Goal: Task Accomplishment & Management: Manage account settings

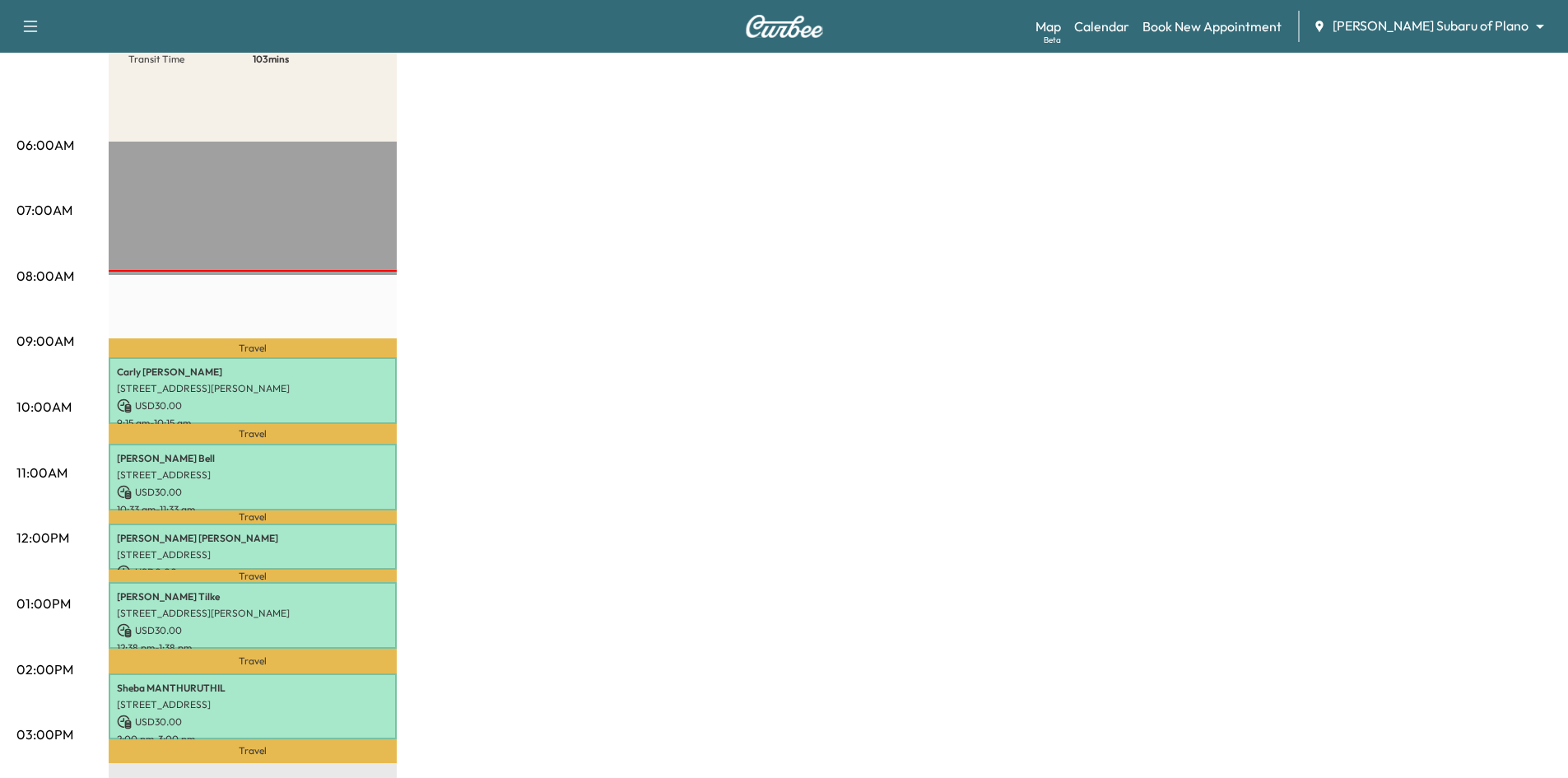
scroll to position [83, 0]
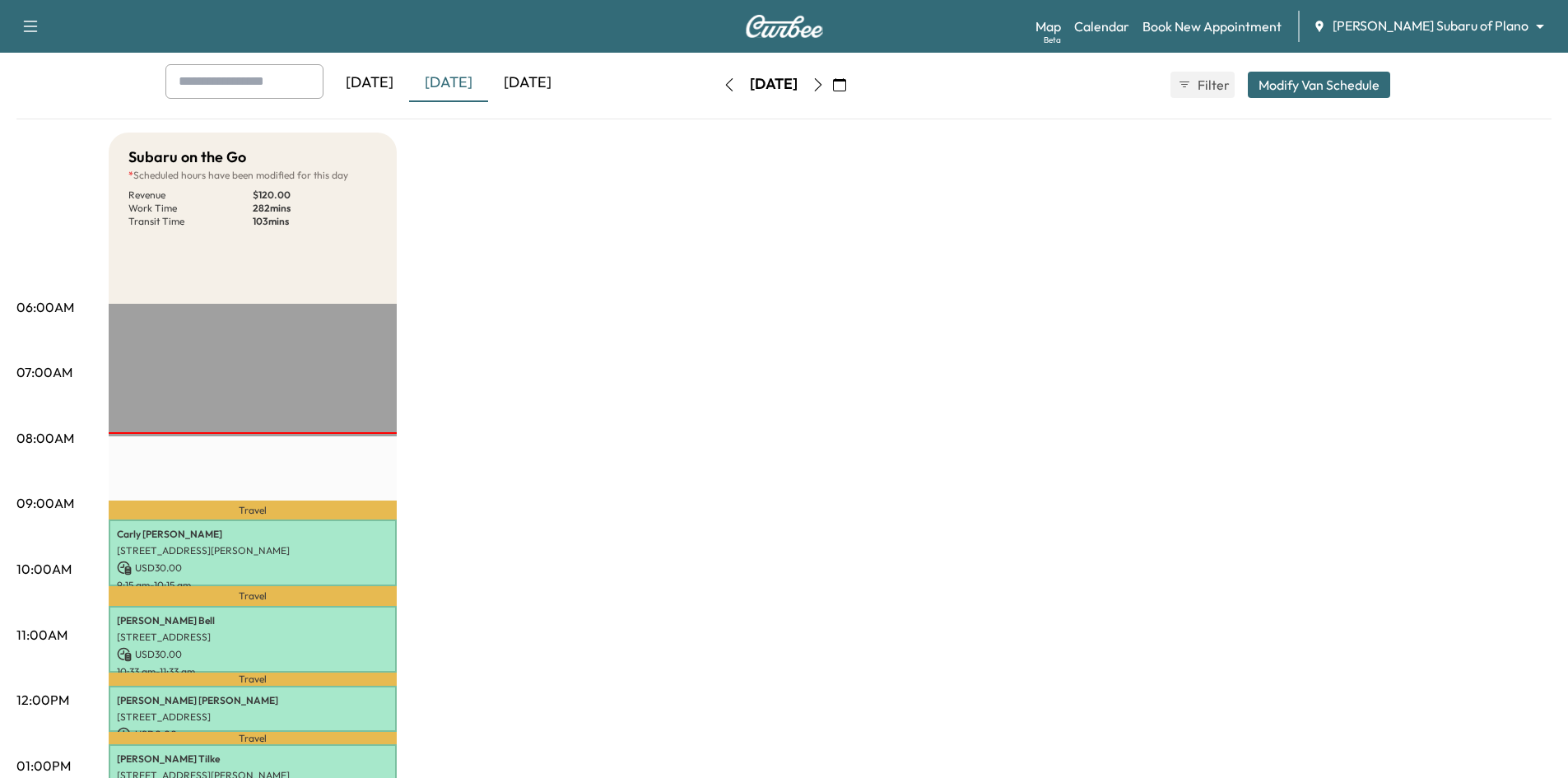
click at [825, 85] on icon "button" at bounding box center [818, 85] width 13 height 13
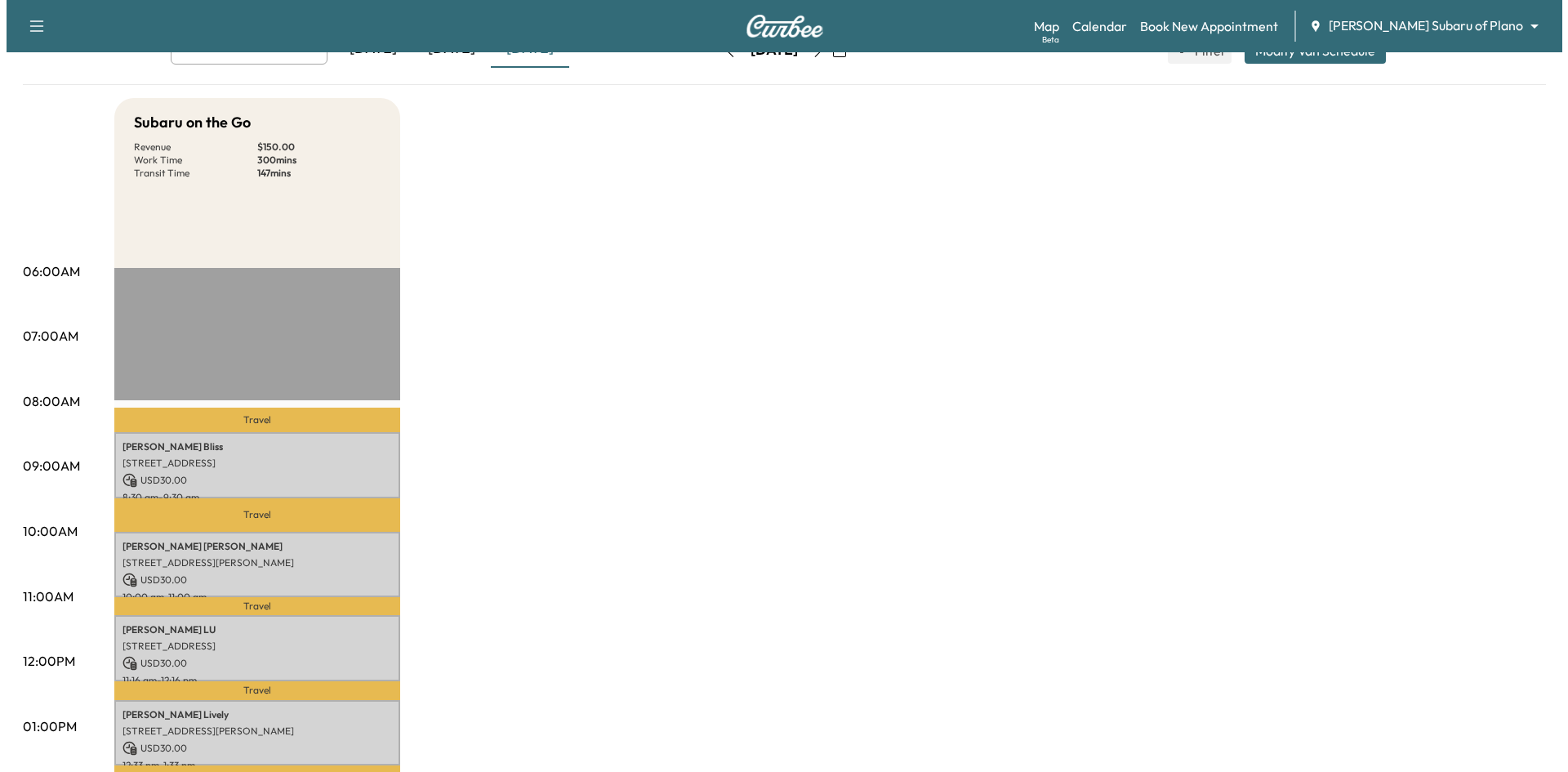
scroll to position [408, 0]
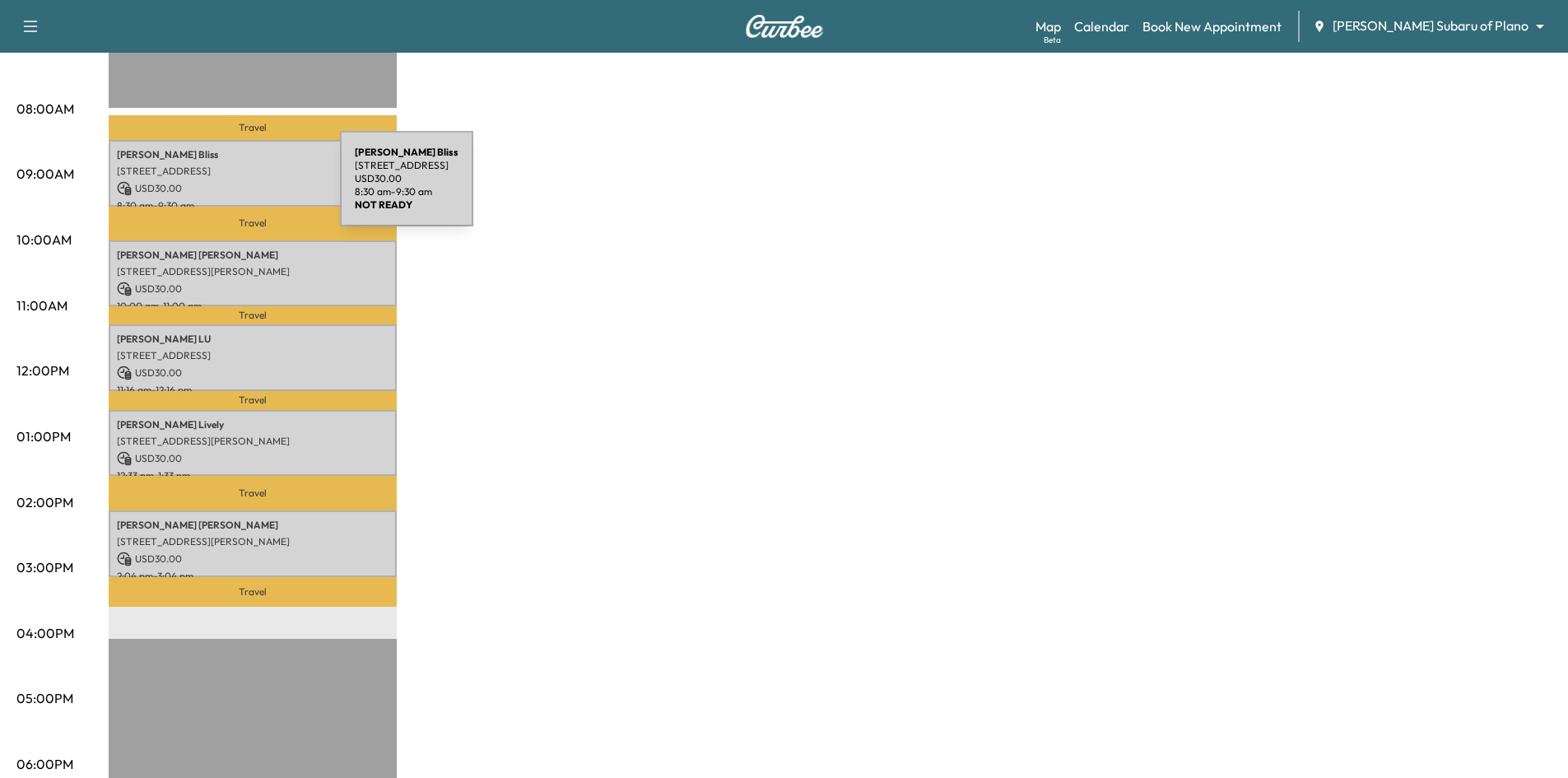
click at [215, 187] on p "USD 30.00" at bounding box center [253, 188] width 272 height 15
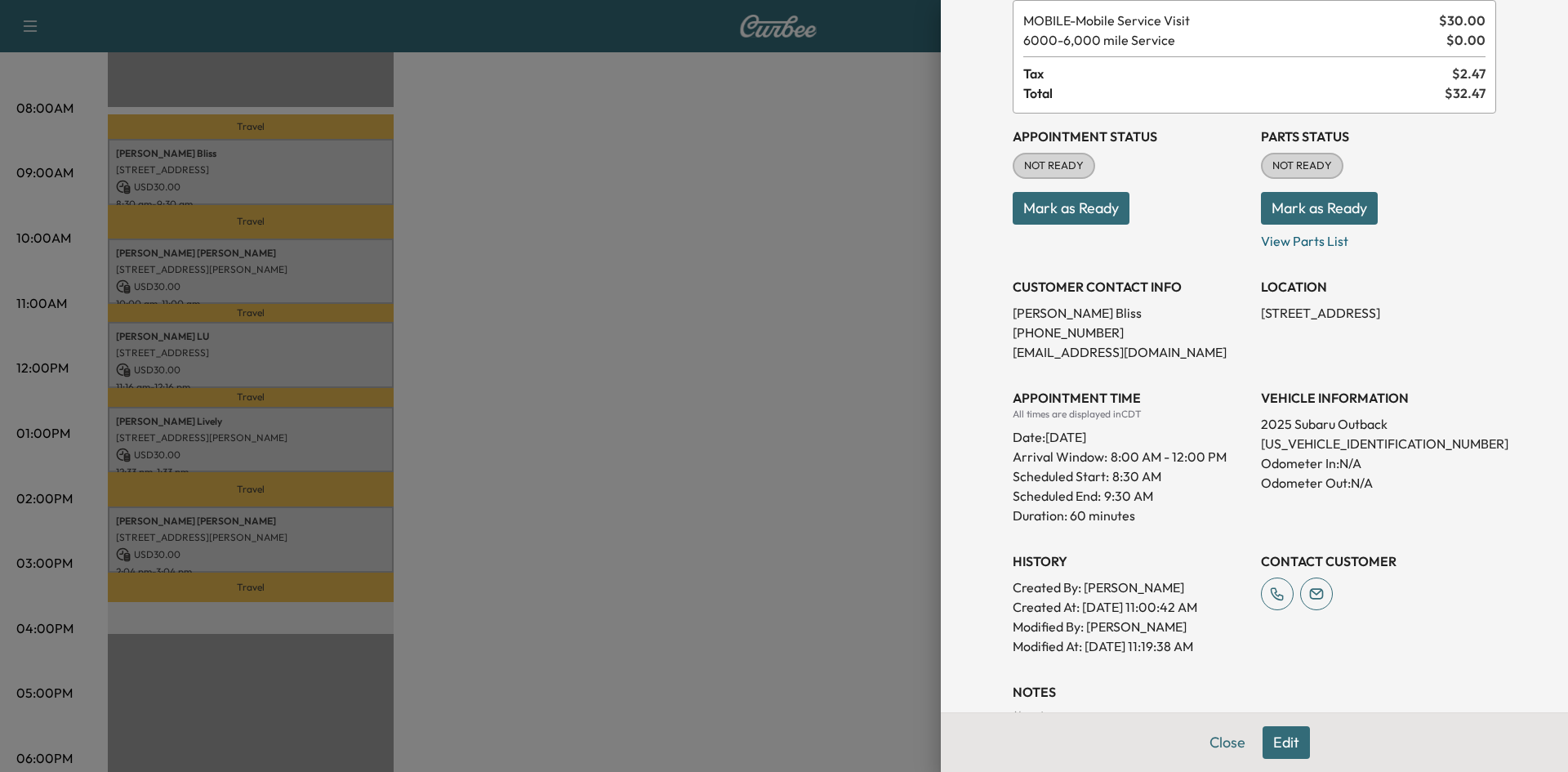
scroll to position [0, 0]
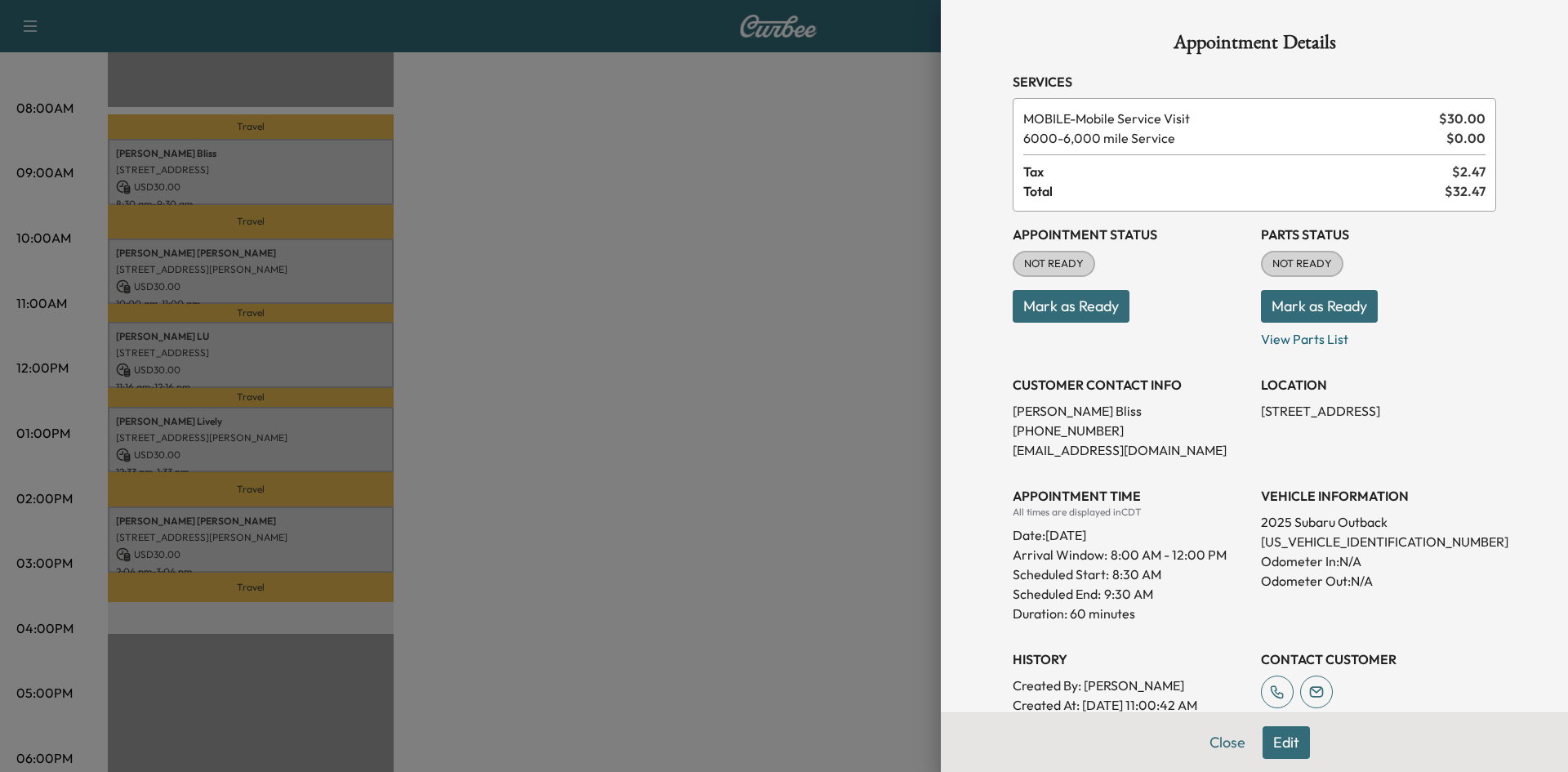
click at [371, 259] on div at bounding box center [784, 386] width 1568 height 772
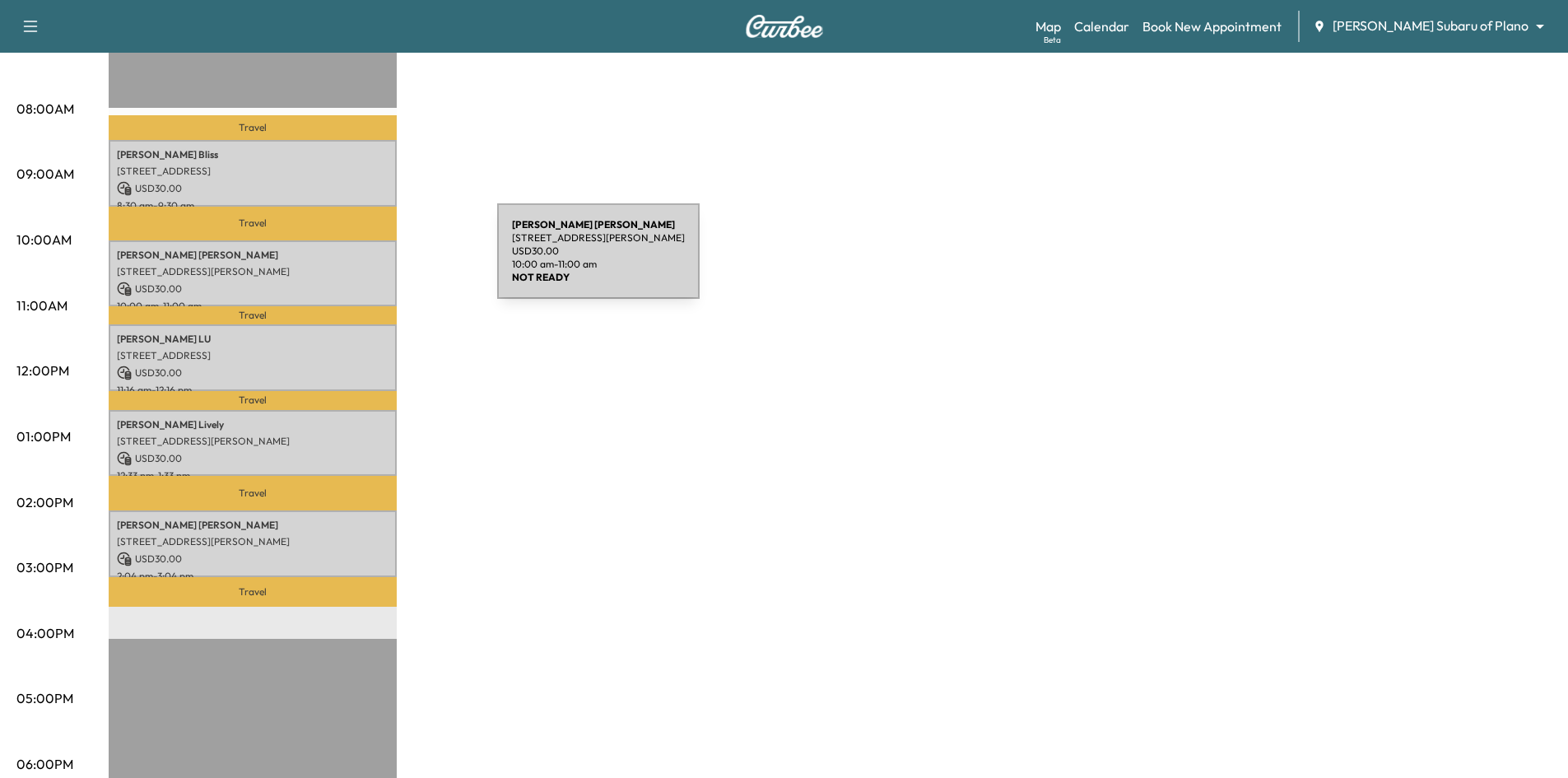
click at [374, 265] on p "3203 Susan Lane, Carrollton, TX 75007, United States of America" at bounding box center [253, 272] width 272 height 13
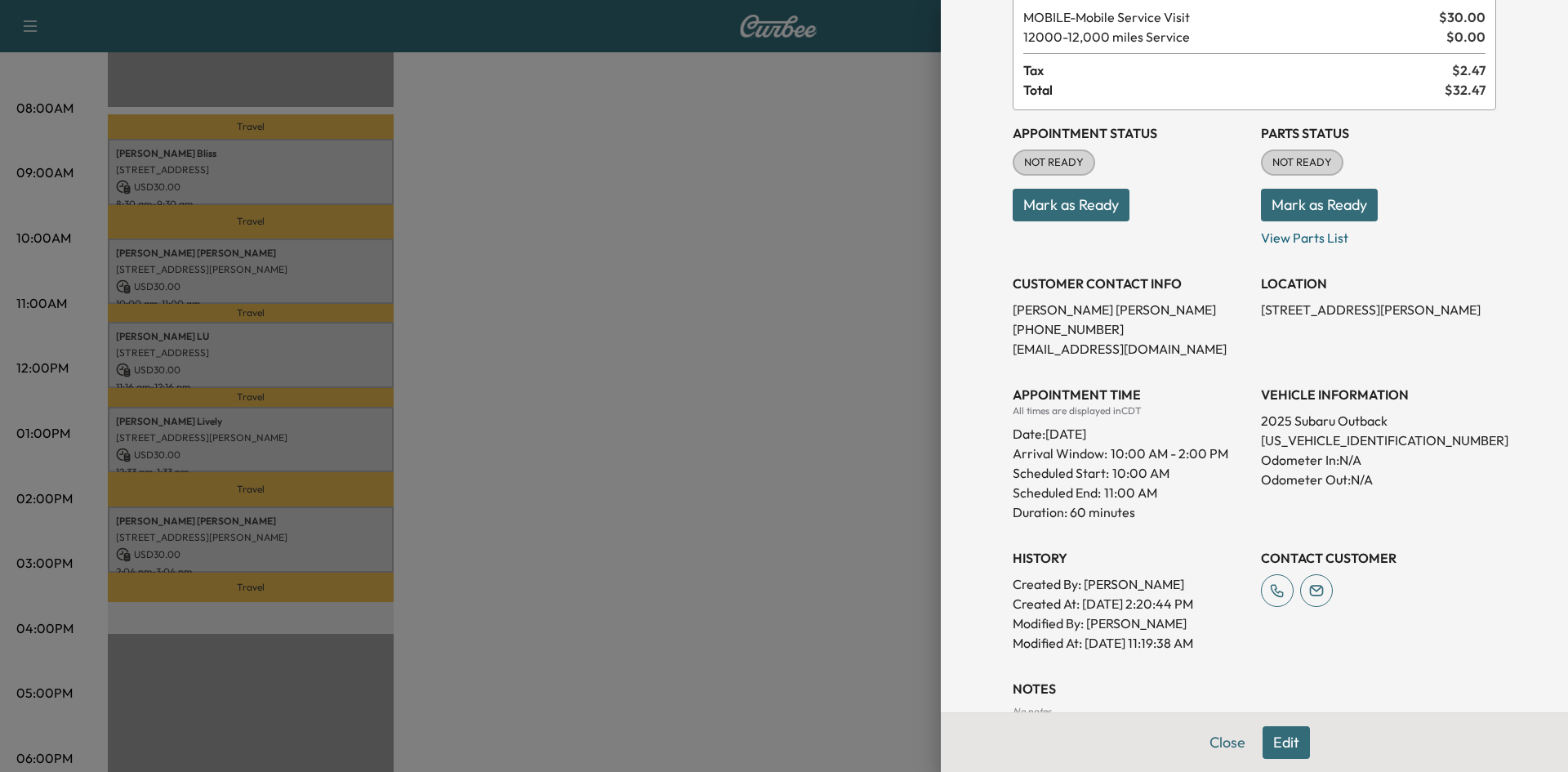
scroll to position [215, 0]
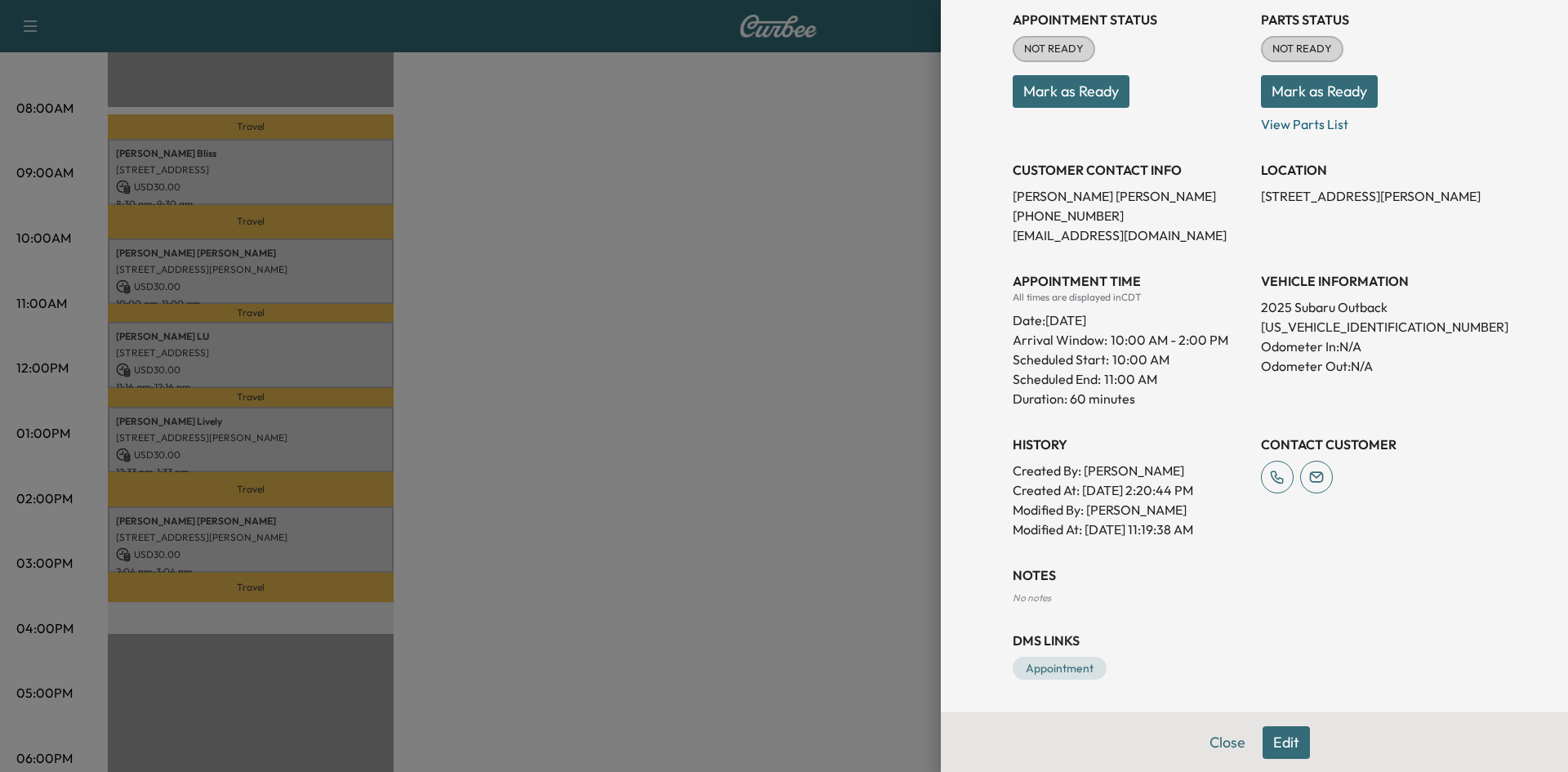
click at [332, 356] on div at bounding box center [784, 386] width 1568 height 772
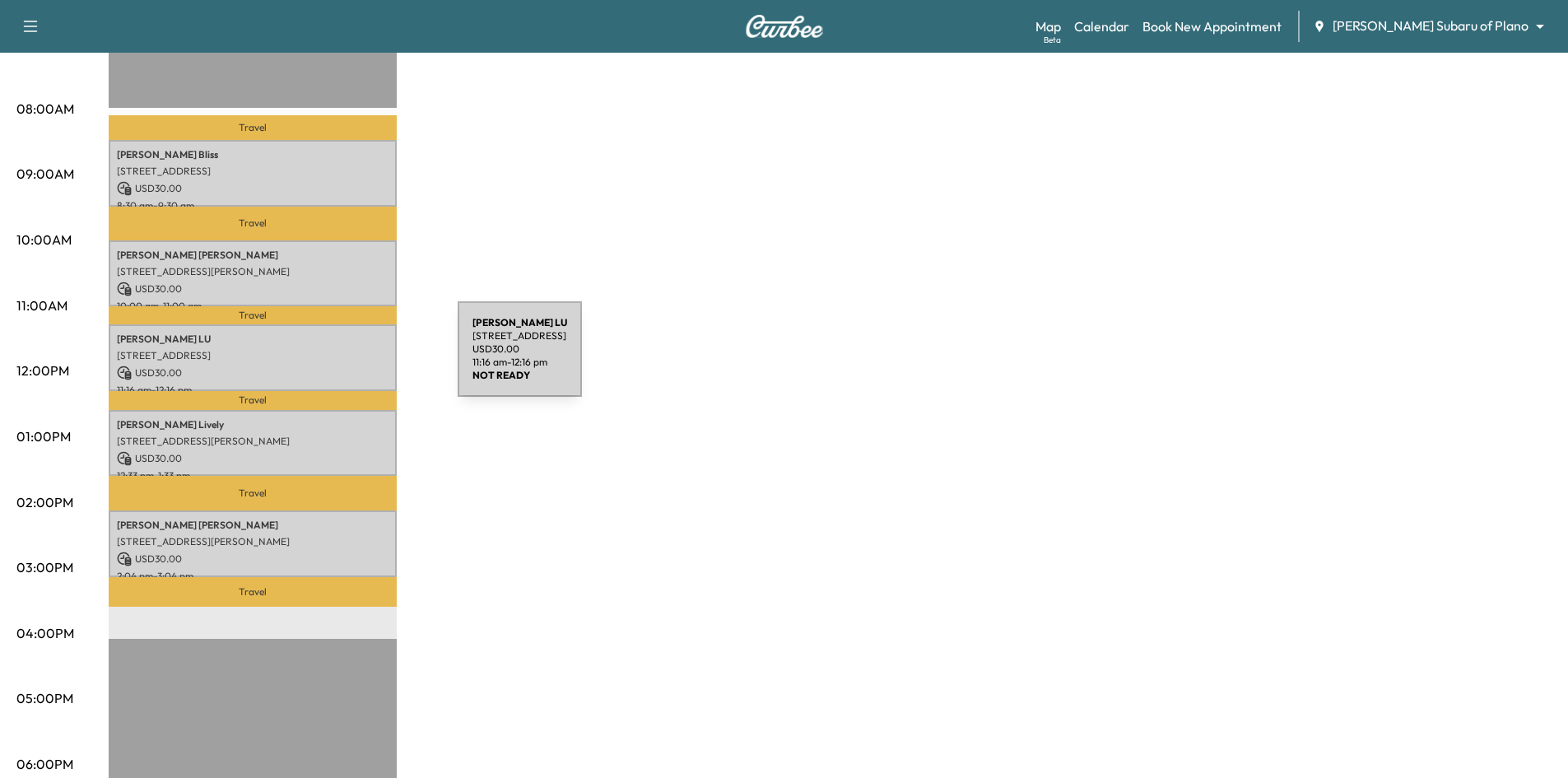
click at [334, 359] on div "Timothy LU 17727 Addison Rd, Dallas, TX 75287, US USD 30.00 11:16 am - 12:16 pm" at bounding box center [253, 357] width 288 height 67
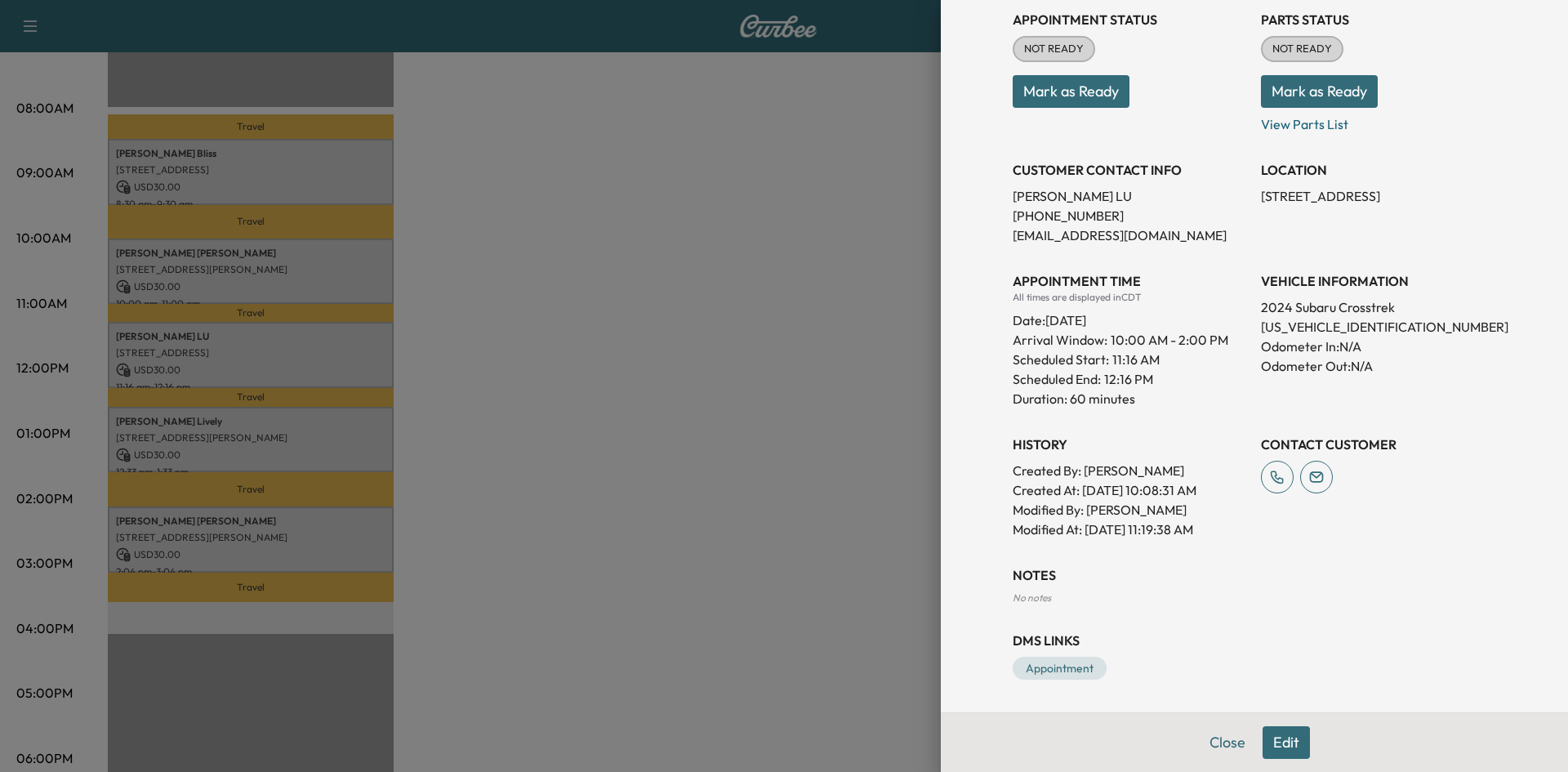
click at [356, 438] on div at bounding box center [784, 386] width 1568 height 772
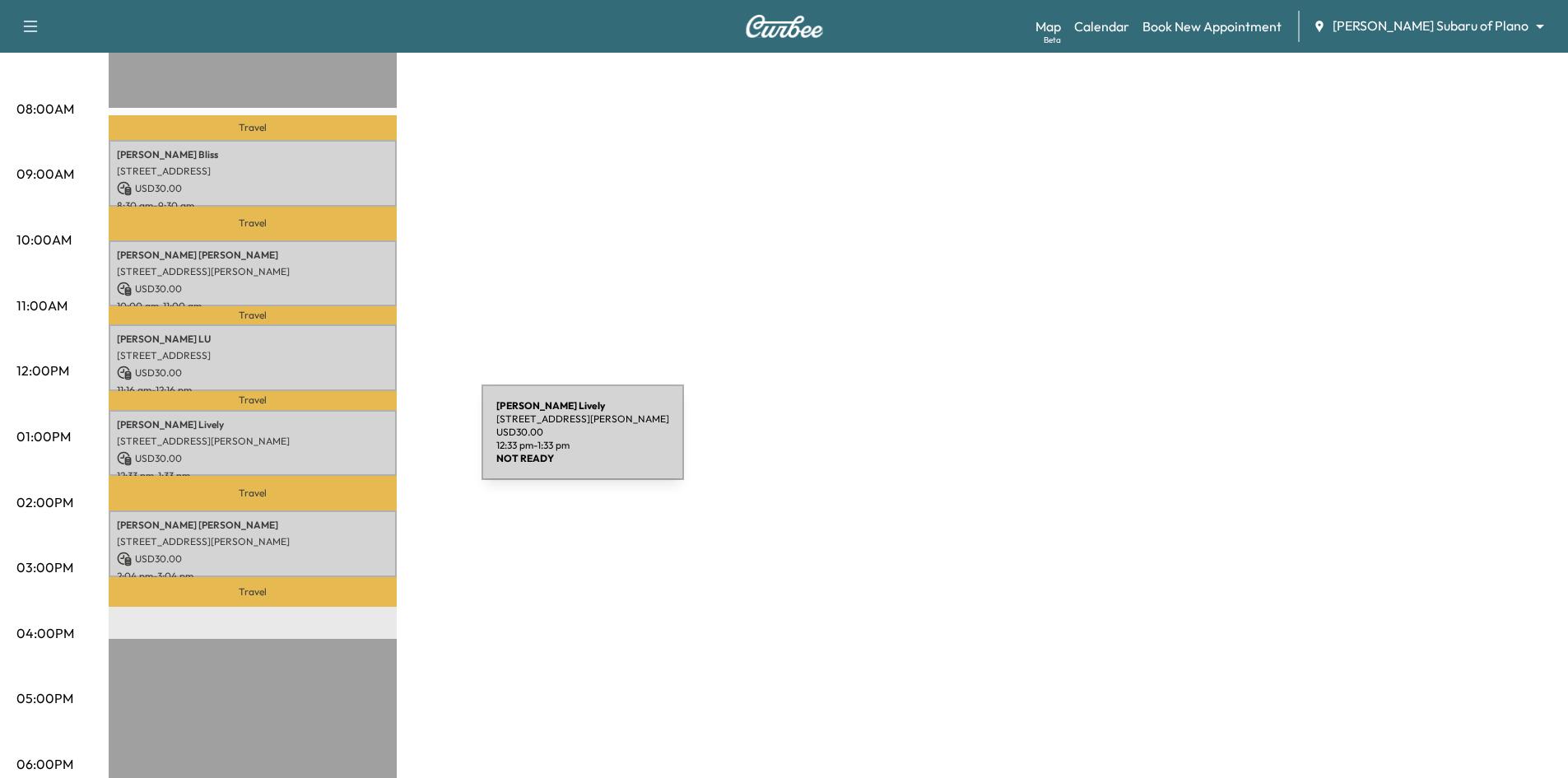
click at [358, 442] on p "802 DOWNING DR, RICHARDSON, TX 75080, USA" at bounding box center [253, 441] width 272 height 13
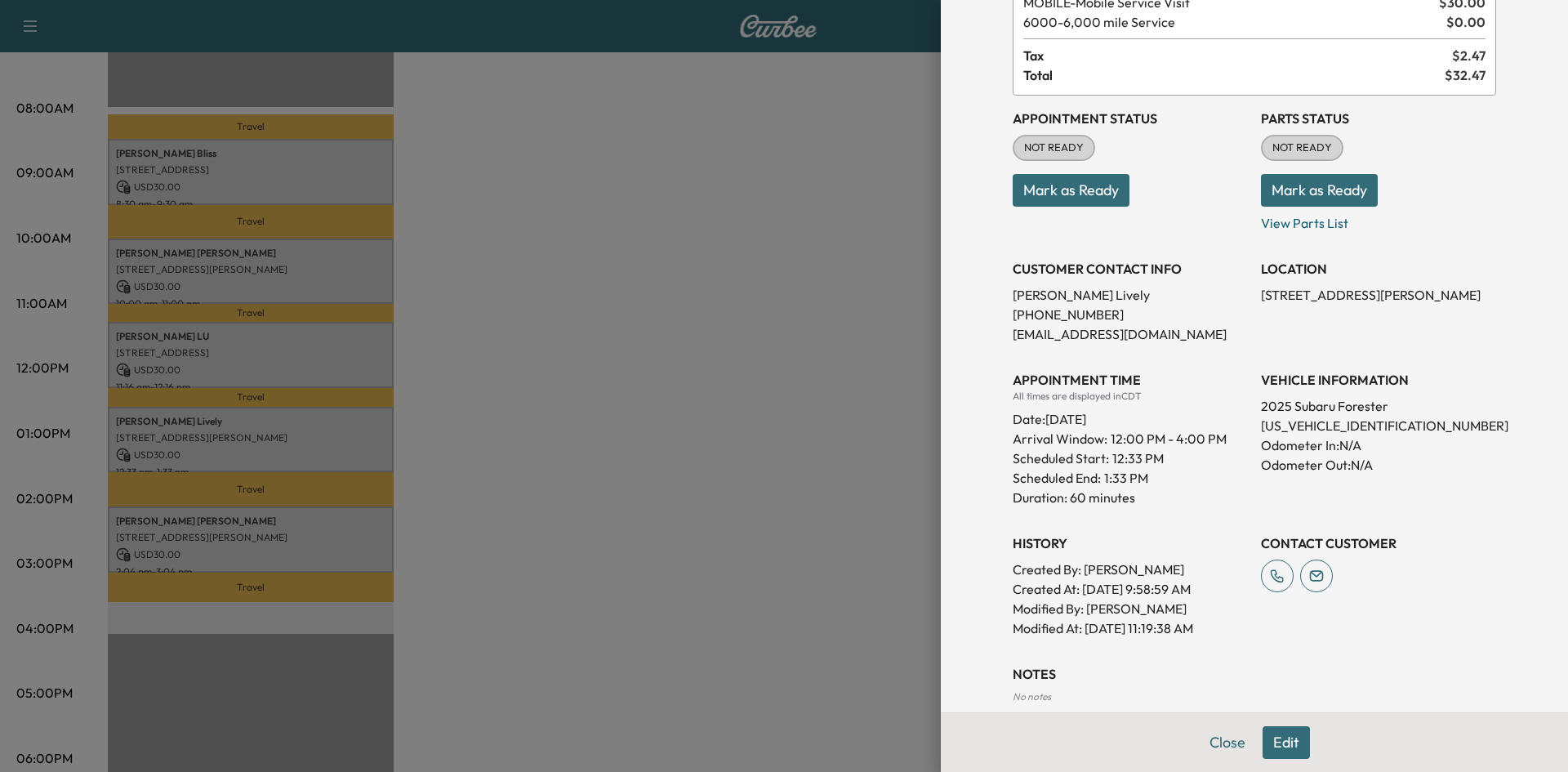
scroll to position [0, 0]
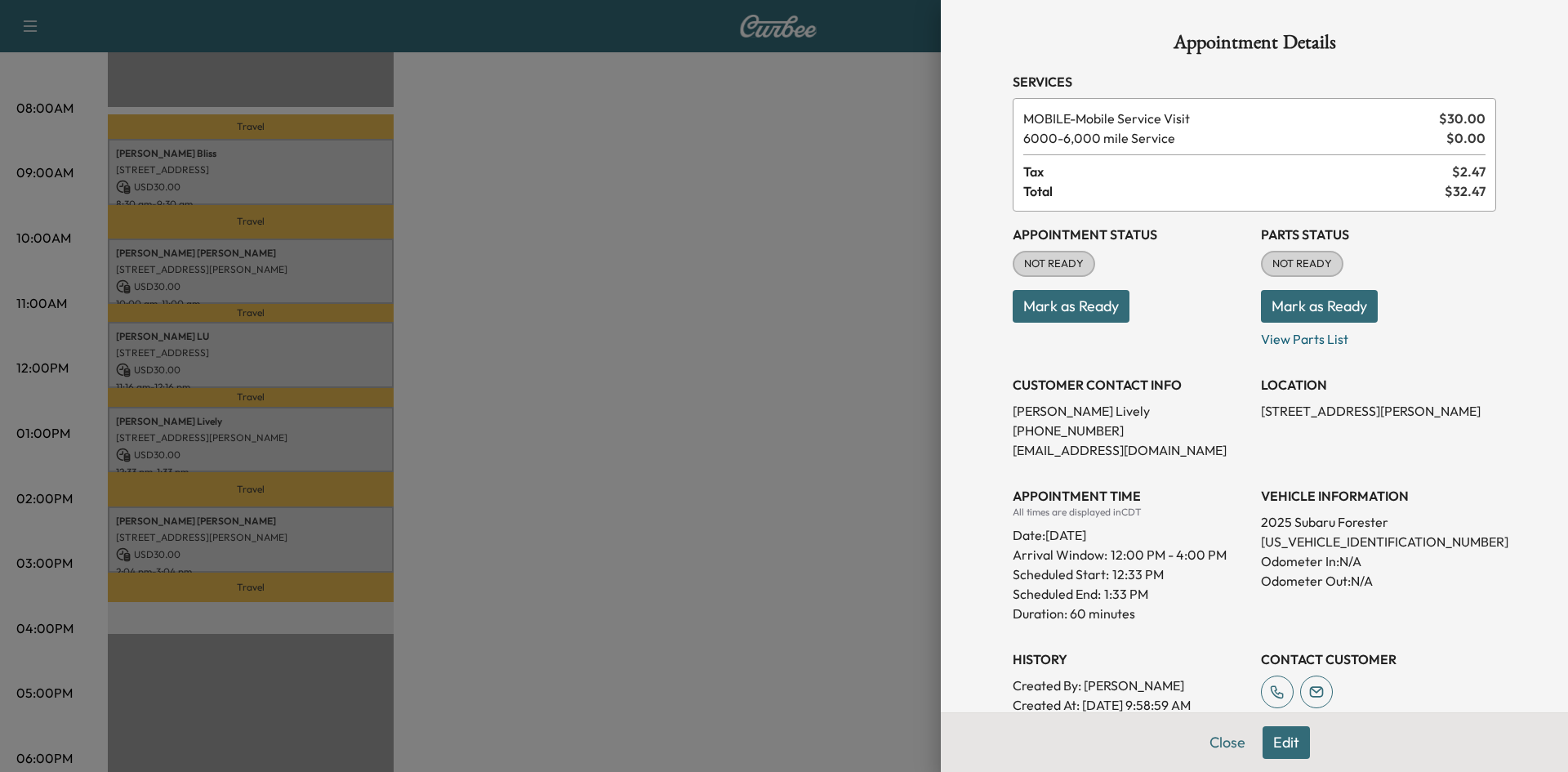
click at [372, 535] on div at bounding box center [784, 386] width 1568 height 772
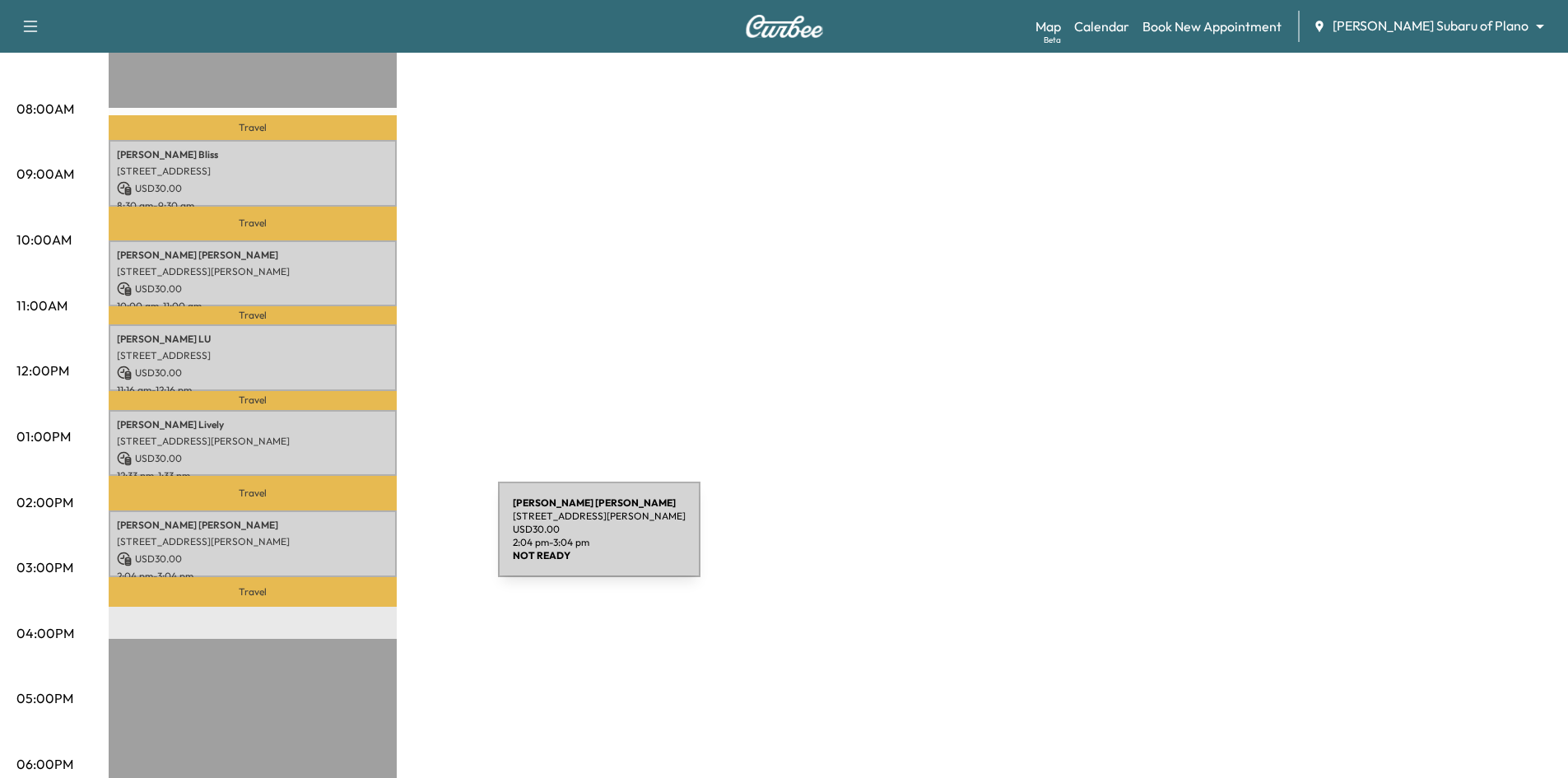
click at [376, 539] on p "2103 Cedar Creek Drive, Melissa, TX 75454, US" at bounding box center [253, 541] width 272 height 13
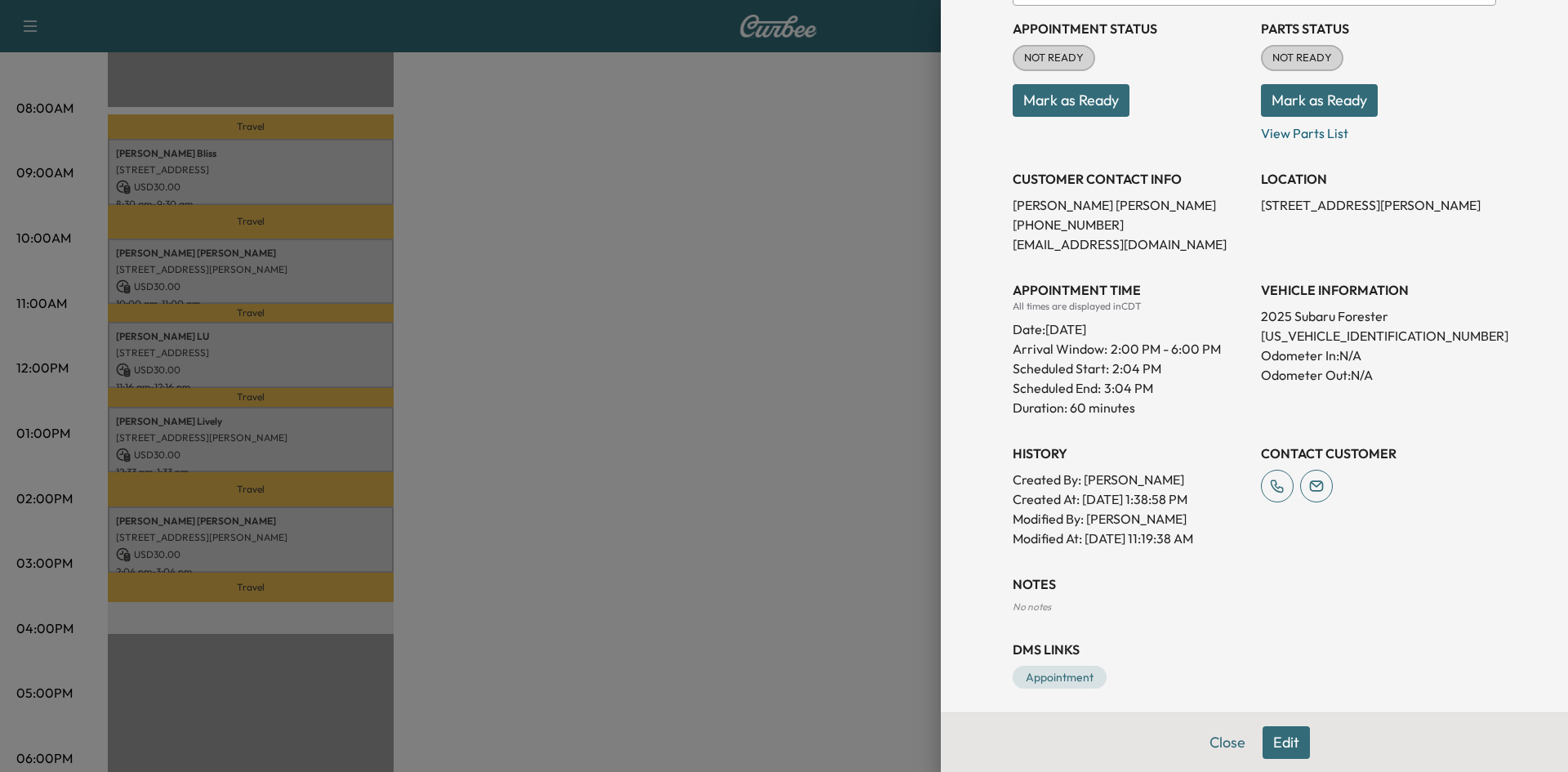
scroll to position [215, 0]
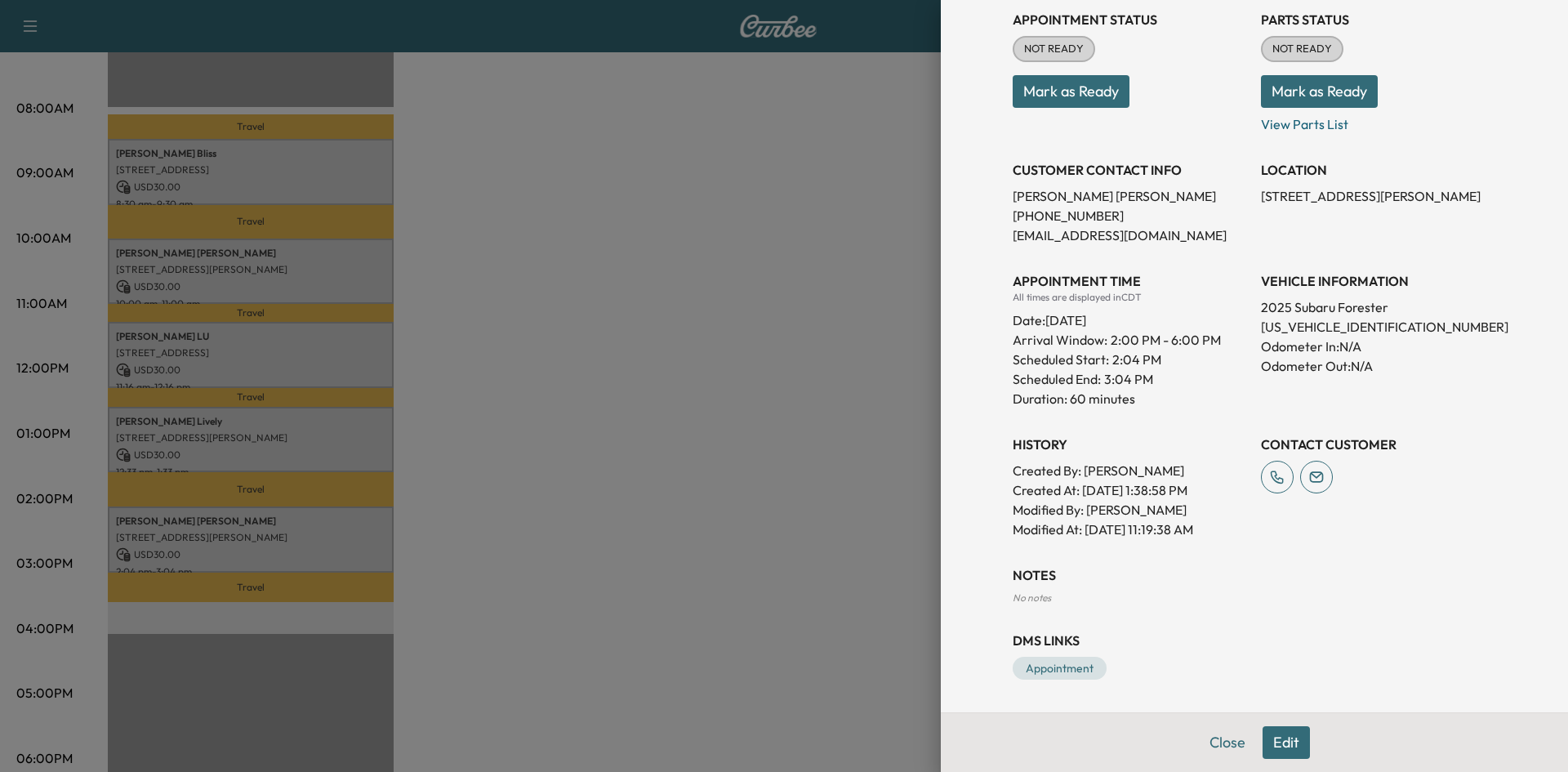
drag, startPoint x: 585, startPoint y: 453, endPoint x: 598, endPoint y: 317, distance: 136.6
click at [589, 448] on div at bounding box center [784, 386] width 1568 height 772
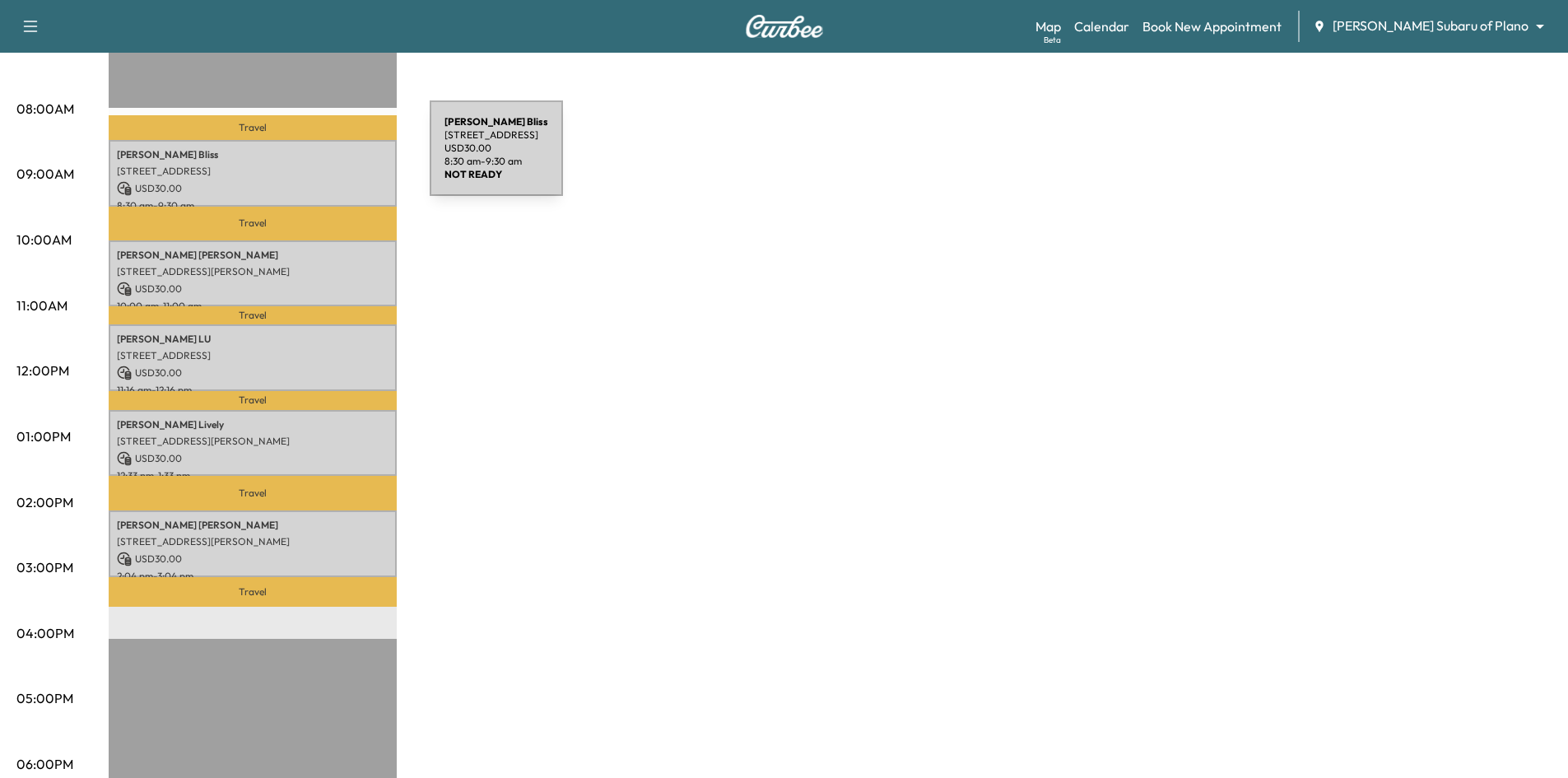
click at [306, 158] on p "William Bliss" at bounding box center [253, 154] width 272 height 13
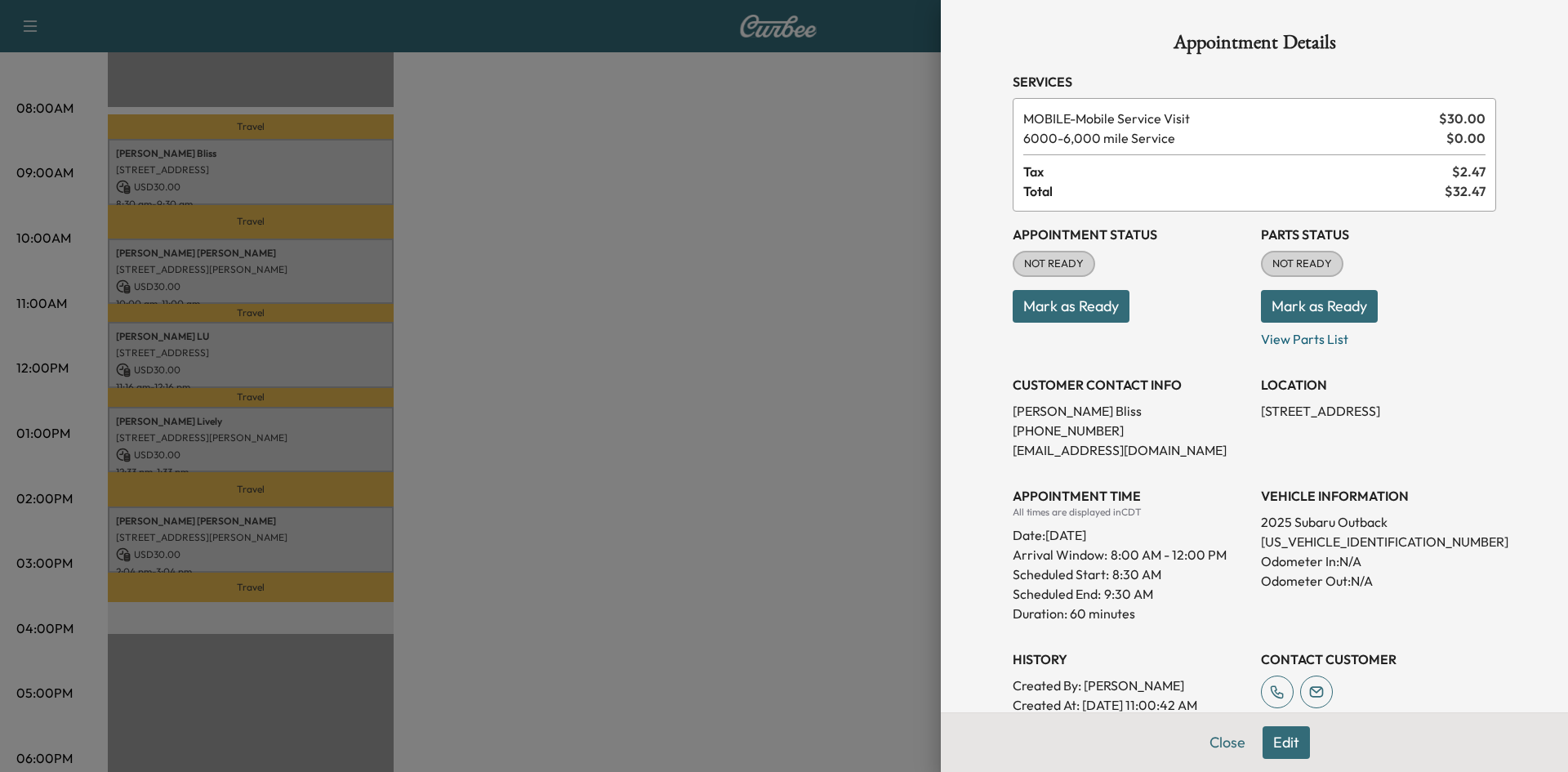
click at [438, 160] on div at bounding box center [784, 386] width 1568 height 772
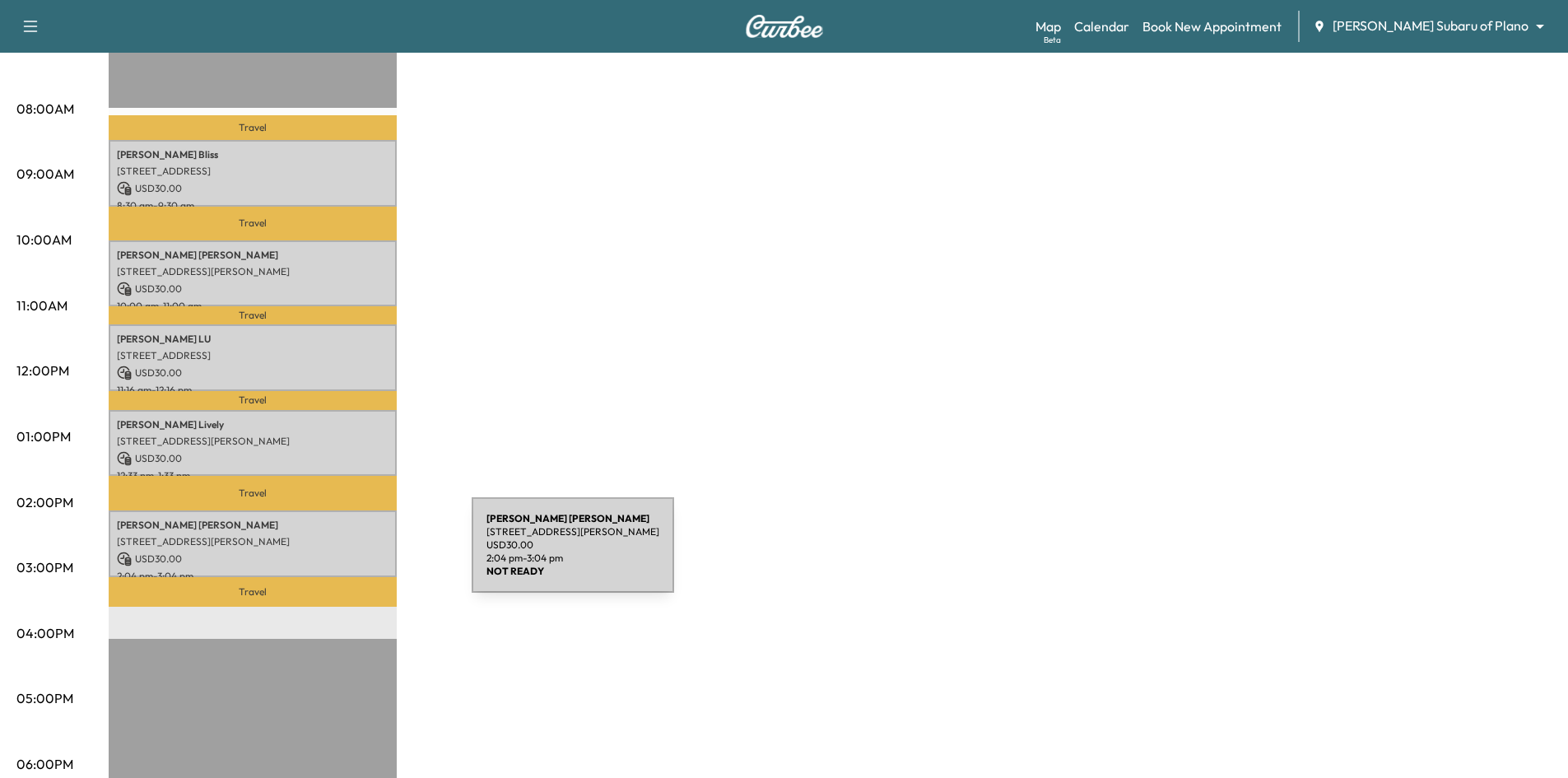
click at [348, 555] on p "USD 30.00" at bounding box center [253, 558] width 272 height 15
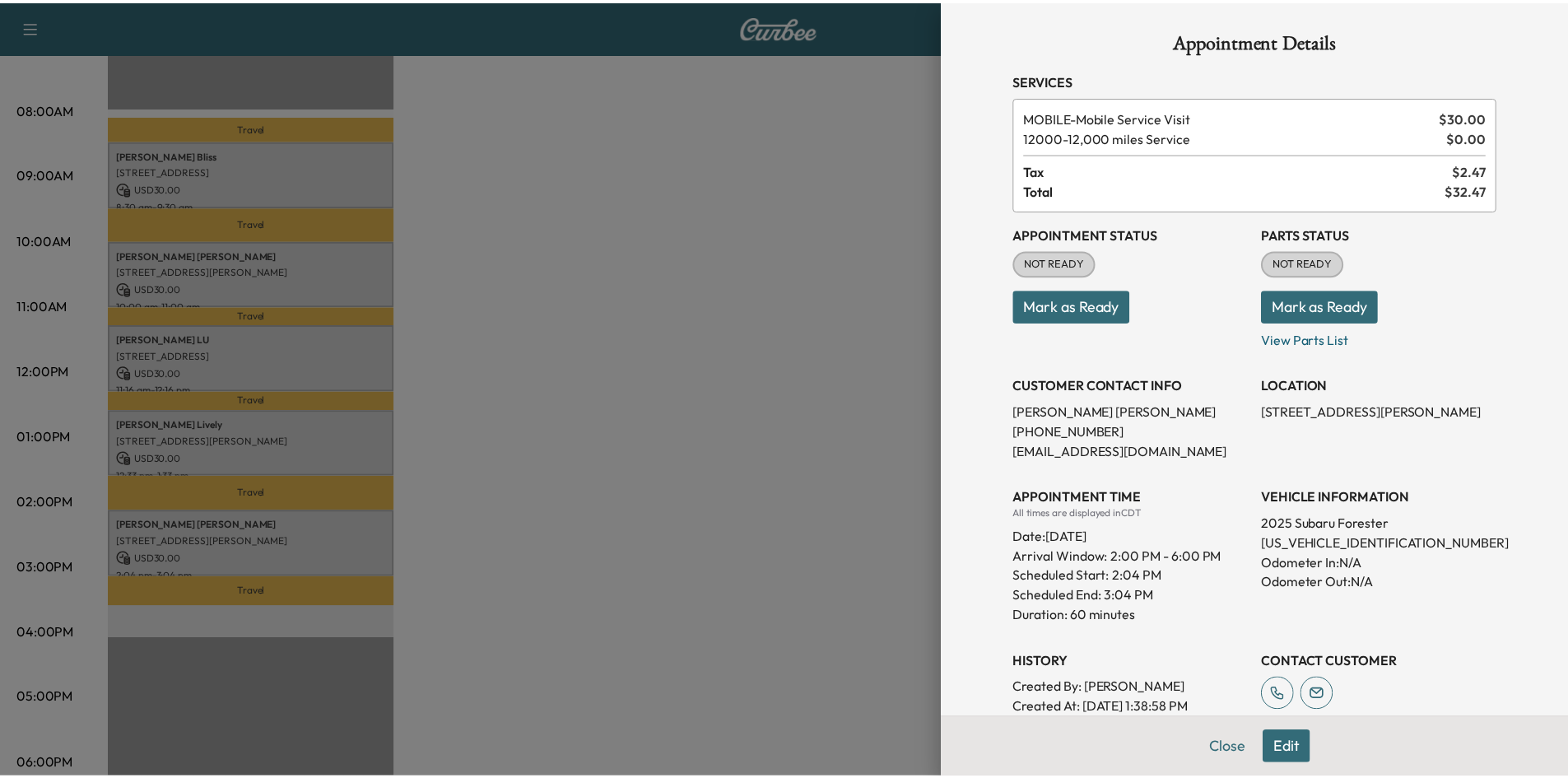
scroll to position [0, 0]
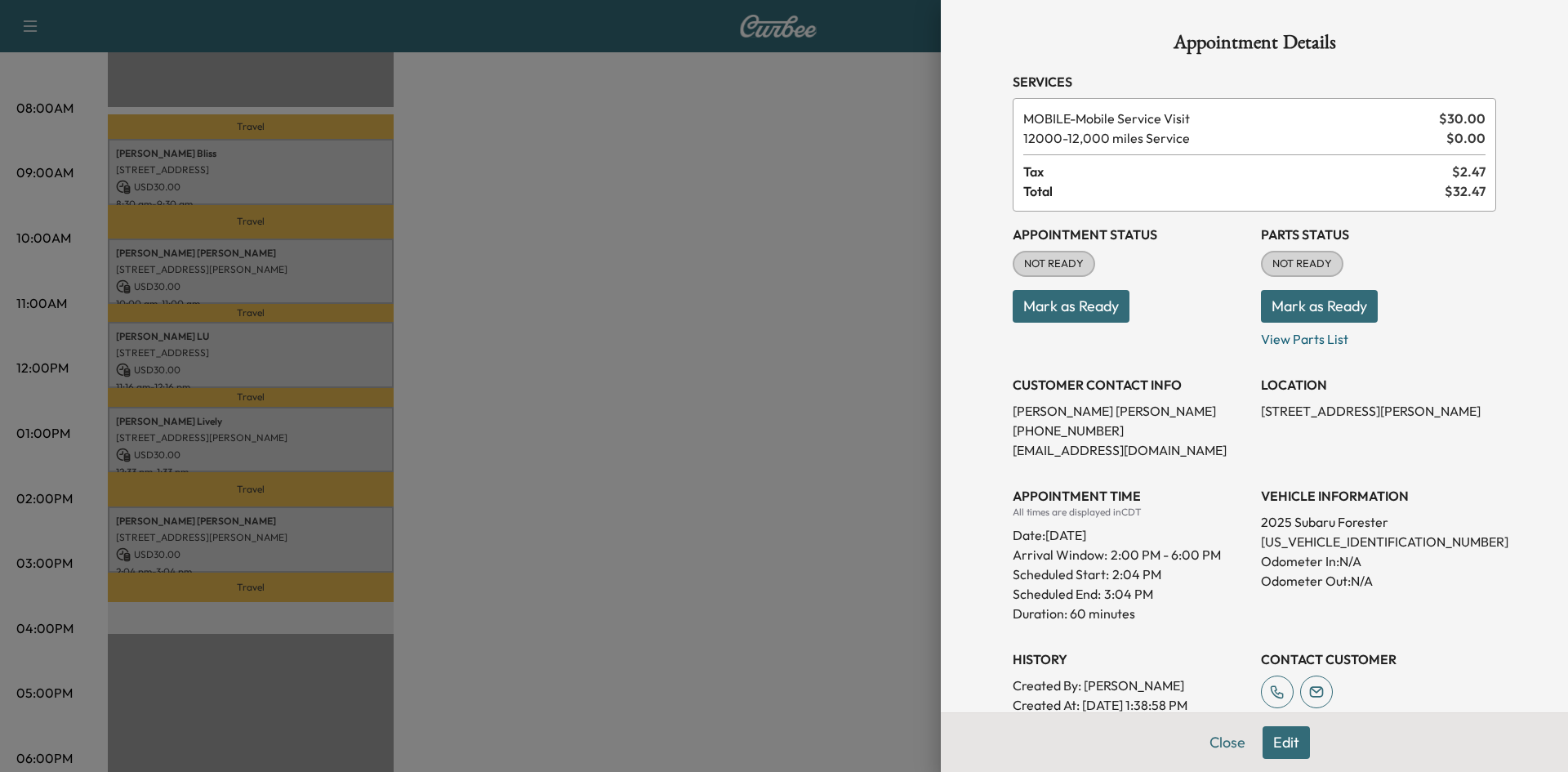
drag, startPoint x: 522, startPoint y: 275, endPoint x: 507, endPoint y: 252, distance: 27.5
click at [522, 274] on div at bounding box center [784, 386] width 1568 height 772
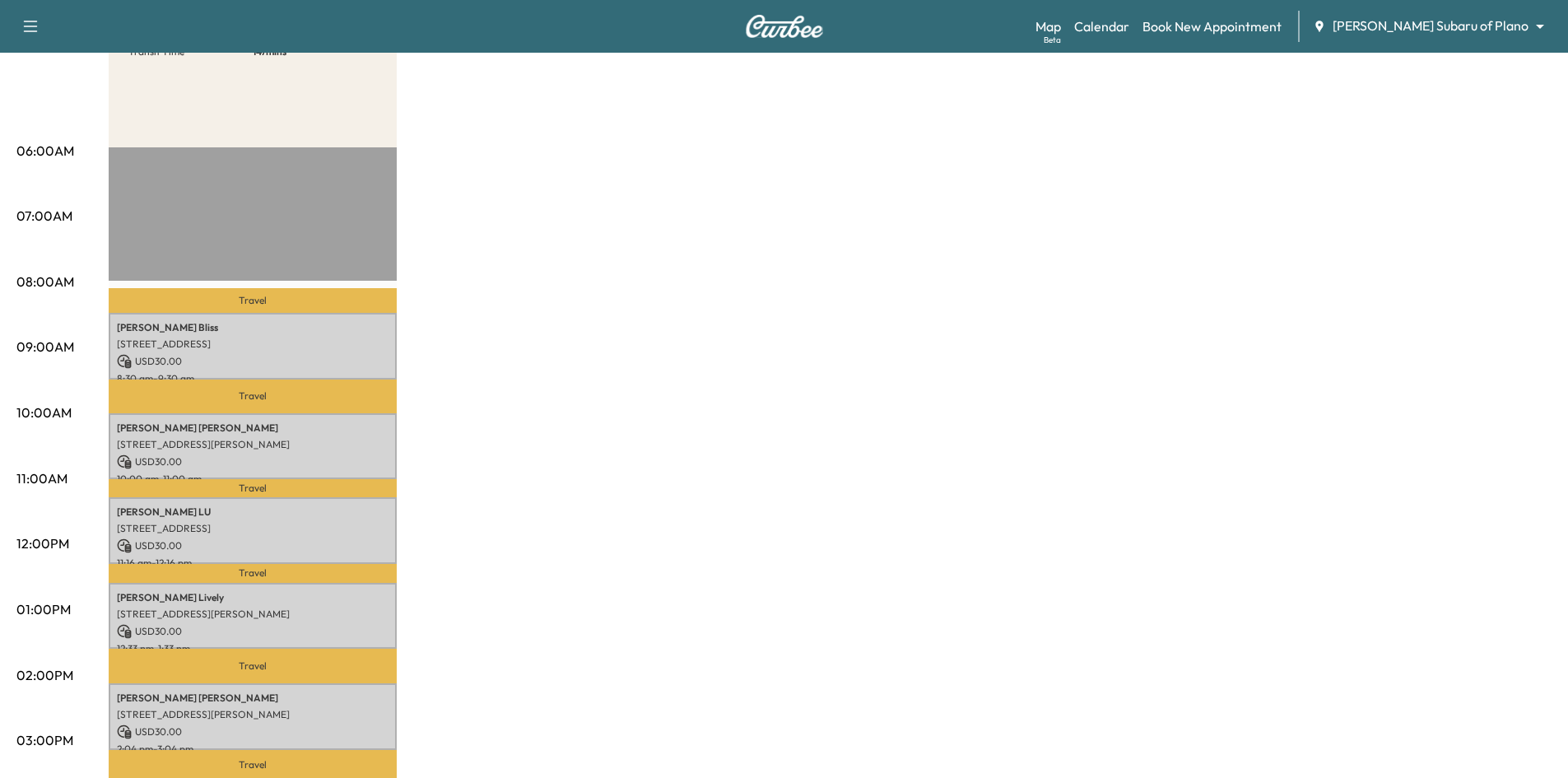
scroll to position [83, 0]
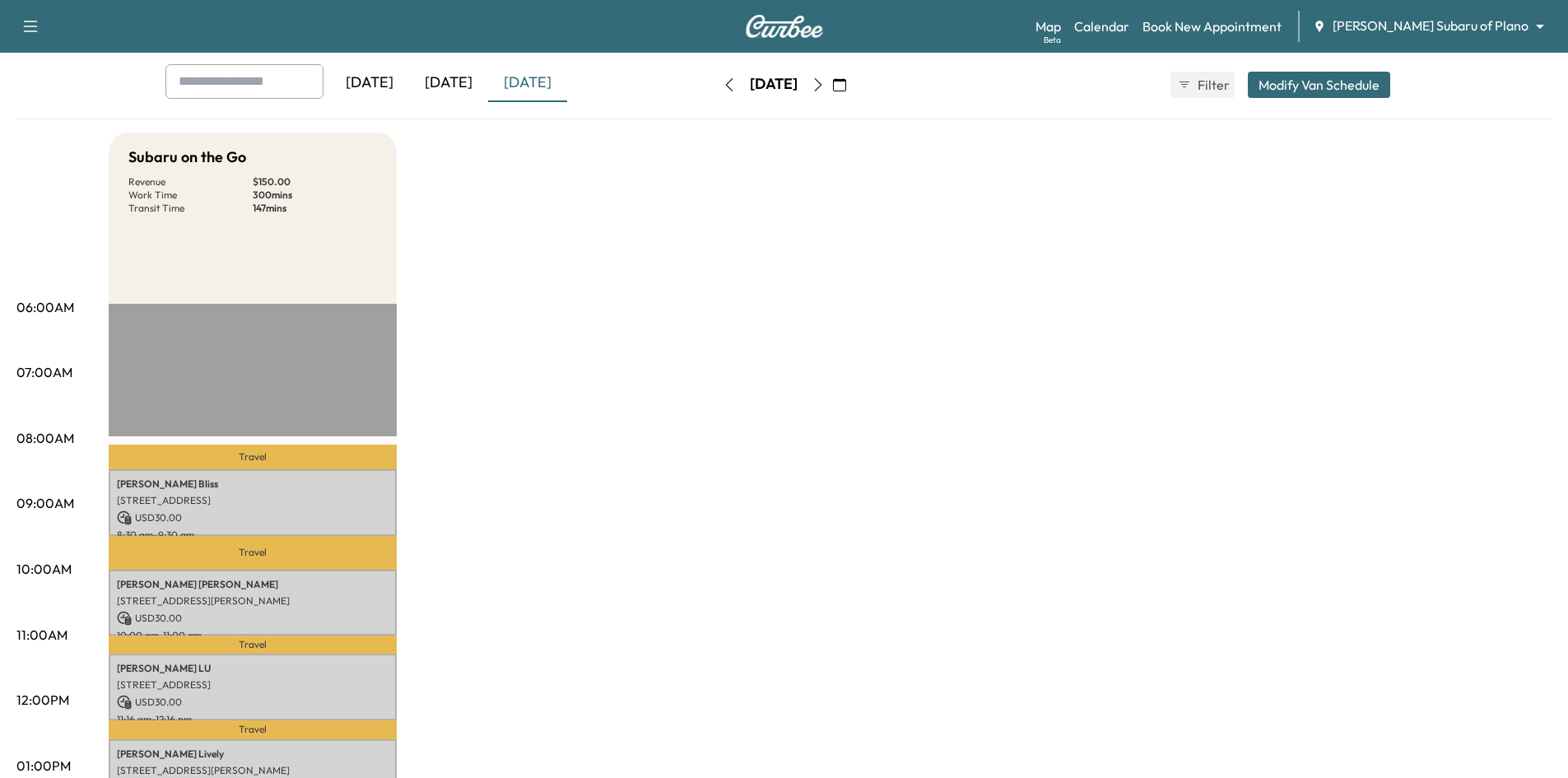
click at [825, 84] on icon "button" at bounding box center [818, 85] width 13 height 13
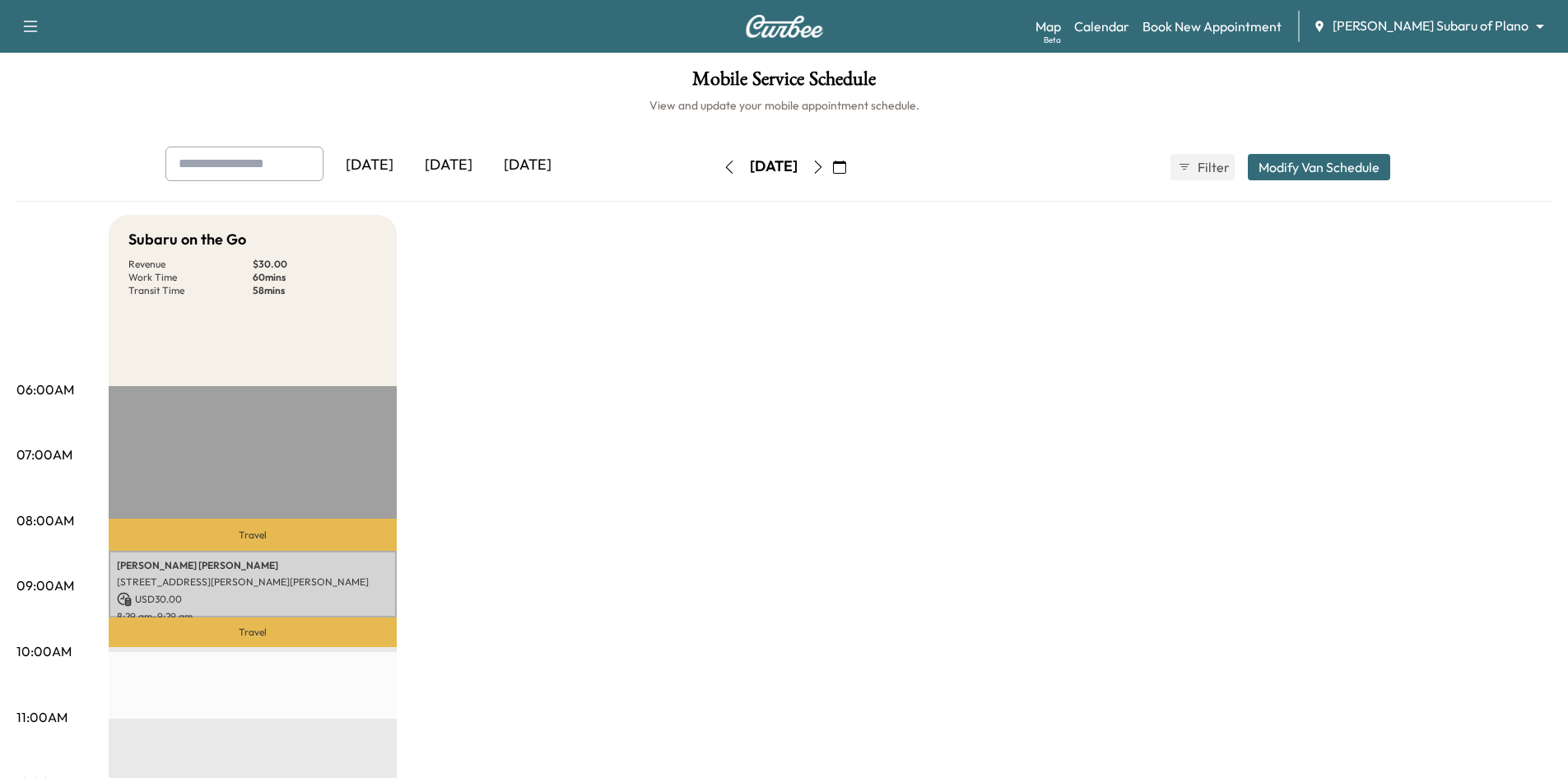
click at [460, 162] on div "[DATE]" at bounding box center [448, 164] width 79 height 38
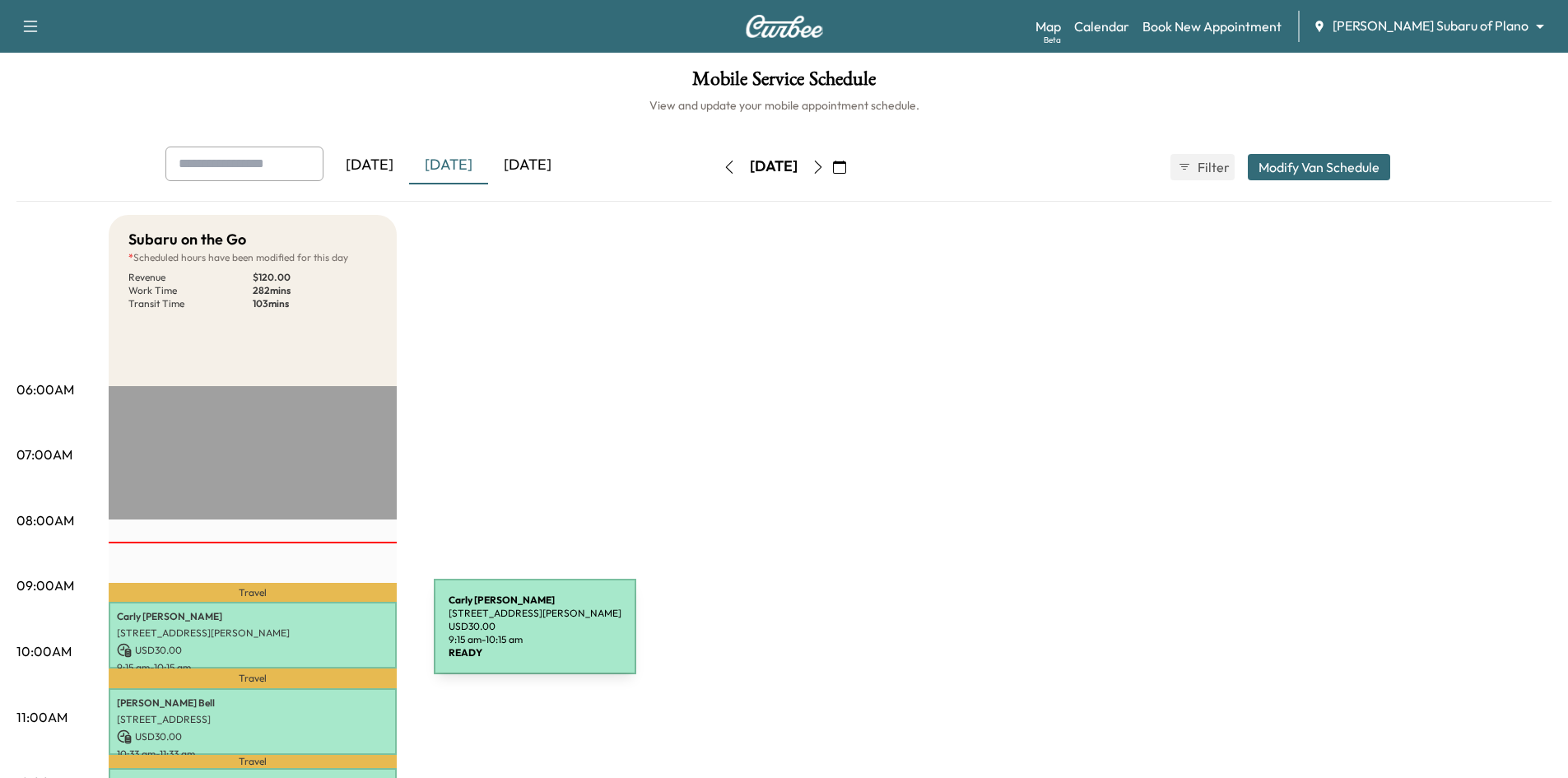
click at [310, 637] on p "6992 Davenport Ln, Frisco, TX 75034, United States of America" at bounding box center [253, 633] width 272 height 13
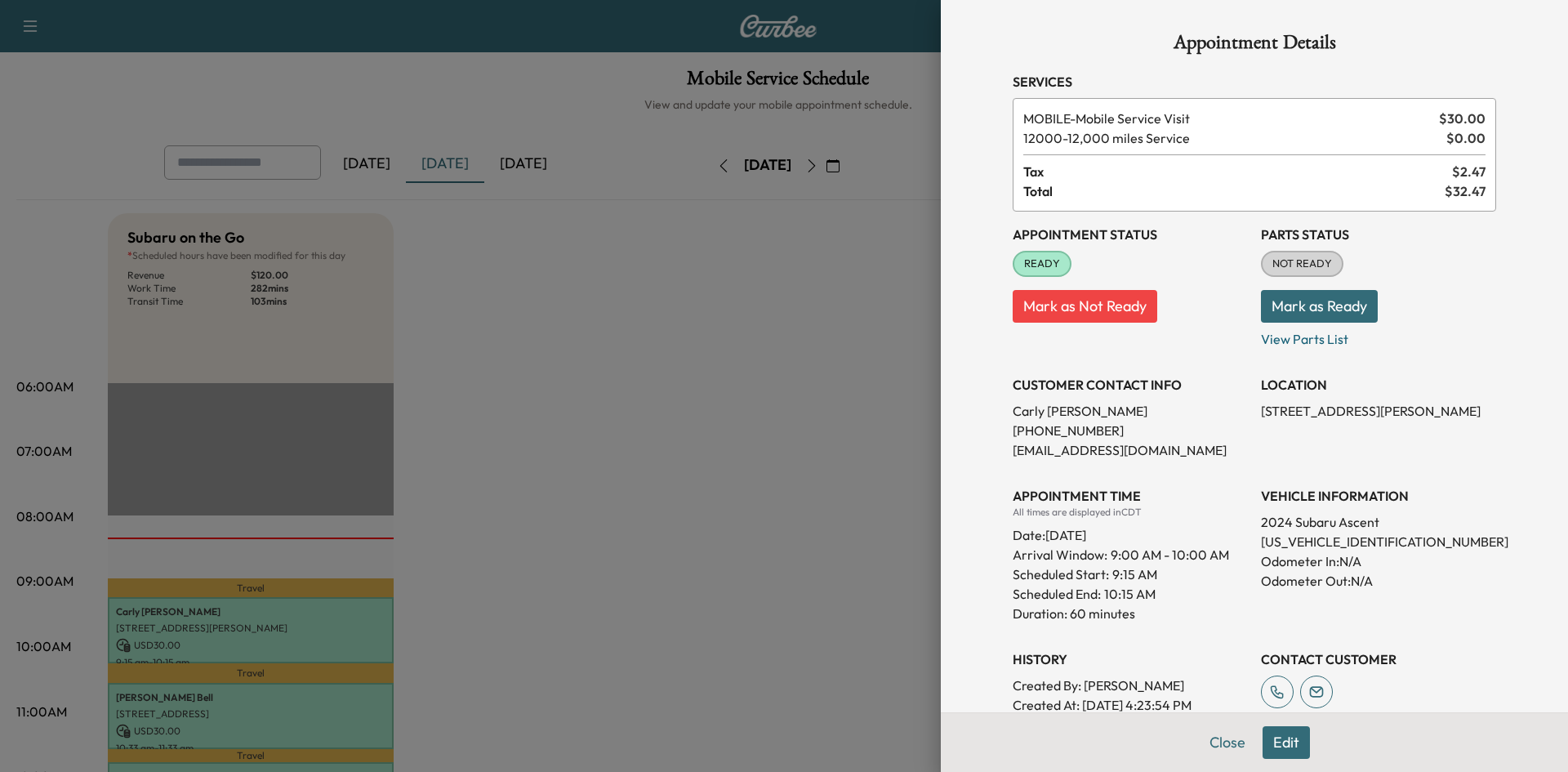
drag, startPoint x: 477, startPoint y: 608, endPoint x: 463, endPoint y: 612, distance: 14.6
click at [476, 608] on div at bounding box center [784, 386] width 1568 height 772
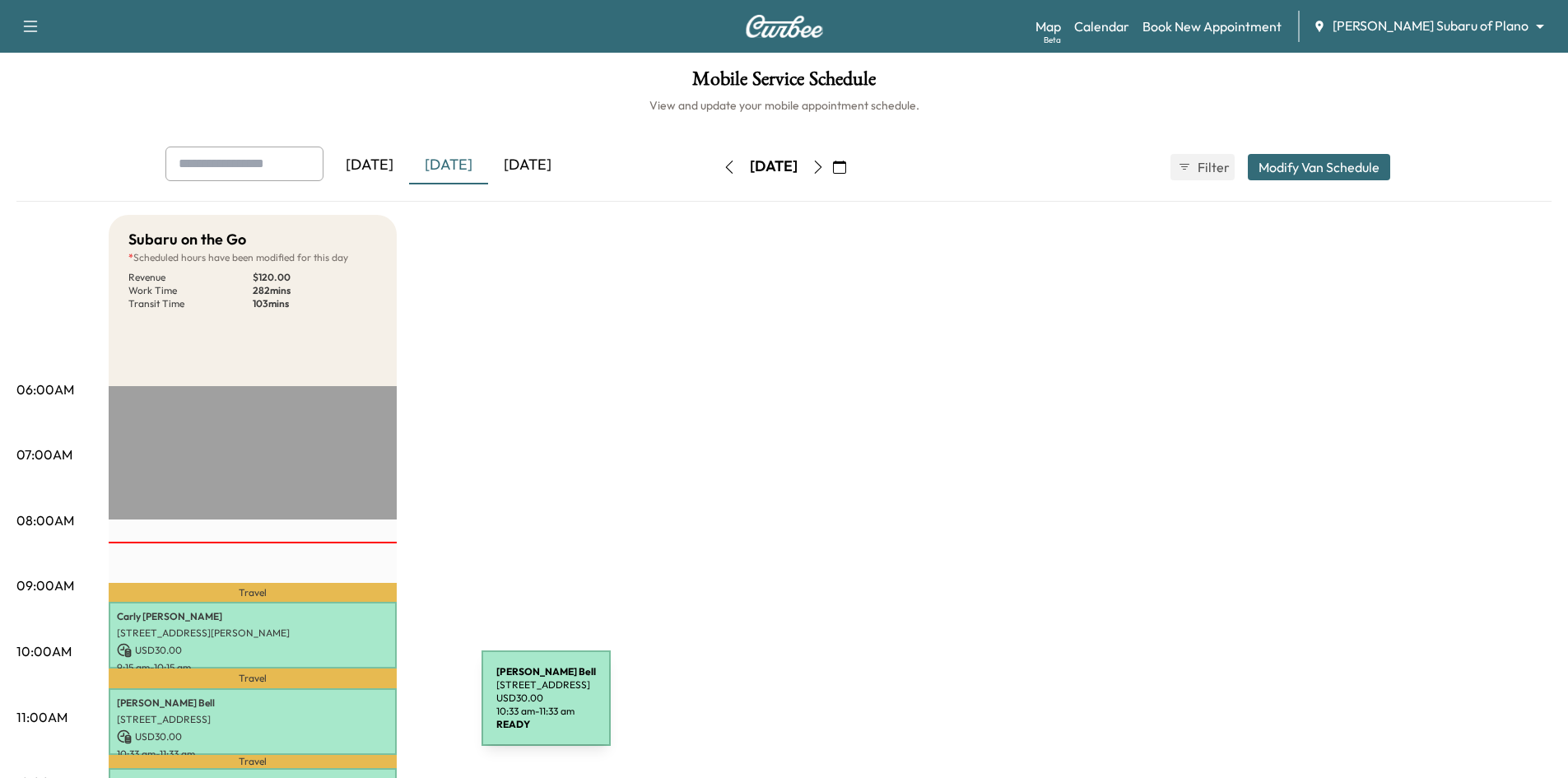
click at [358, 708] on div "Harriet Bell 1309 Shetland Rd, Plano, TX 75093, US USD 30.00 10:33 am - 11:33 am" at bounding box center [253, 721] width 288 height 67
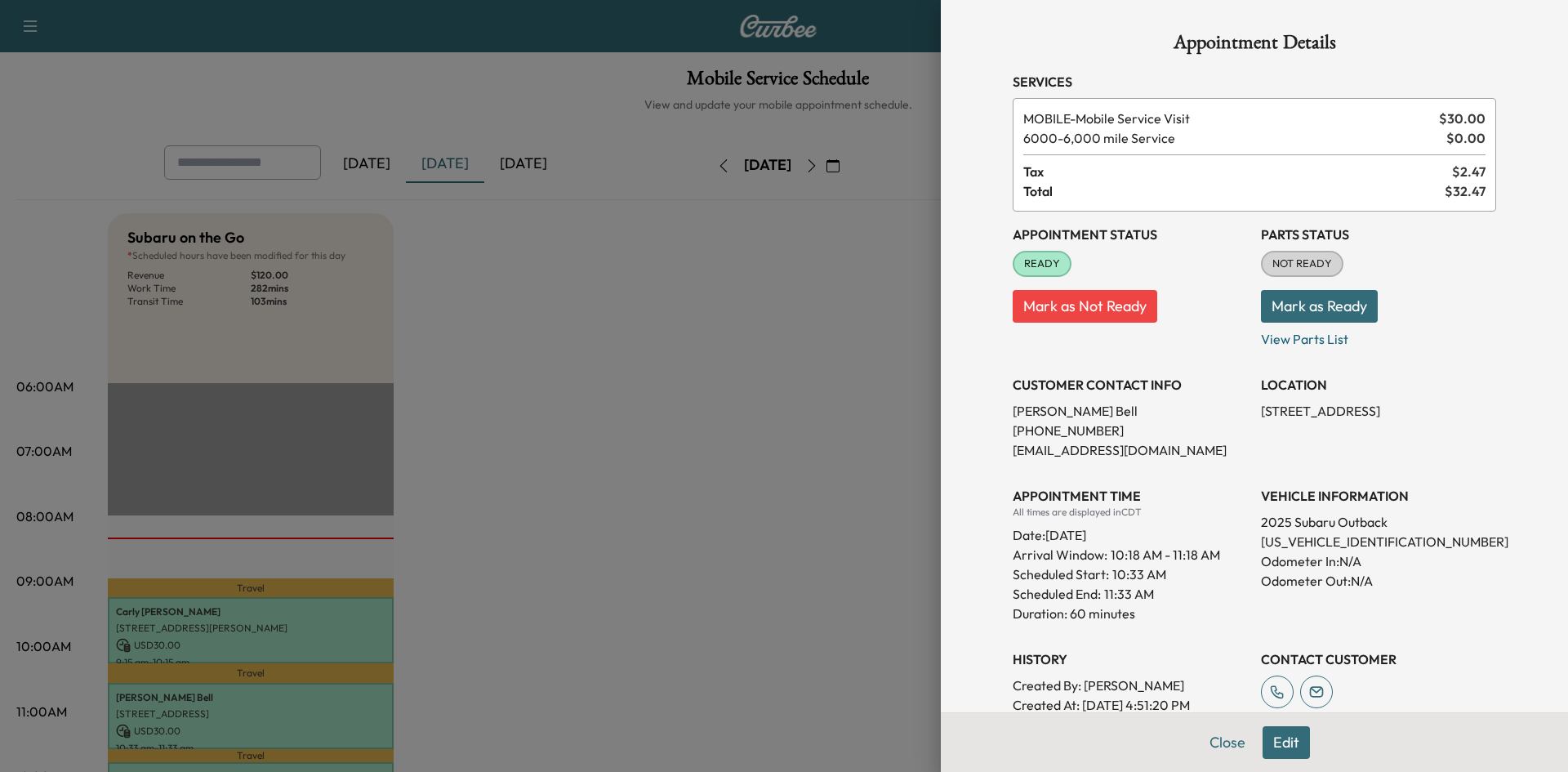
click at [577, 608] on div at bounding box center [784, 386] width 1568 height 772
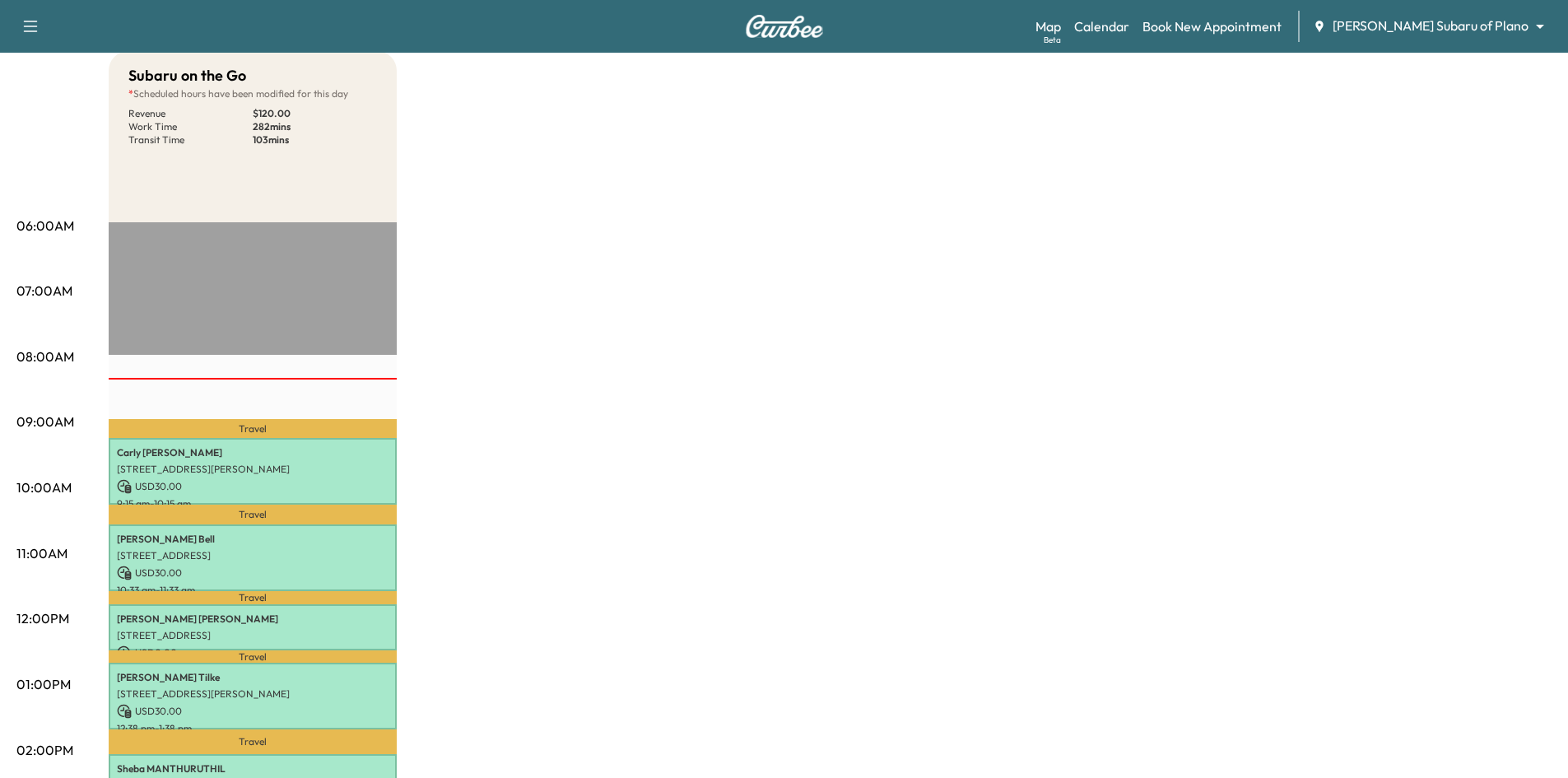
scroll to position [164, 0]
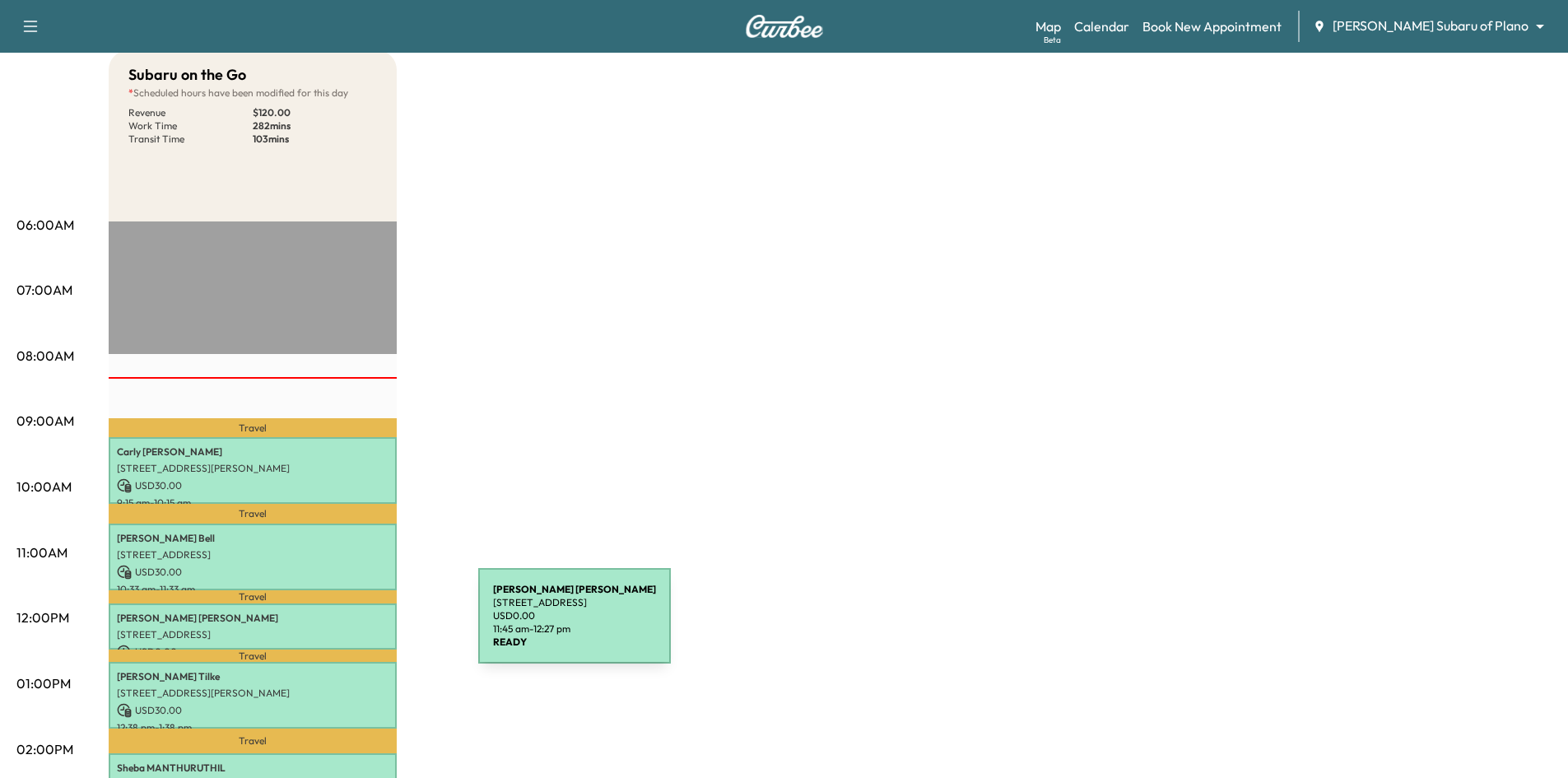
click at [355, 628] on p "7619 Dunleer Way, Dallas, TX 75248, USA" at bounding box center [253, 635] width 272 height 13
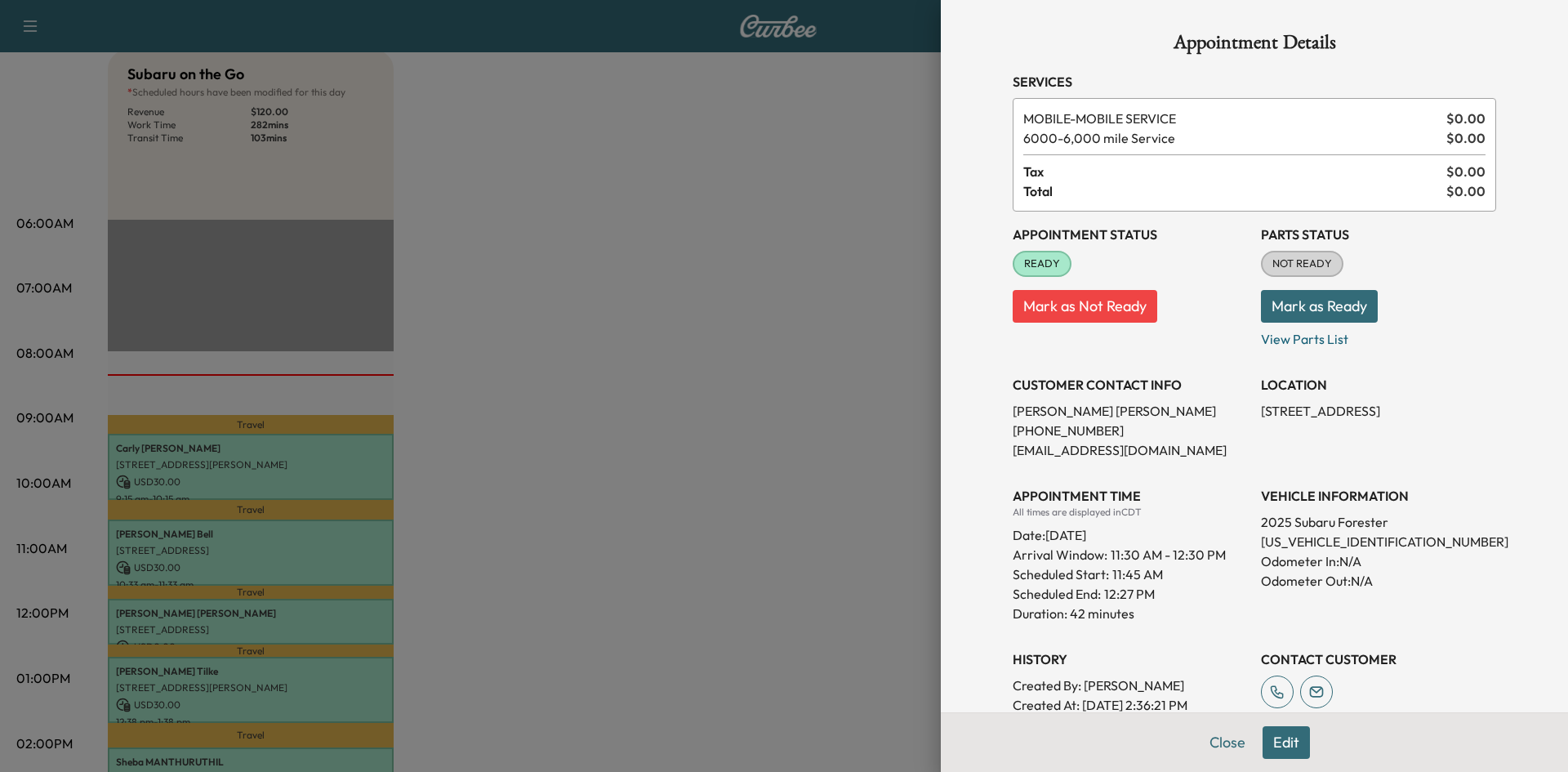
click at [646, 549] on div at bounding box center [784, 386] width 1568 height 772
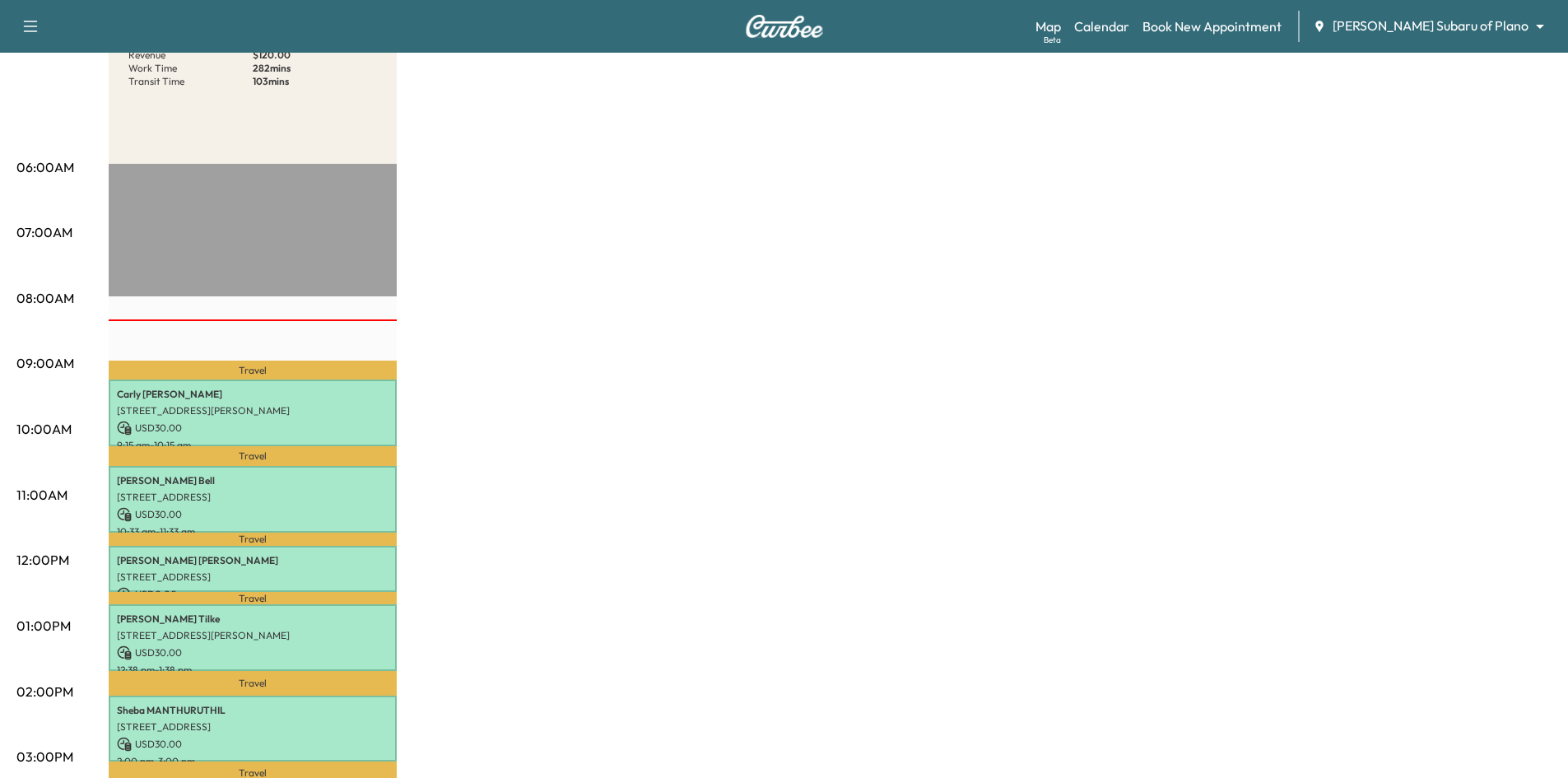
scroll to position [329, 0]
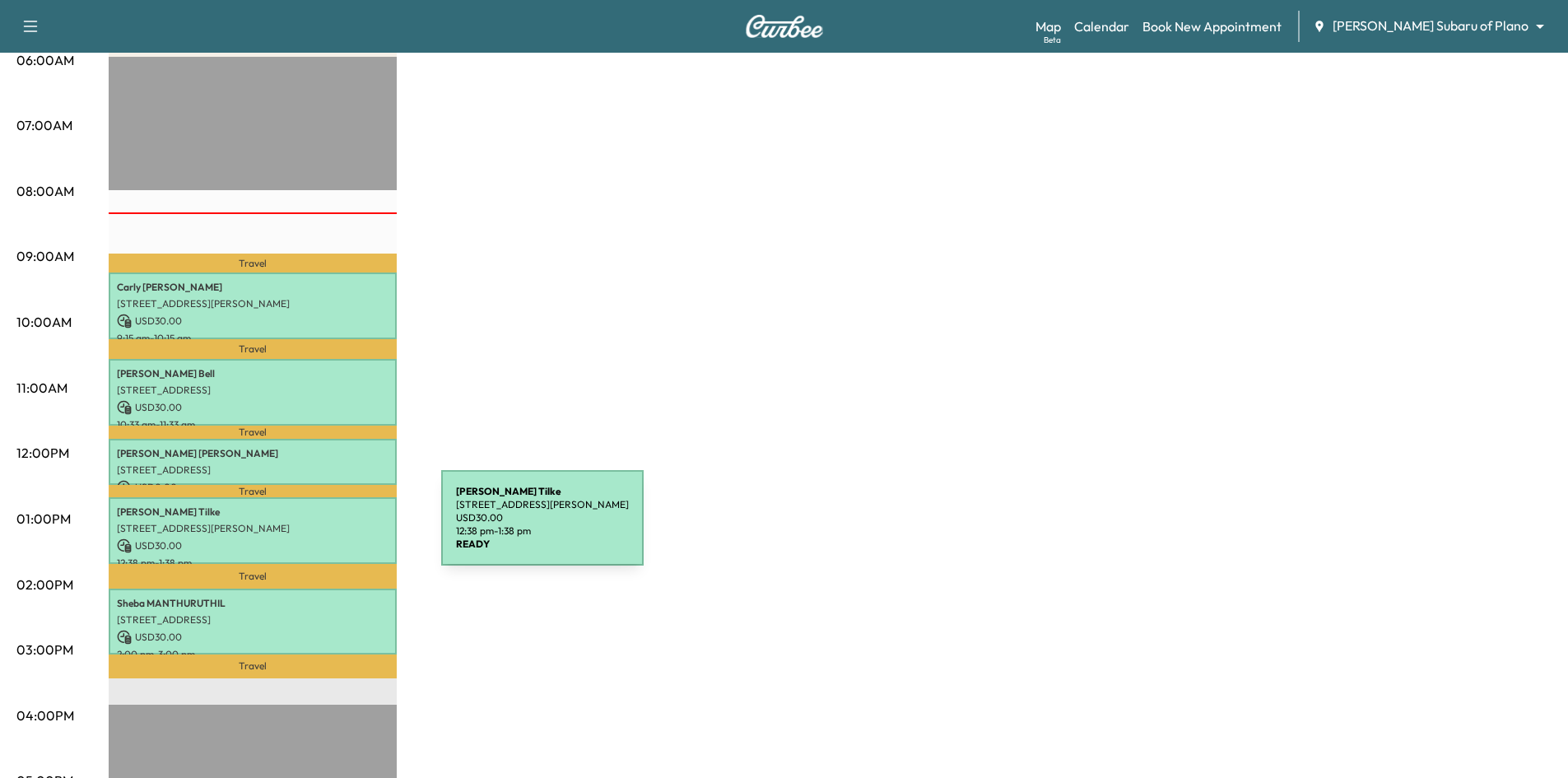
click at [318, 527] on p "5353 Keller Springs Rd, Dallas, TX 75248, USA" at bounding box center [253, 528] width 272 height 13
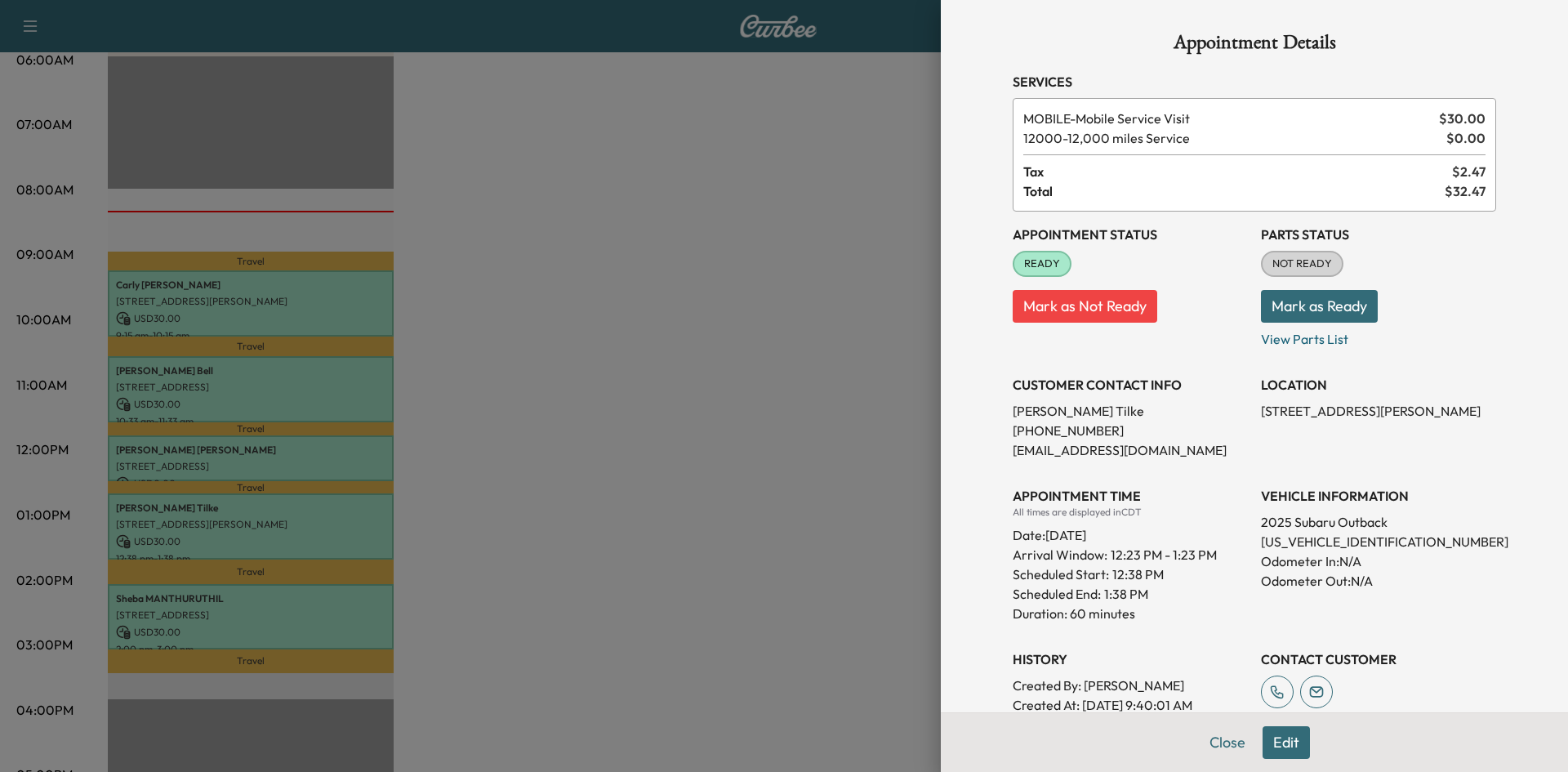
click at [365, 605] on div at bounding box center [784, 386] width 1568 height 772
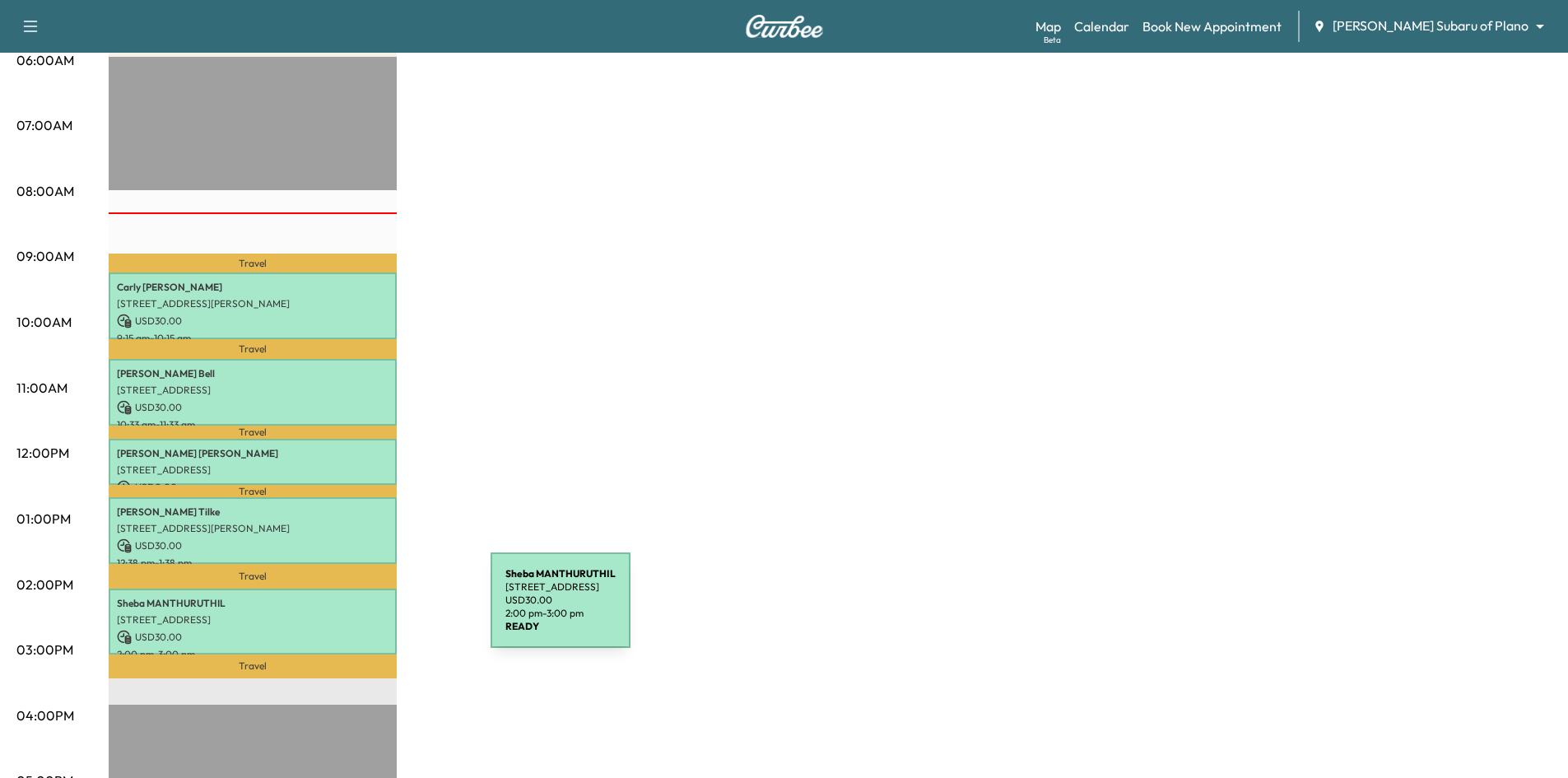
click at [367, 613] on p "138 Whispering Hills, Coppell, TX 75019, US" at bounding box center [253, 619] width 272 height 13
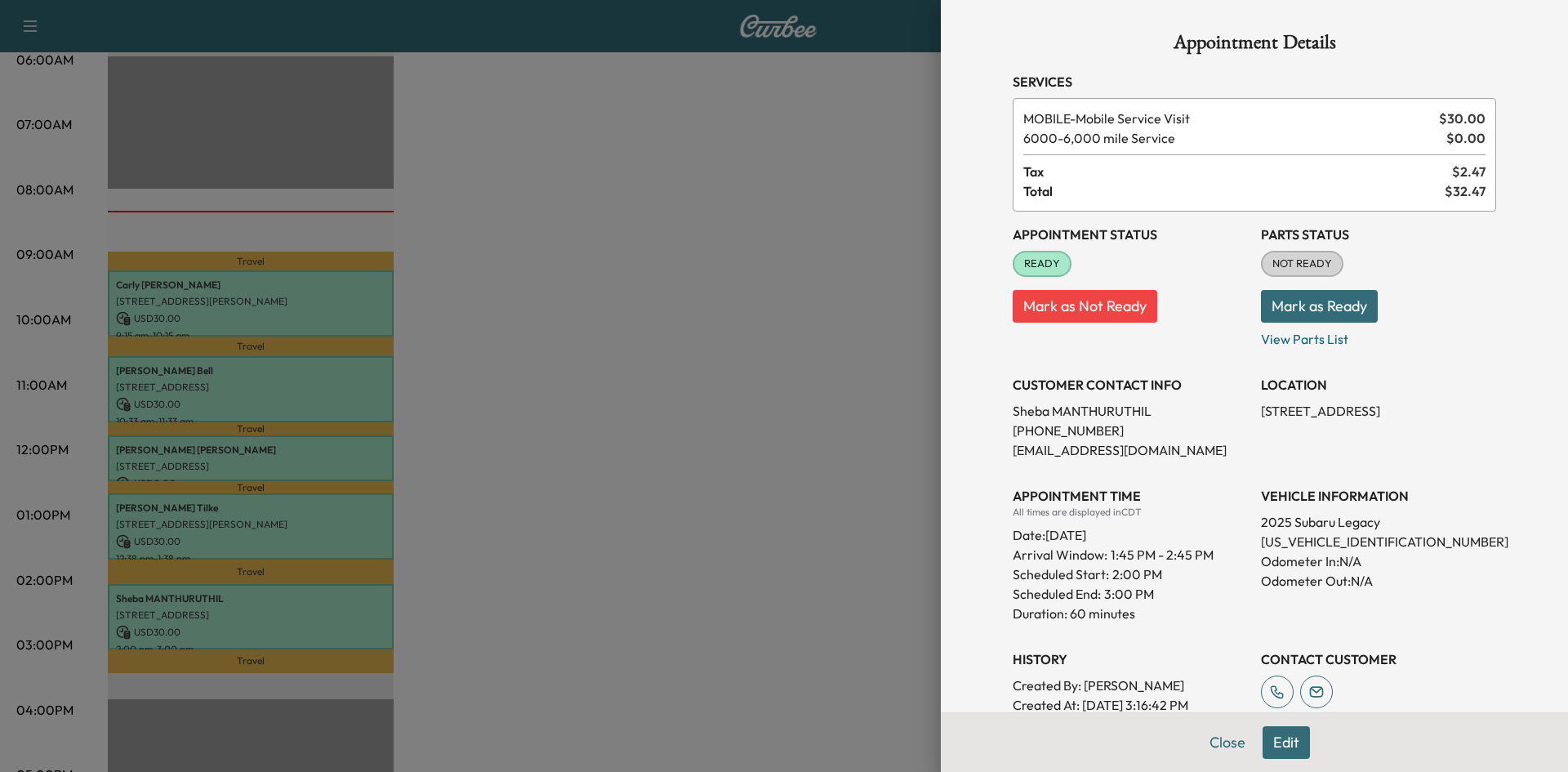
click at [717, 560] on div at bounding box center [784, 386] width 1568 height 772
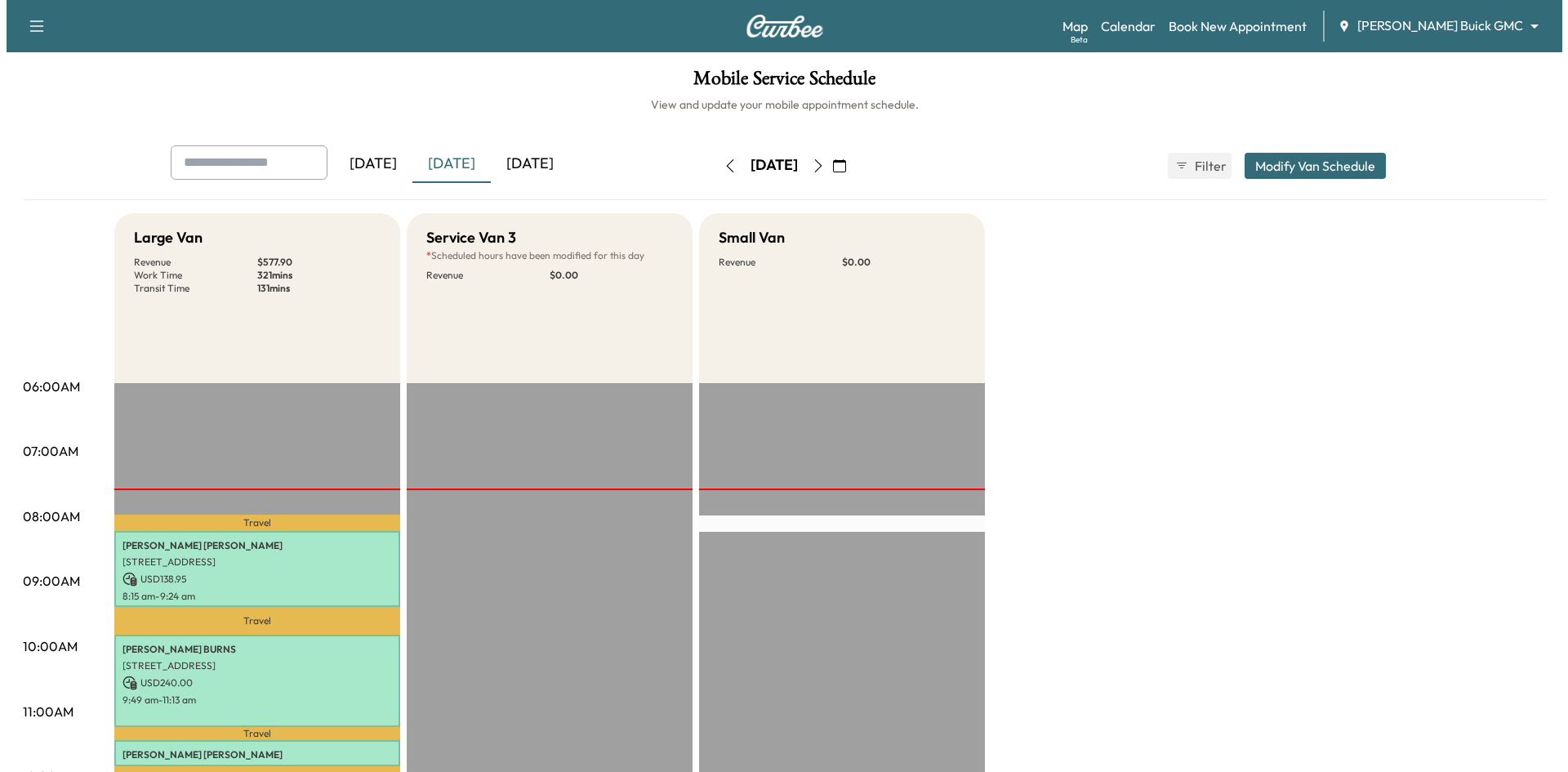
scroll to position [356, 0]
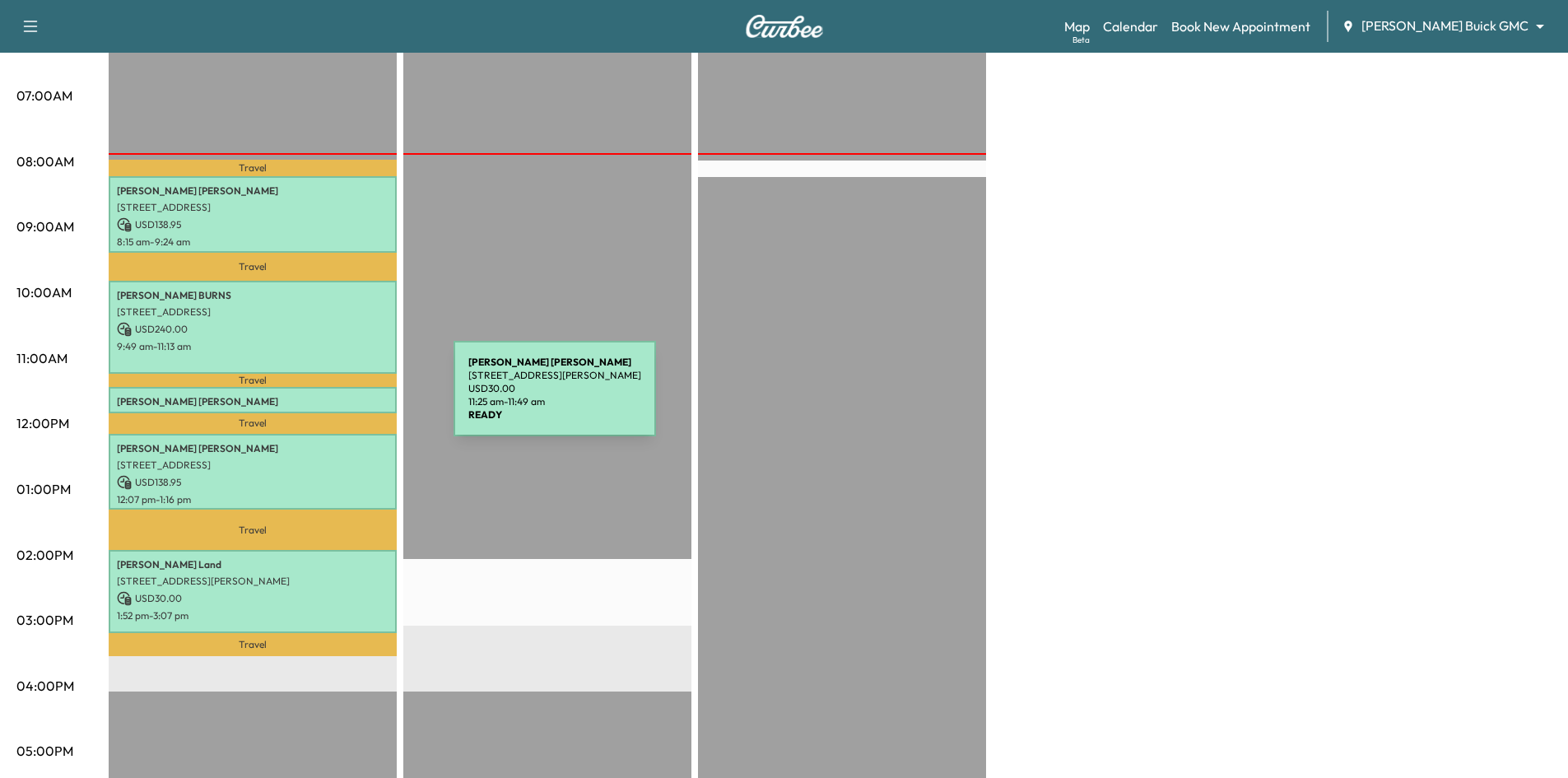
click at [330, 399] on p "Vickie Jones-johnson" at bounding box center [253, 401] width 272 height 13
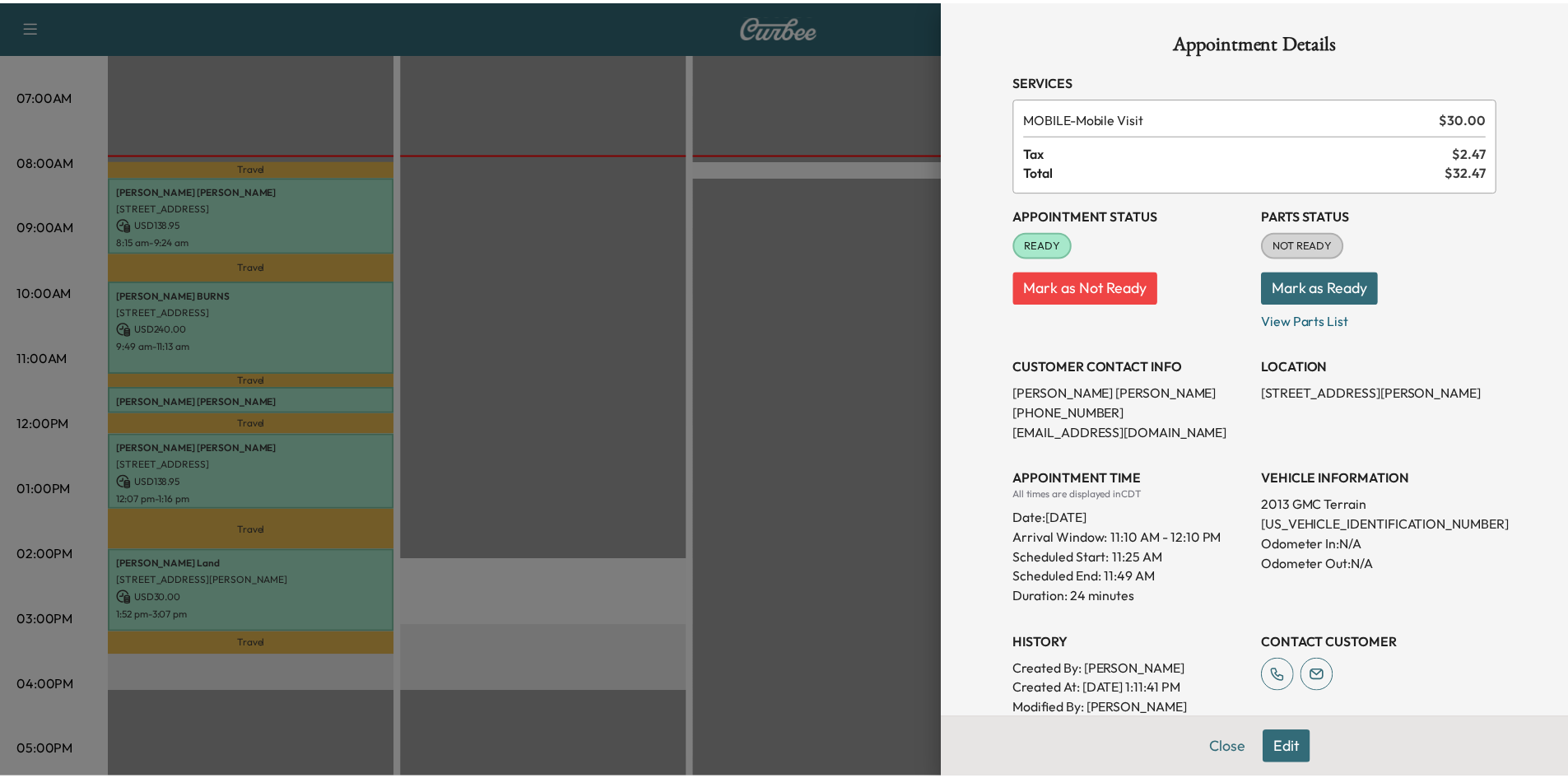
scroll to position [0, 0]
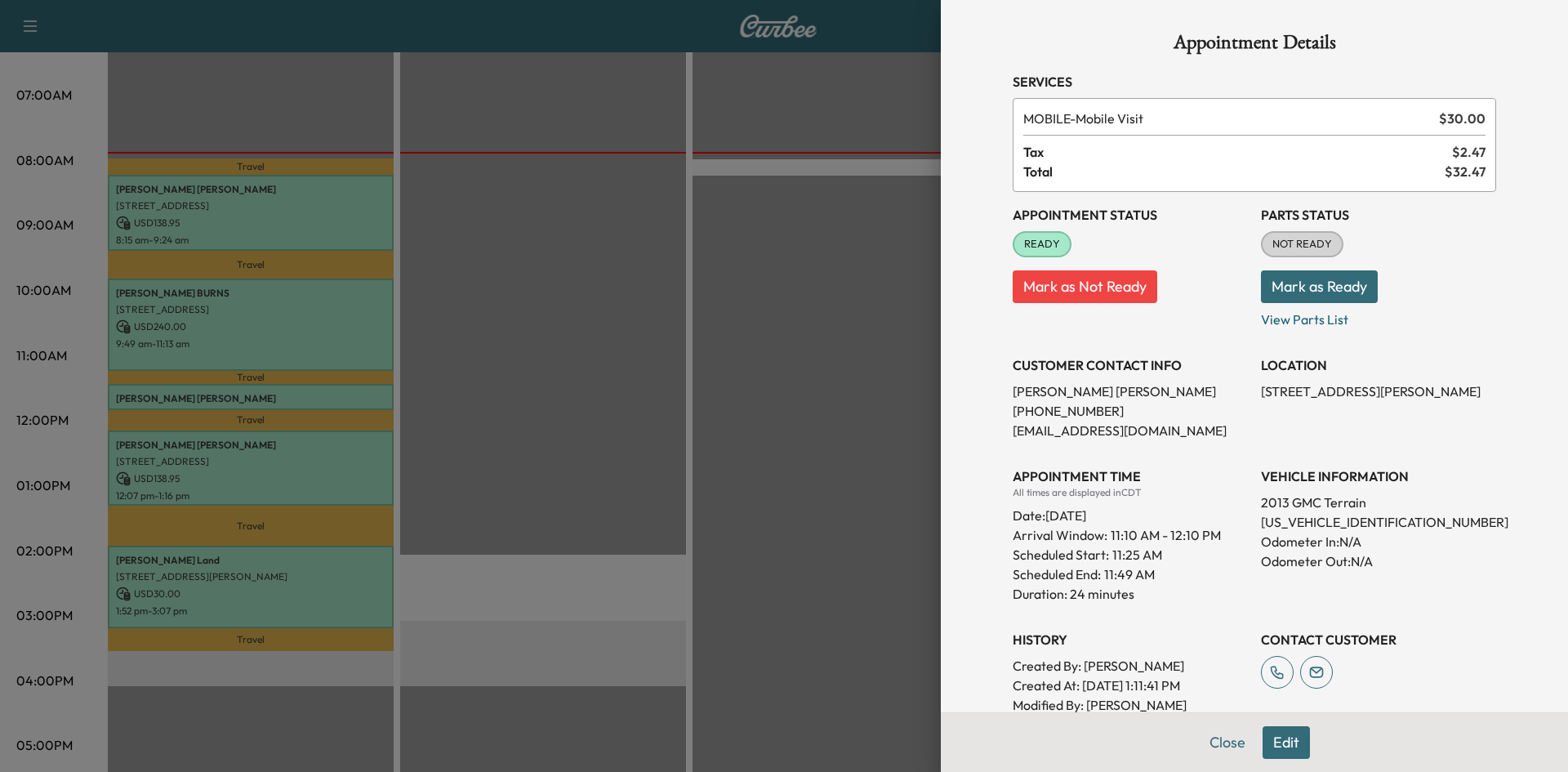
click at [372, 395] on div at bounding box center [784, 386] width 1568 height 772
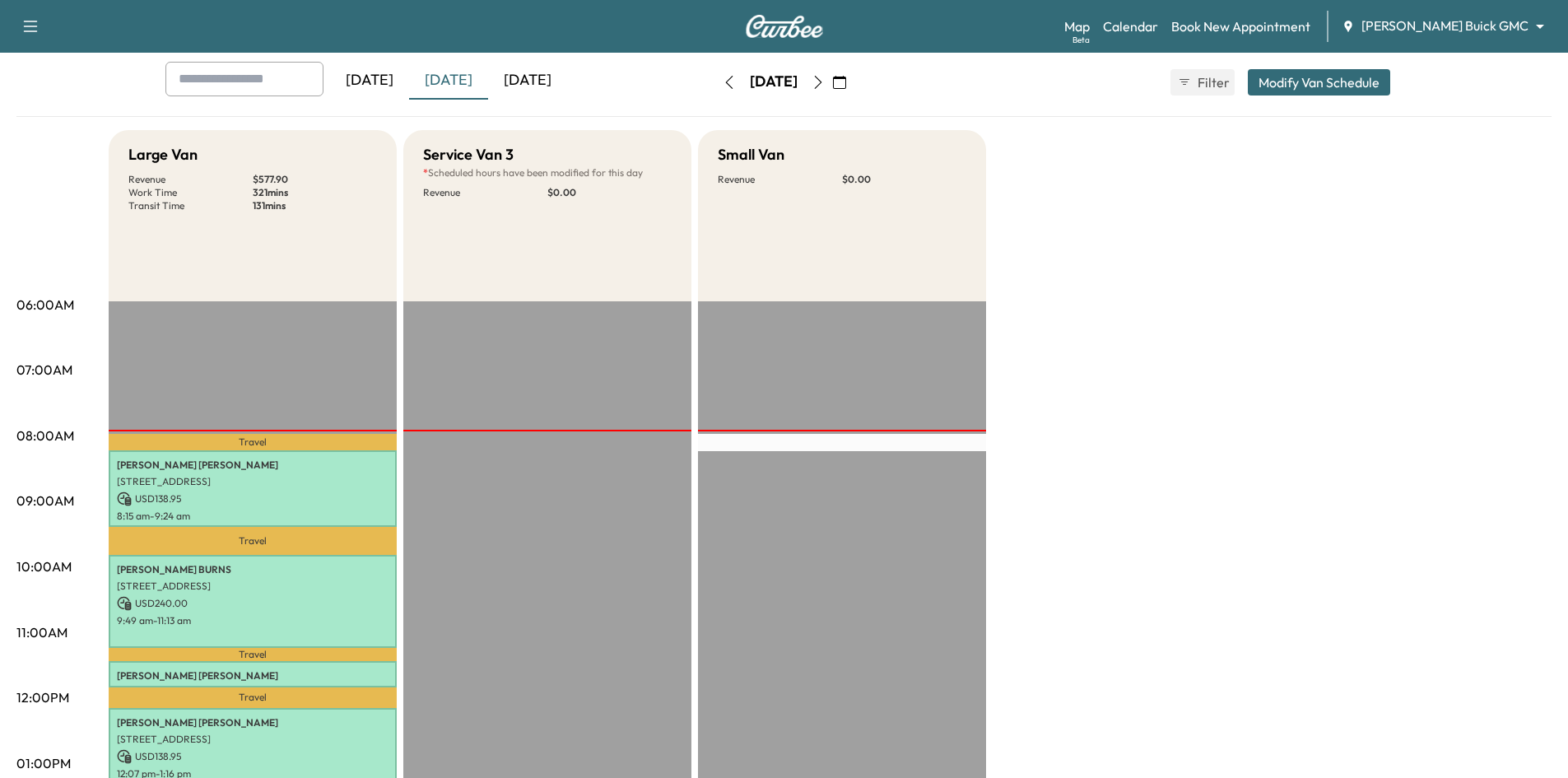
scroll to position [29, 0]
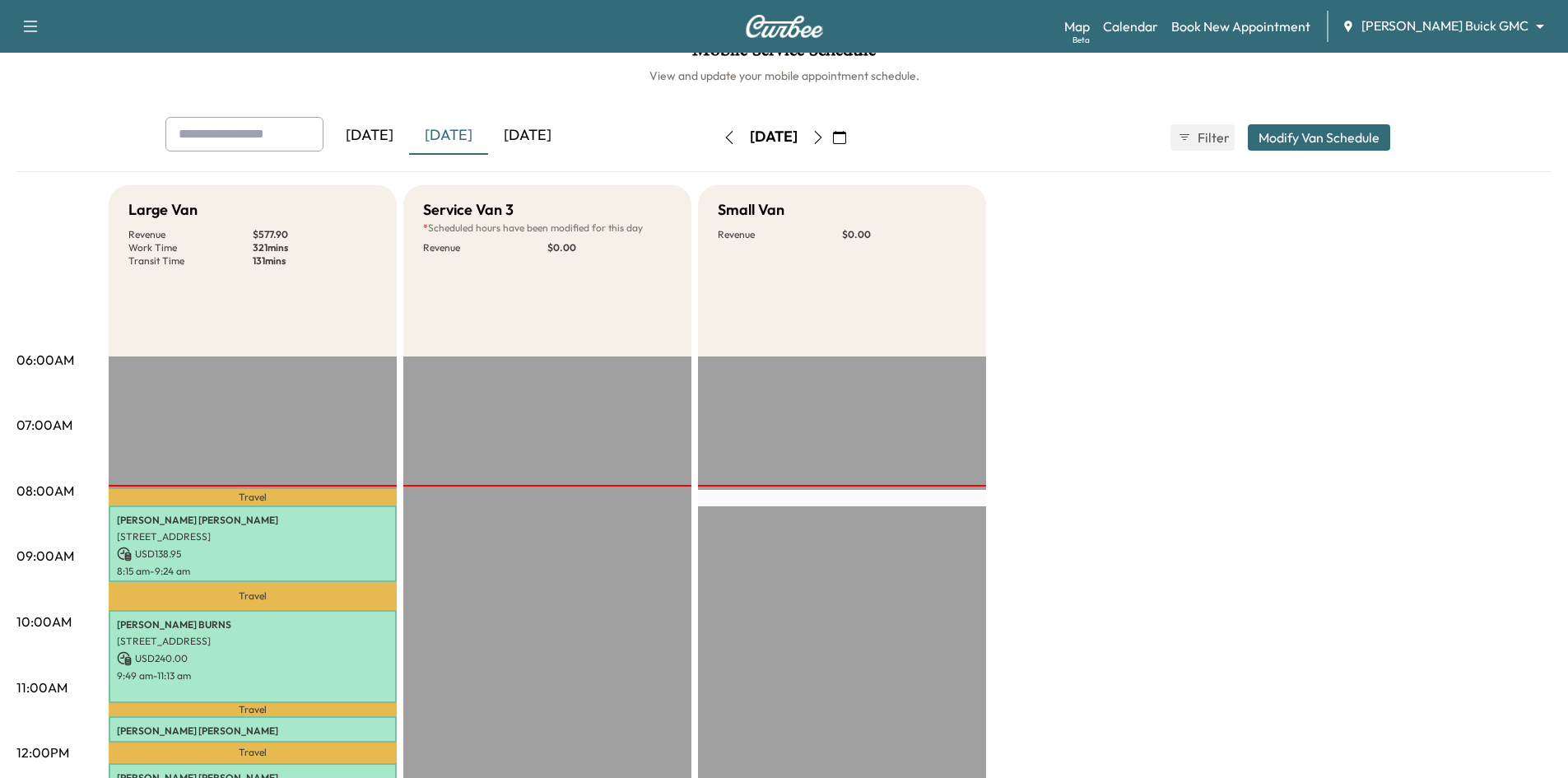
click at [825, 138] on icon "button" at bounding box center [818, 137] width 13 height 13
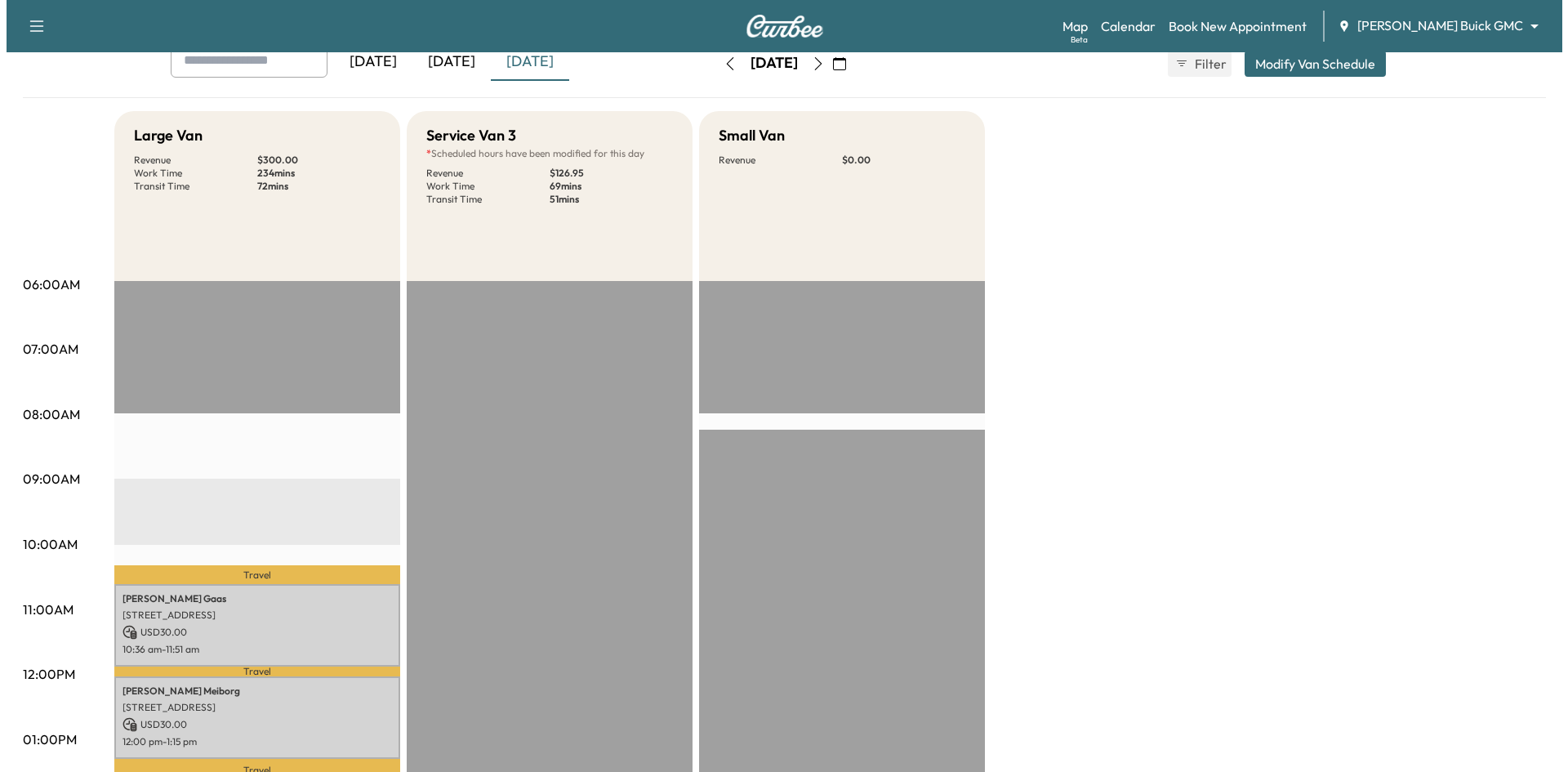
scroll to position [326, 0]
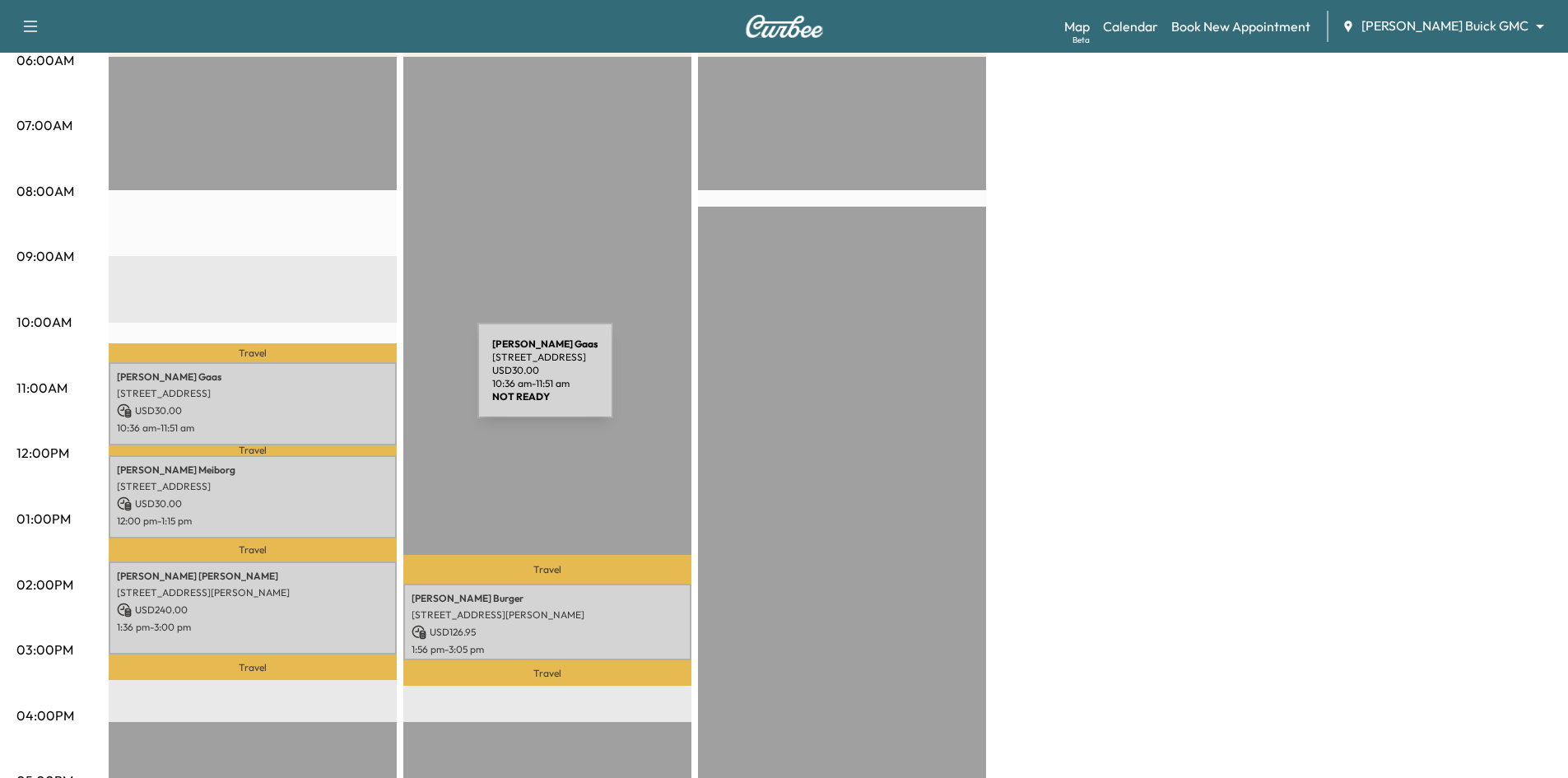
click at [354, 380] on div "Steve Gaas 9798 Buckhorn Dr, Frisco, TX 75034, USA USD 30.00 10:36 am - 11:51 am" at bounding box center [253, 403] width 288 height 83
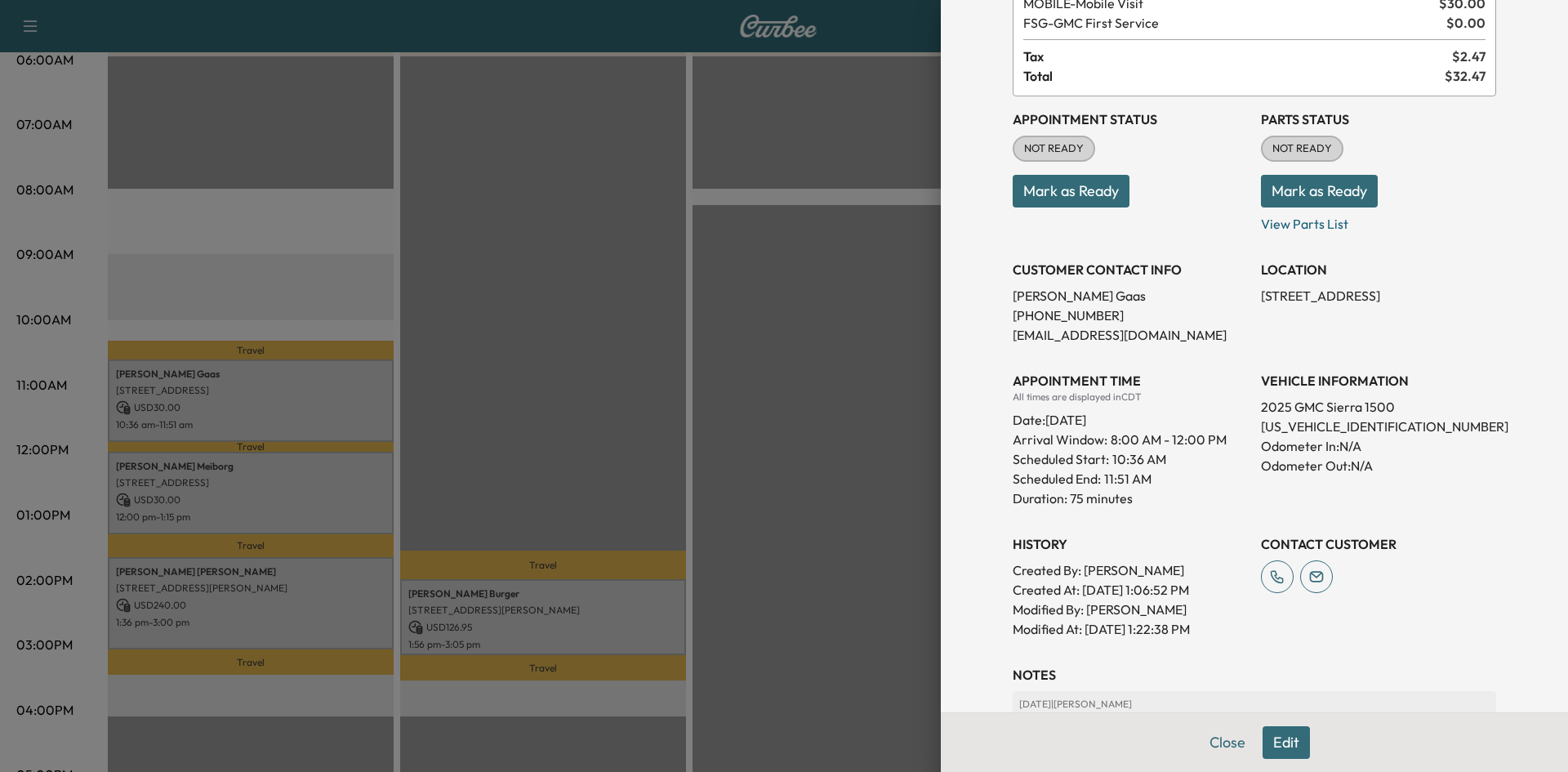
scroll to position [277, 0]
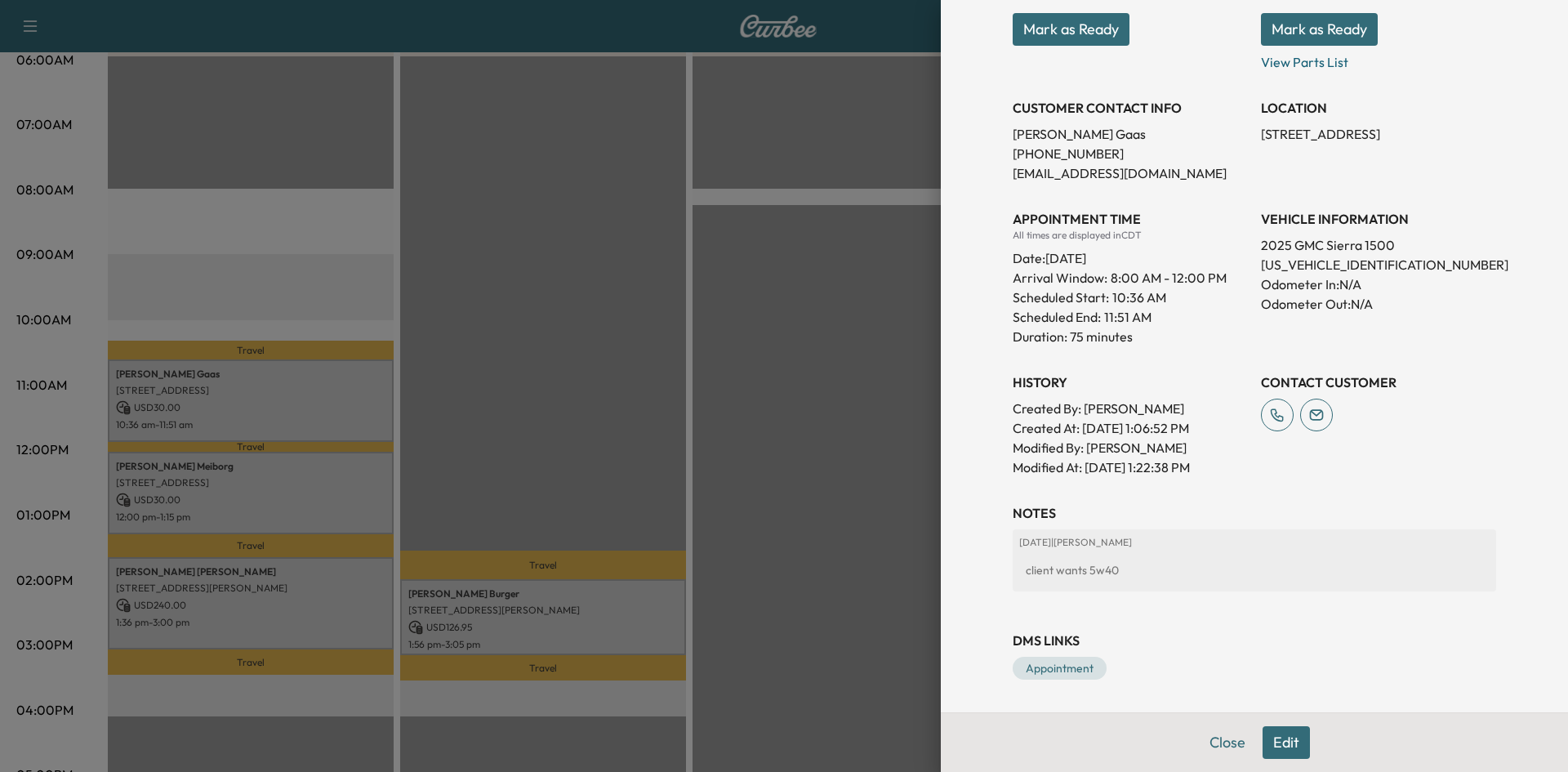
click at [349, 483] on div at bounding box center [784, 386] width 1568 height 772
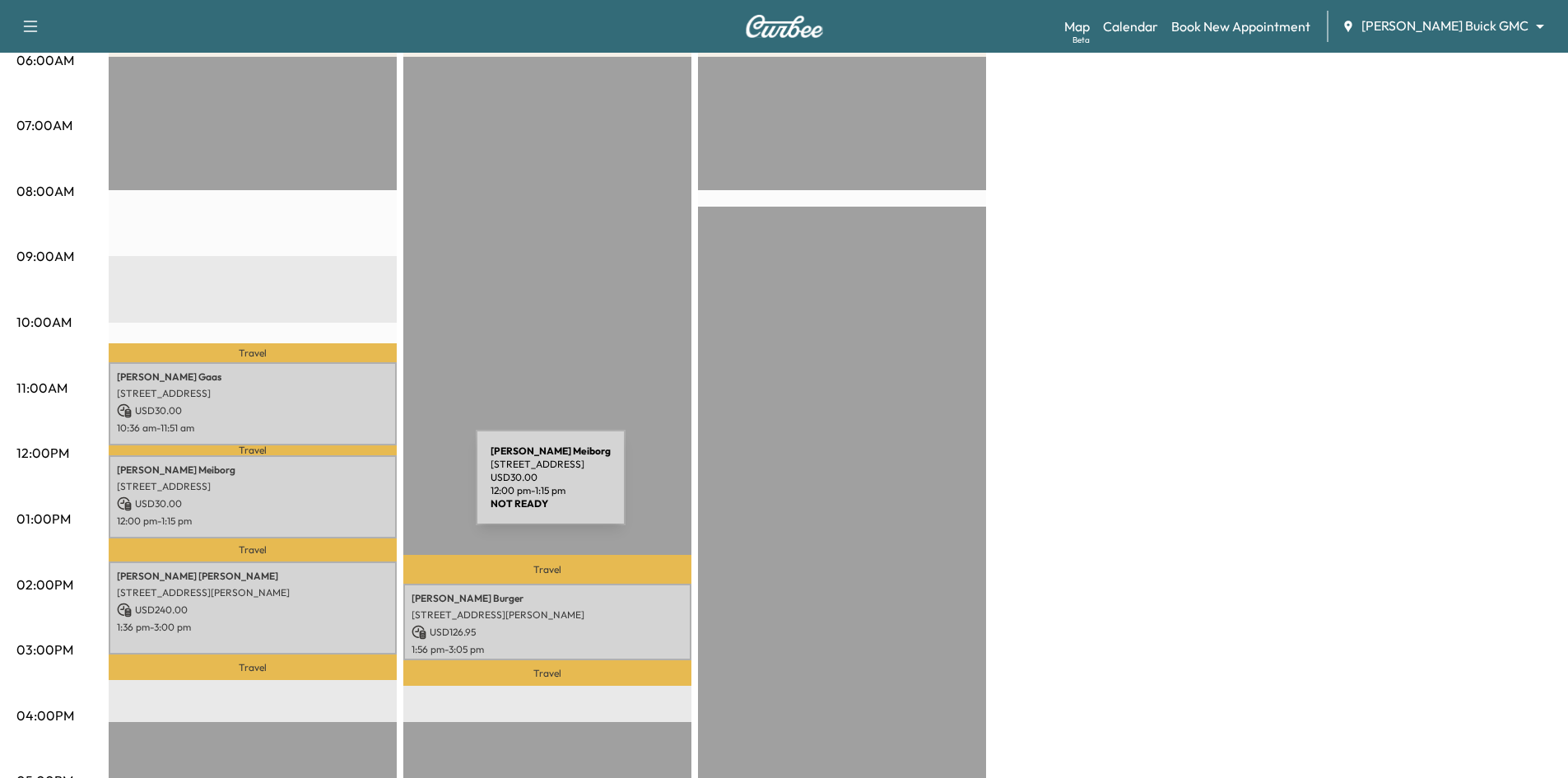
click at [352, 487] on p "6700 Cherry St, Frisco, TX 75033, USA" at bounding box center [253, 486] width 272 height 13
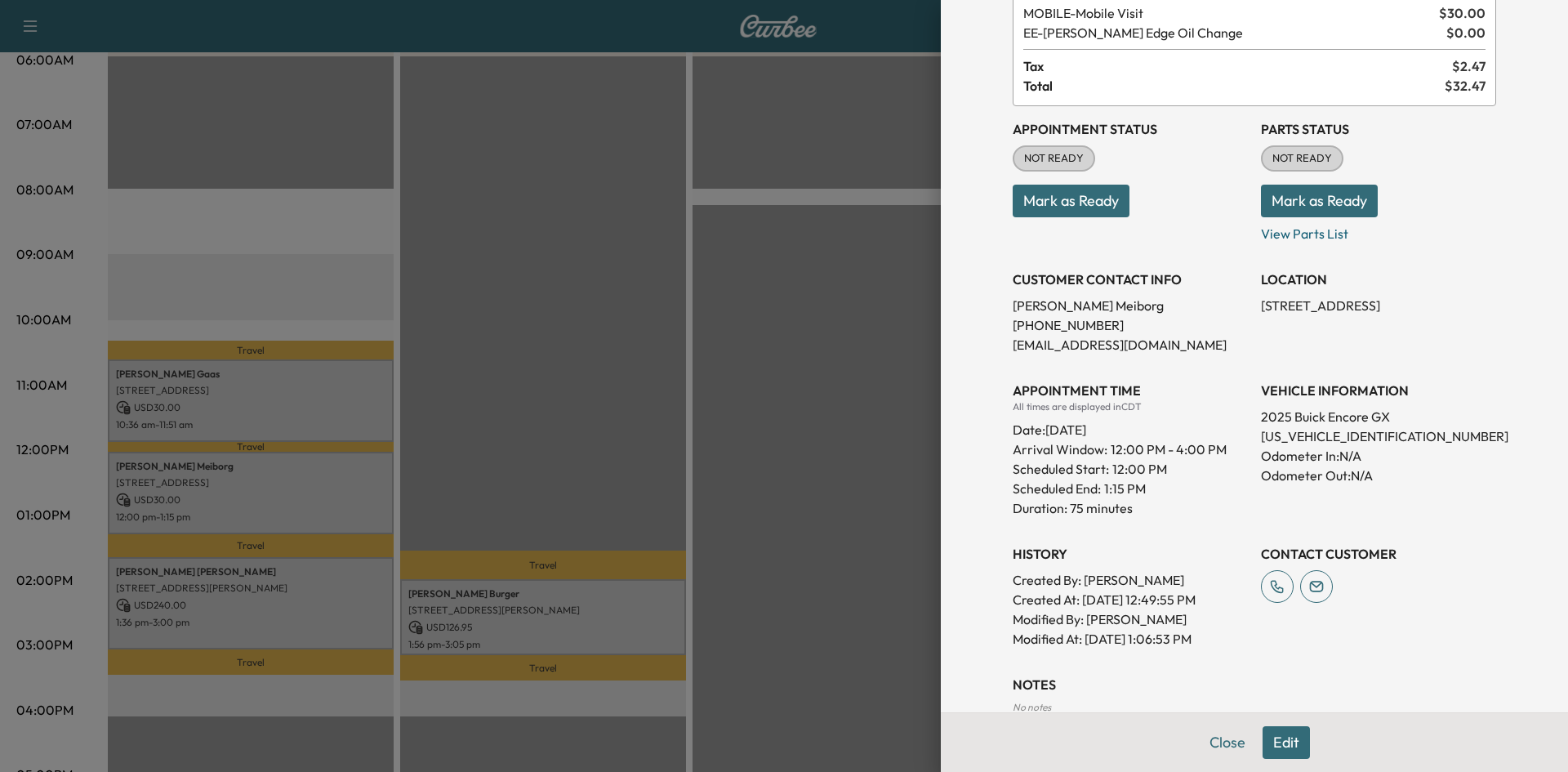
scroll to position [0, 0]
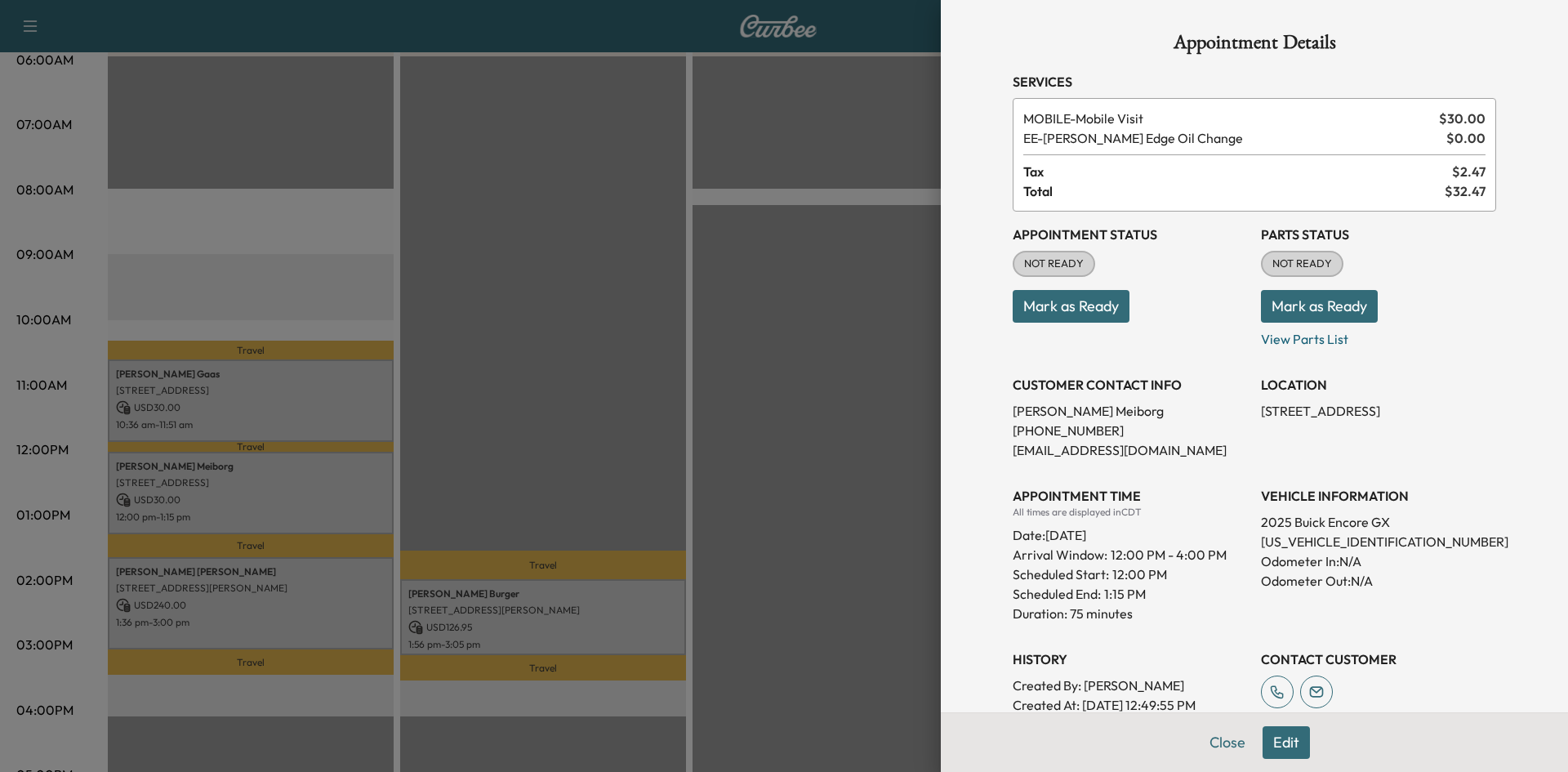
click at [334, 605] on div at bounding box center [784, 386] width 1568 height 772
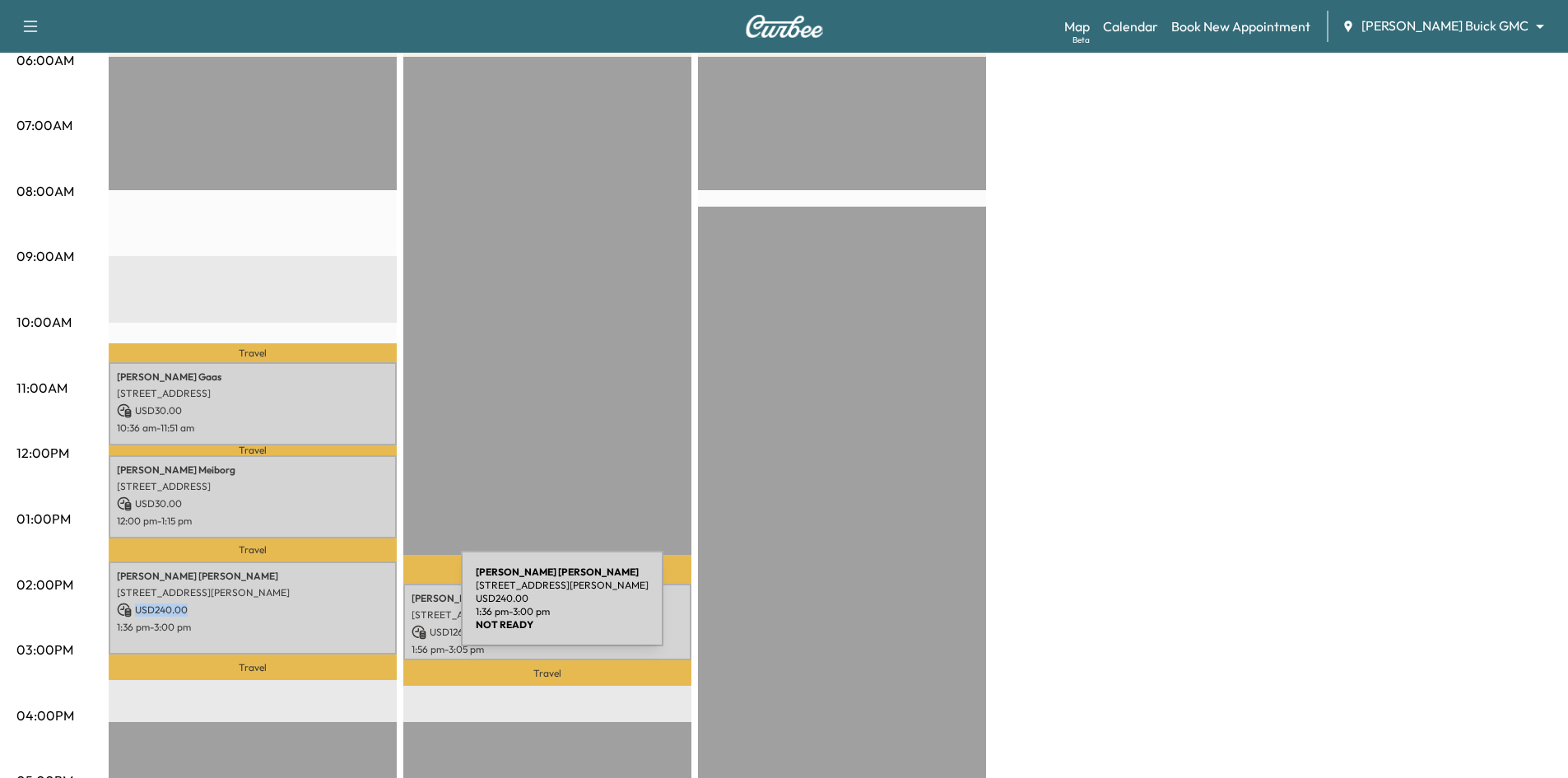
click at [337, 608] on p "USD 240.00" at bounding box center [253, 610] width 272 height 15
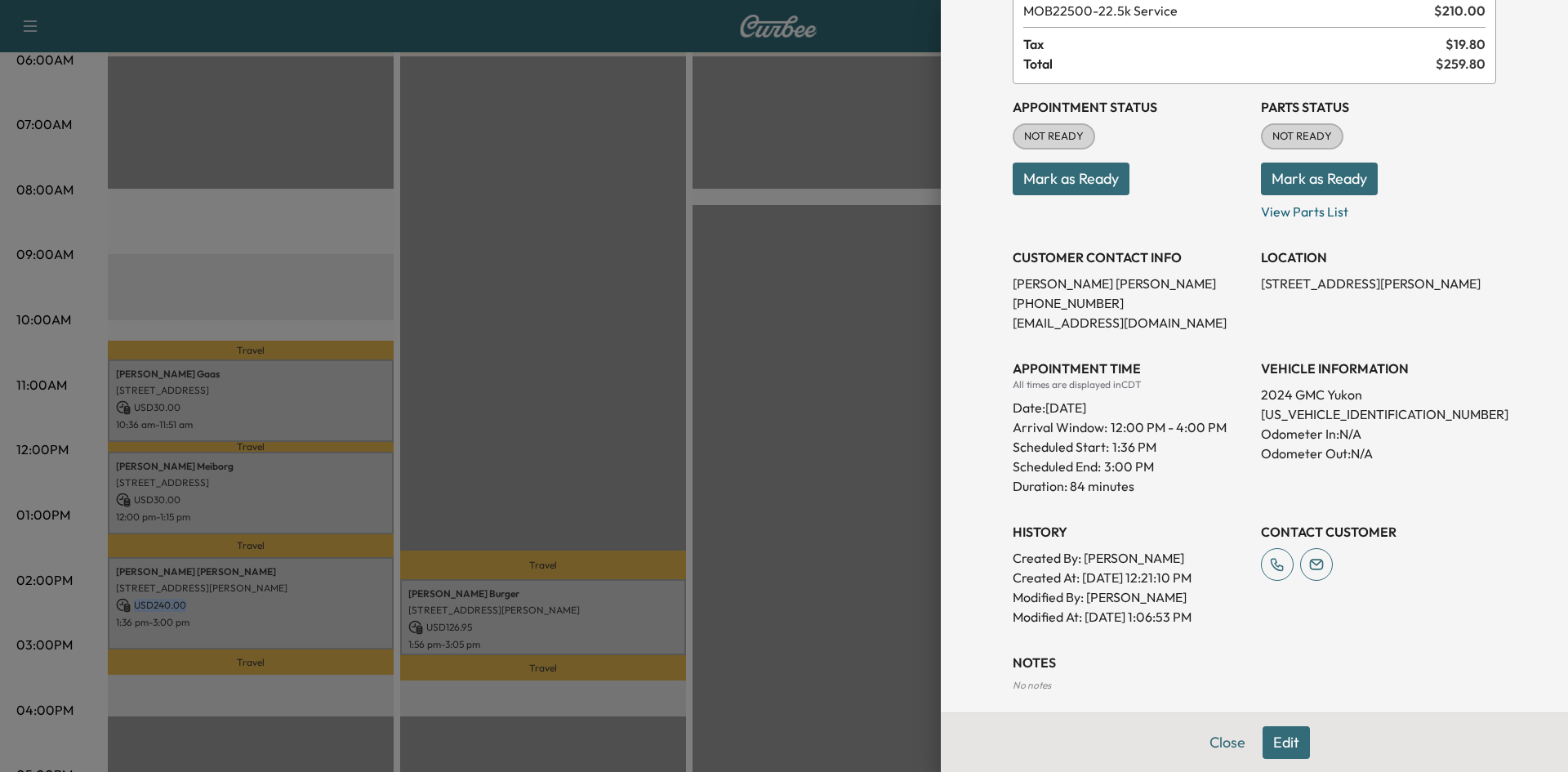
scroll to position [215, 0]
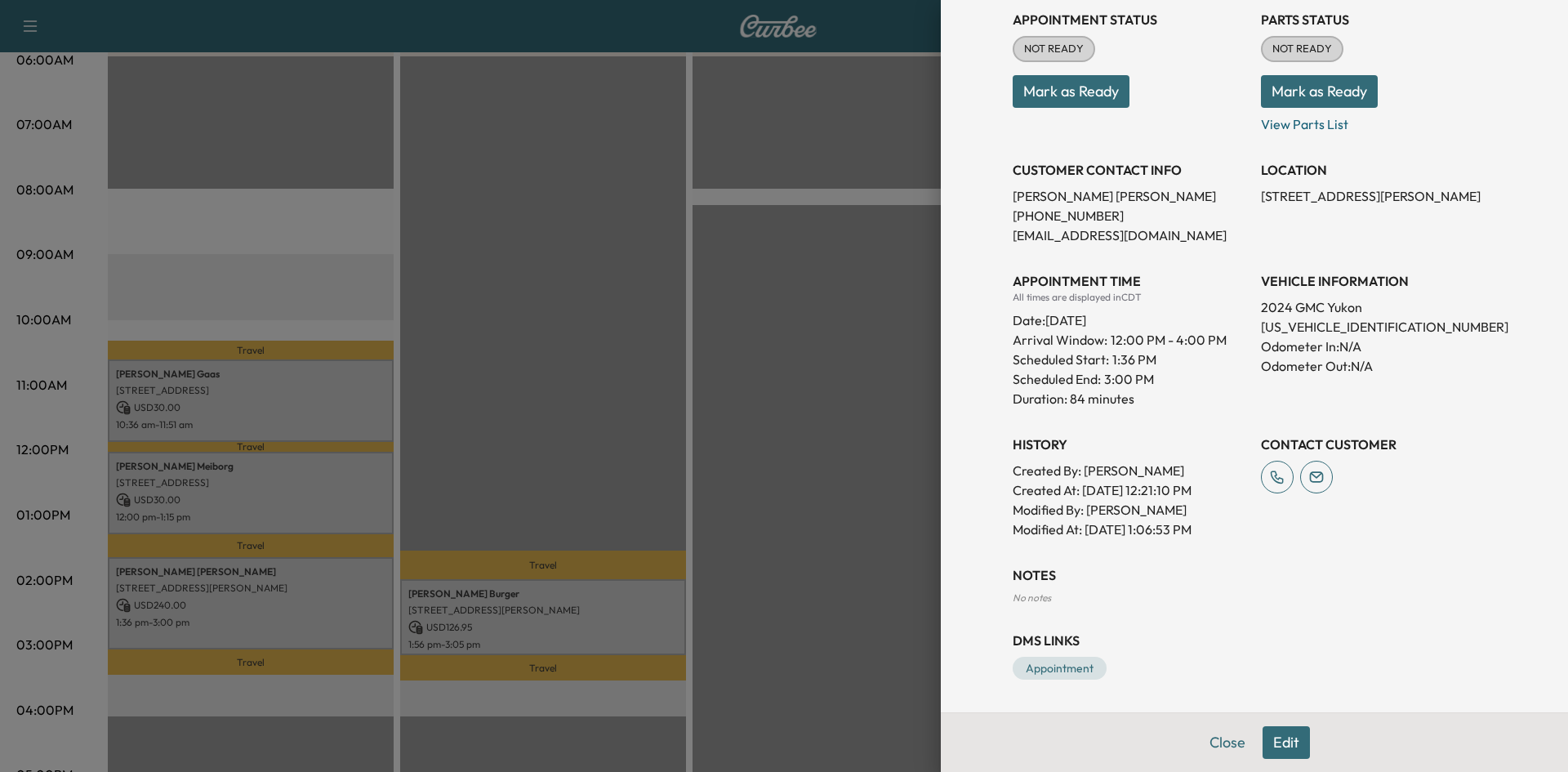
click at [658, 618] on div at bounding box center [784, 386] width 1568 height 772
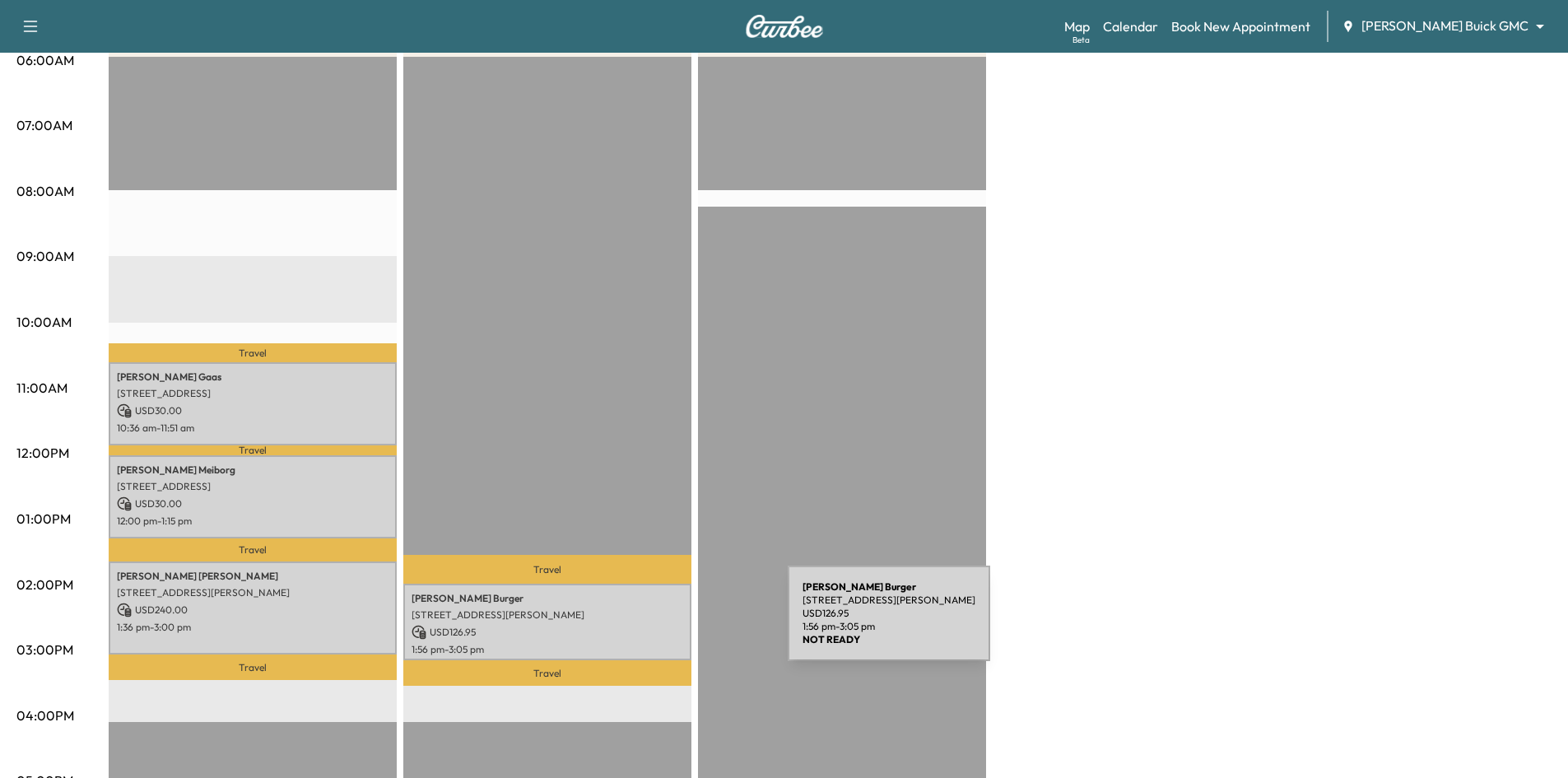
click at [664, 625] on p "USD 126.95" at bounding box center [547, 632] width 272 height 15
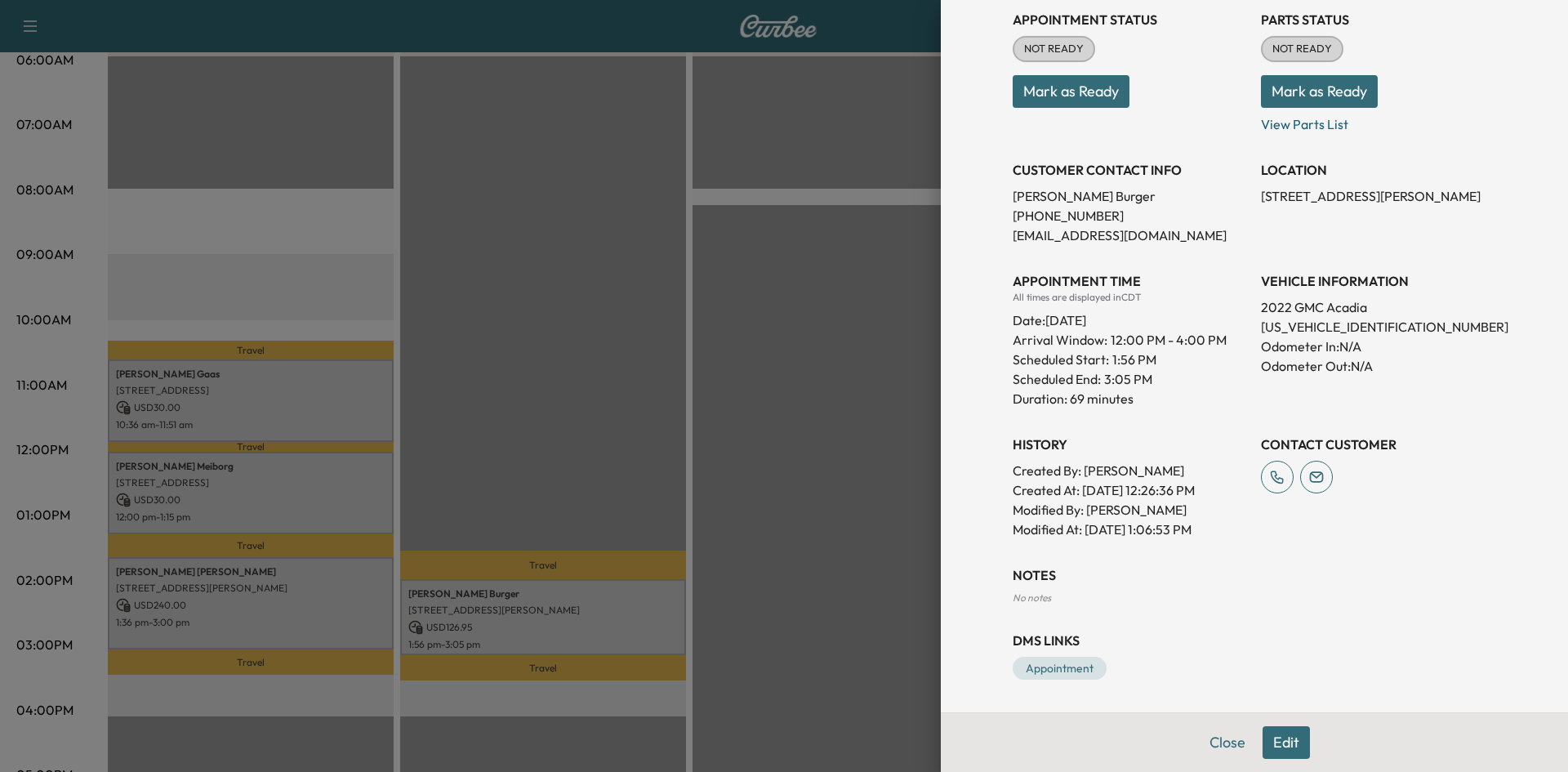
drag, startPoint x: 742, startPoint y: 491, endPoint x: 741, endPoint y: 462, distance: 29.0
click at [742, 490] on div at bounding box center [784, 386] width 1568 height 772
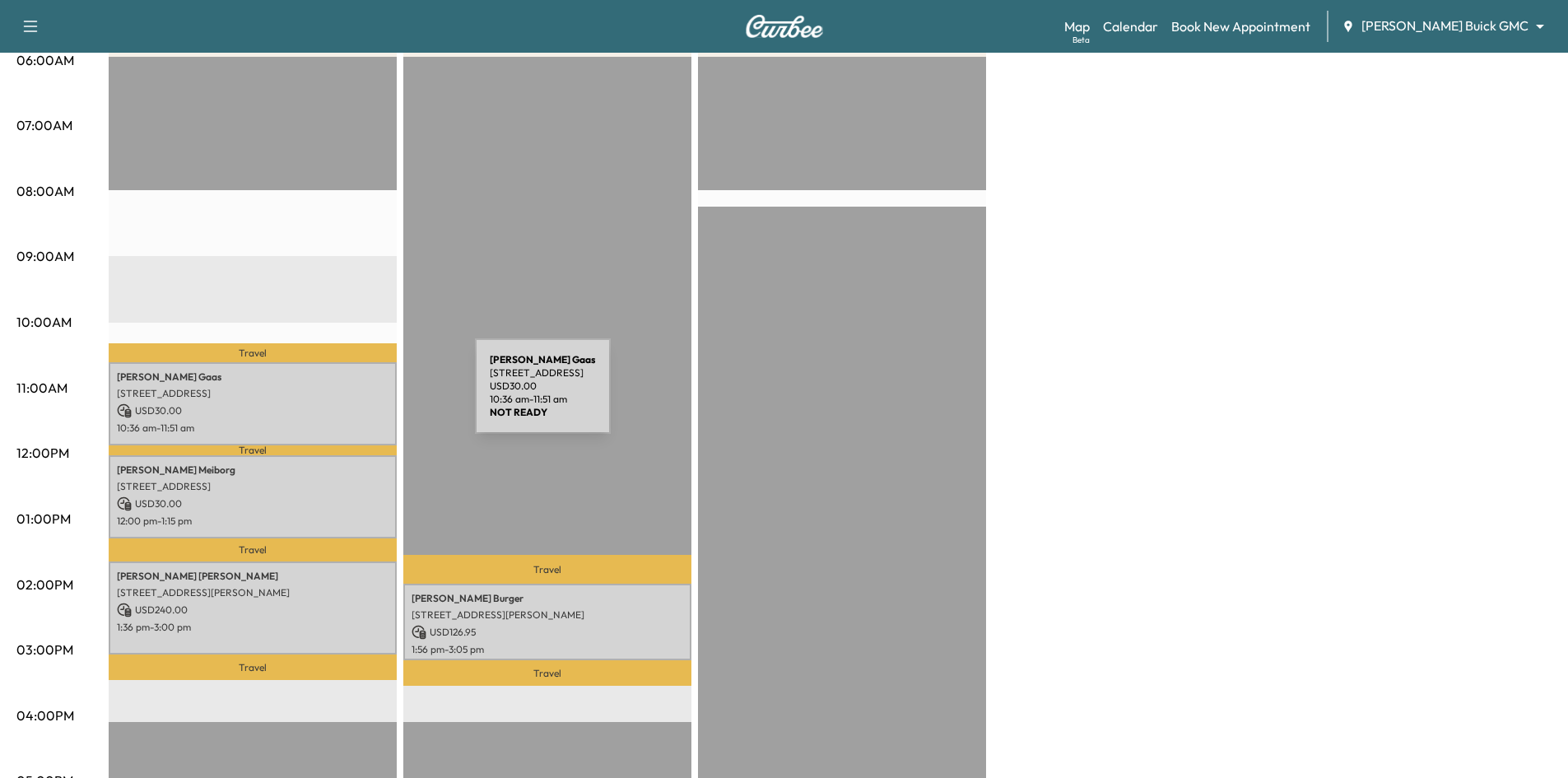
click at [352, 396] on p "9798 Buckhorn Dr, Frisco, TX 75034, USA" at bounding box center [253, 393] width 272 height 13
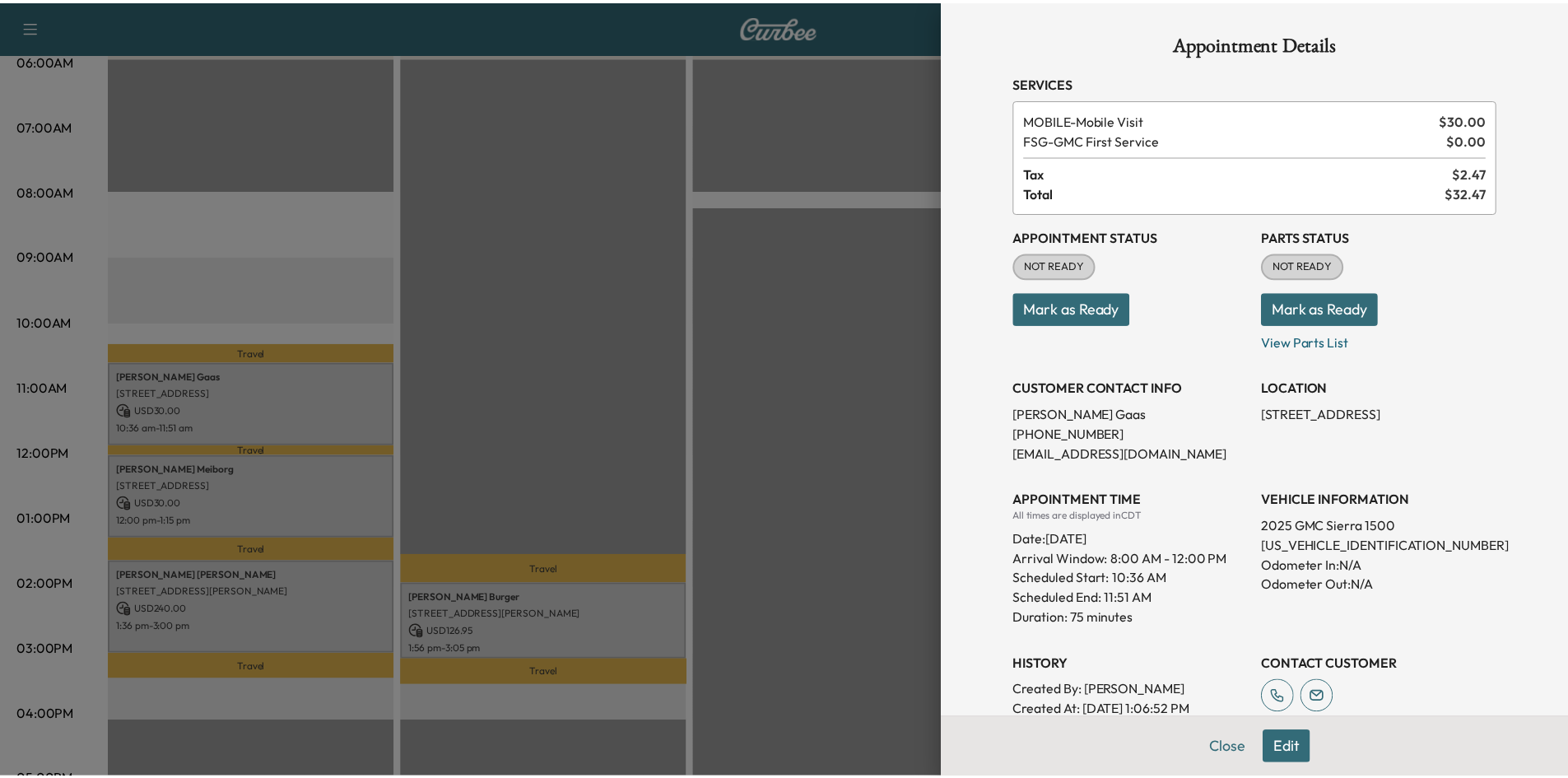
scroll to position [279, 0]
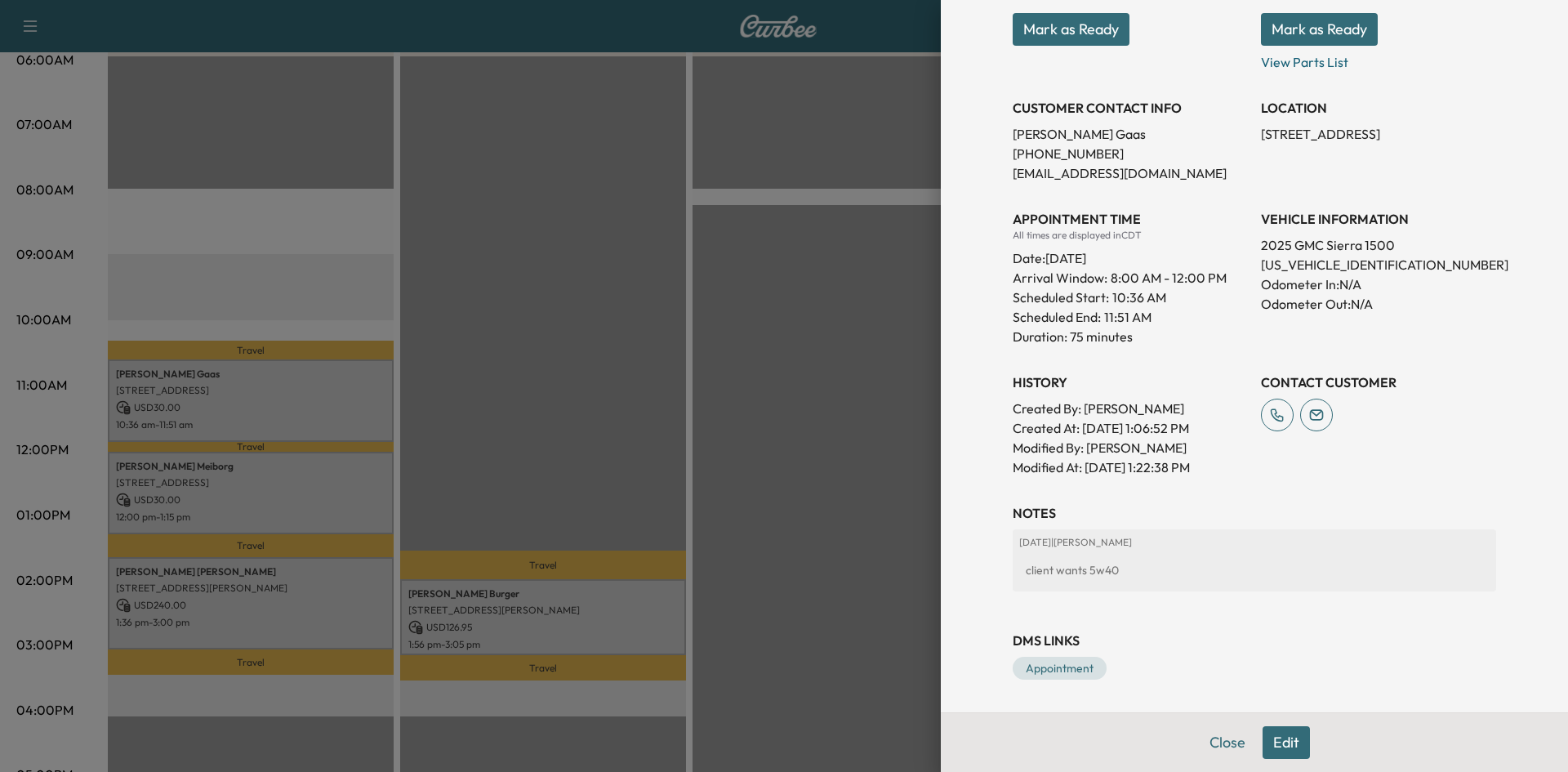
click at [380, 118] on div at bounding box center [784, 386] width 1568 height 772
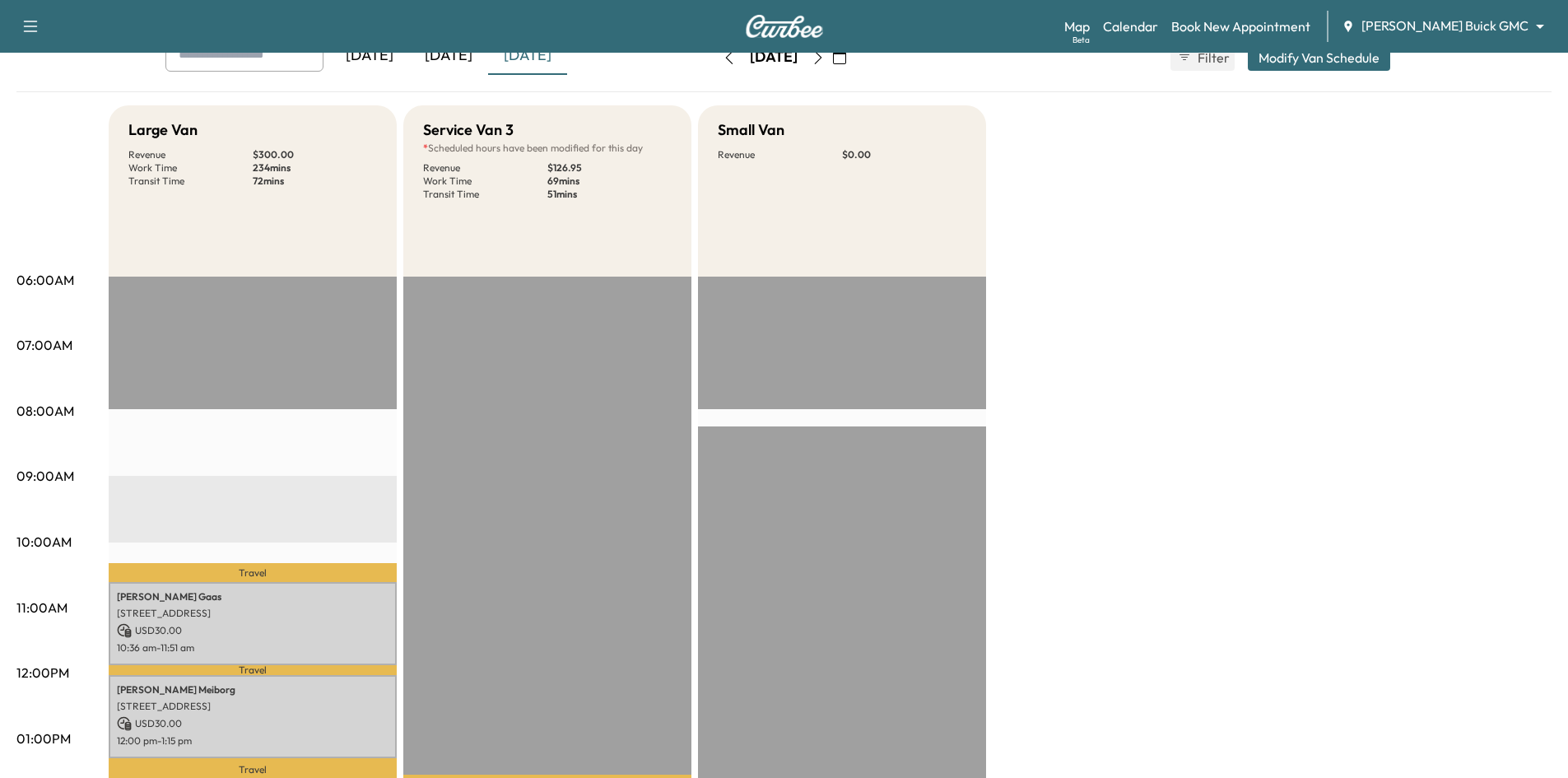
scroll to position [0, 0]
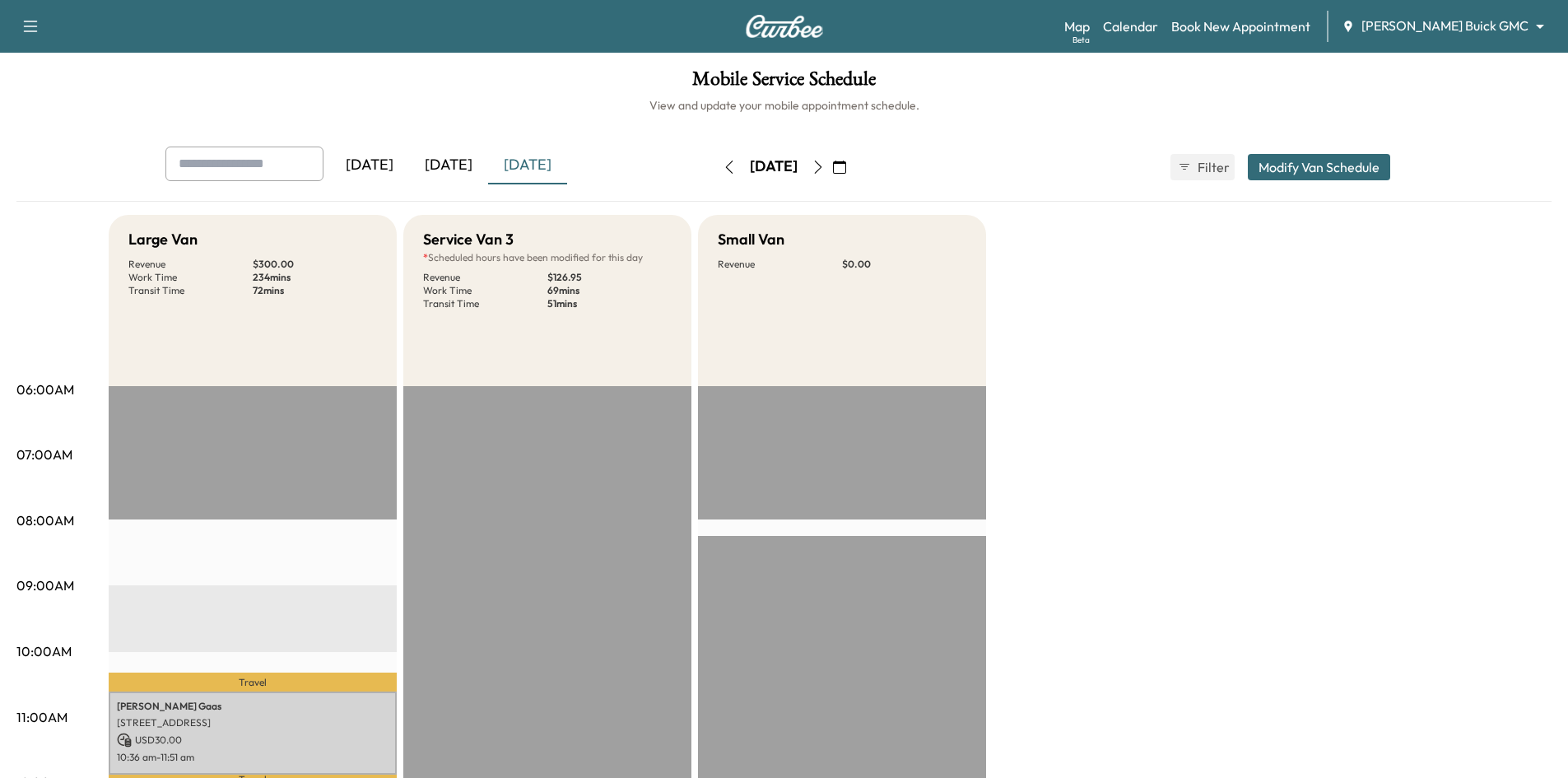
click at [825, 168] on icon "button" at bounding box center [818, 167] width 13 height 13
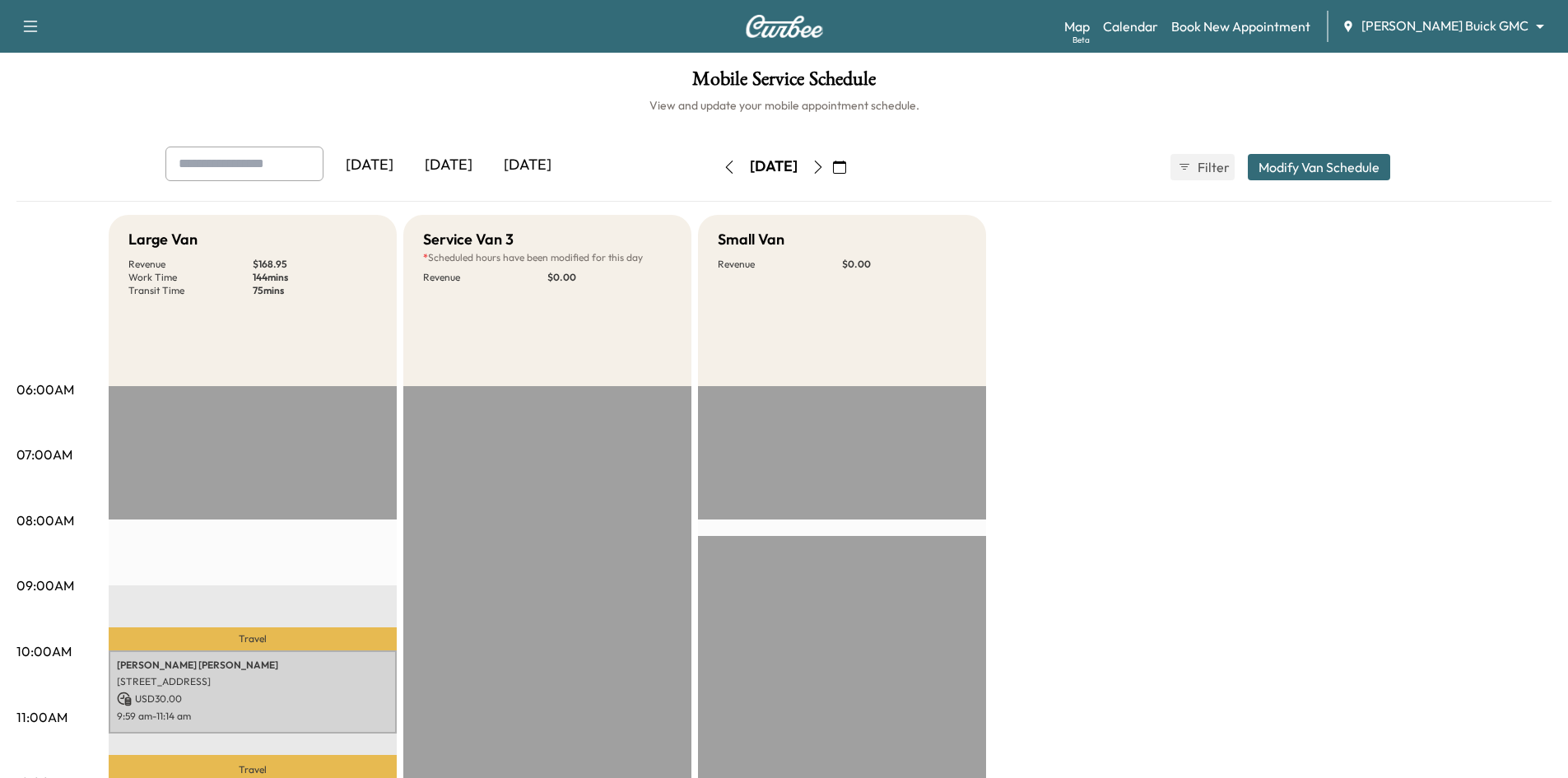
click at [531, 163] on div "[DATE]" at bounding box center [527, 164] width 79 height 38
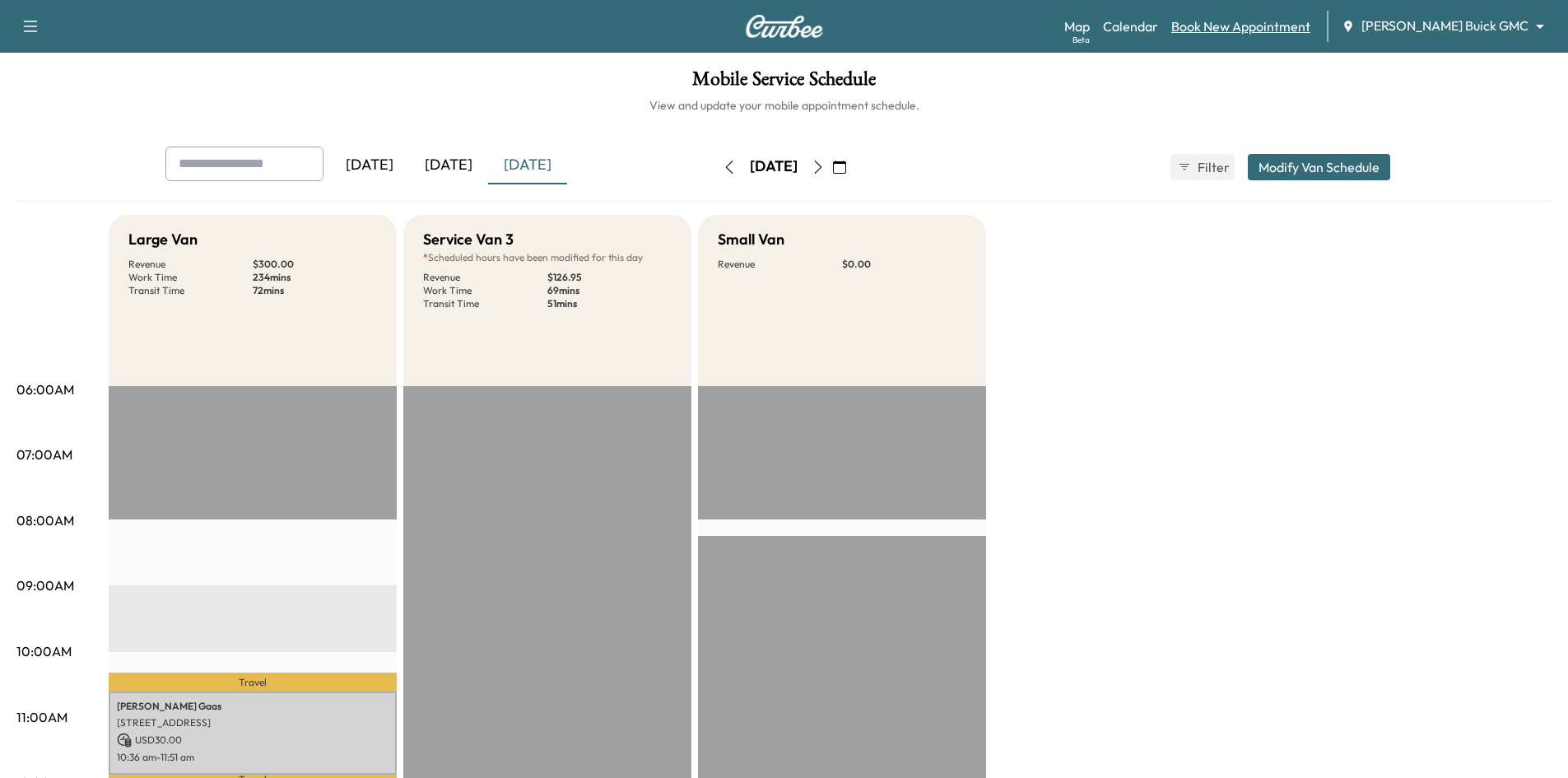
click at [1281, 27] on link "Book New Appointment" at bounding box center [1240, 27] width 139 height 20
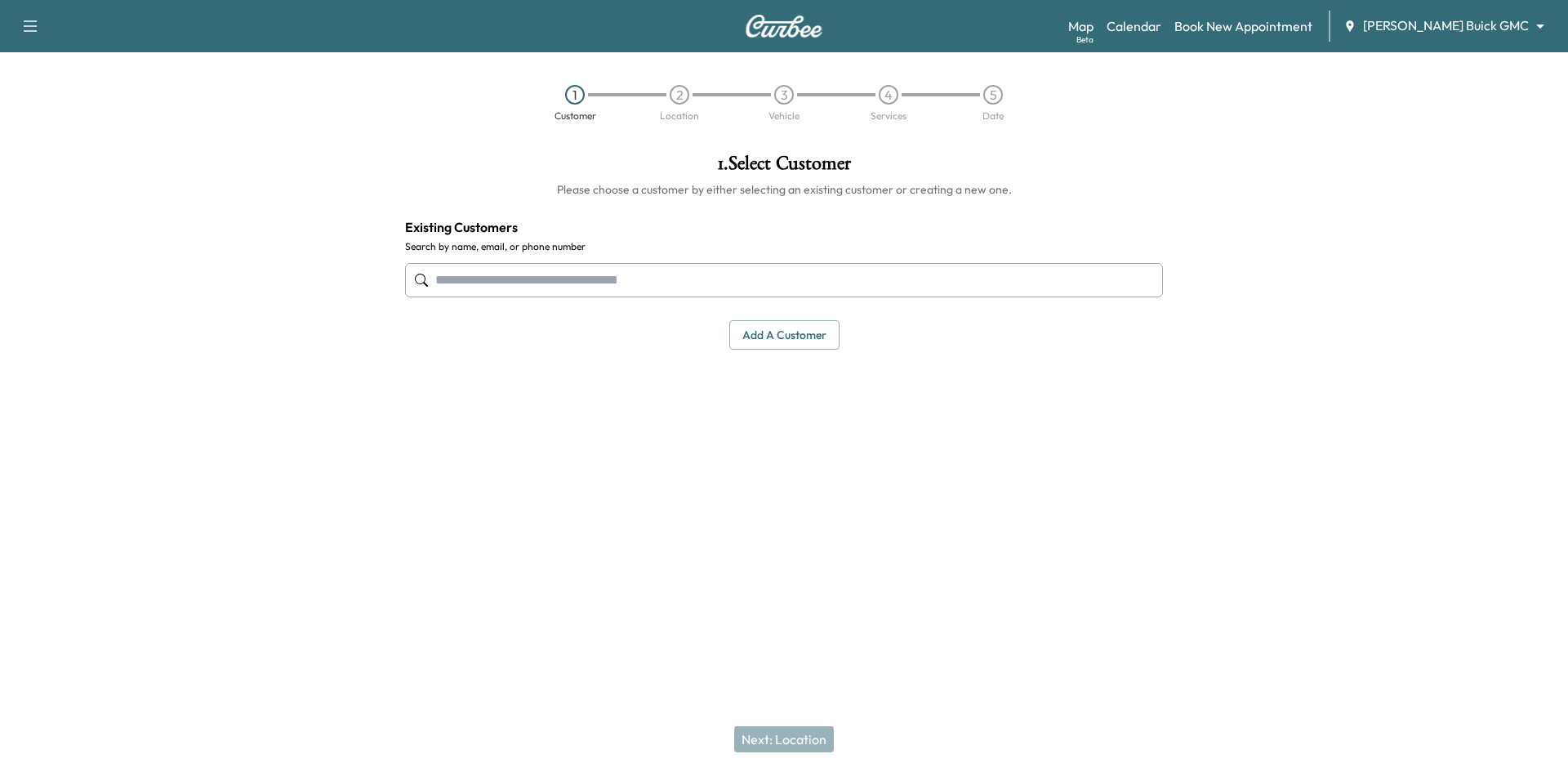
drag, startPoint x: 903, startPoint y: 282, endPoint x: 892, endPoint y: 282, distance: 11.0
click at [903, 288] on input "text" at bounding box center [783, 281] width 758 height 35
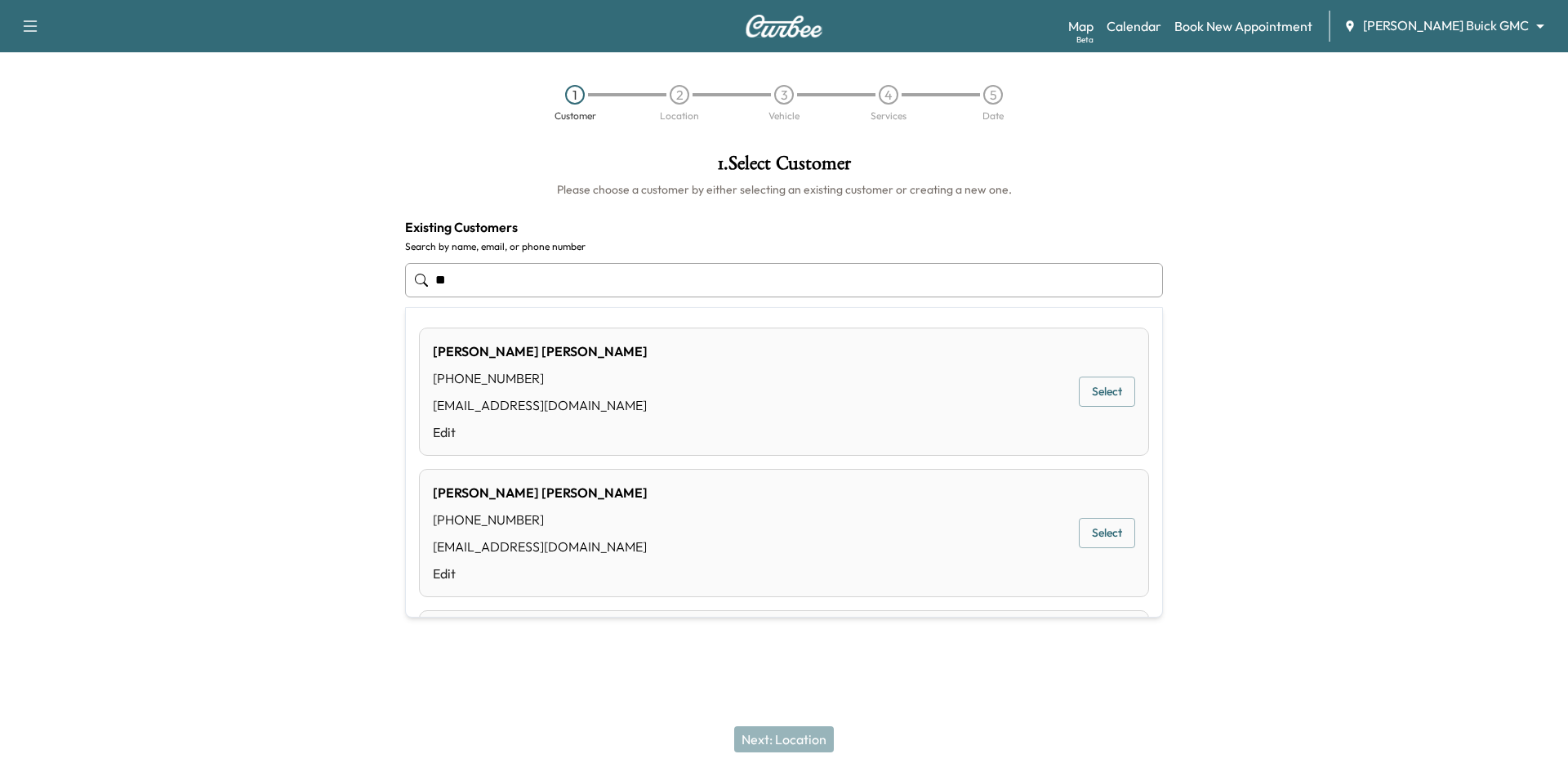
type input "*"
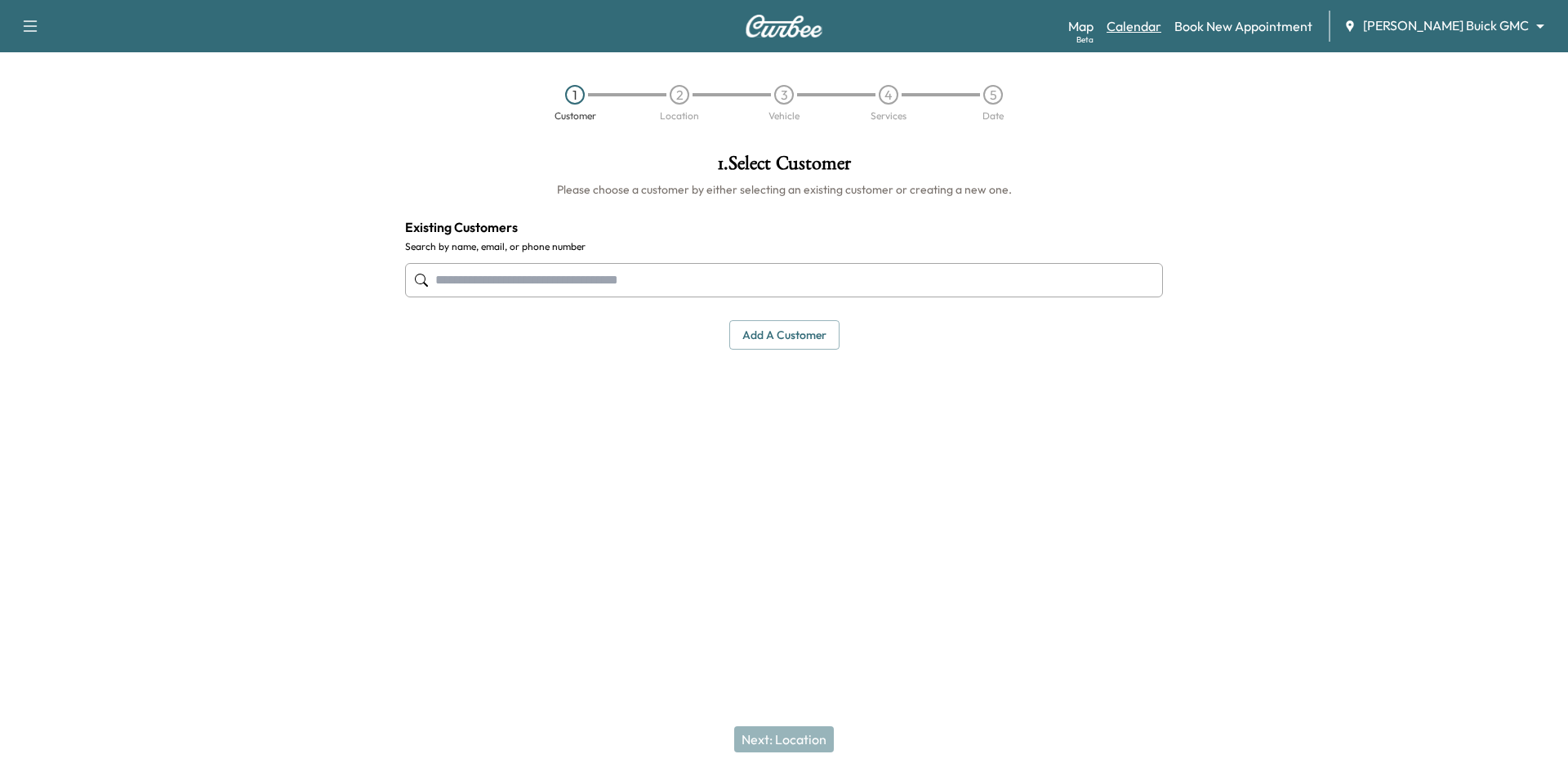
click at [1161, 29] on link "Calendar" at bounding box center [1134, 26] width 55 height 20
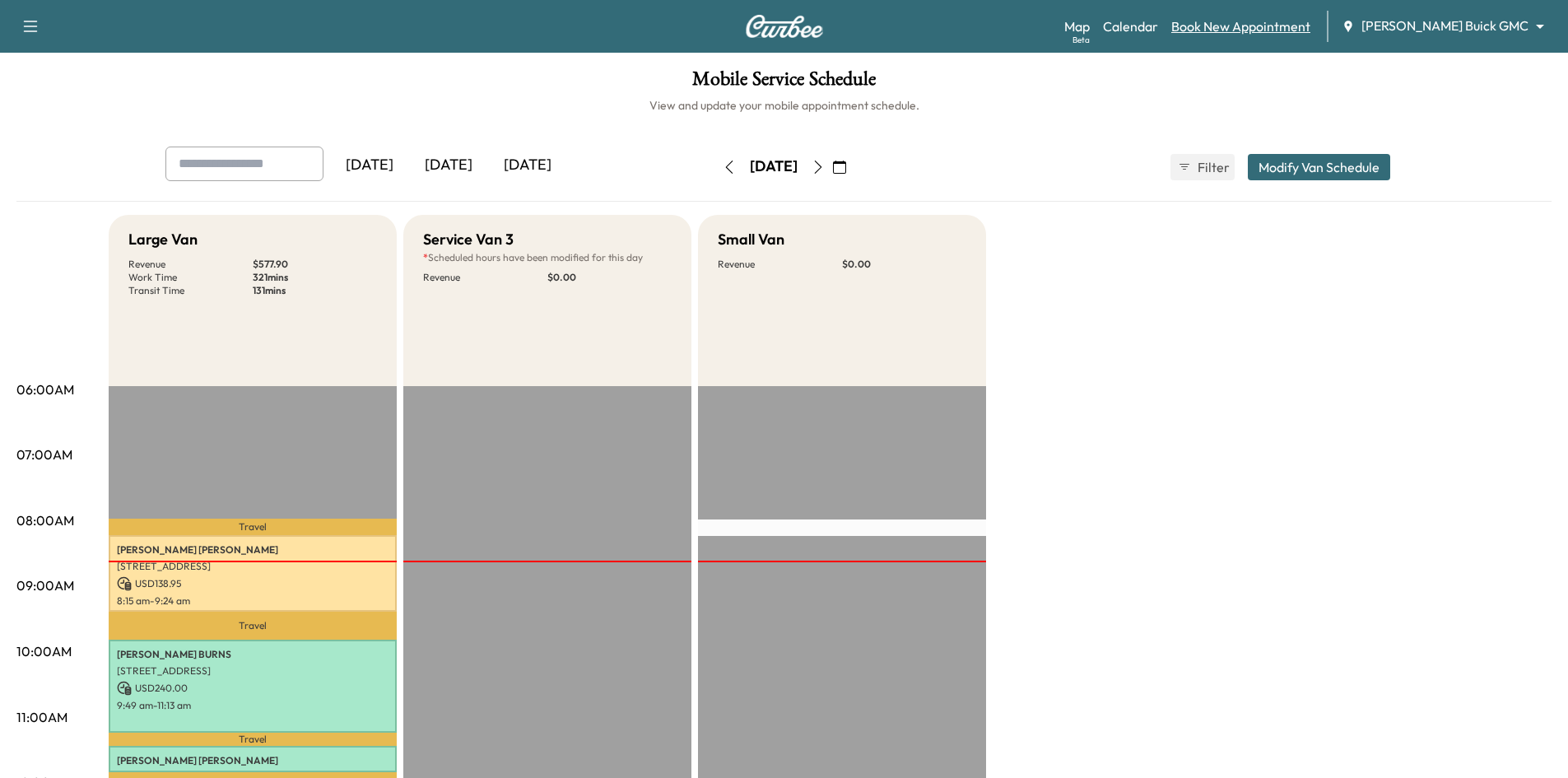
click at [1274, 27] on link "Book New Appointment" at bounding box center [1240, 27] width 139 height 20
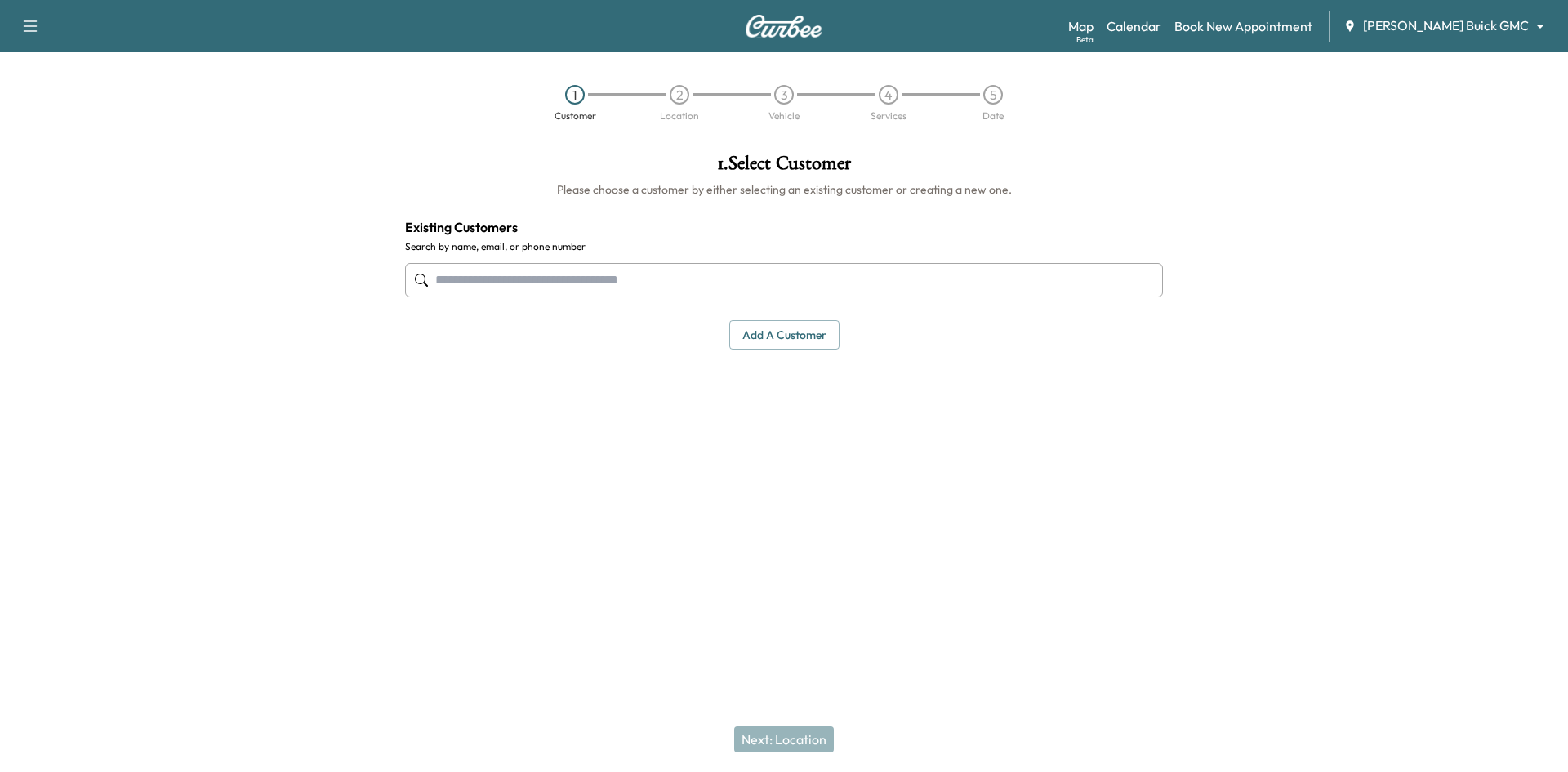
drag, startPoint x: 641, startPoint y: 292, endPoint x: 655, endPoint y: 286, distance: 15.2
click at [642, 292] on input "text" at bounding box center [783, 281] width 758 height 35
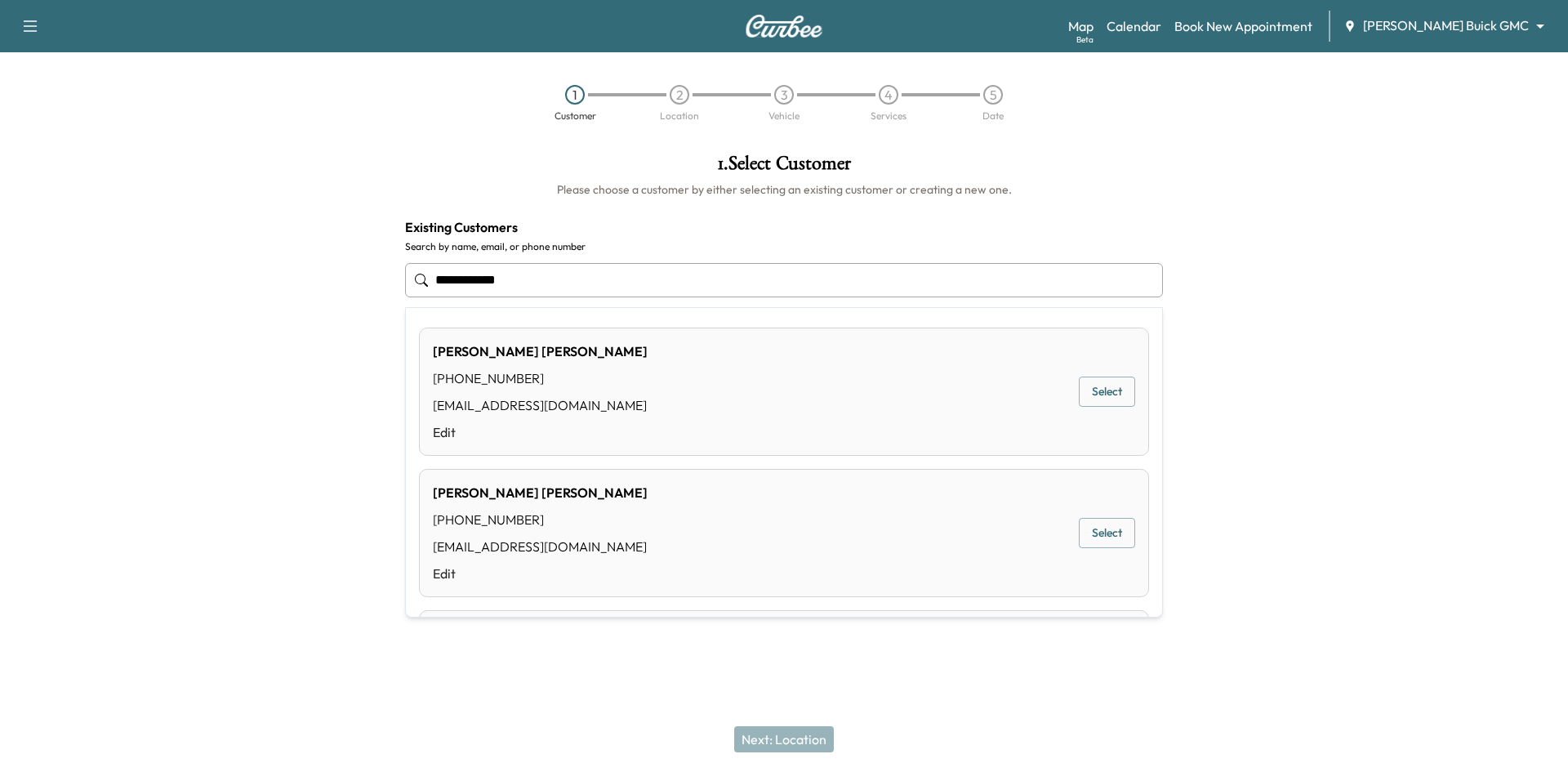
click at [1099, 399] on button "Select" at bounding box center [1108, 391] width 57 height 30
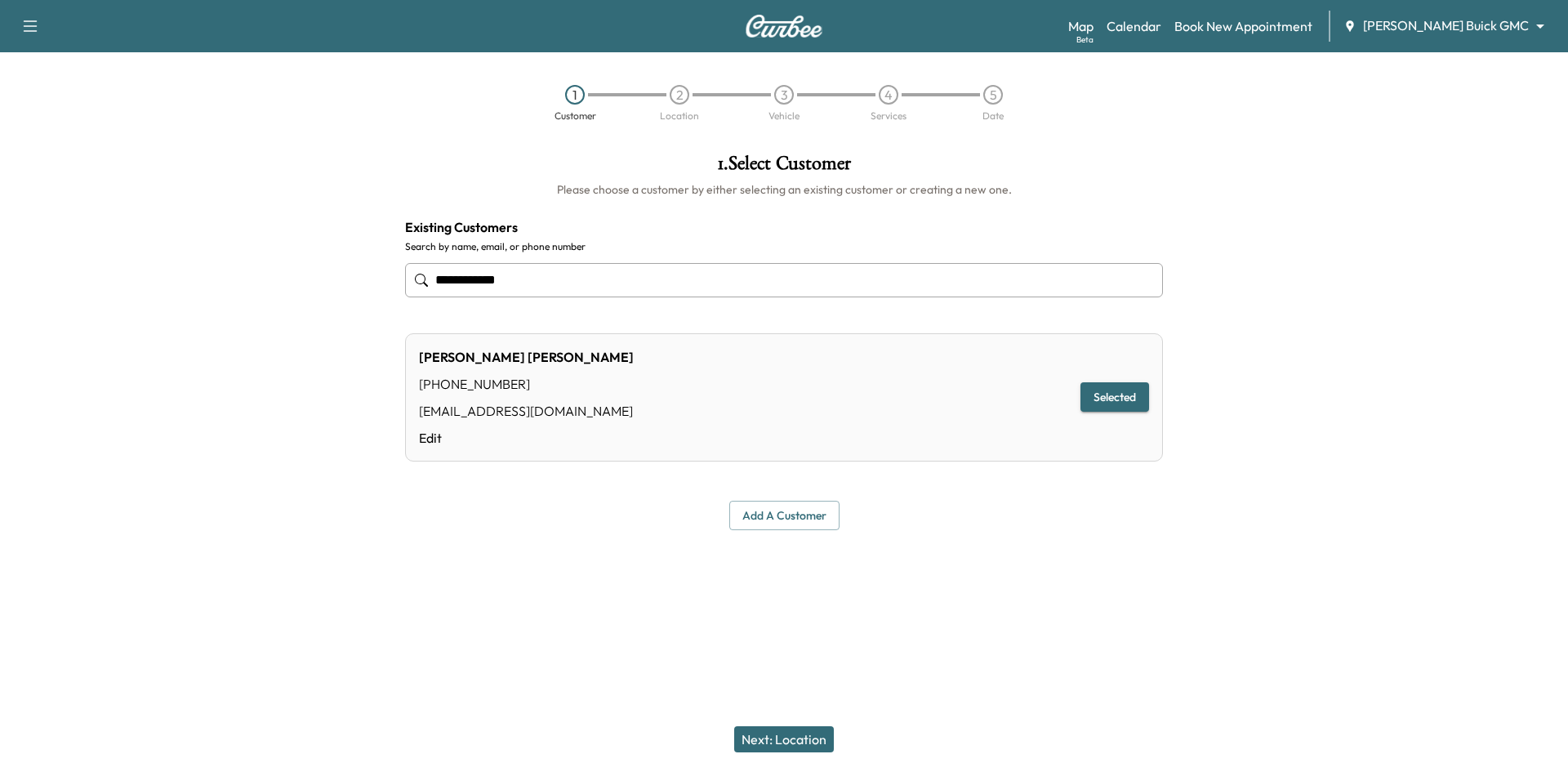
type input "**********"
drag, startPoint x: 762, startPoint y: 731, endPoint x: 800, endPoint y: 657, distance: 83.2
click at [764, 732] on button "Next: Location" at bounding box center [783, 739] width 99 height 26
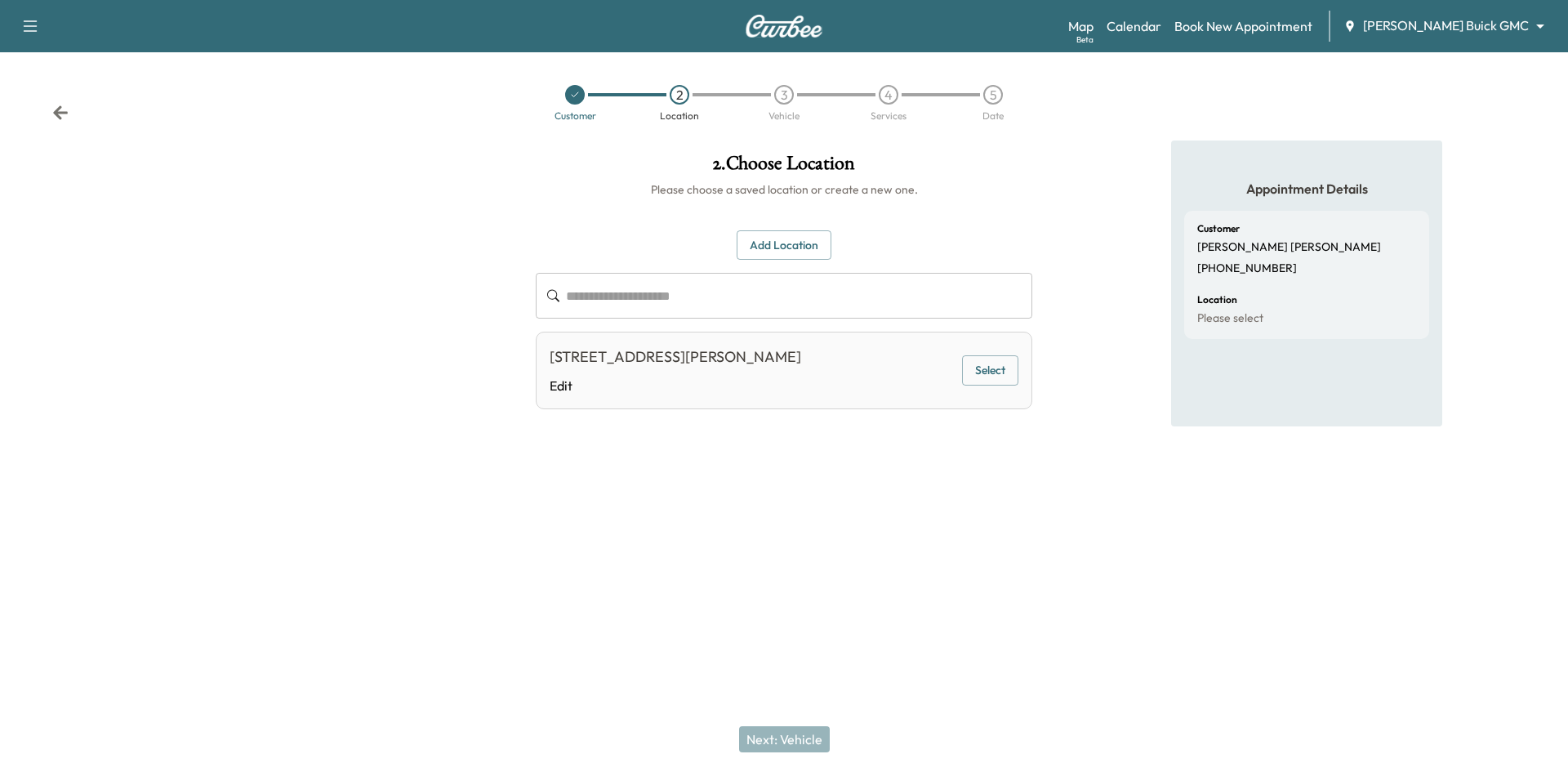
click at [789, 242] on button "Add Location" at bounding box center [784, 245] width 95 height 30
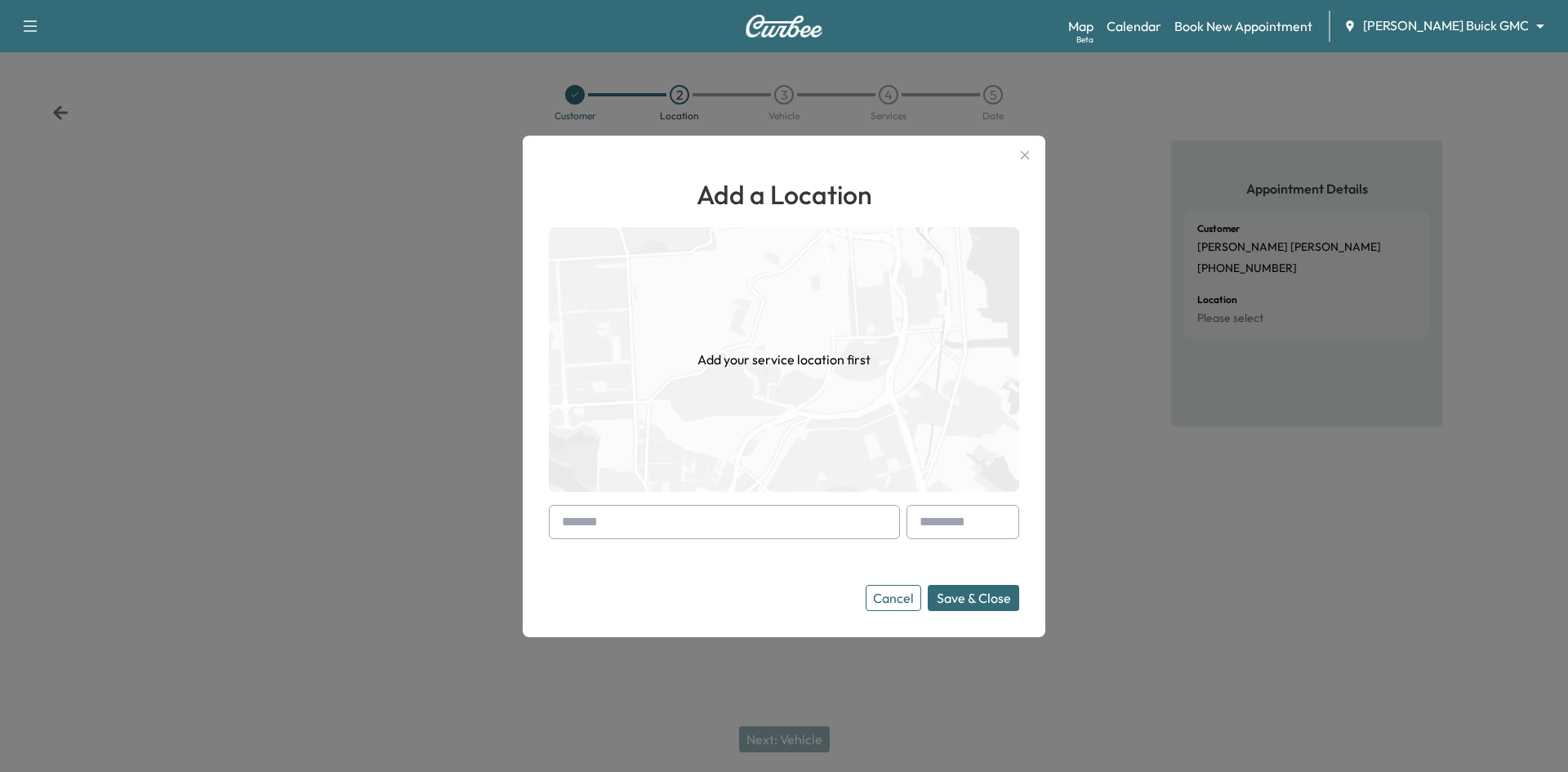
click at [695, 527] on input "text" at bounding box center [724, 522] width 351 height 35
paste input "**********"
click at [757, 569] on li "3001 Manuel Creek Drive, Little Elm, TX, USA" at bounding box center [724, 556] width 349 height 33
type input "**********"
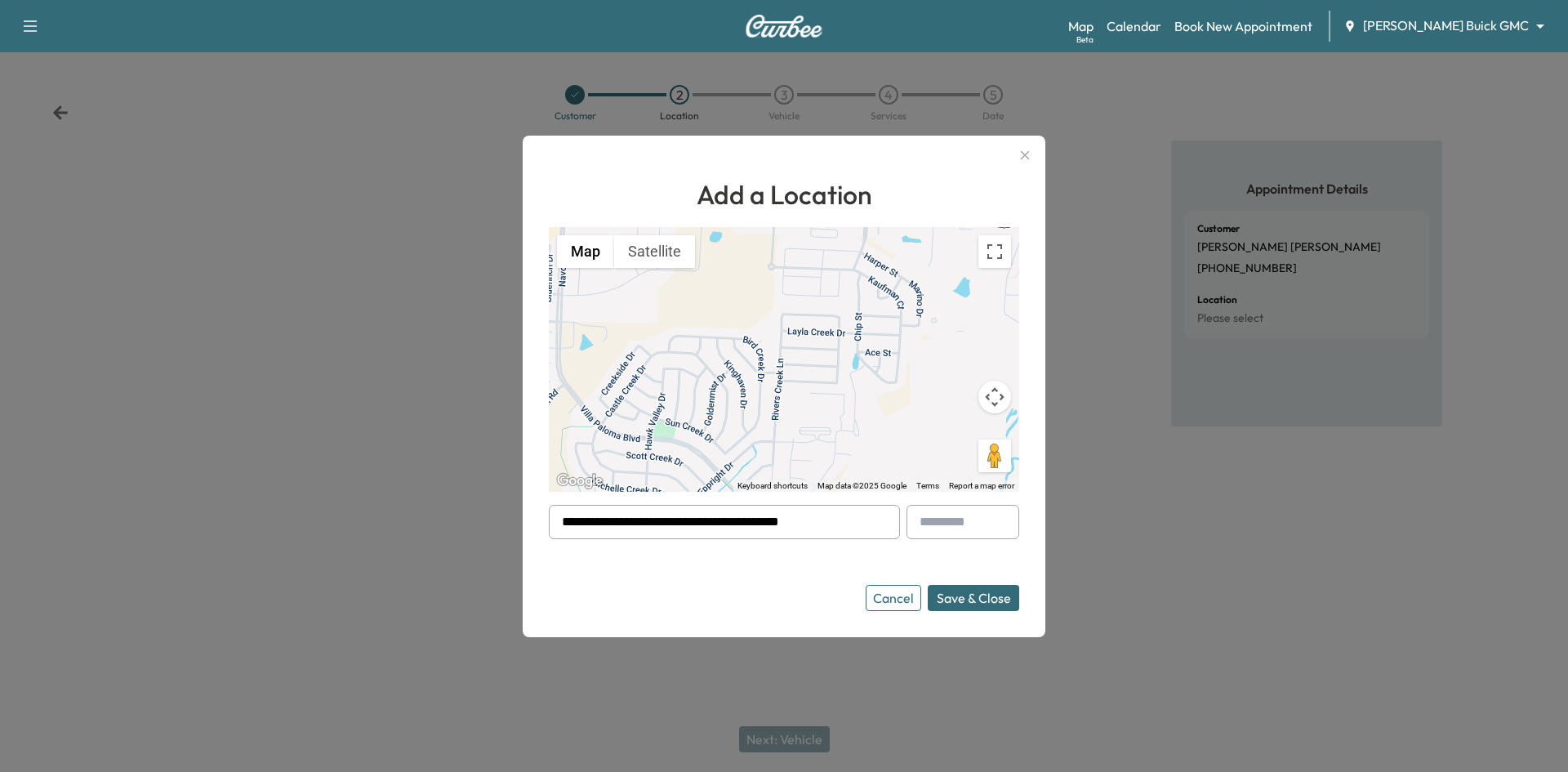
click at [886, 601] on button "Cancel" at bounding box center [893, 598] width 56 height 26
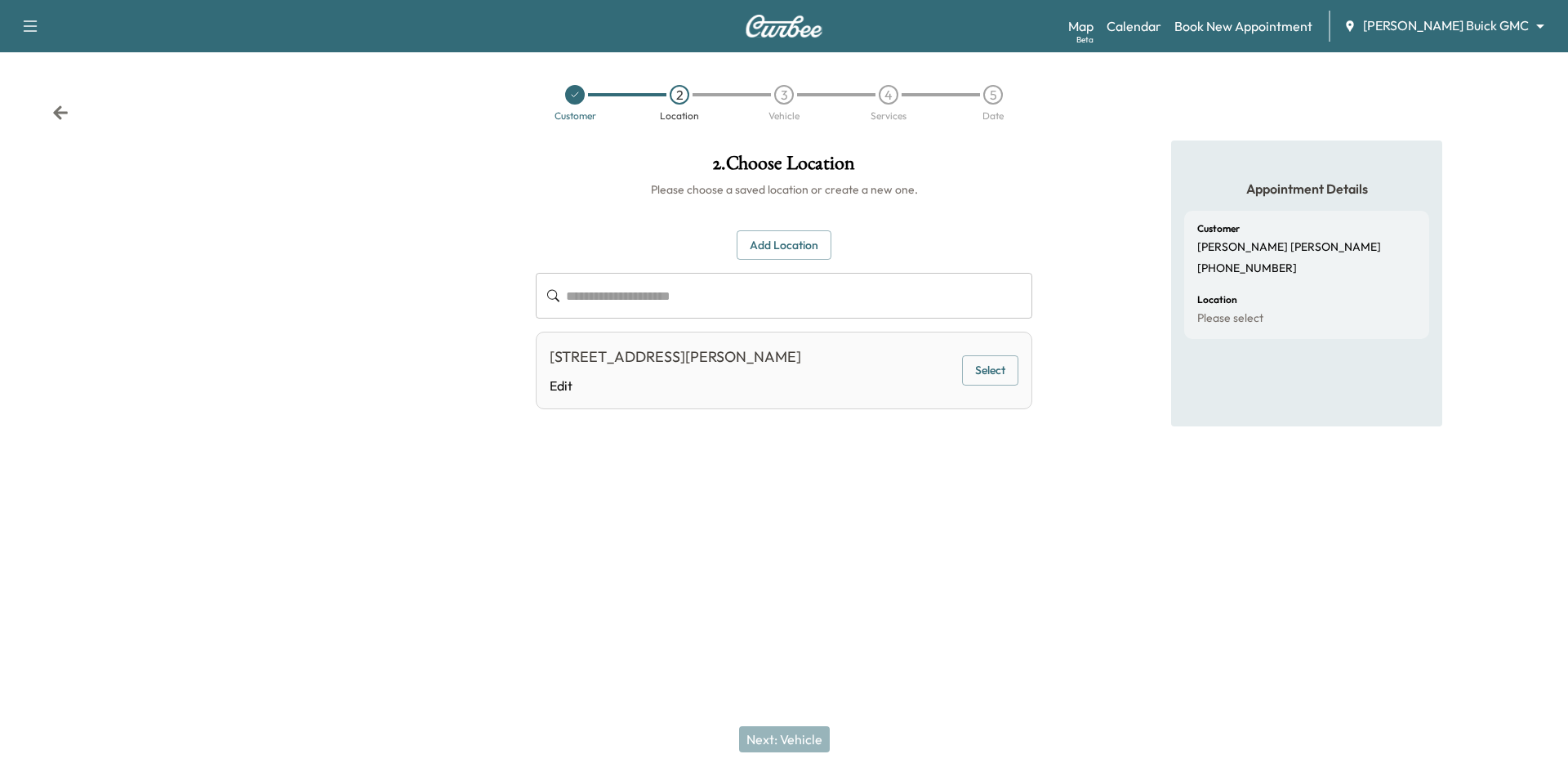
click at [799, 250] on button "Add Location" at bounding box center [784, 245] width 95 height 30
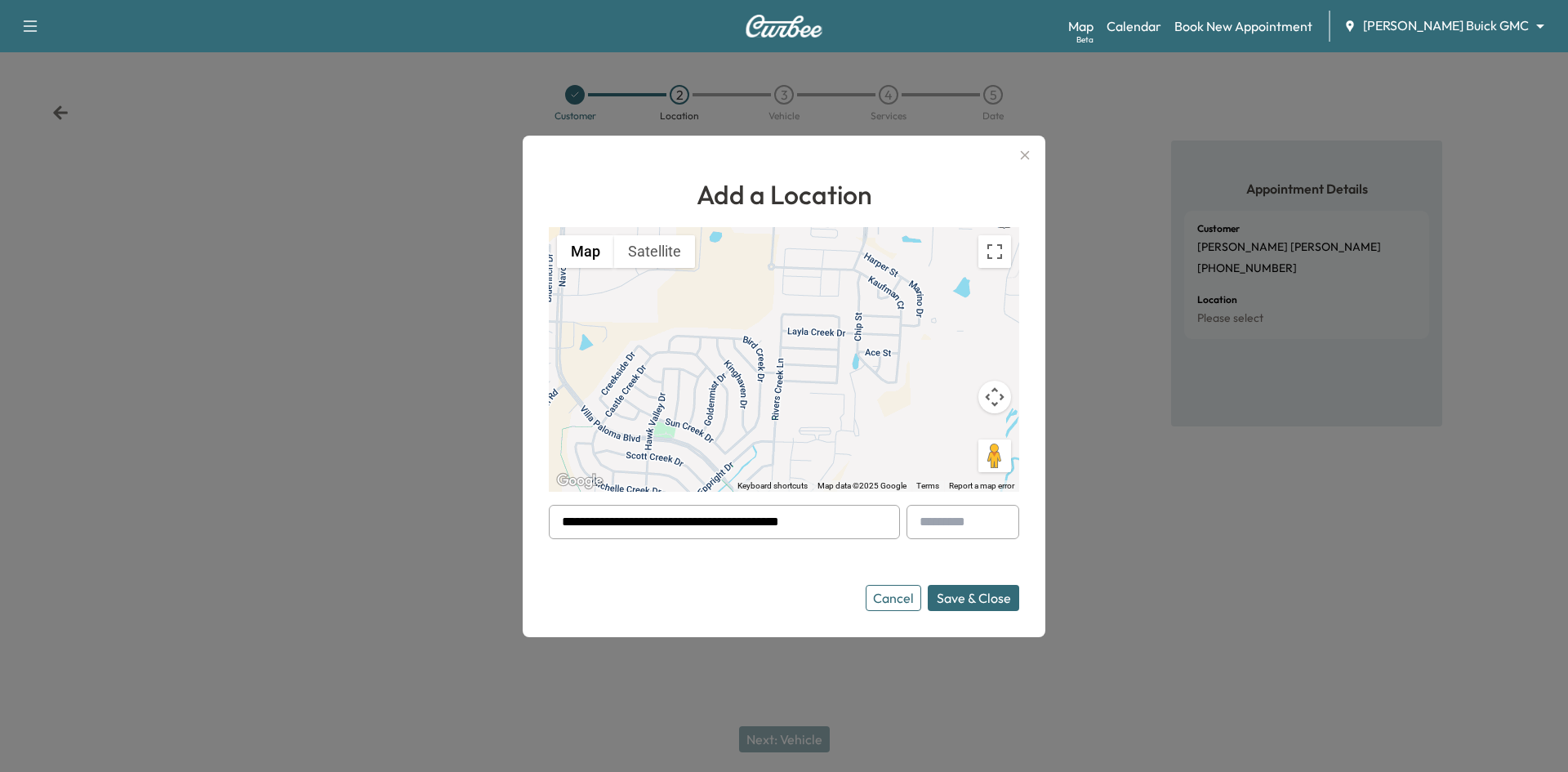
drag, startPoint x: 848, startPoint y: 526, endPoint x: 480, endPoint y: 511, distance: 368.3
click at [527, 545] on div "**********" at bounding box center [783, 386] width 522 height 501
paste input "**********"
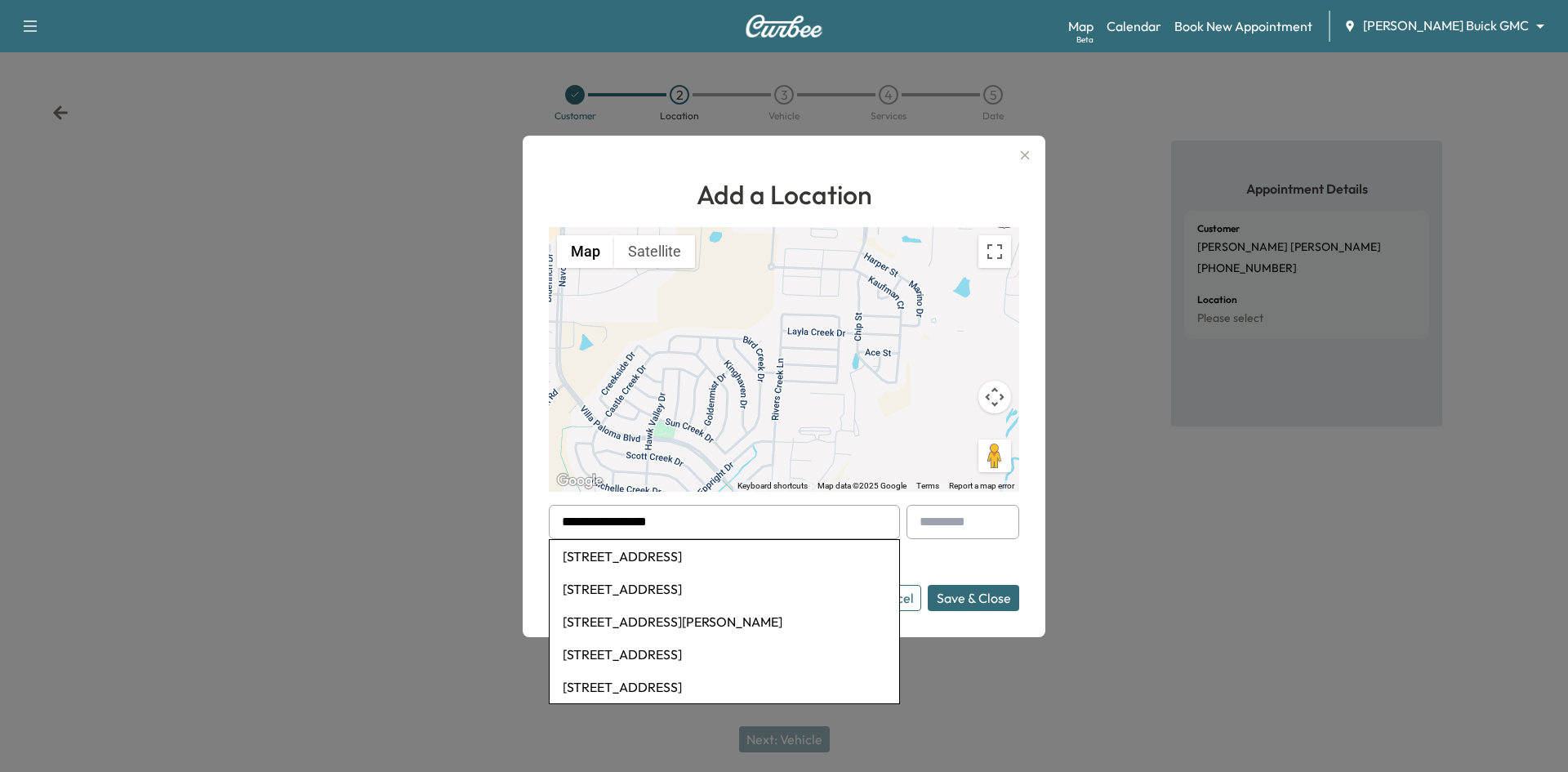
click at [721, 558] on li "7845 Cortland Dr, North Richland Hills, TX, USA" at bounding box center [724, 556] width 349 height 33
type input "**********"
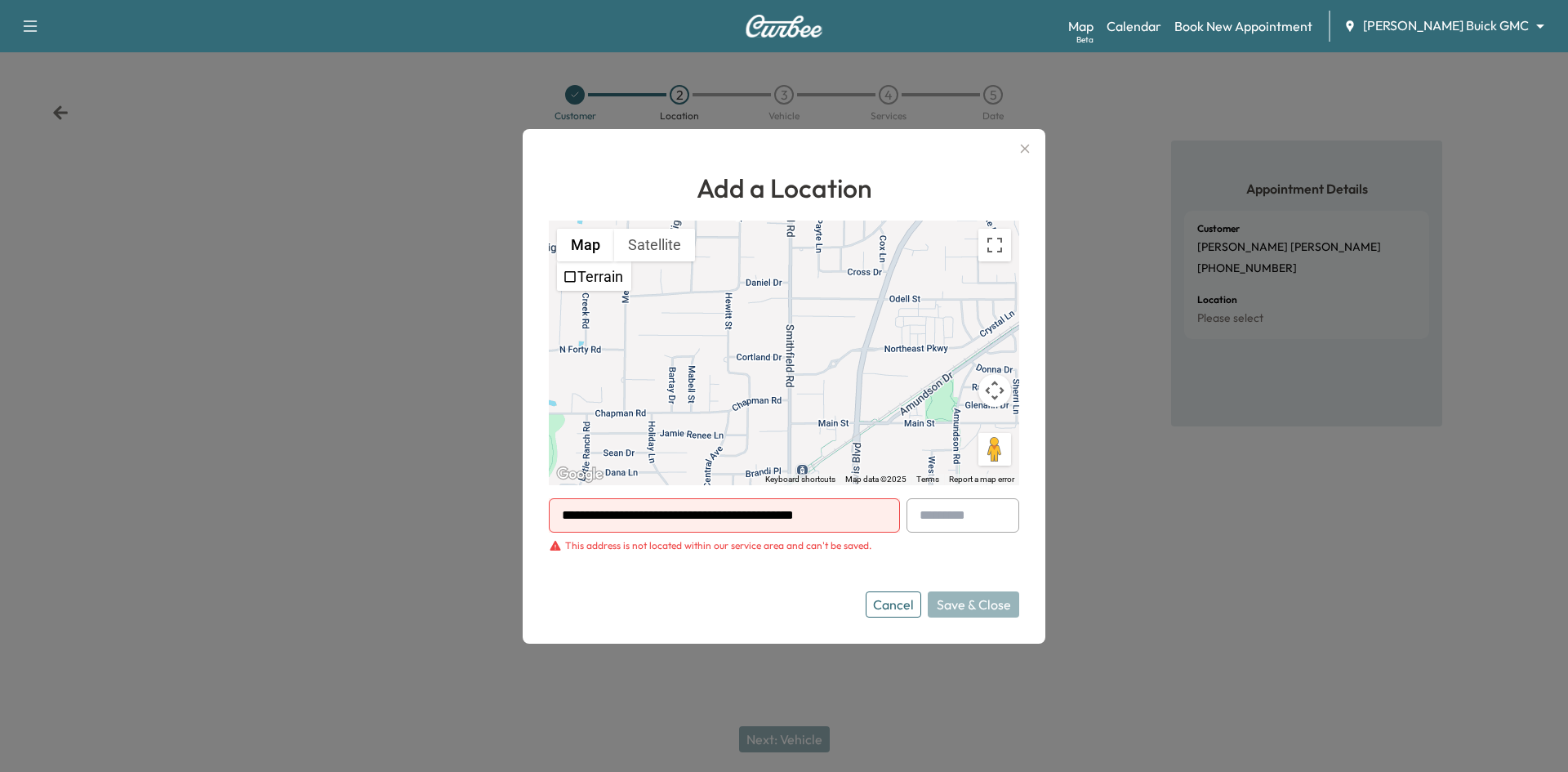
drag, startPoint x: 900, startPoint y: 607, endPoint x: 875, endPoint y: 458, distance: 151.1
click at [899, 602] on button "Cancel" at bounding box center [893, 604] width 56 height 26
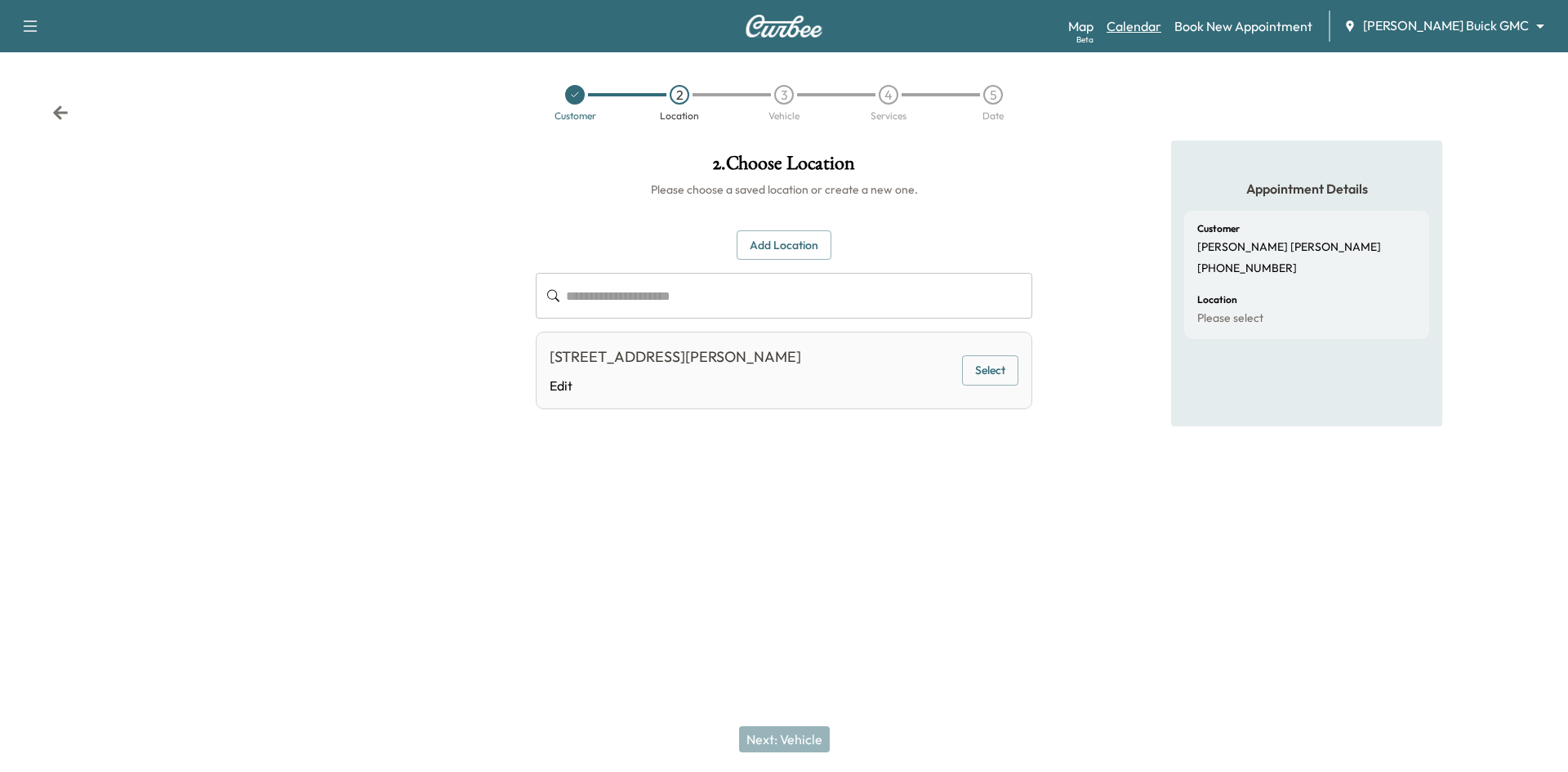
click at [1161, 21] on link "Calendar" at bounding box center [1134, 26] width 55 height 20
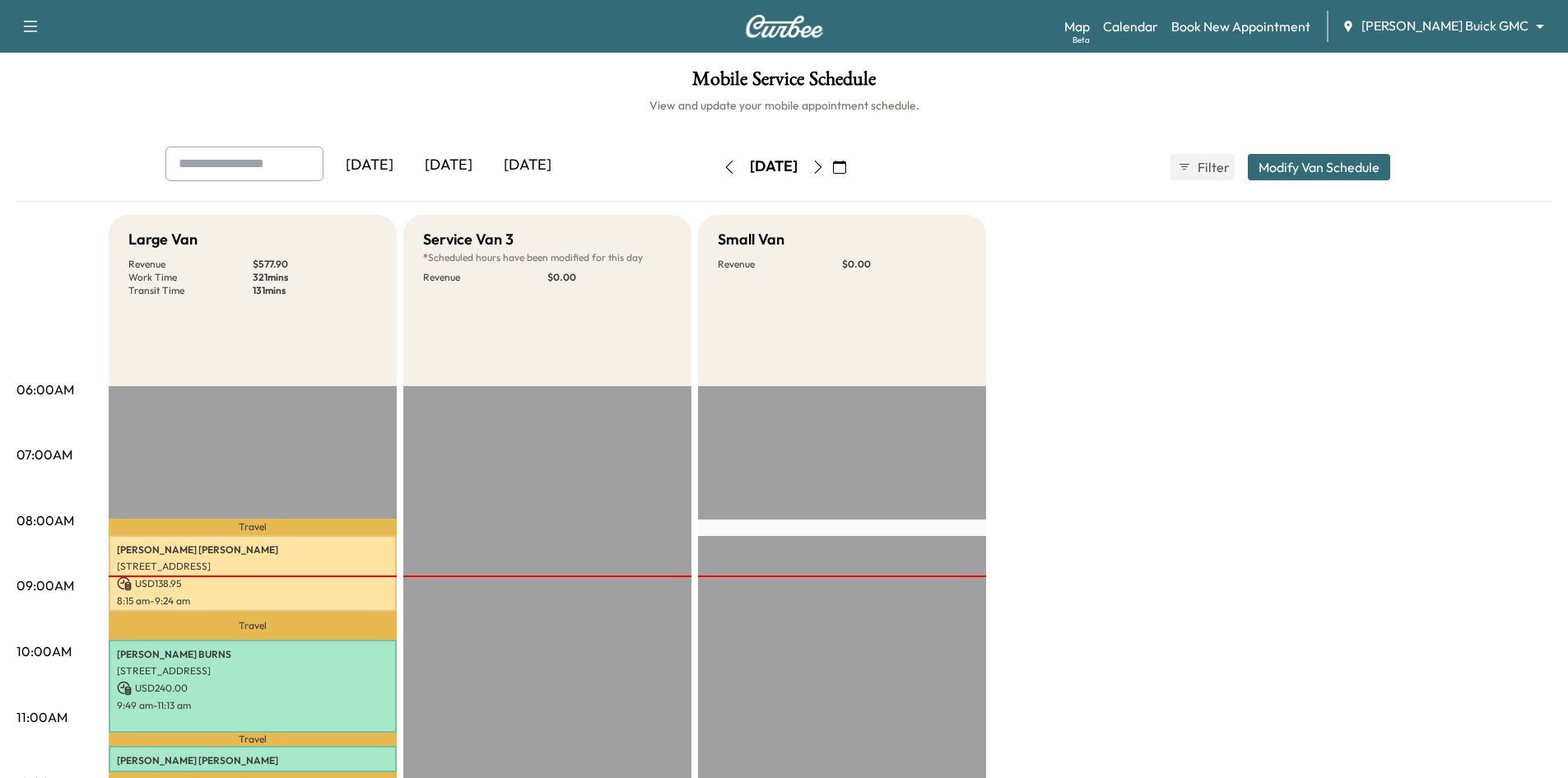
click at [825, 168] on icon "button" at bounding box center [818, 167] width 13 height 13
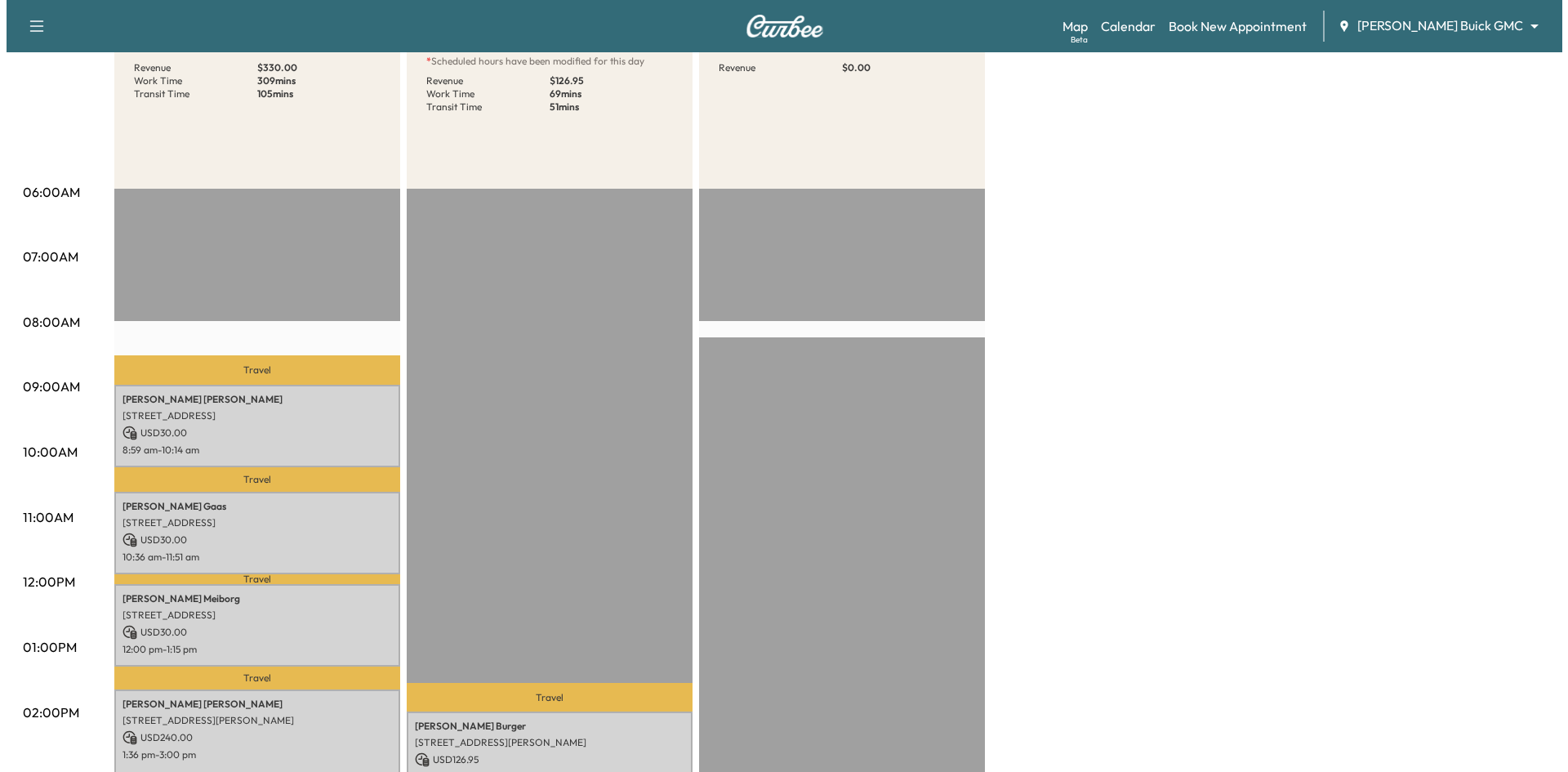
scroll to position [326, 0]
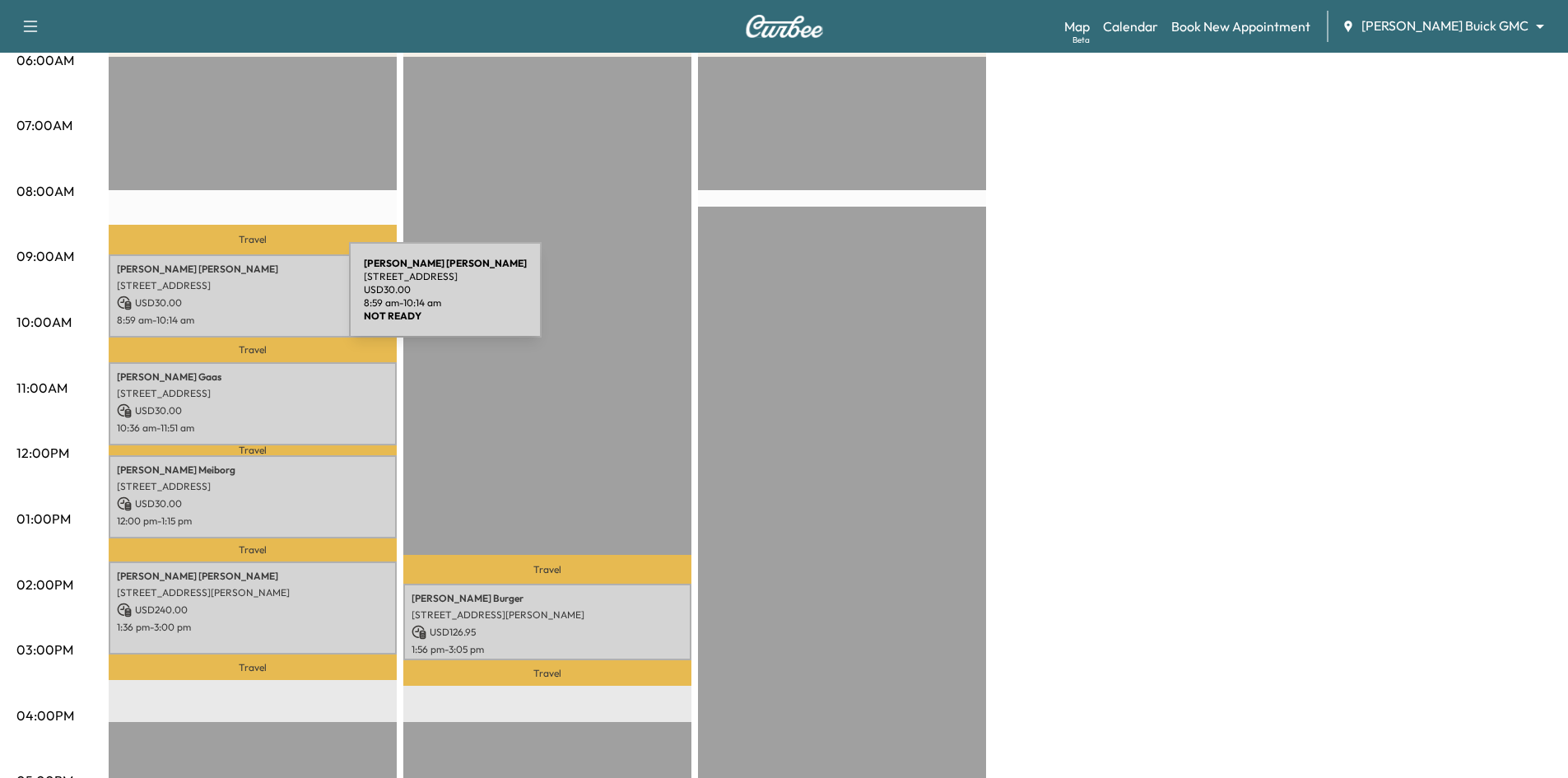
click at [226, 299] on p "USD 30.00" at bounding box center [253, 303] width 272 height 15
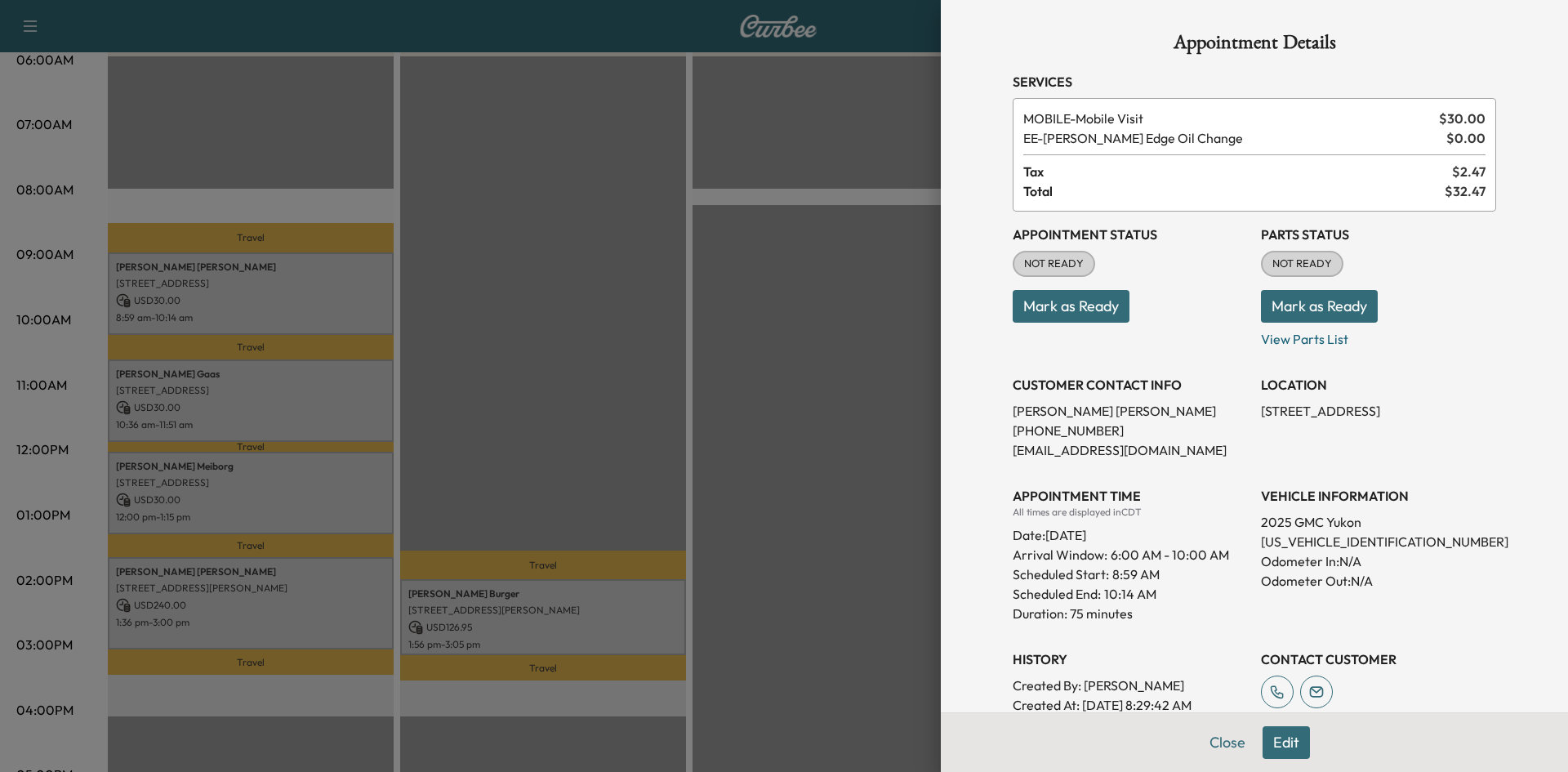
click at [600, 607] on div at bounding box center [784, 386] width 1568 height 772
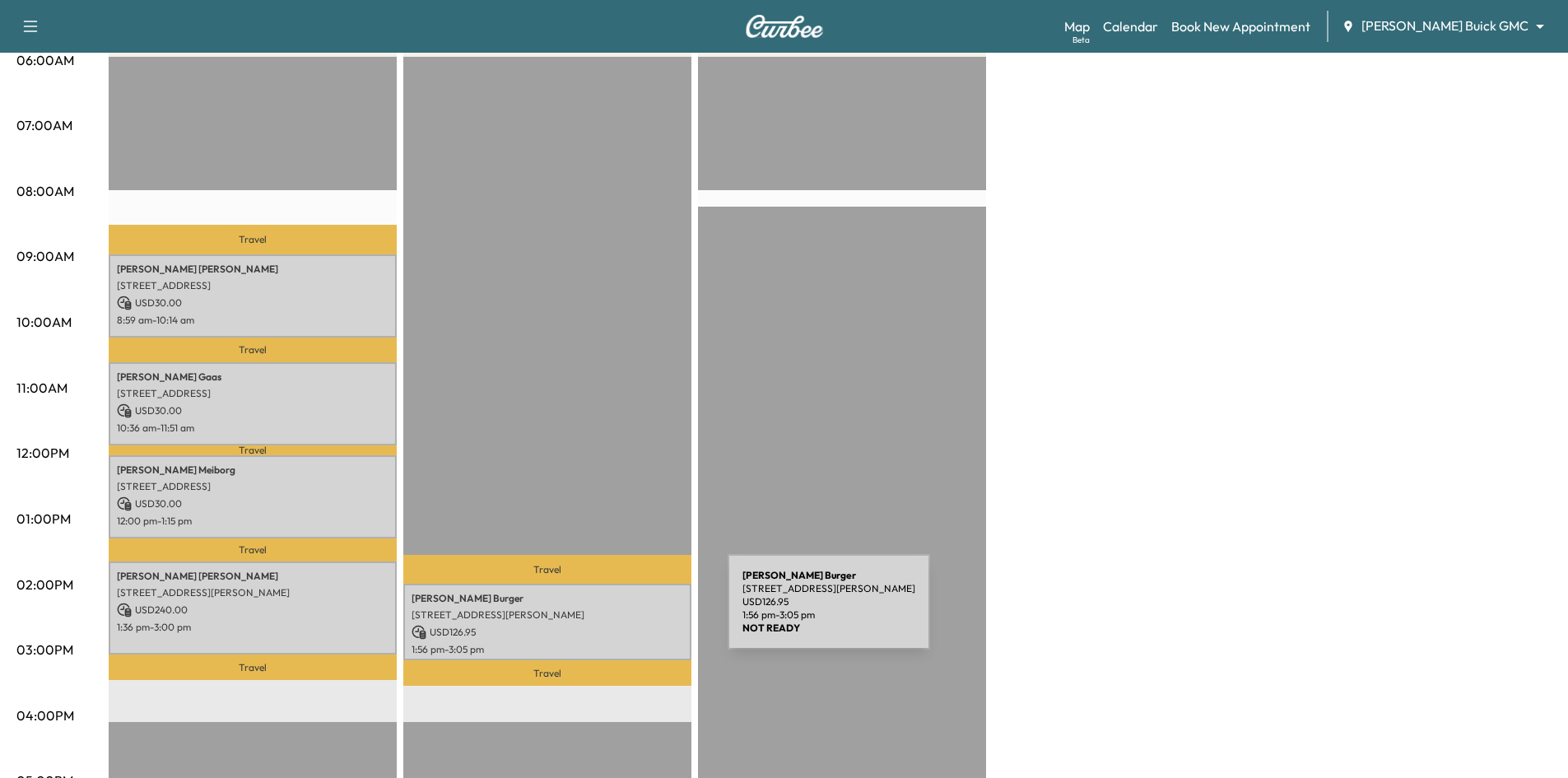
click at [604, 612] on p "2312 SAN GABRIEL DR, PLANO, TX 75074, USA" at bounding box center [547, 615] width 272 height 13
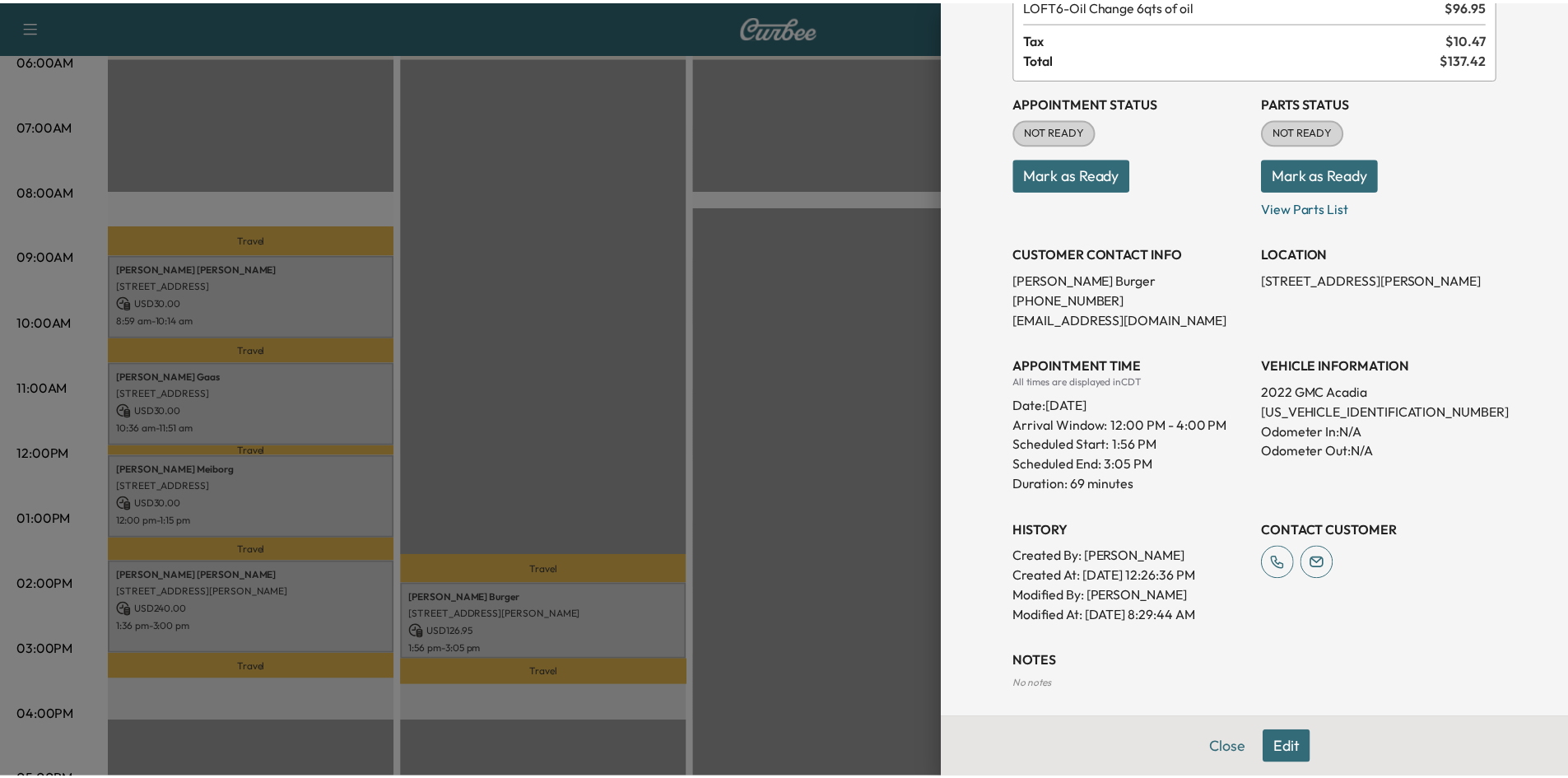
scroll to position [0, 0]
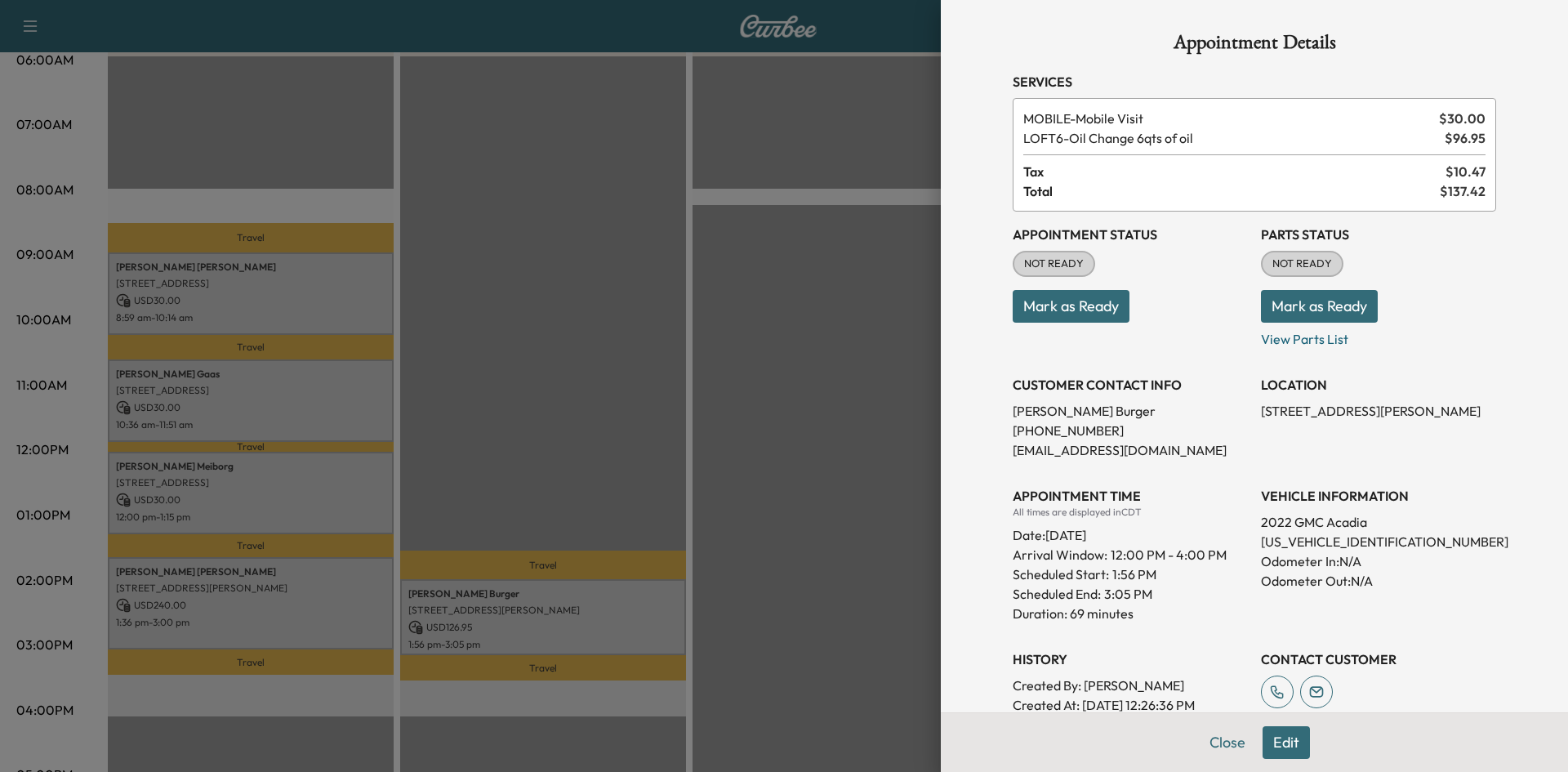
click at [594, 427] on div at bounding box center [784, 386] width 1568 height 772
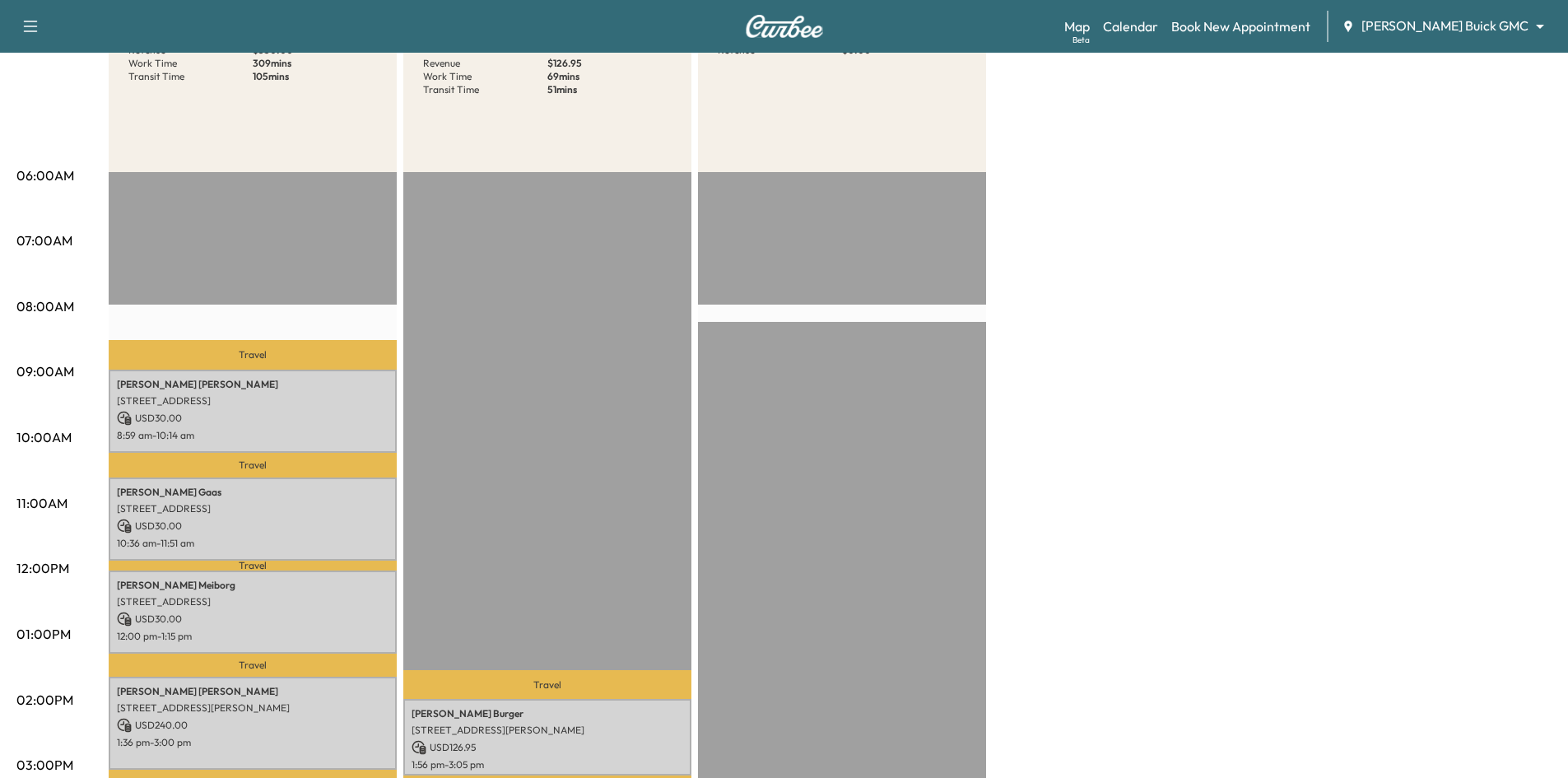
scroll to position [83, 0]
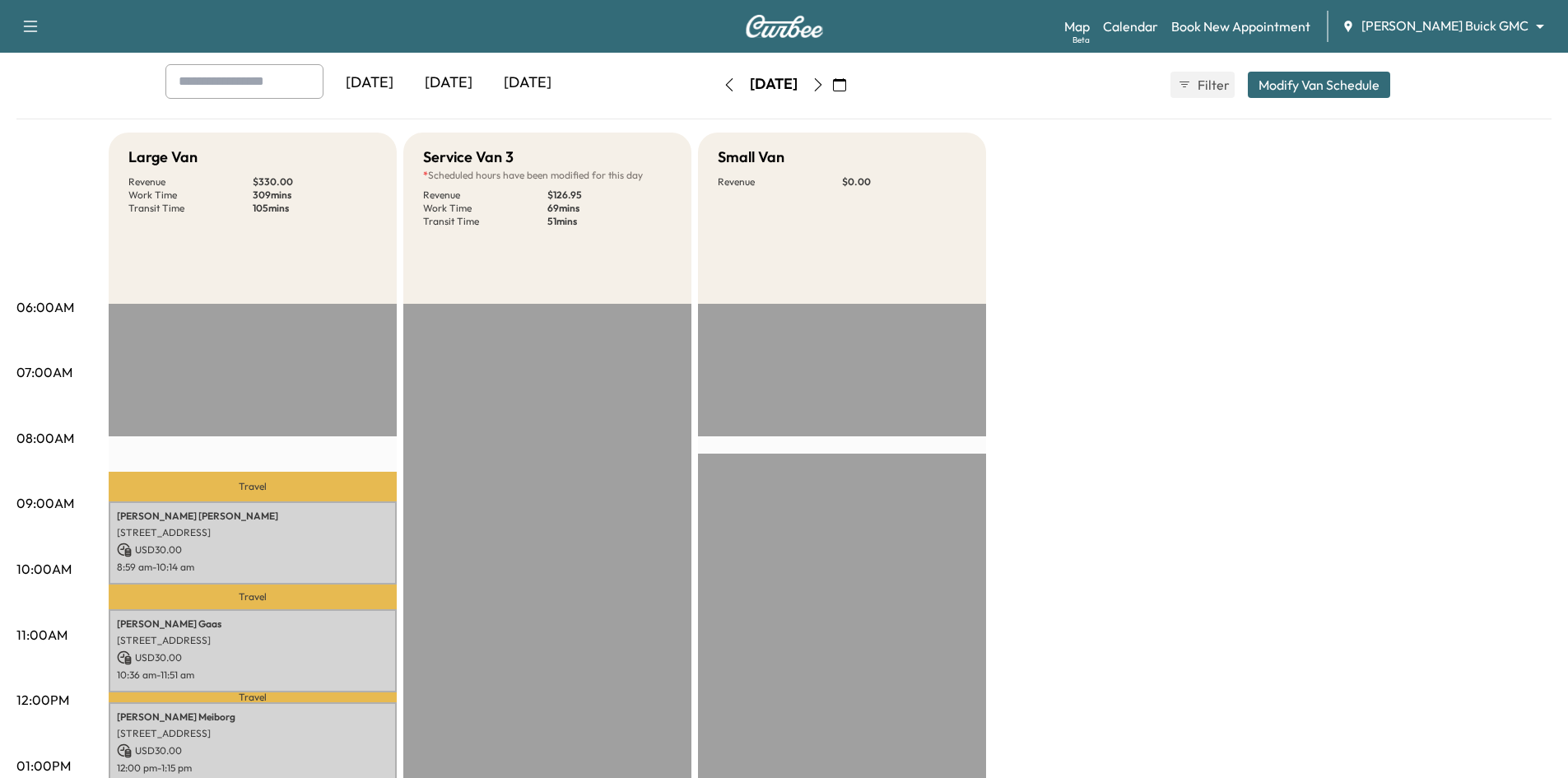
click at [825, 85] on icon "button" at bounding box center [818, 85] width 13 height 13
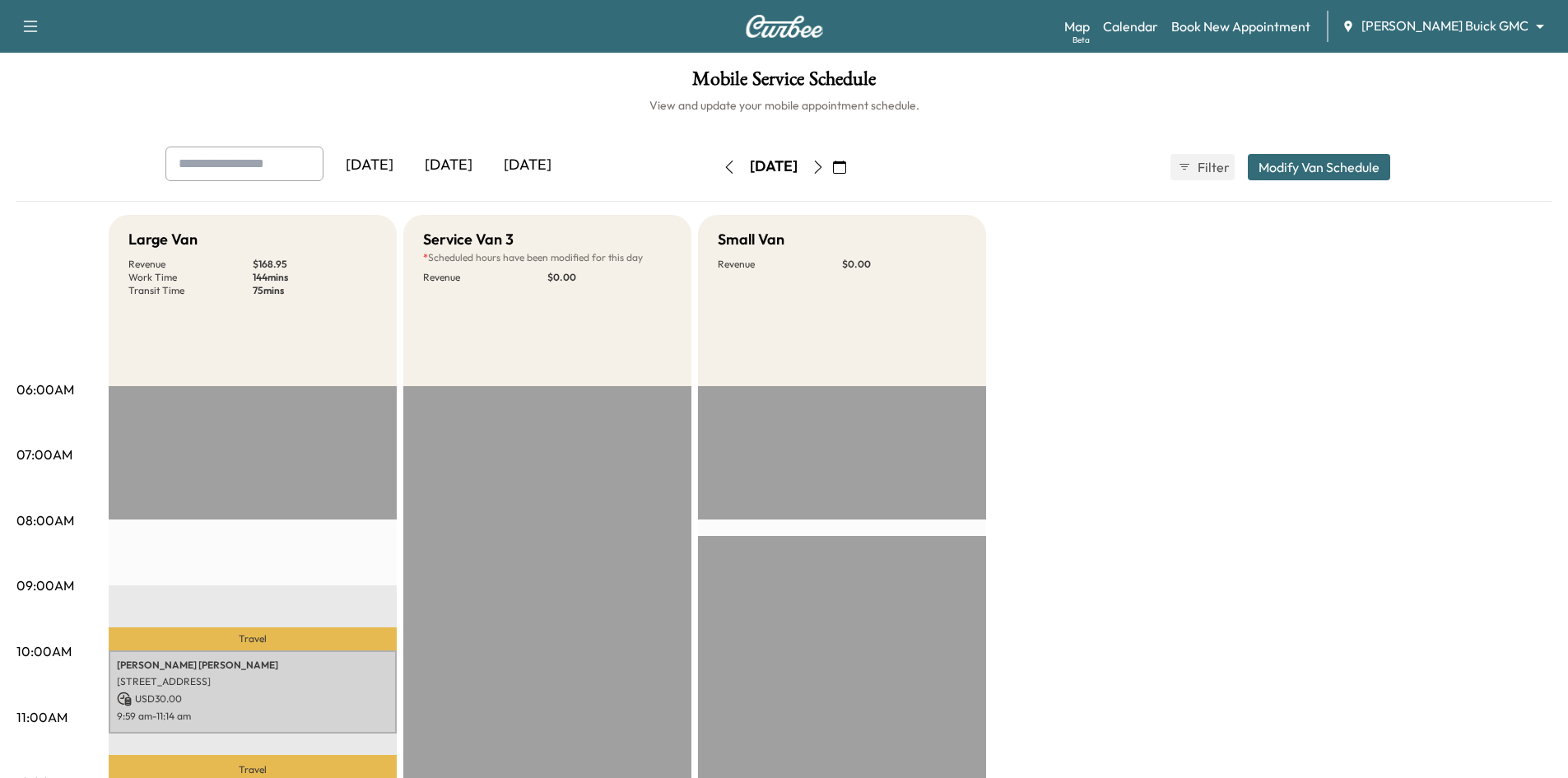
click at [384, 169] on div "[DATE]" at bounding box center [369, 164] width 79 height 38
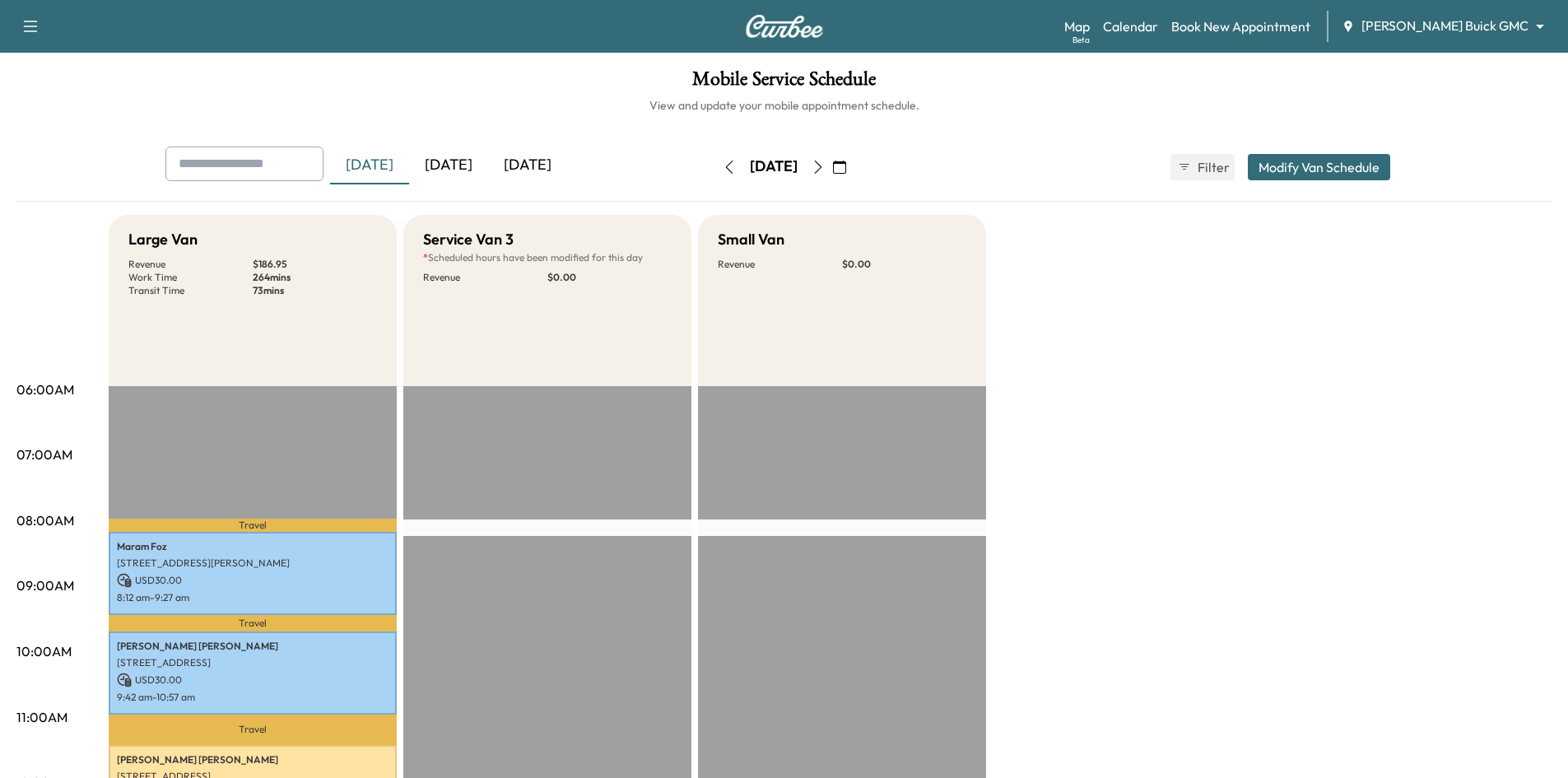
click at [459, 170] on div "[DATE]" at bounding box center [448, 164] width 79 height 38
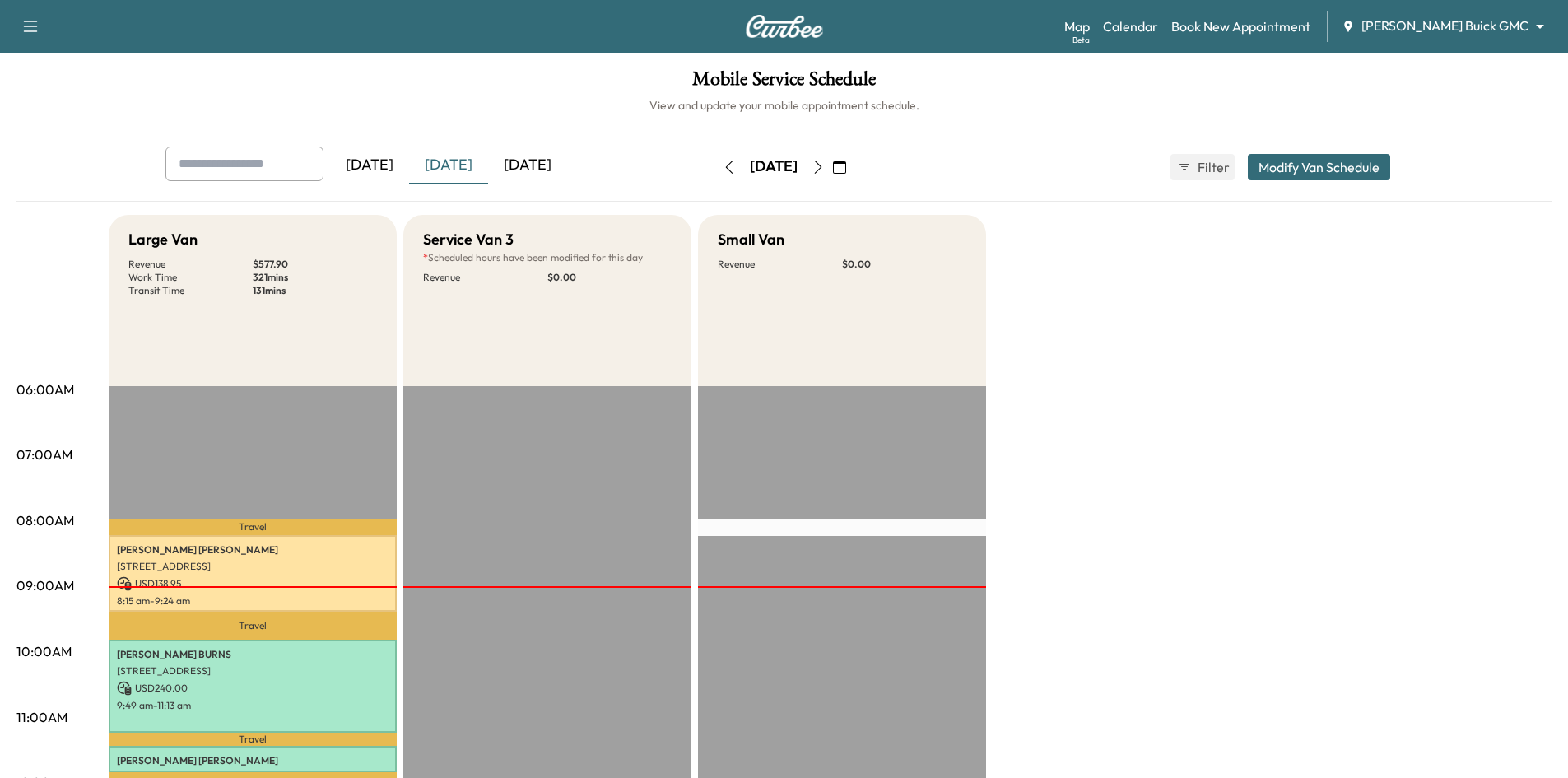
click at [550, 158] on div "[DATE]" at bounding box center [527, 164] width 79 height 38
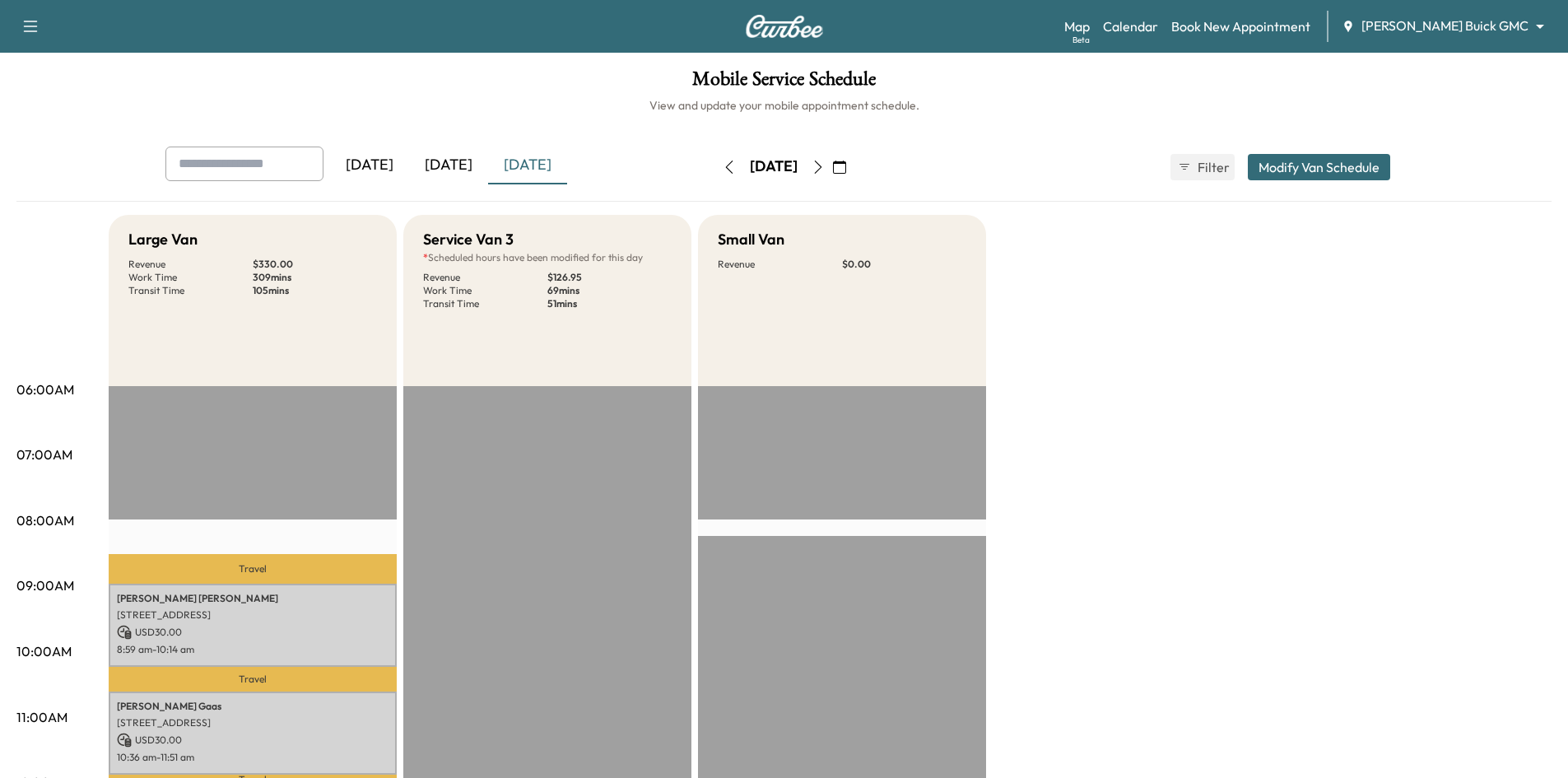
click at [825, 166] on icon "button" at bounding box center [818, 167] width 13 height 13
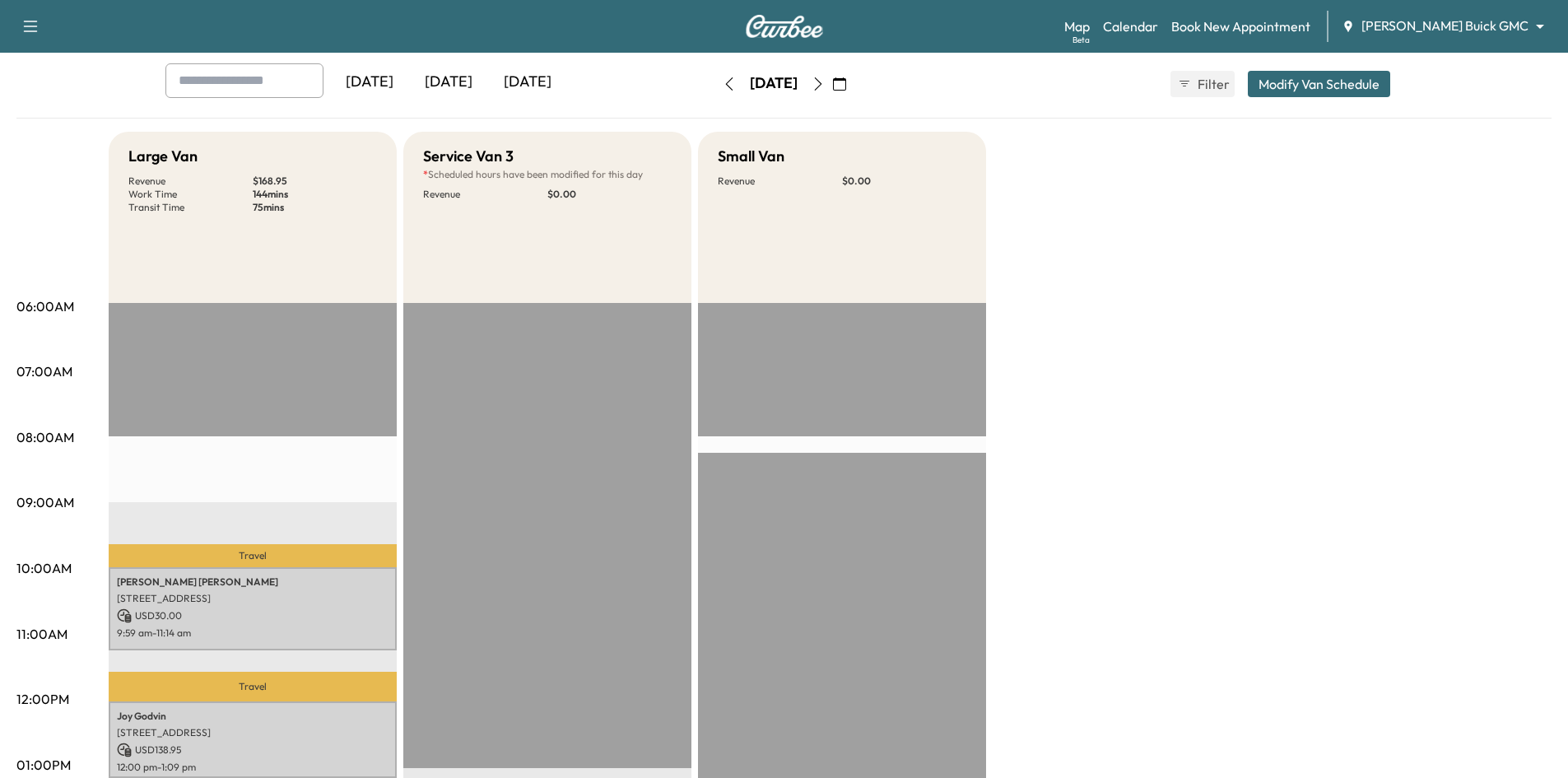
scroll to position [247, 0]
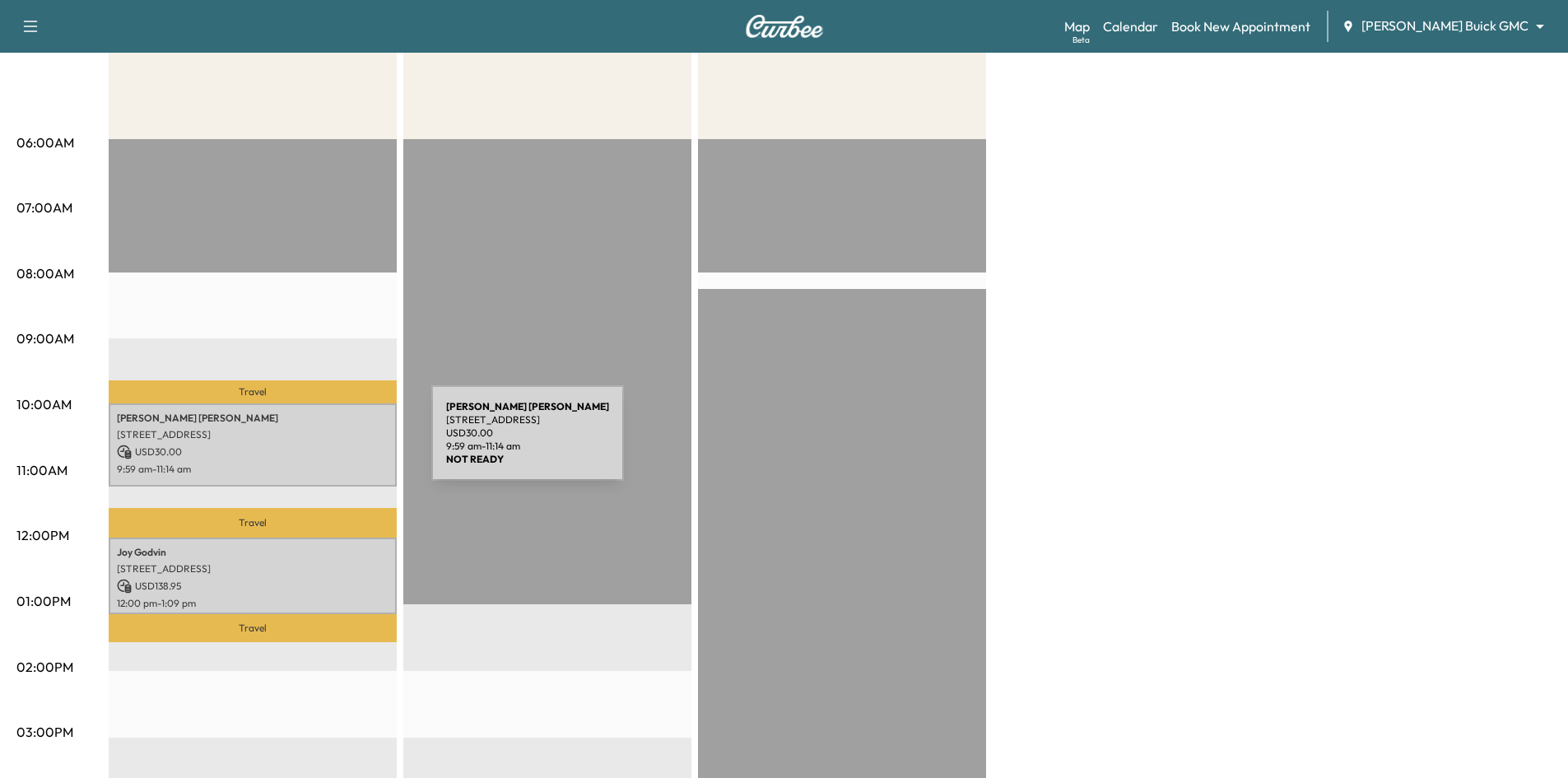
click at [308, 445] on p "USD 30.00" at bounding box center [253, 452] width 272 height 15
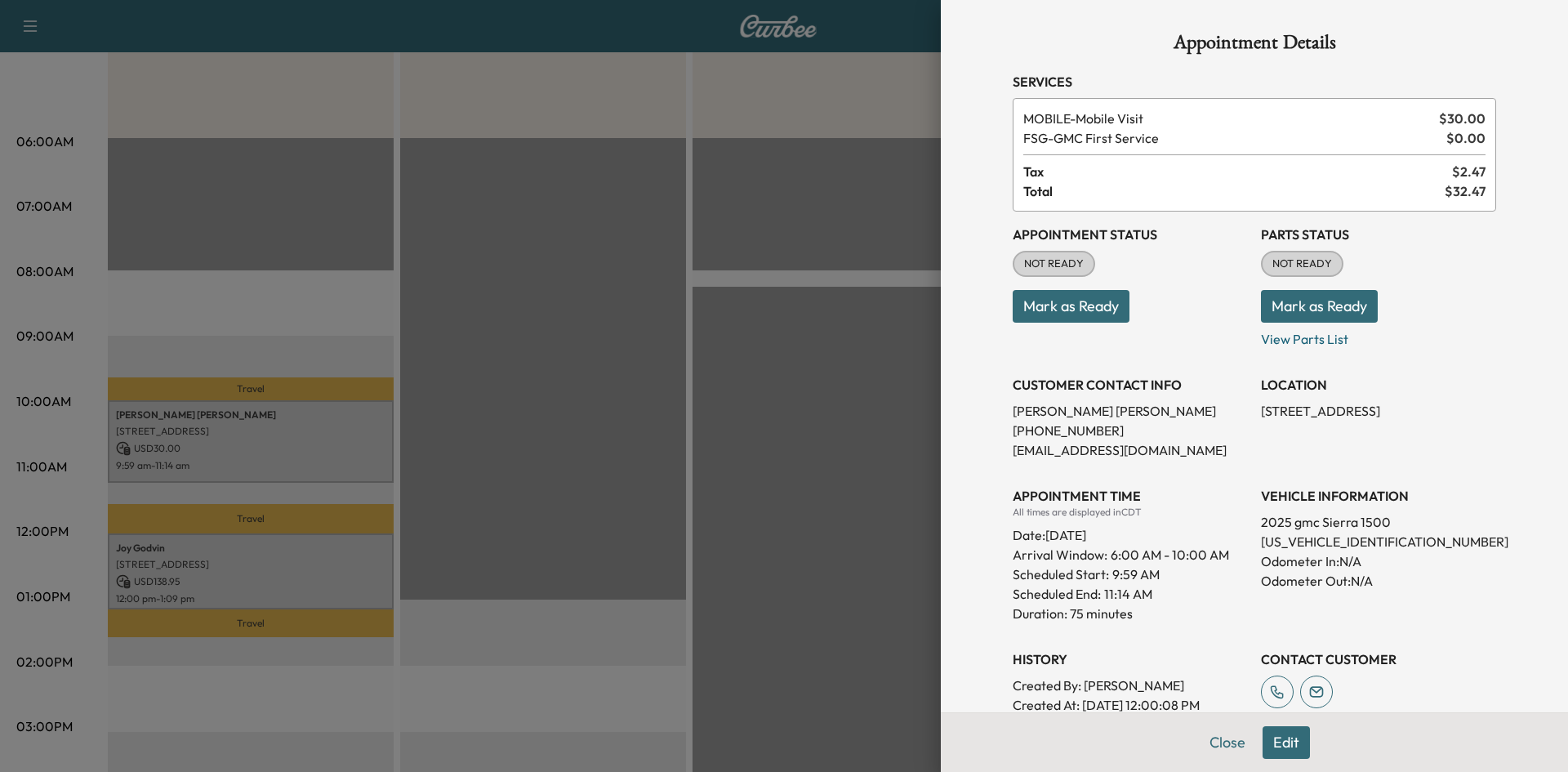
click at [1268, 748] on button "Edit" at bounding box center [1286, 743] width 47 height 33
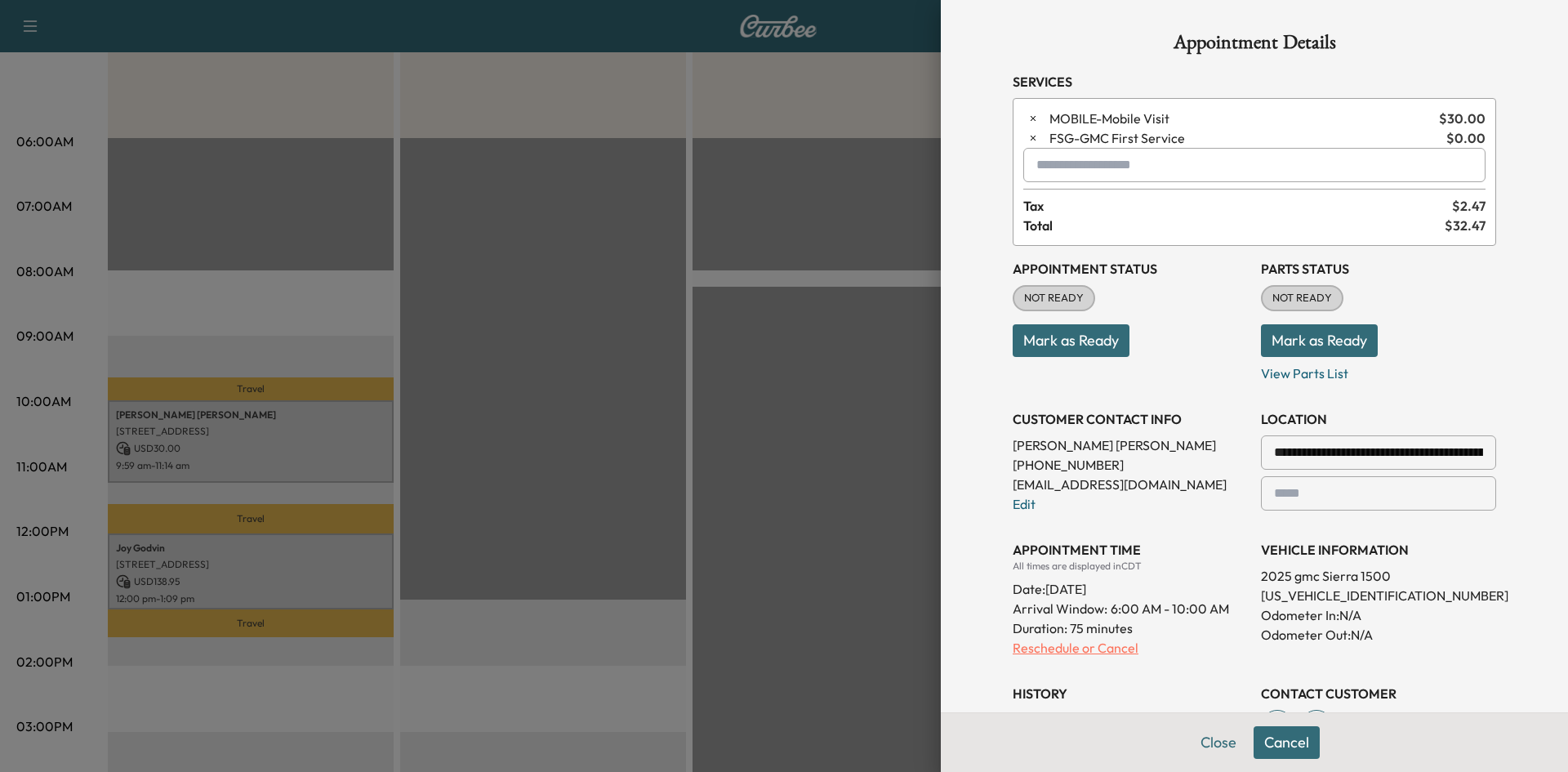
click at [1103, 652] on p "Reschedule or Cancel" at bounding box center [1130, 648] width 235 height 20
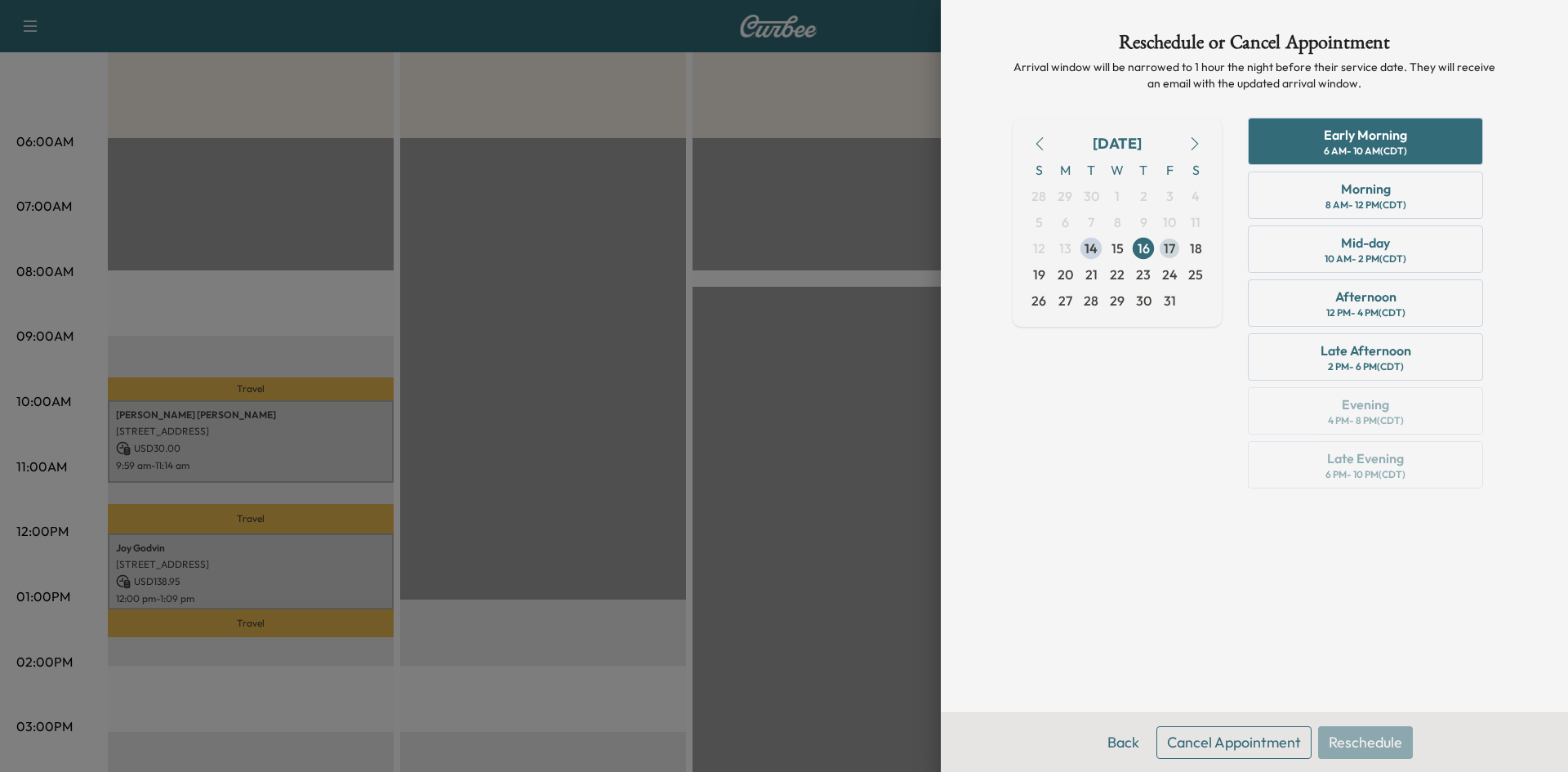
click at [1172, 253] on span "17" at bounding box center [1170, 249] width 12 height 20
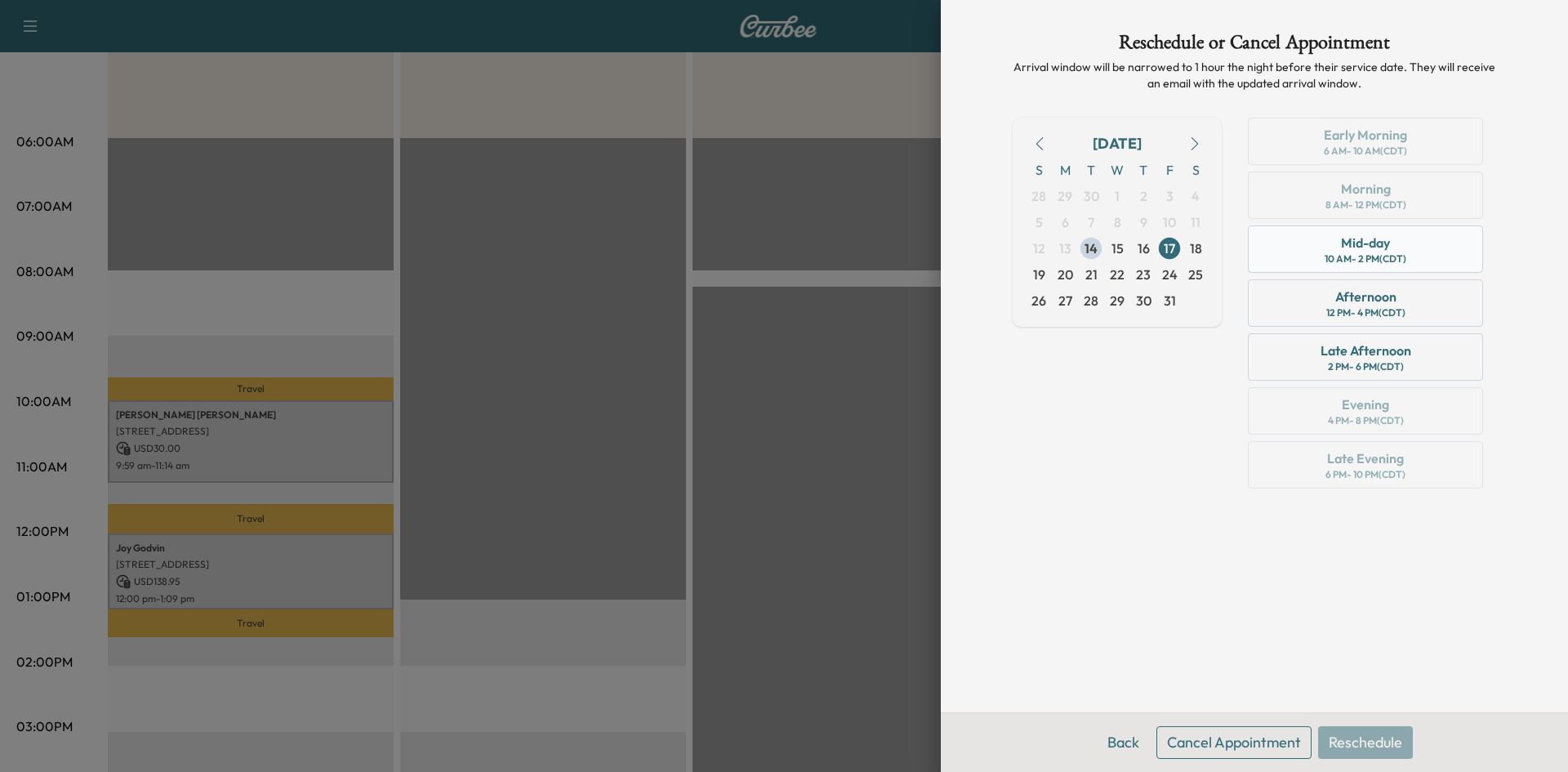
click at [1392, 249] on div "Mid-day 10 AM - 2 PM (CDT)" at bounding box center [1366, 249] width 235 height 47
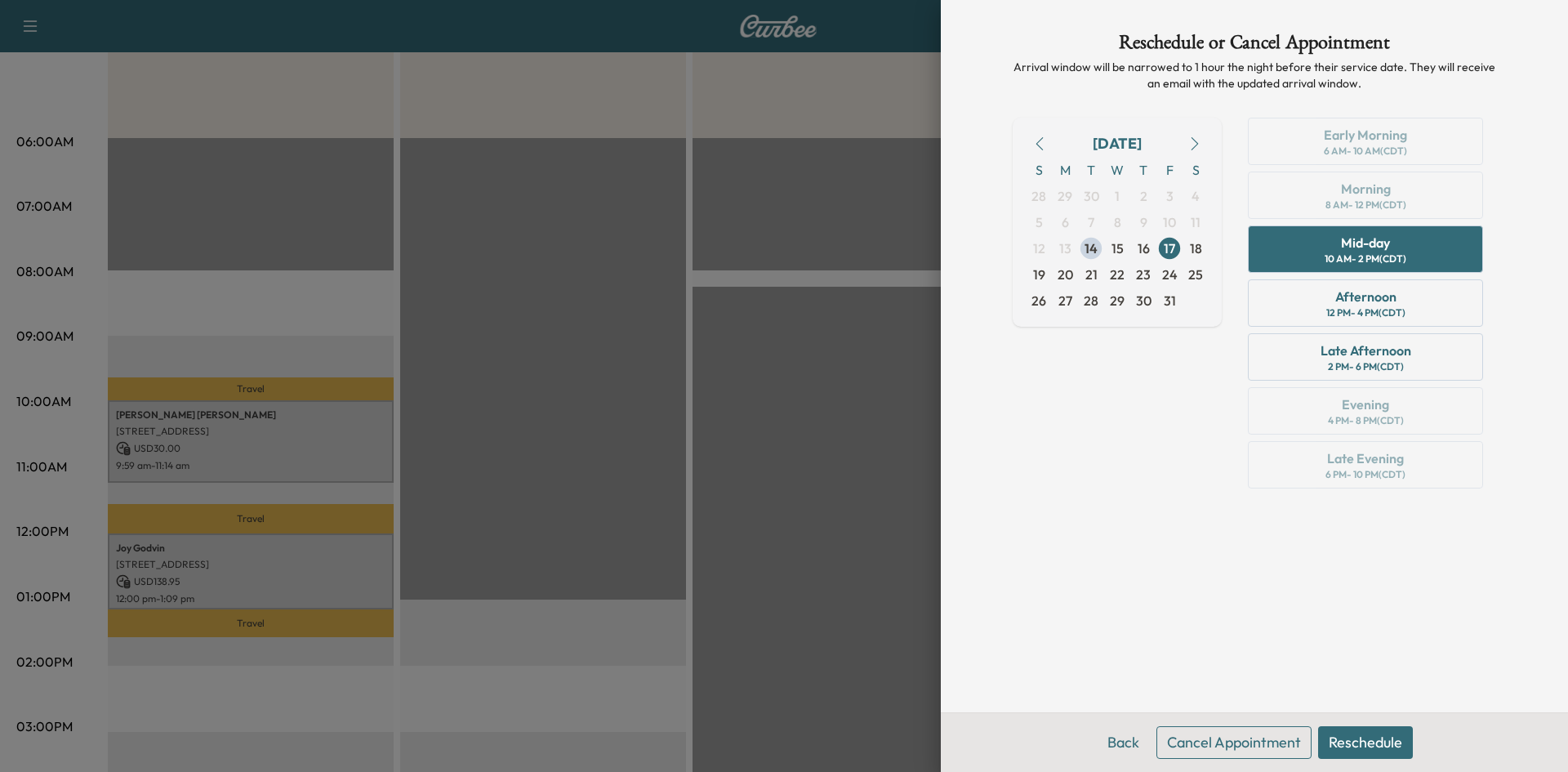
click at [1357, 742] on button "Reschedule" at bounding box center [1366, 743] width 95 height 33
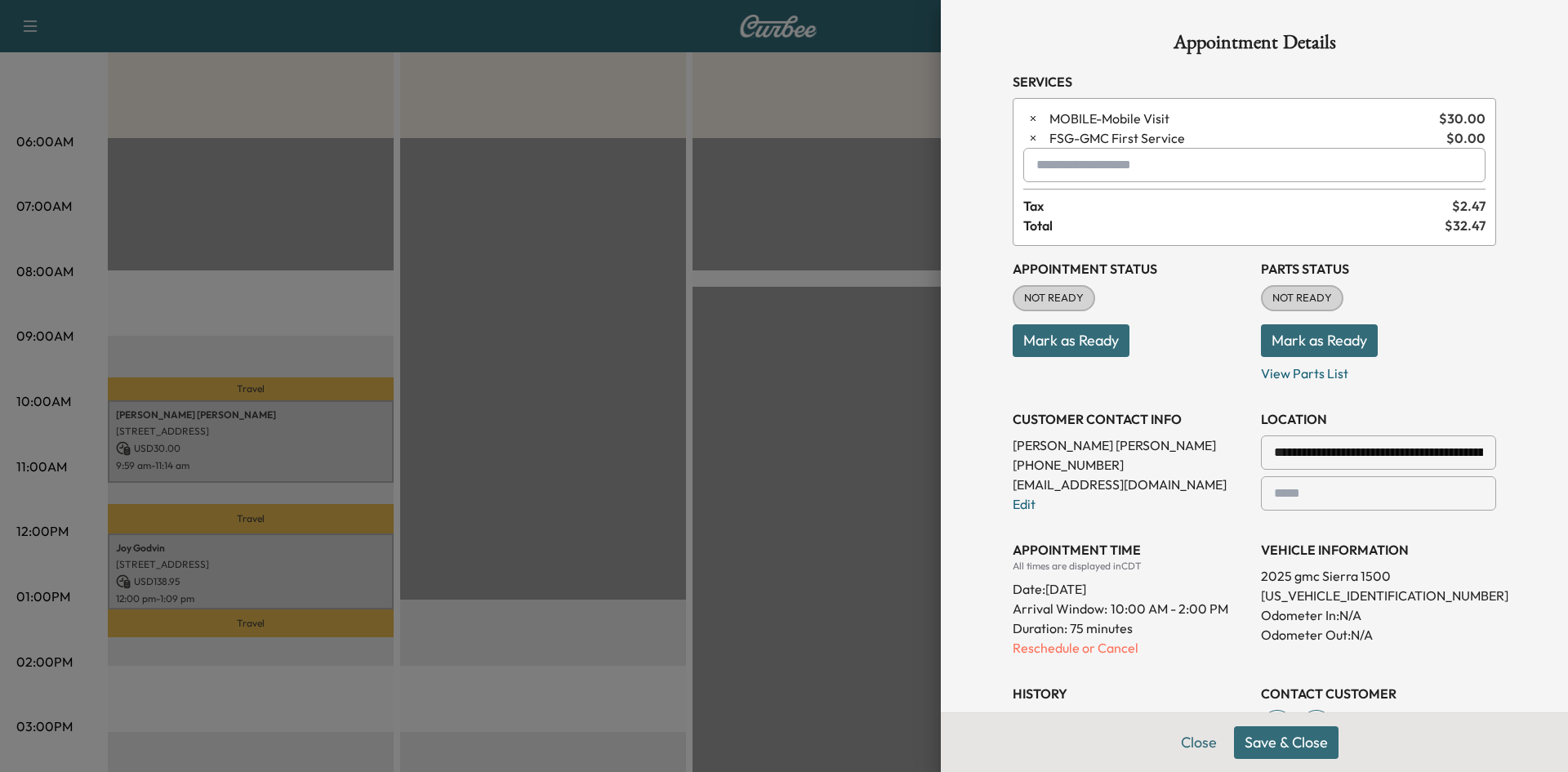
click at [1272, 745] on button "Save & Close" at bounding box center [1286, 743] width 105 height 33
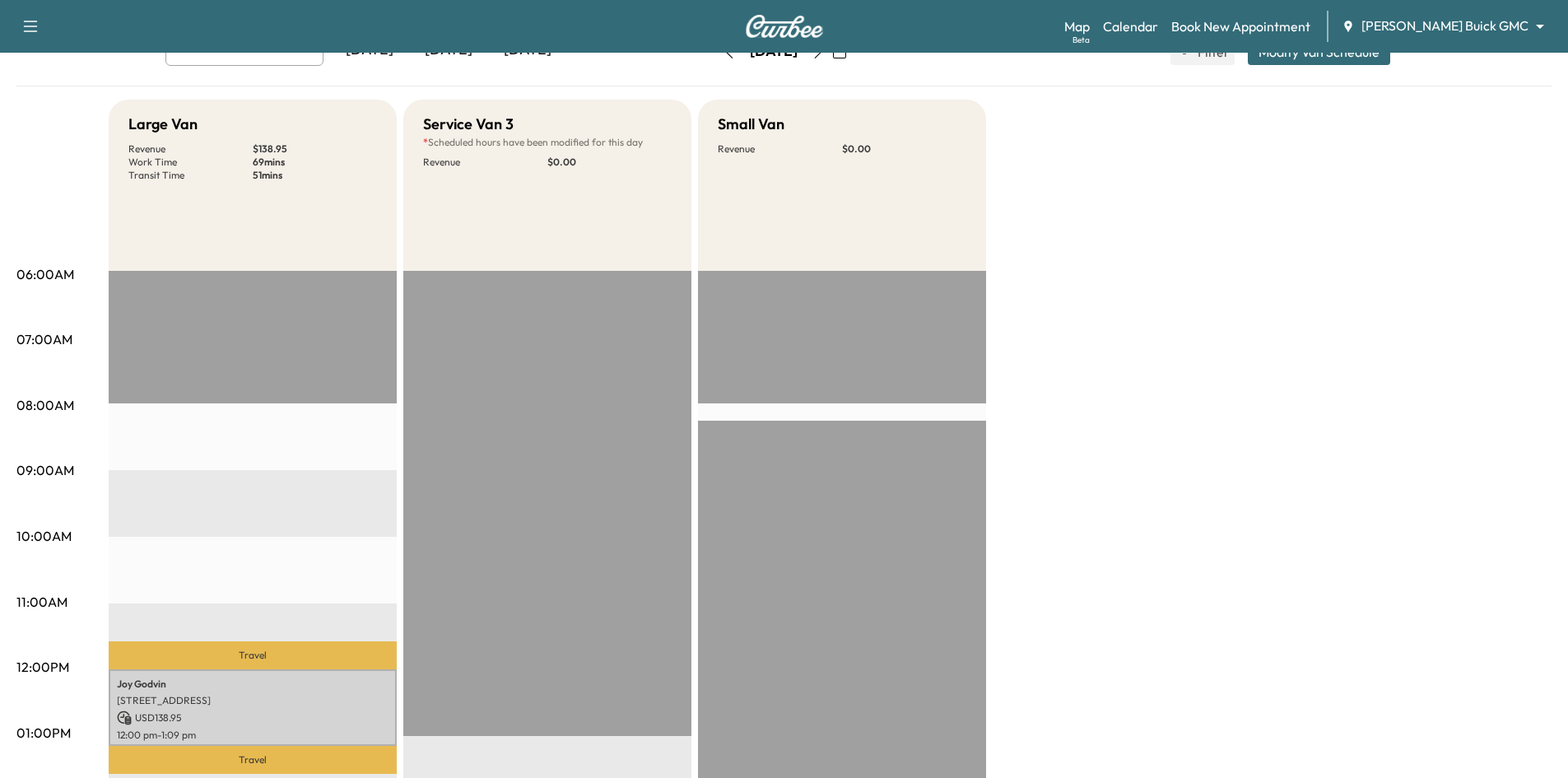
scroll to position [0, 0]
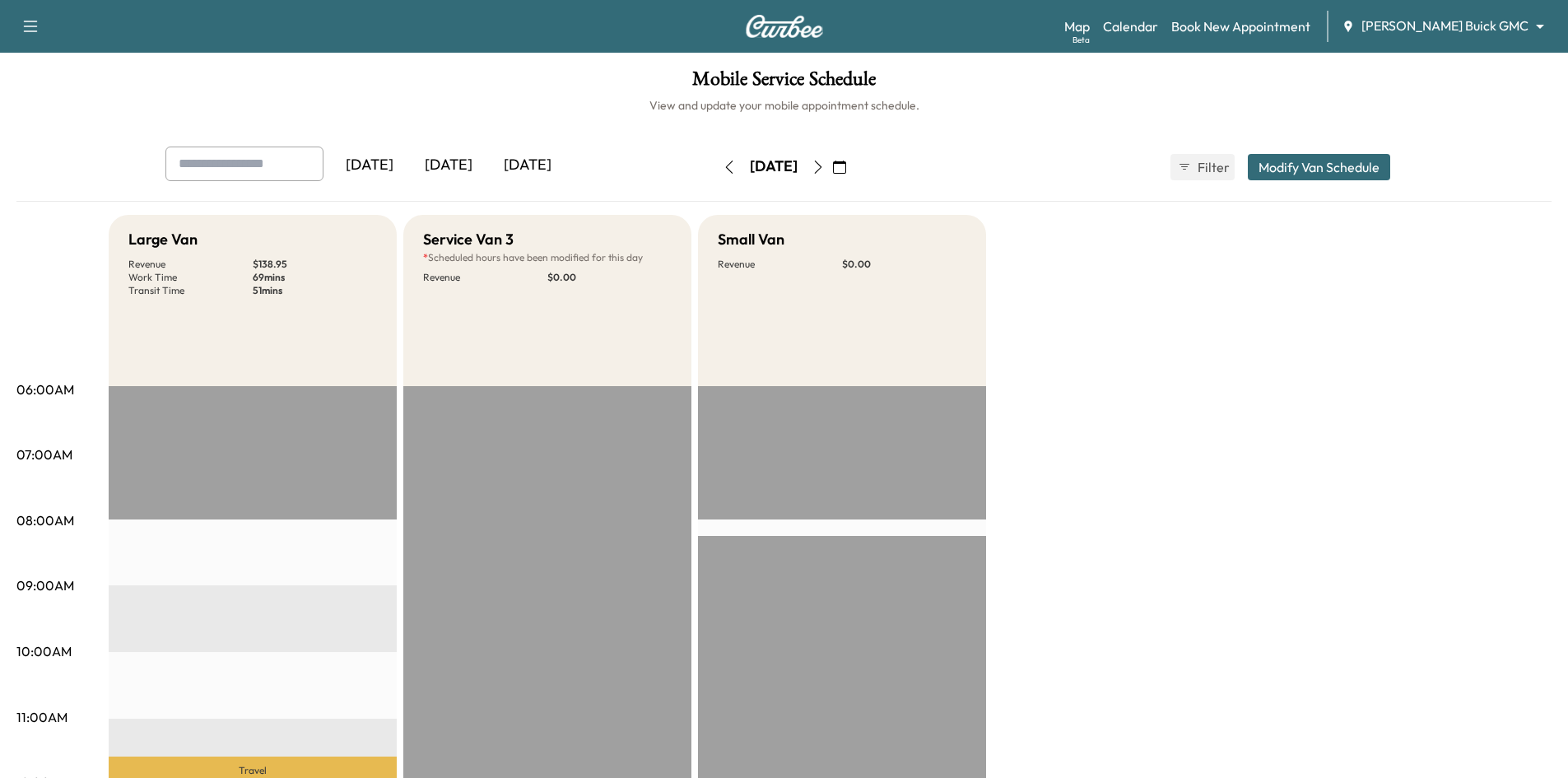
click at [825, 163] on icon "button" at bounding box center [818, 167] width 13 height 13
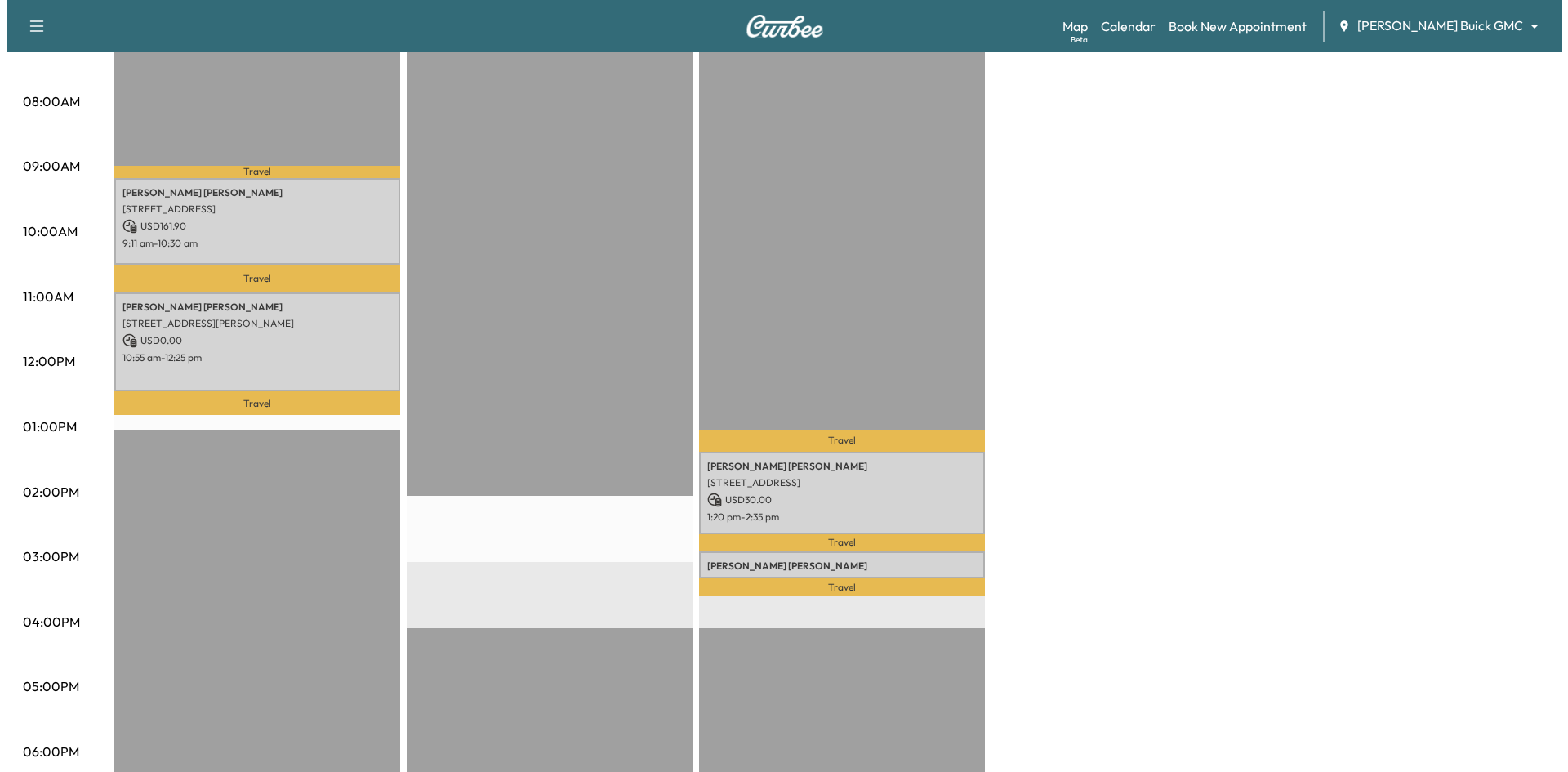
scroll to position [408, 0]
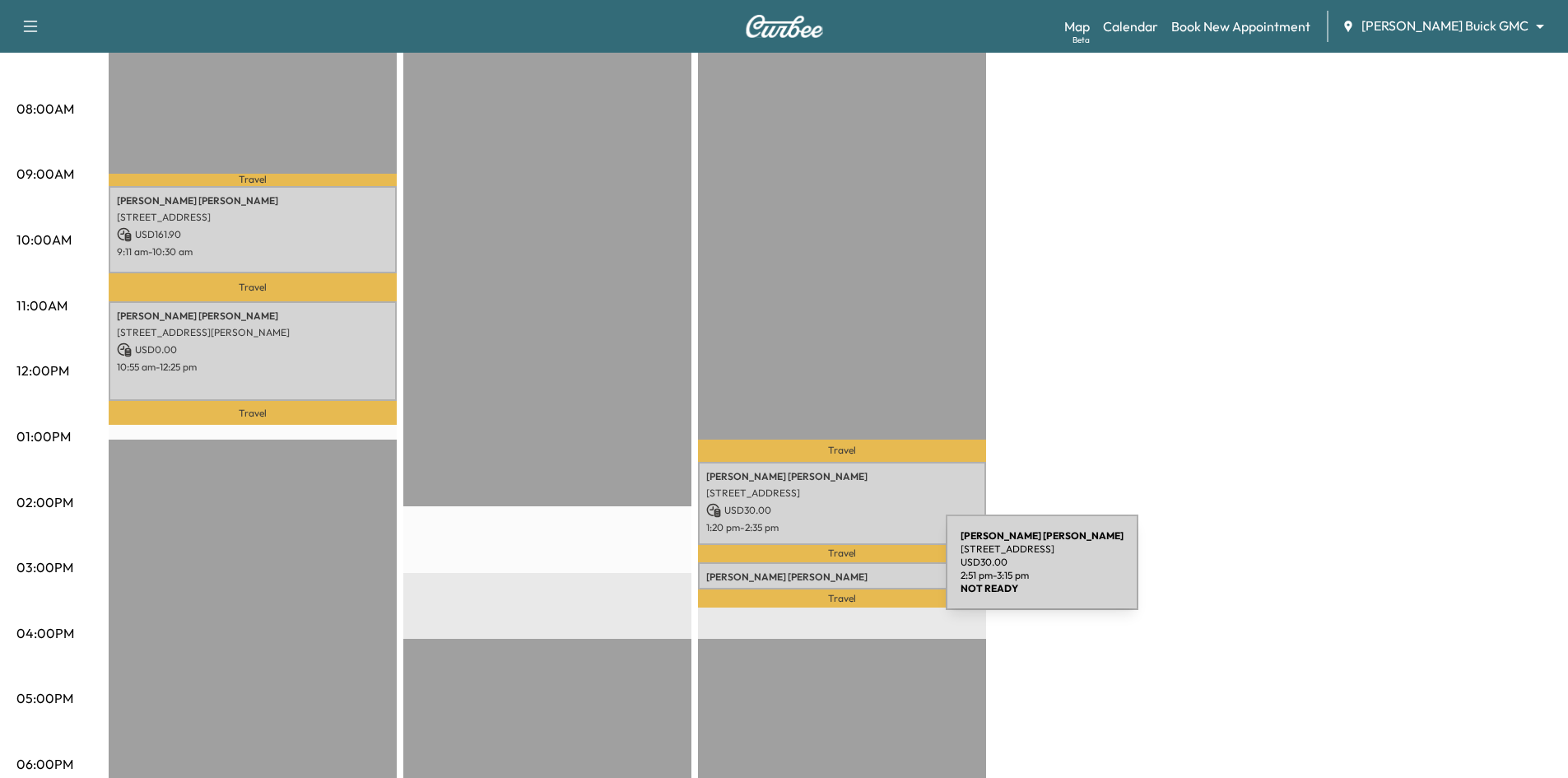
click at [822, 572] on p "Fransisco Hernandez" at bounding box center [842, 577] width 272 height 13
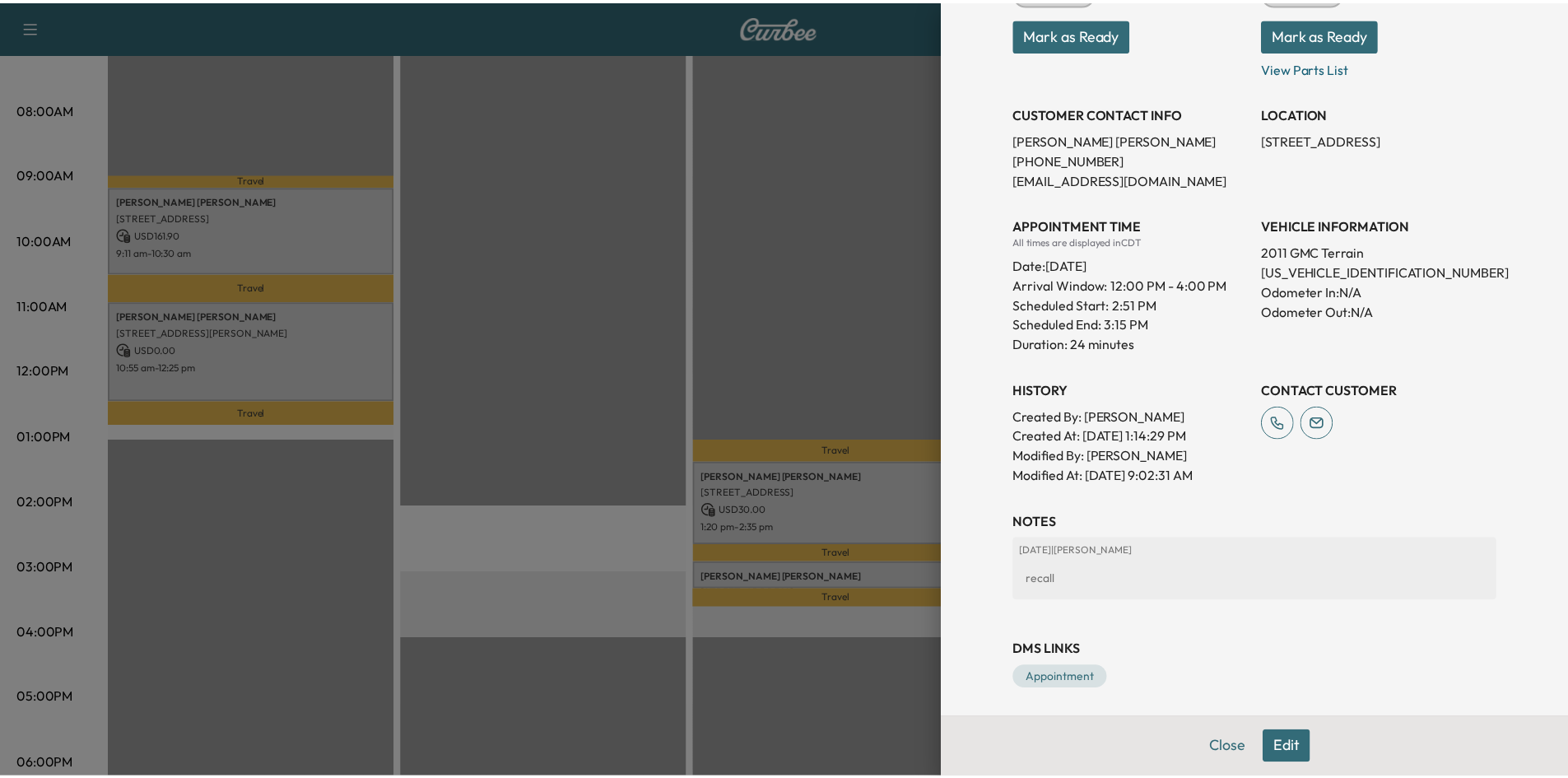
scroll to position [259, 0]
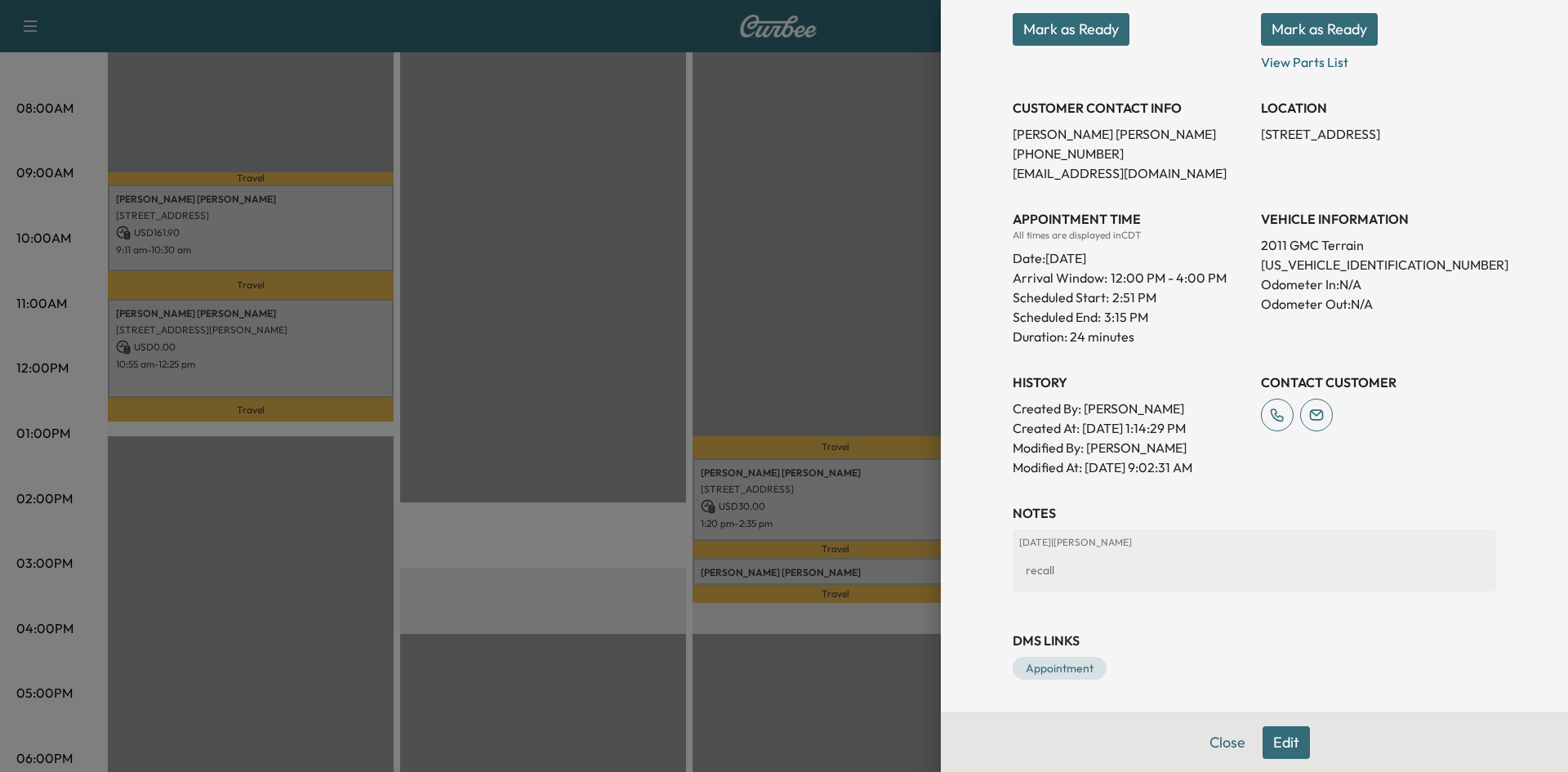
click at [835, 294] on div at bounding box center [784, 386] width 1568 height 772
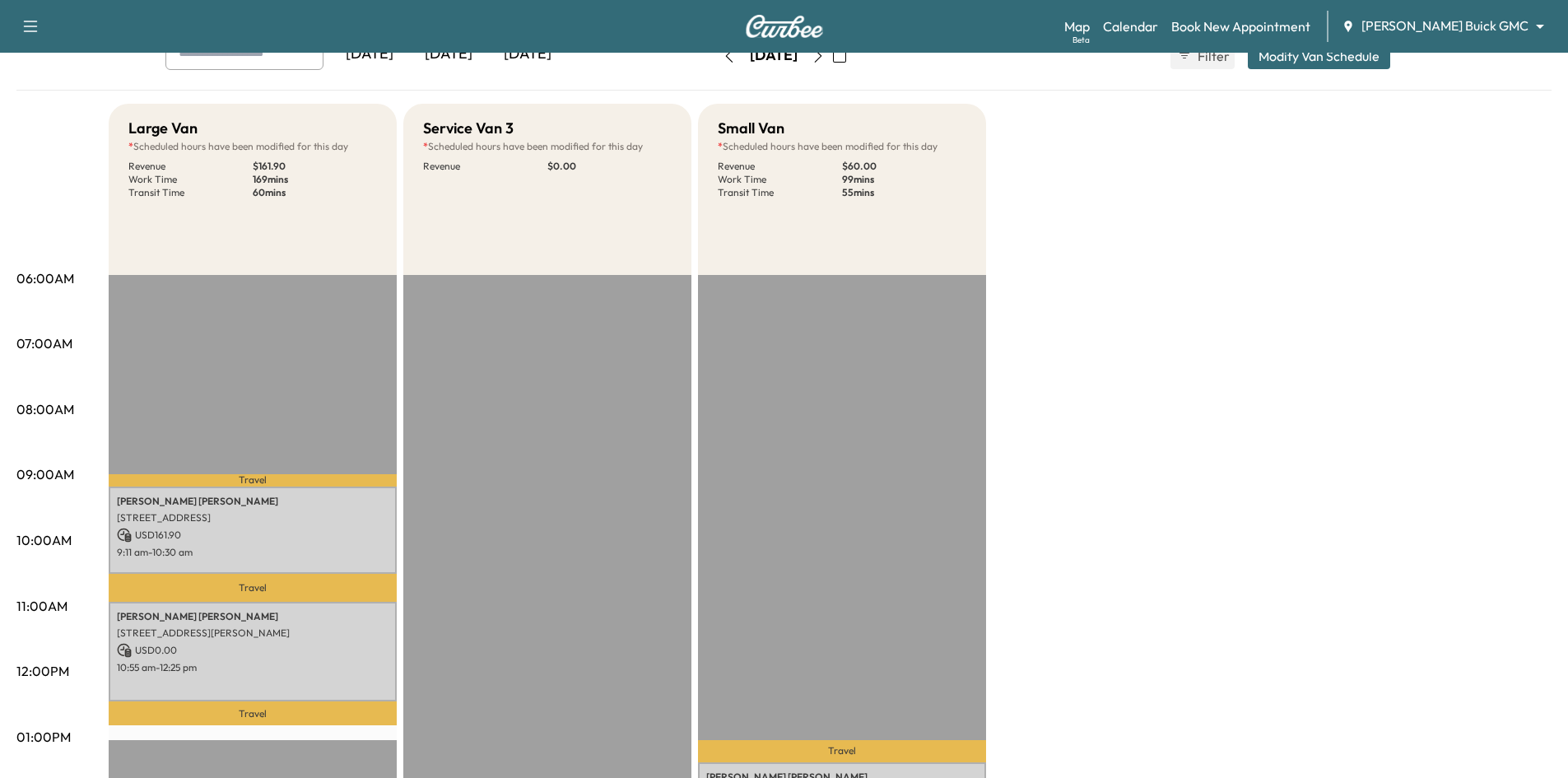
scroll to position [83, 0]
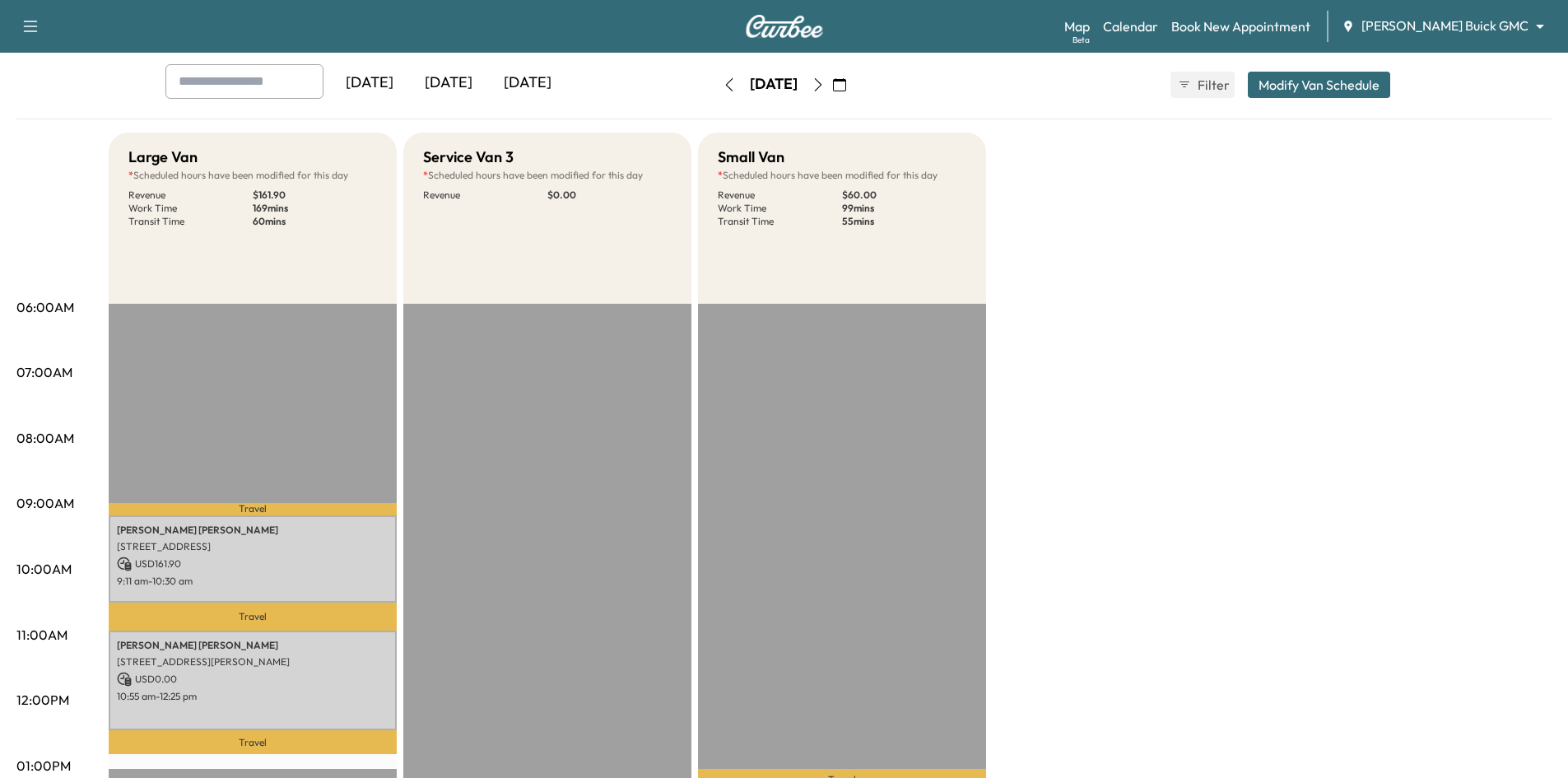
click at [1515, 21] on body "Support Log Out Map Beta Calendar Book New Appointment Ewing Buick GMC ********…" at bounding box center [784, 306] width 1568 height 778
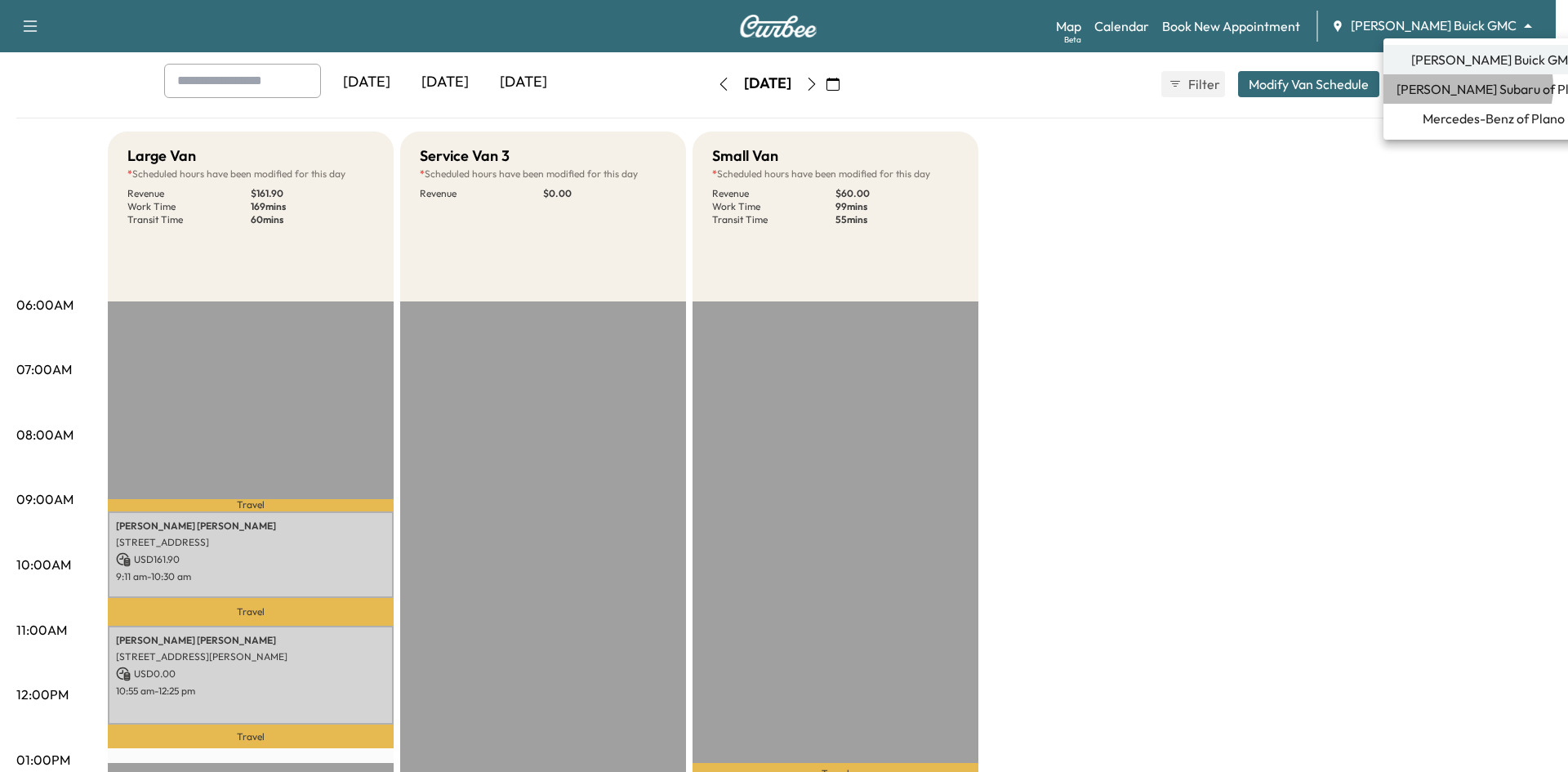
drag, startPoint x: 1461, startPoint y: 87, endPoint x: 1396, endPoint y: 70, distance: 67.2
click at [1462, 87] on span "Ewing Subaru of Plano" at bounding box center [1493, 89] width 194 height 20
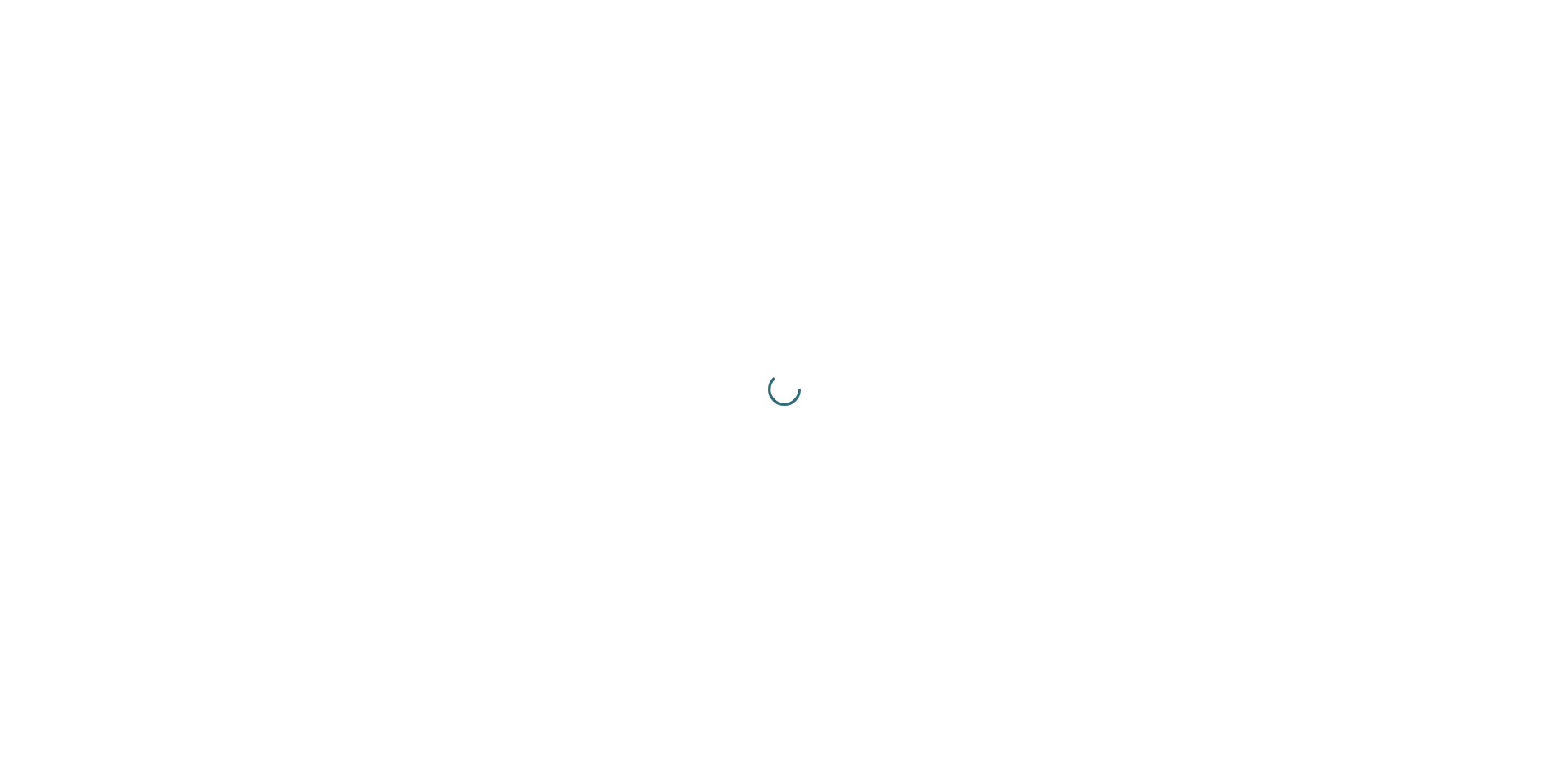
scroll to position [0, 0]
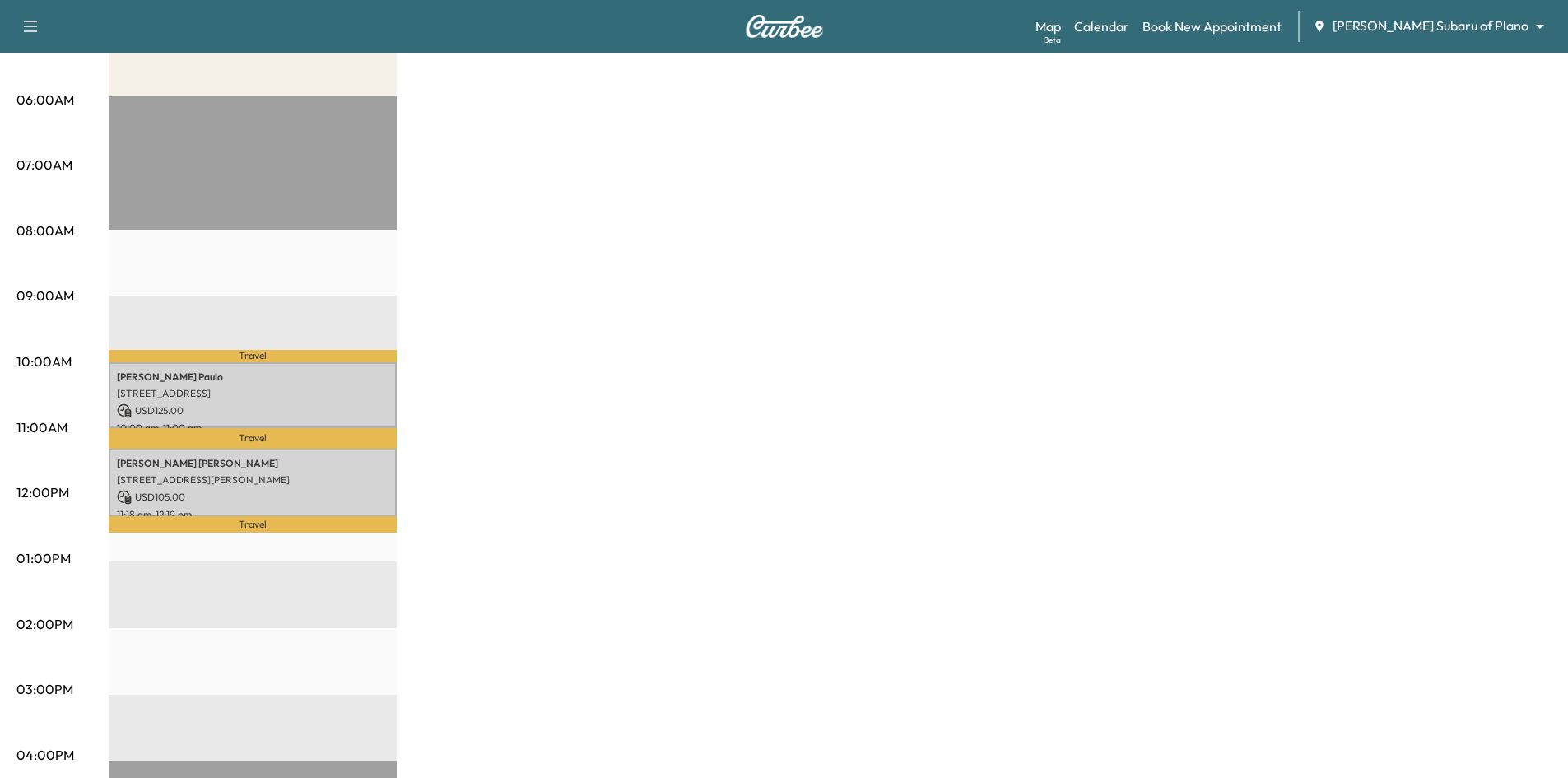
scroll to position [329, 0]
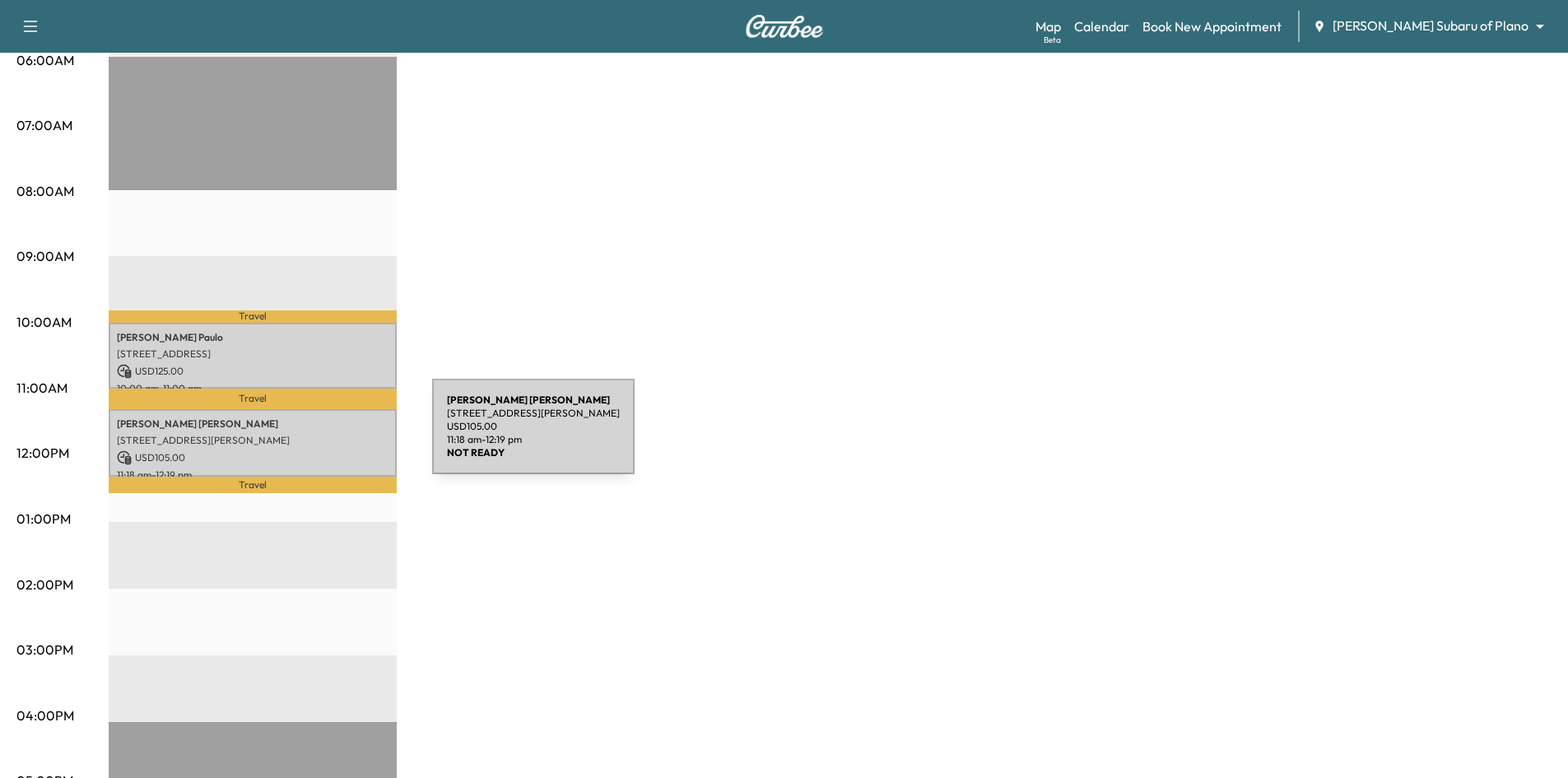
click at [309, 436] on p "3328 STEVEN DR, PLANO, TX 75023, USA" at bounding box center [253, 440] width 272 height 13
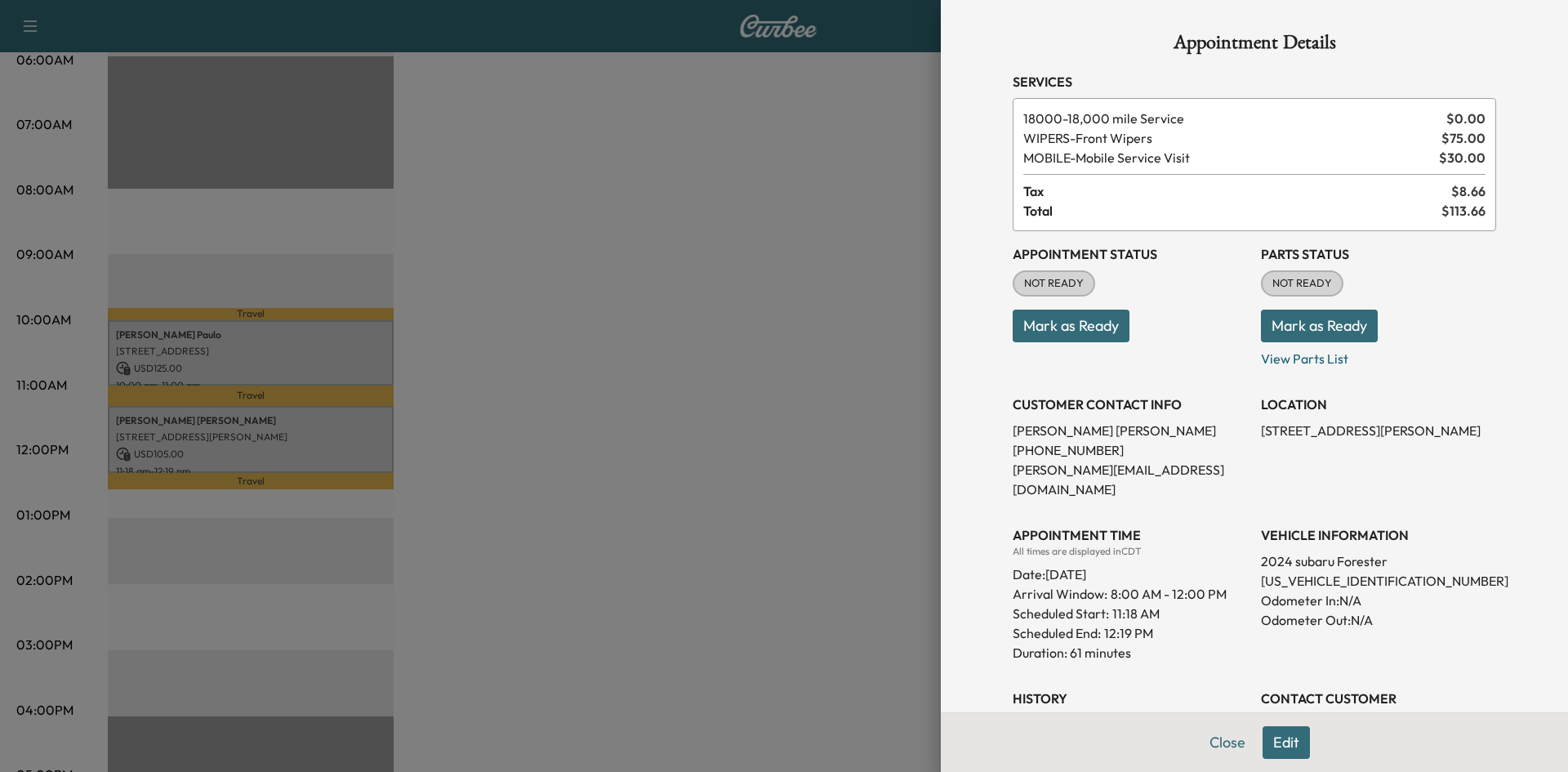
click at [513, 420] on div at bounding box center [784, 386] width 1568 height 772
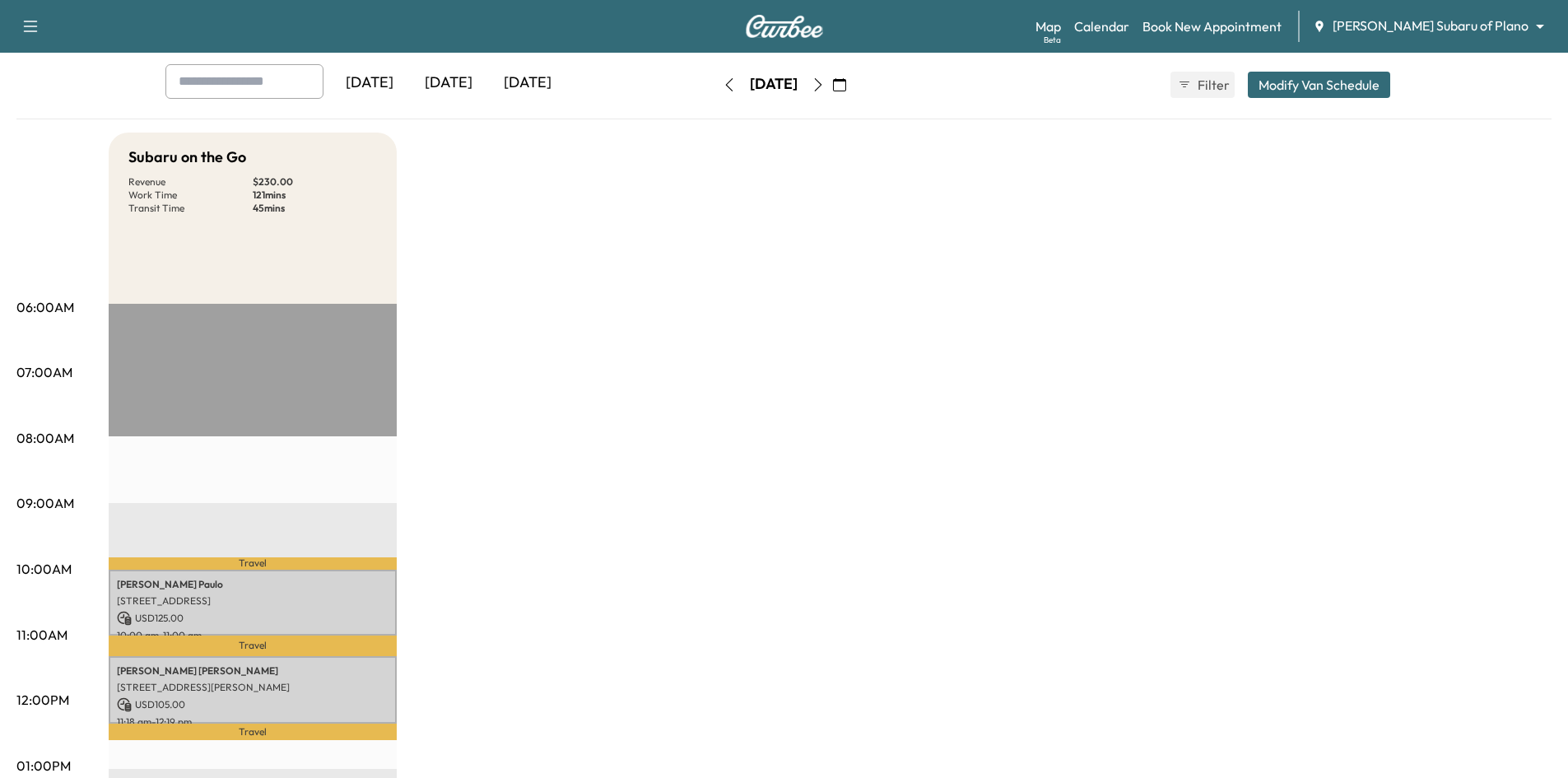
scroll to position [0, 0]
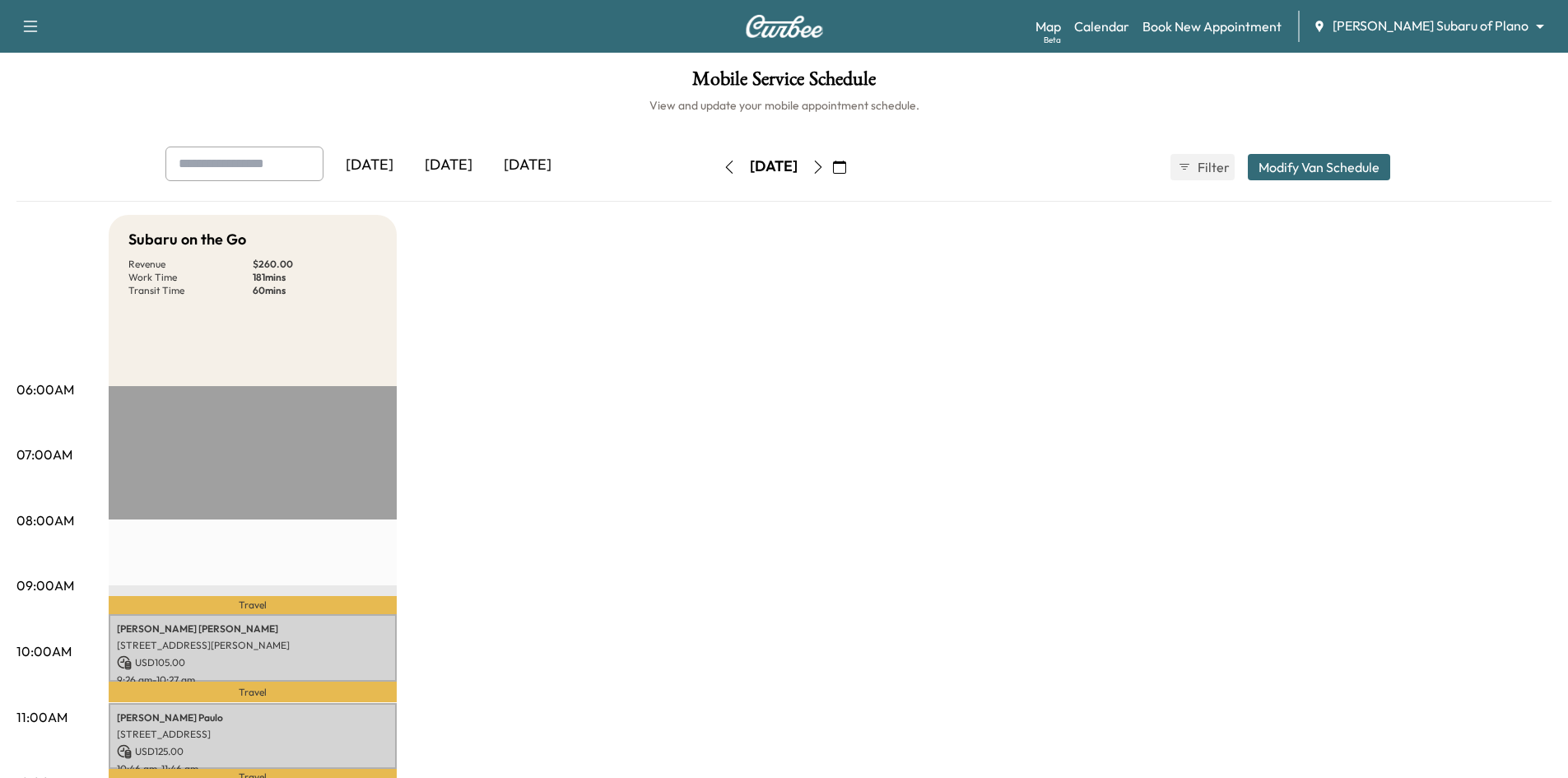
click at [459, 168] on div "[DATE]" at bounding box center [448, 164] width 79 height 38
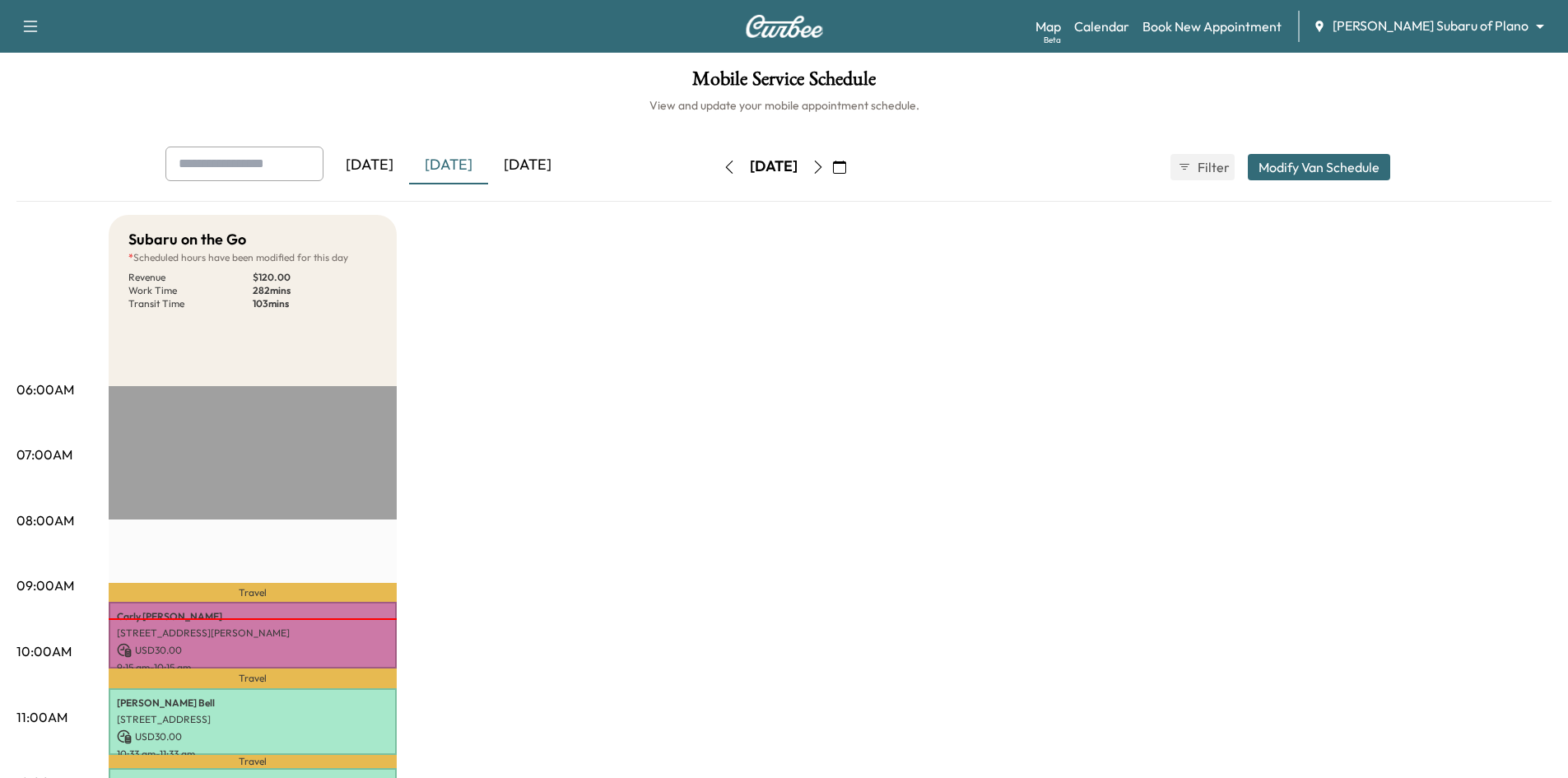
click at [1473, 31] on body "Support Log Out Map Beta Calendar Book New Appointment Ewing Subaru of Plano **…" at bounding box center [784, 389] width 1568 height 778
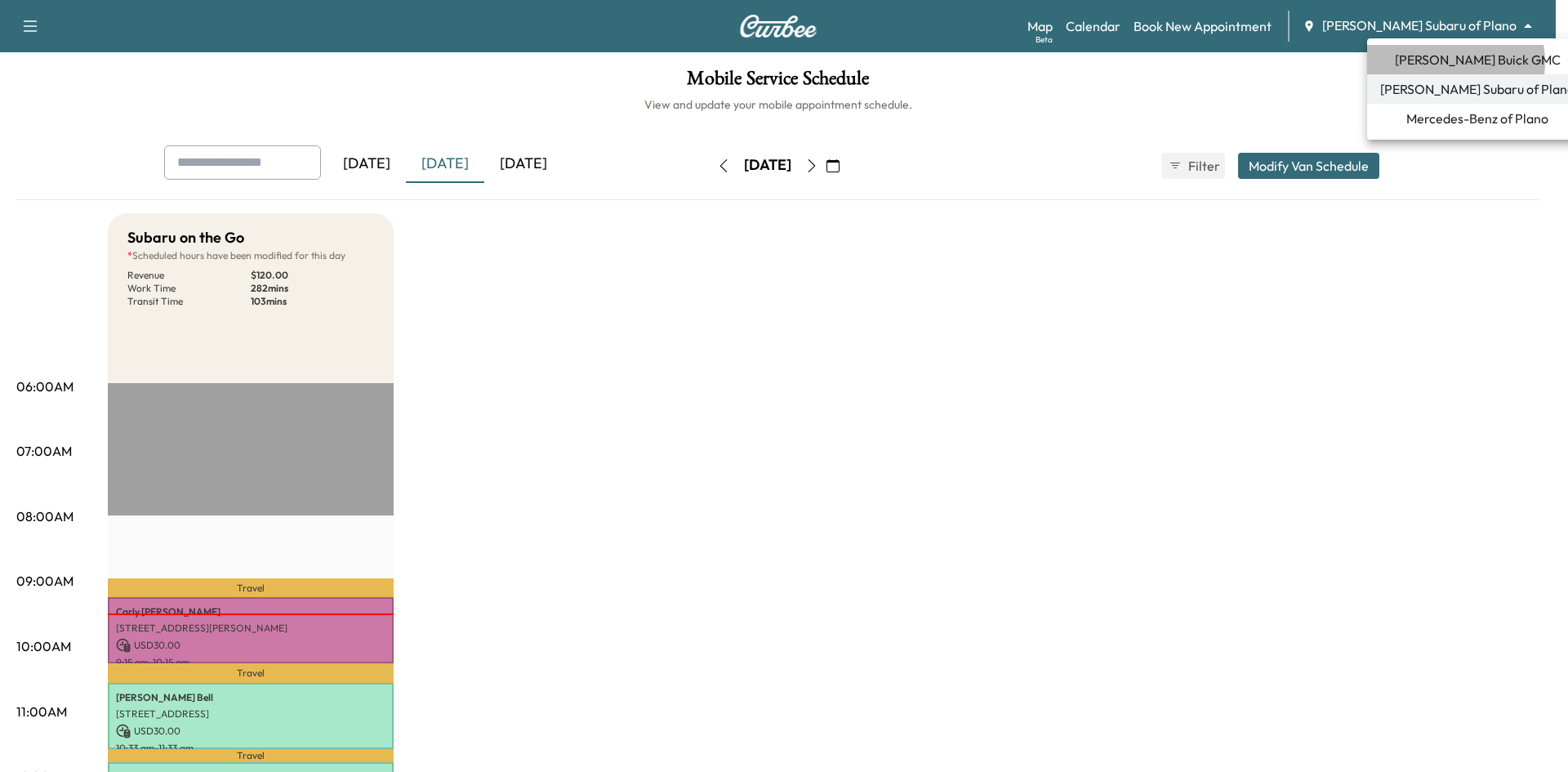
click at [1446, 62] on span "Ewing Buick GMC" at bounding box center [1478, 60] width 166 height 20
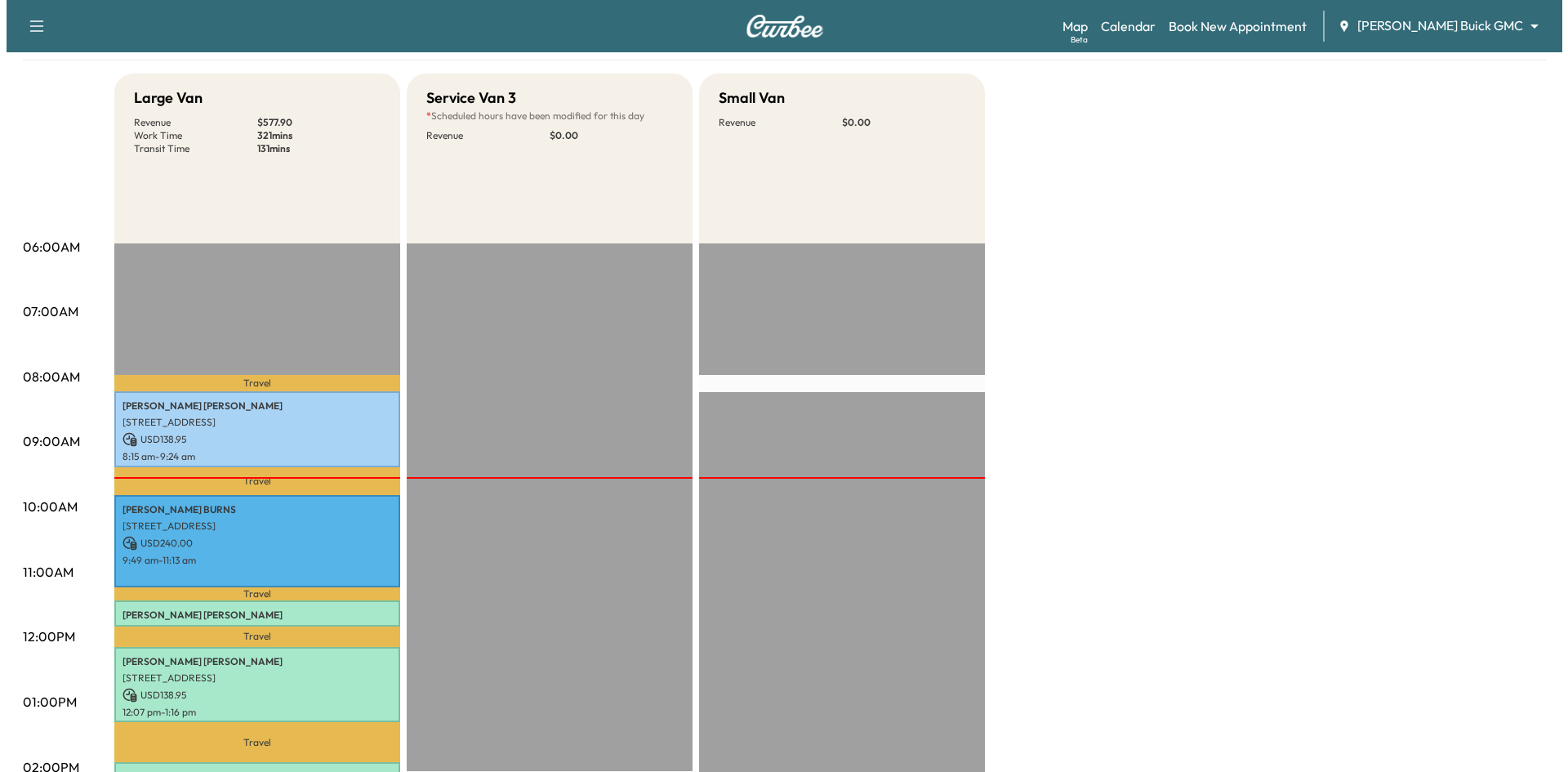
scroll to position [326, 0]
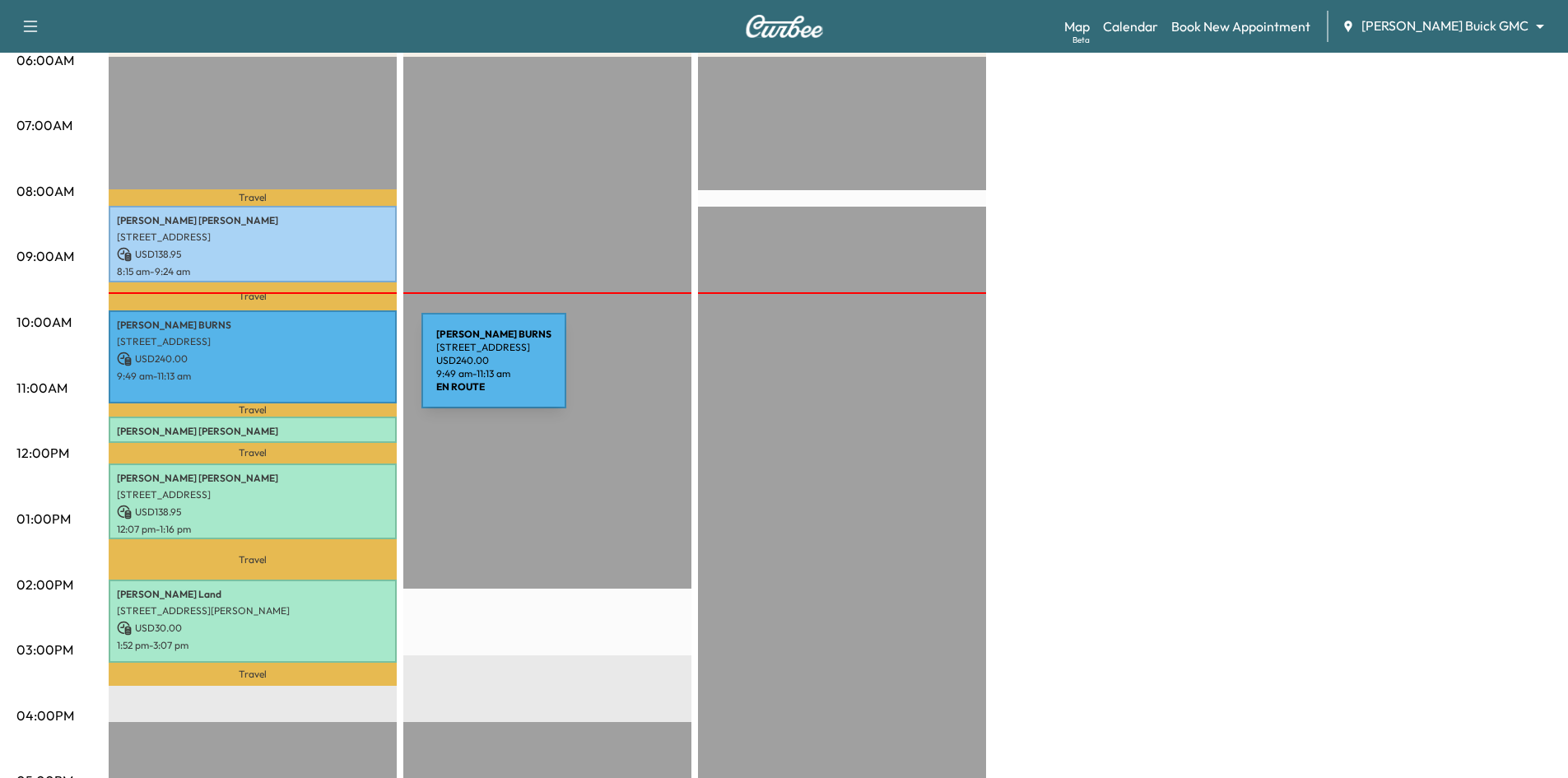
click at [298, 370] on p "9:49 am - 11:13 am" at bounding box center [253, 376] width 272 height 13
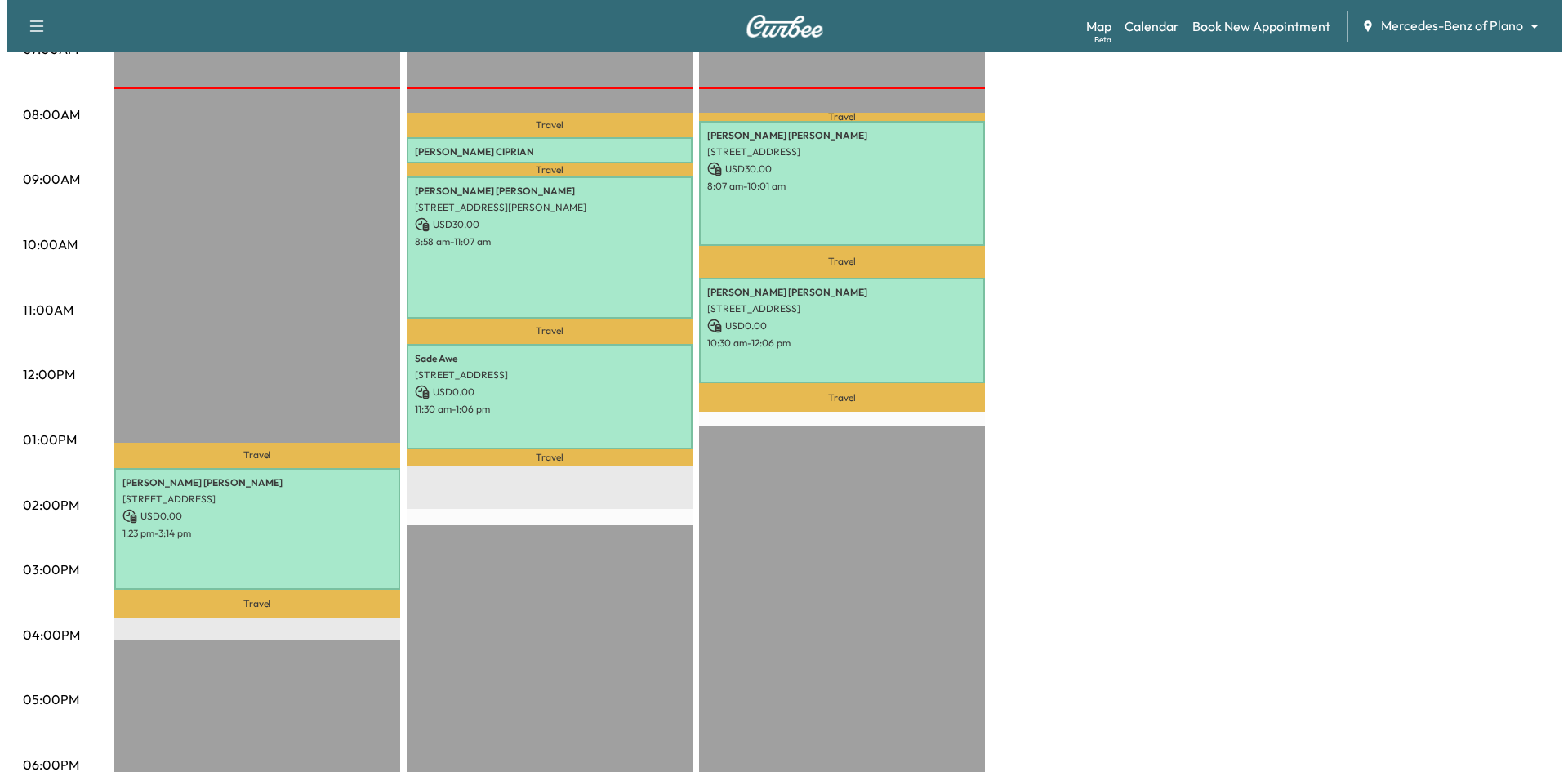
scroll to position [408, 0]
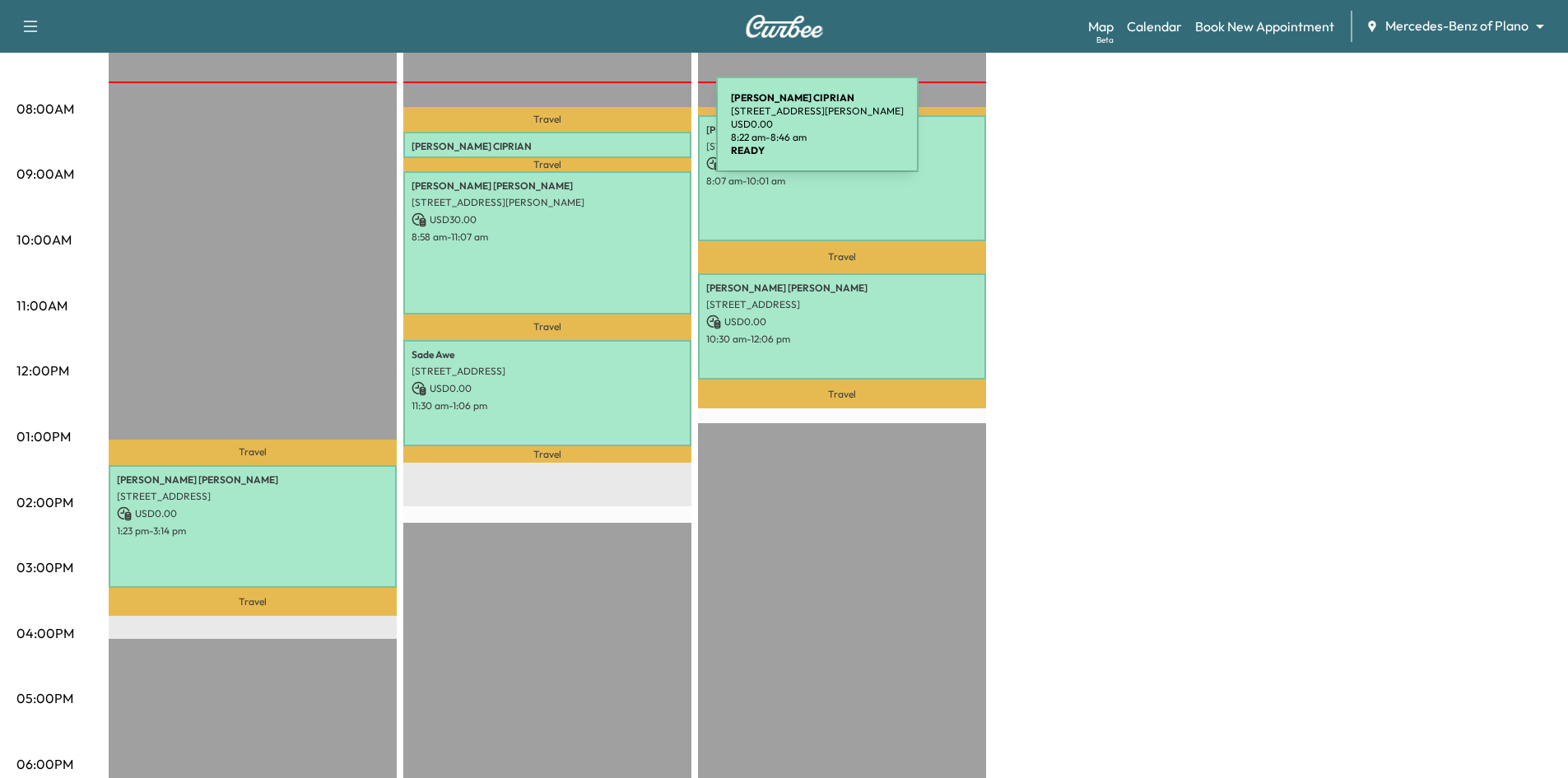
click at [592, 134] on div "[PERSON_NAME] [STREET_ADDRESS][PERSON_NAME] USD 0.00 8:22 am - 8:46 am" at bounding box center [547, 144] width 288 height 27
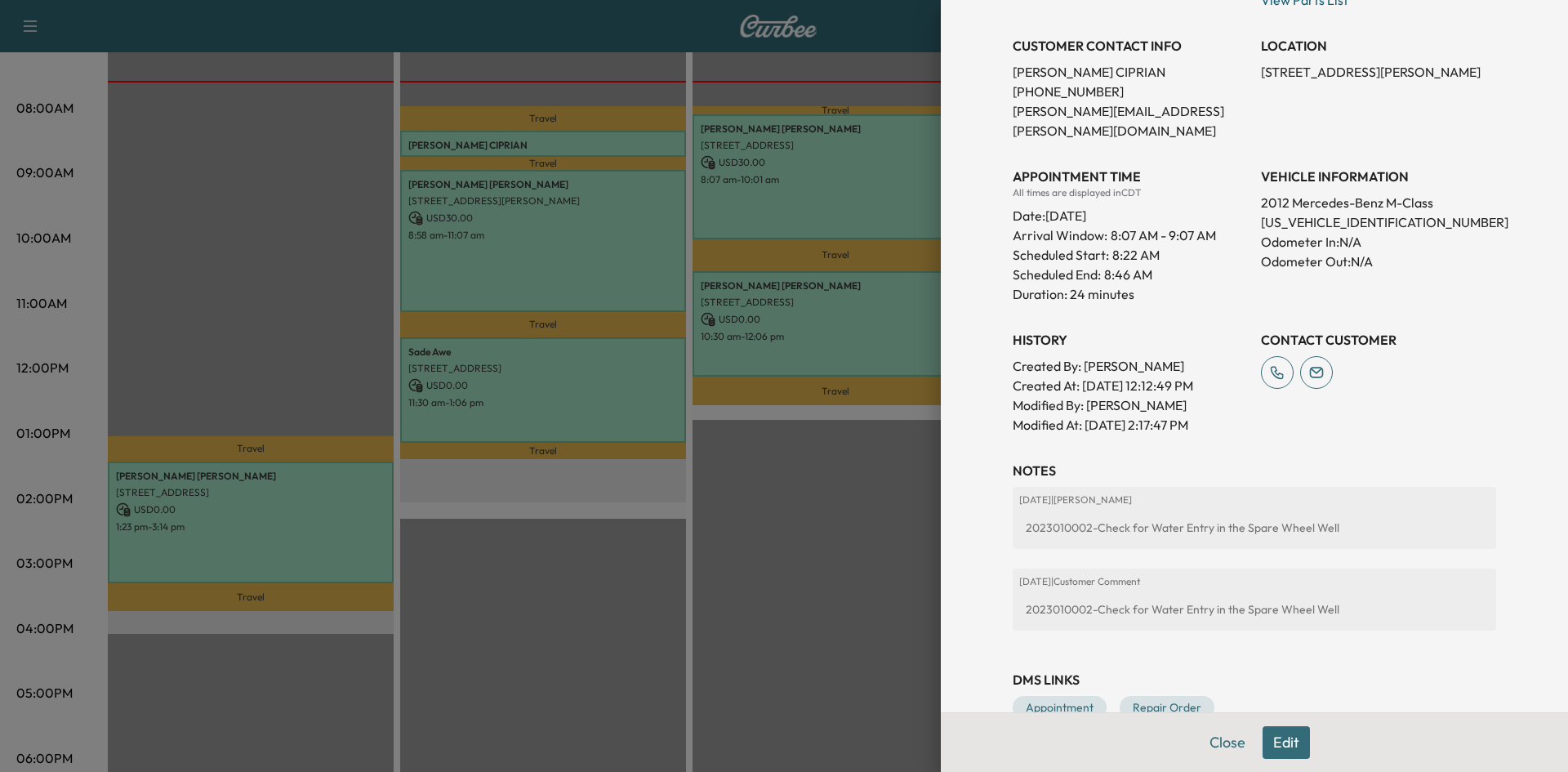
scroll to position [326, 0]
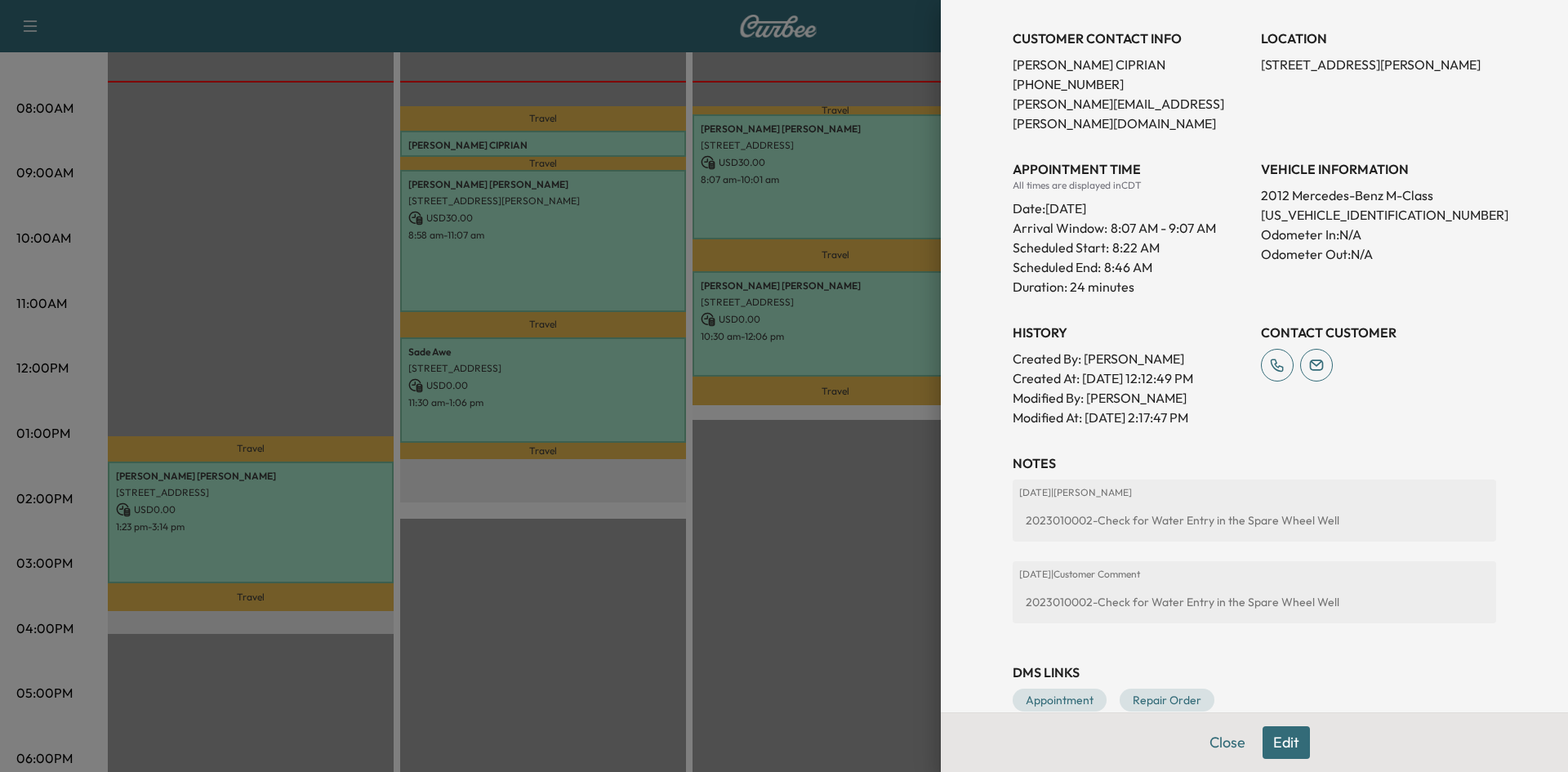
click at [771, 614] on div at bounding box center [784, 386] width 1568 height 772
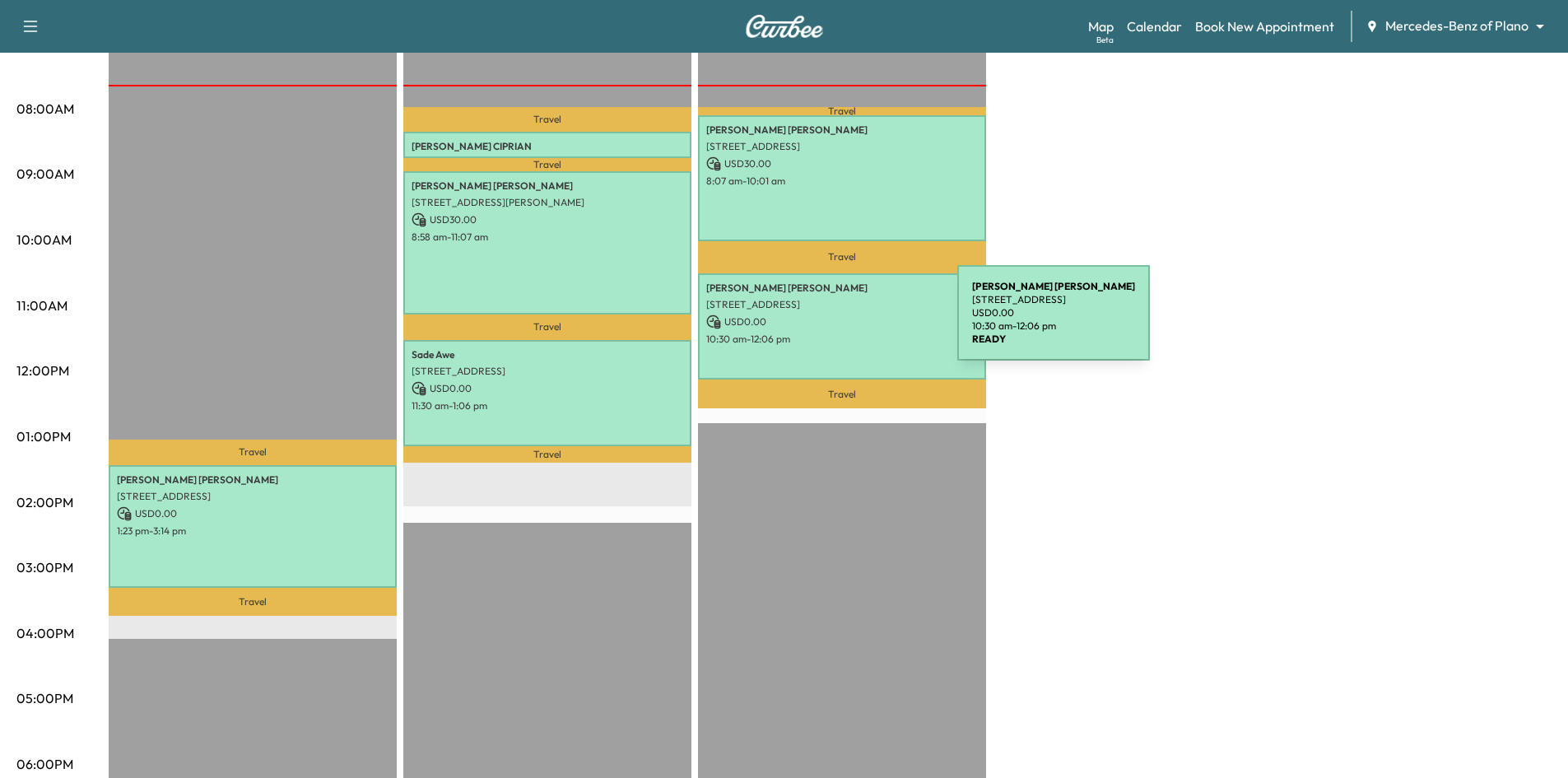
click at [834, 322] on p "USD 0.00" at bounding box center [842, 321] width 272 height 15
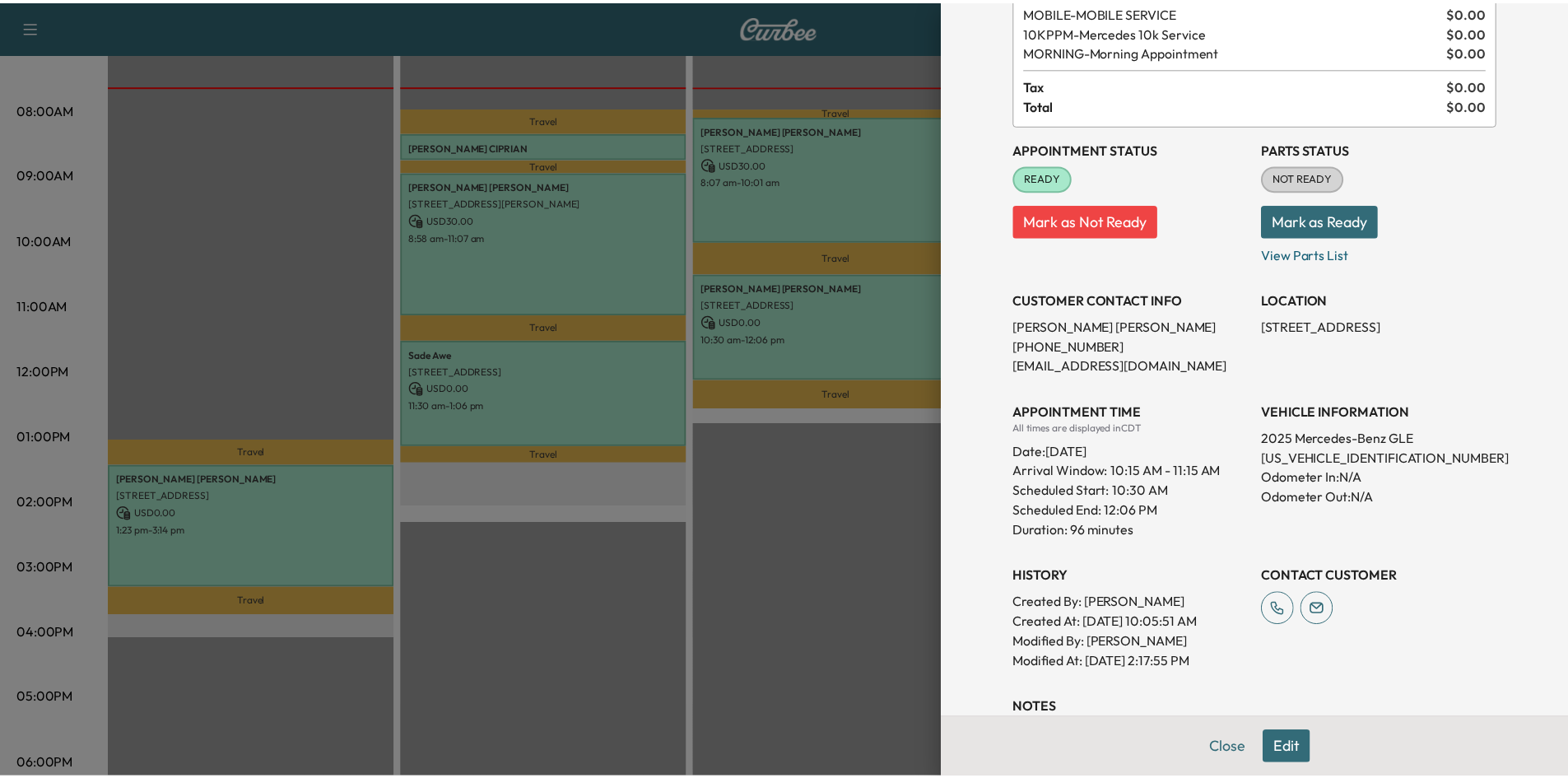
scroll to position [381, 0]
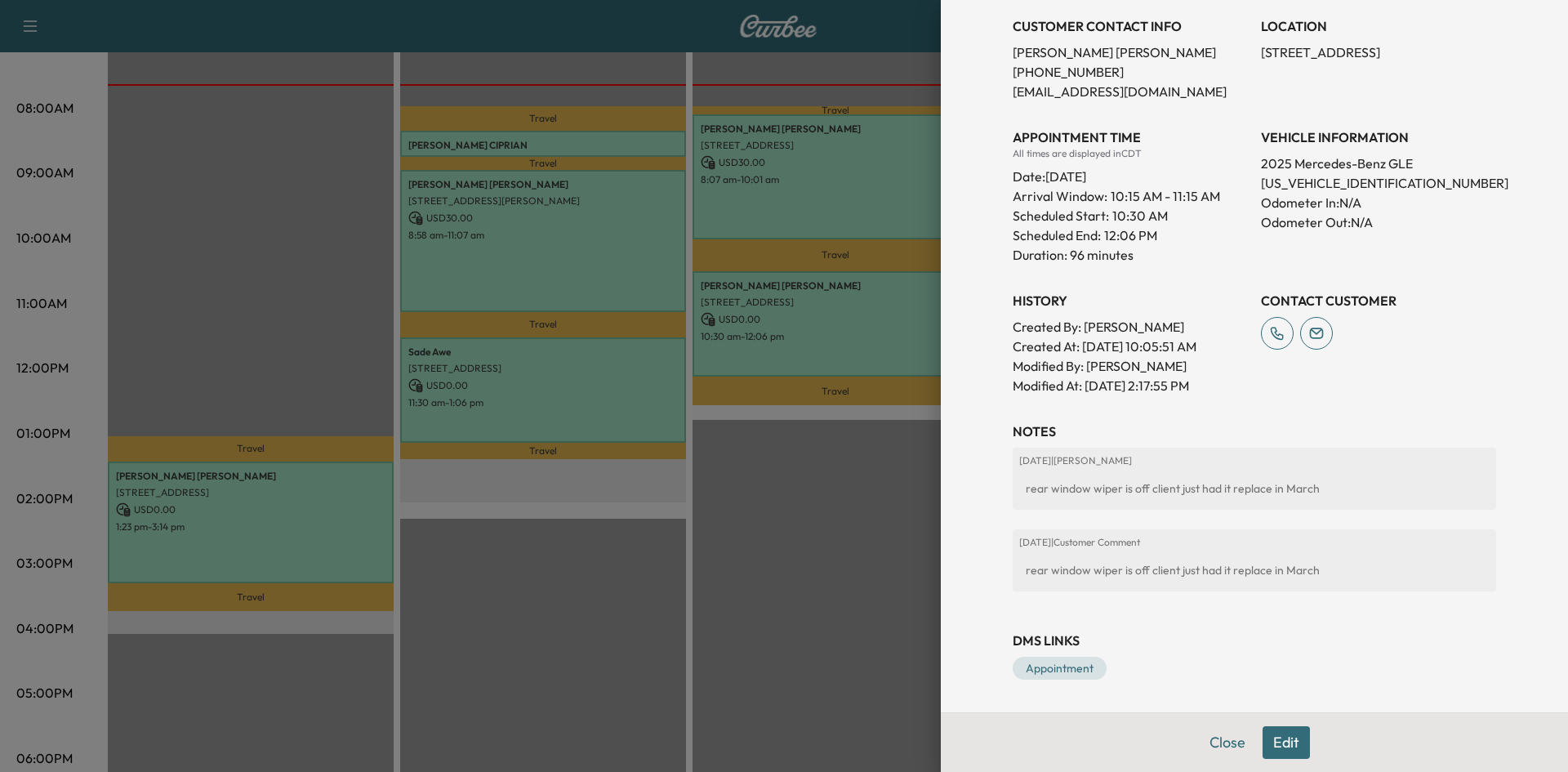
click at [884, 506] on div at bounding box center [784, 386] width 1568 height 772
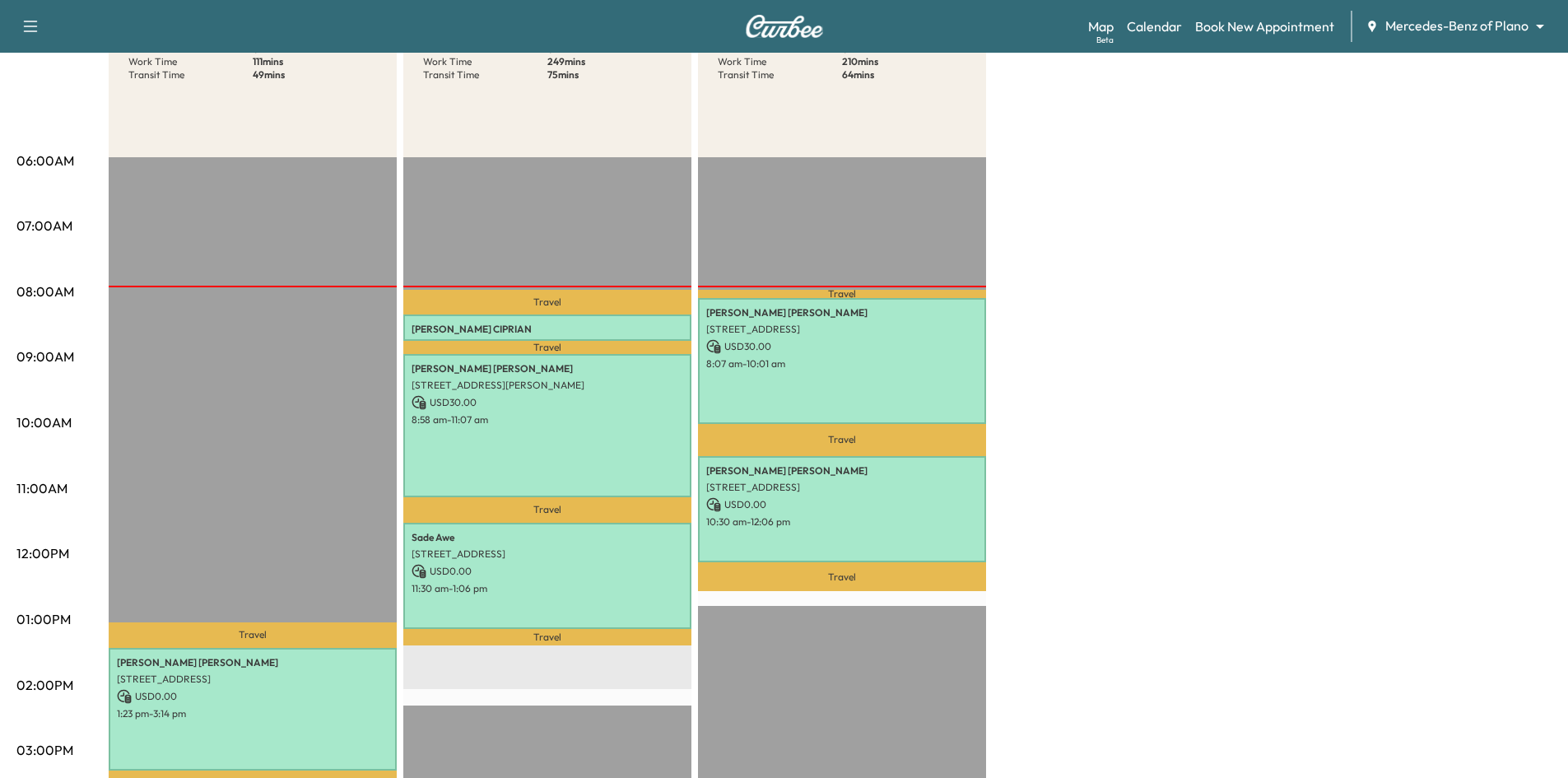
scroll to position [83, 0]
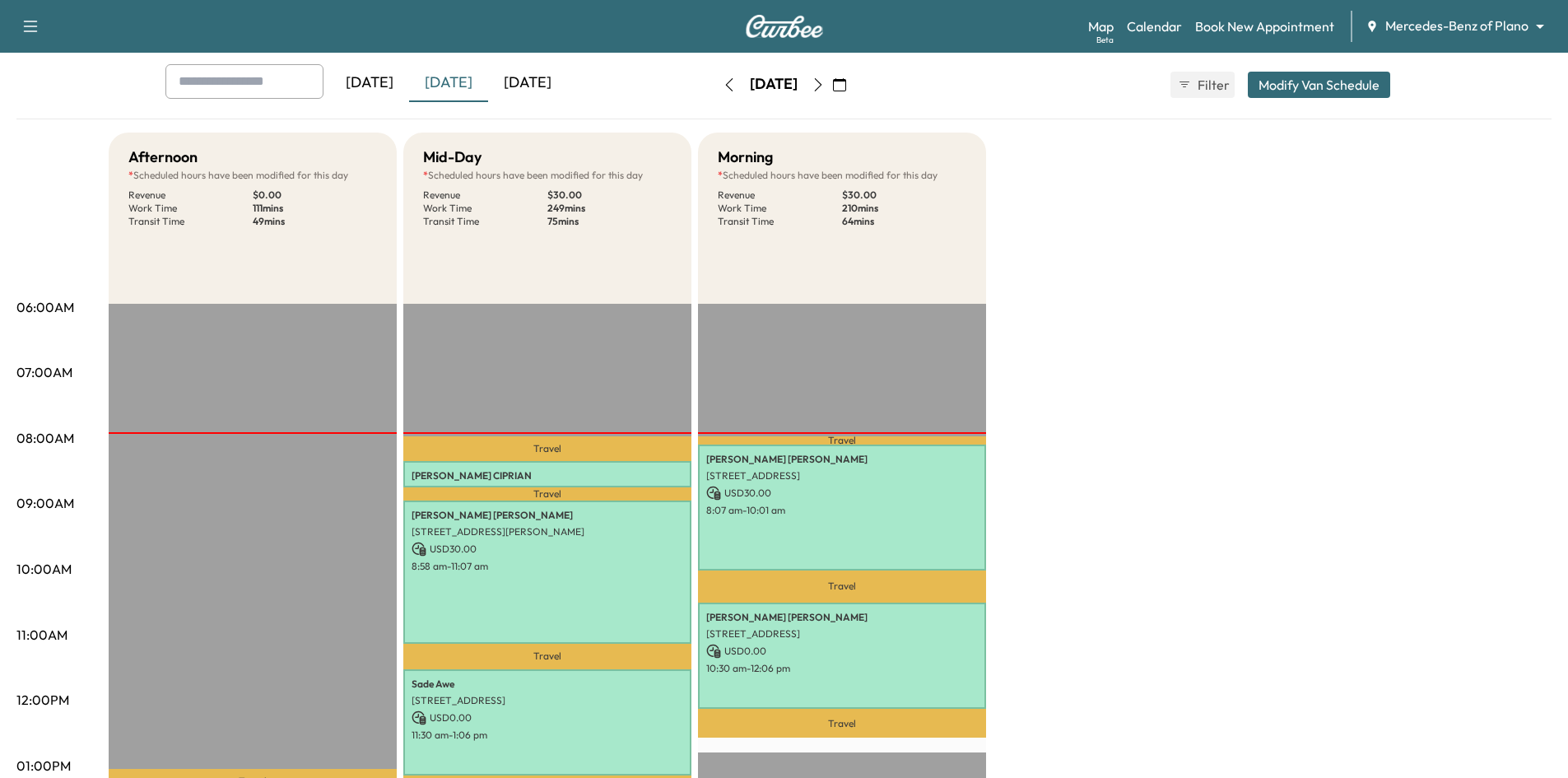
click at [825, 83] on icon "button" at bounding box center [818, 85] width 13 height 13
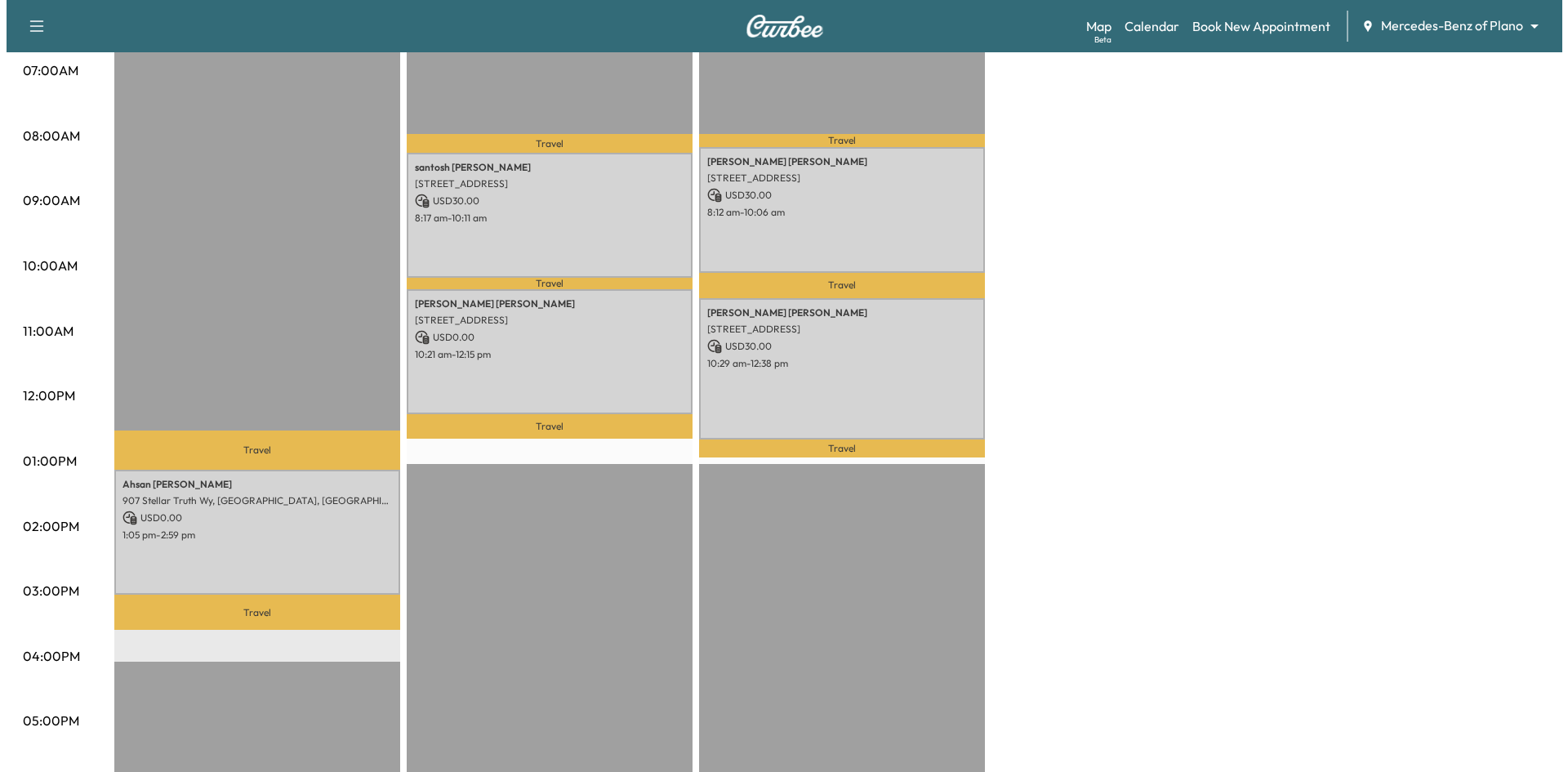
scroll to position [245, 0]
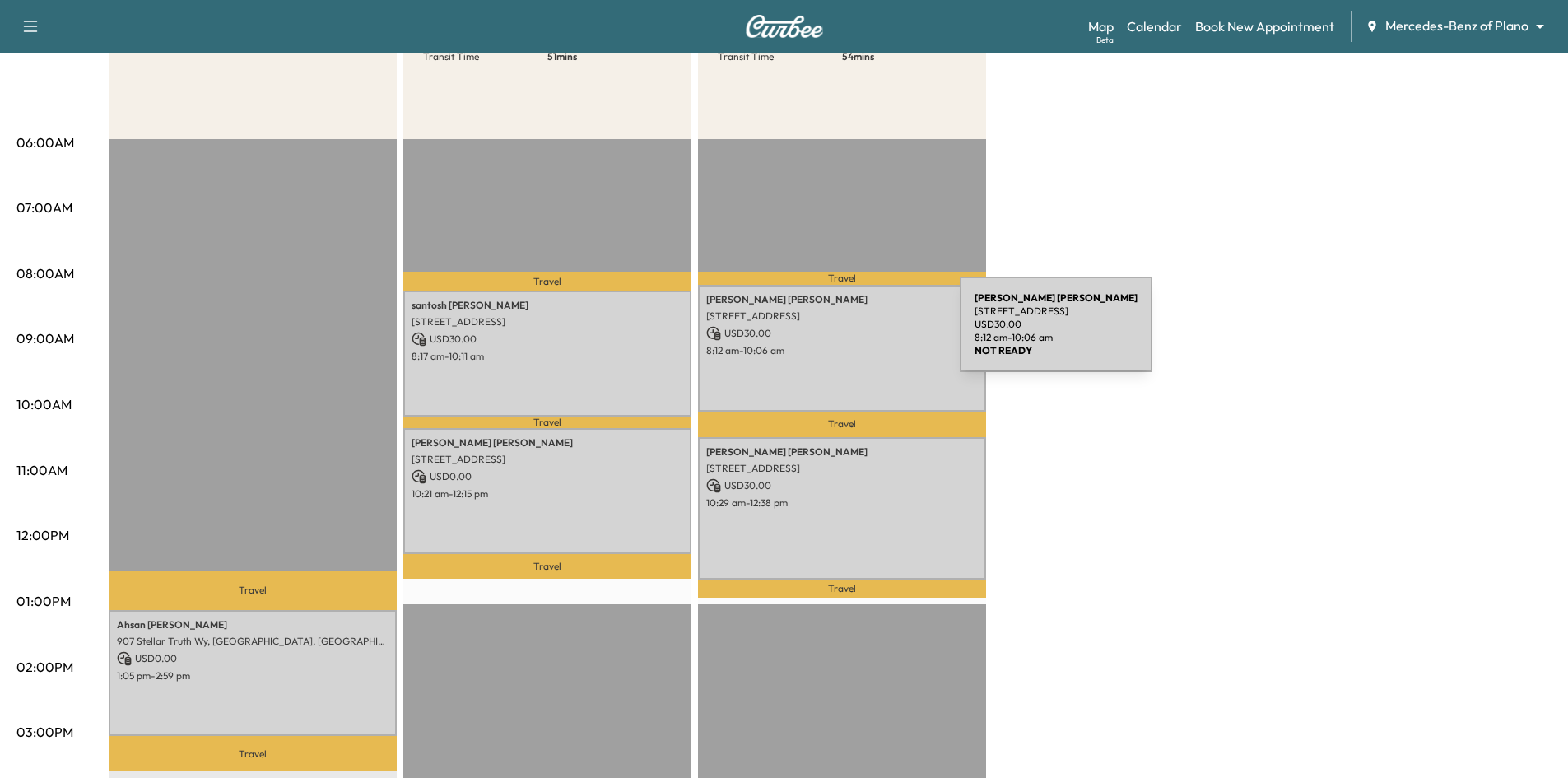
click at [836, 334] on p "USD 30.00" at bounding box center [842, 333] width 272 height 15
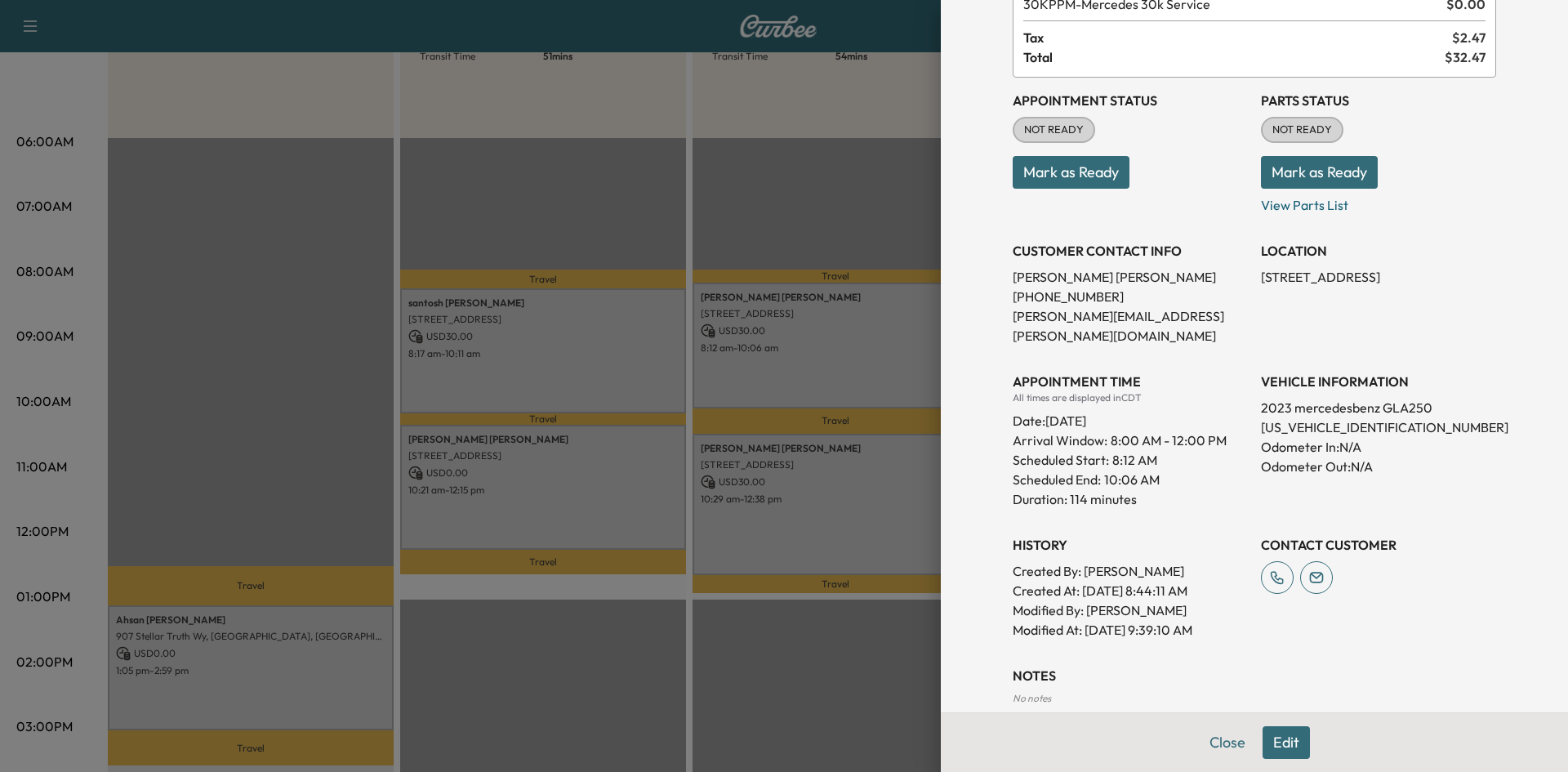
scroll to position [215, 0]
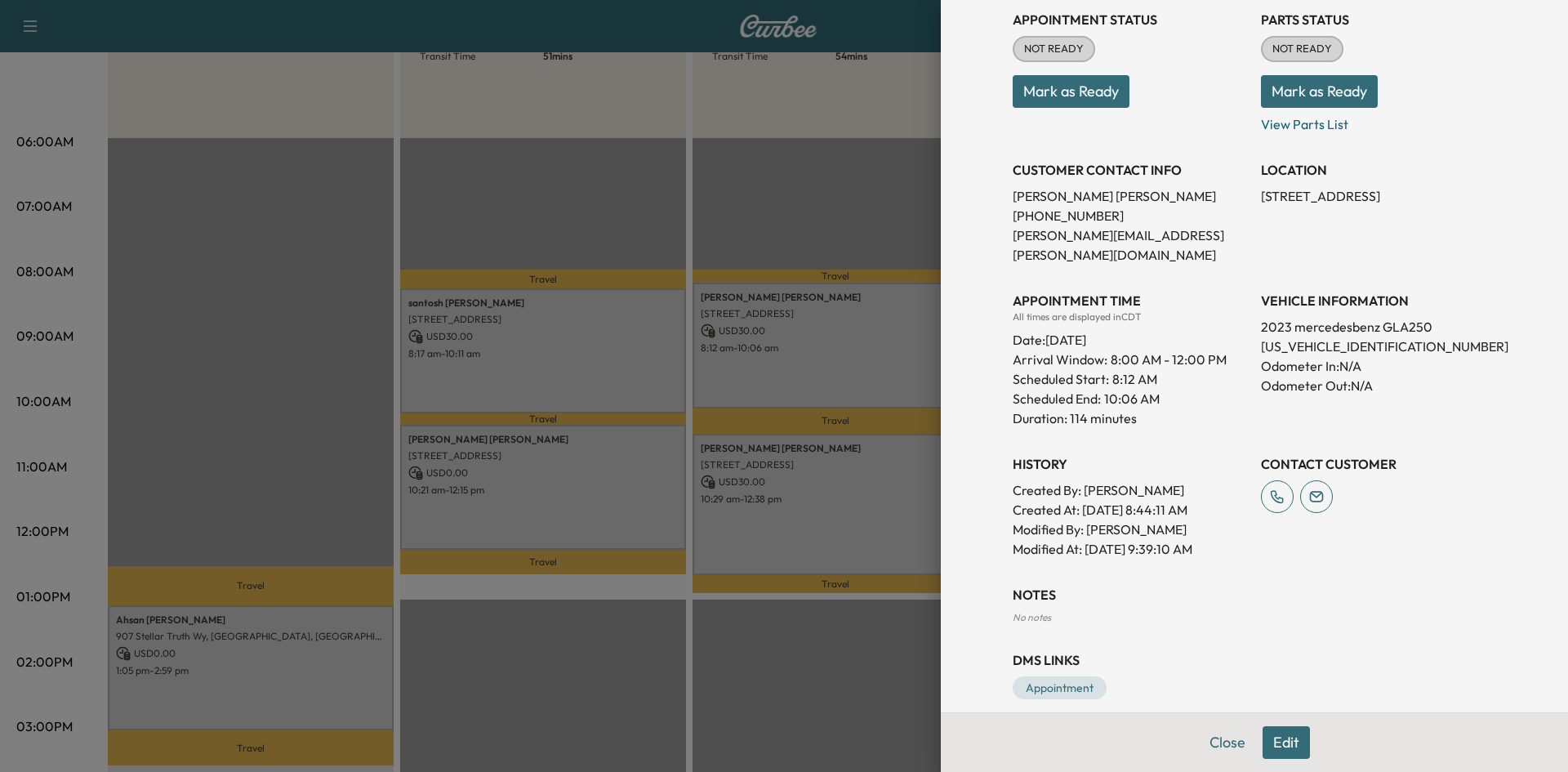
click at [841, 505] on div at bounding box center [784, 386] width 1568 height 772
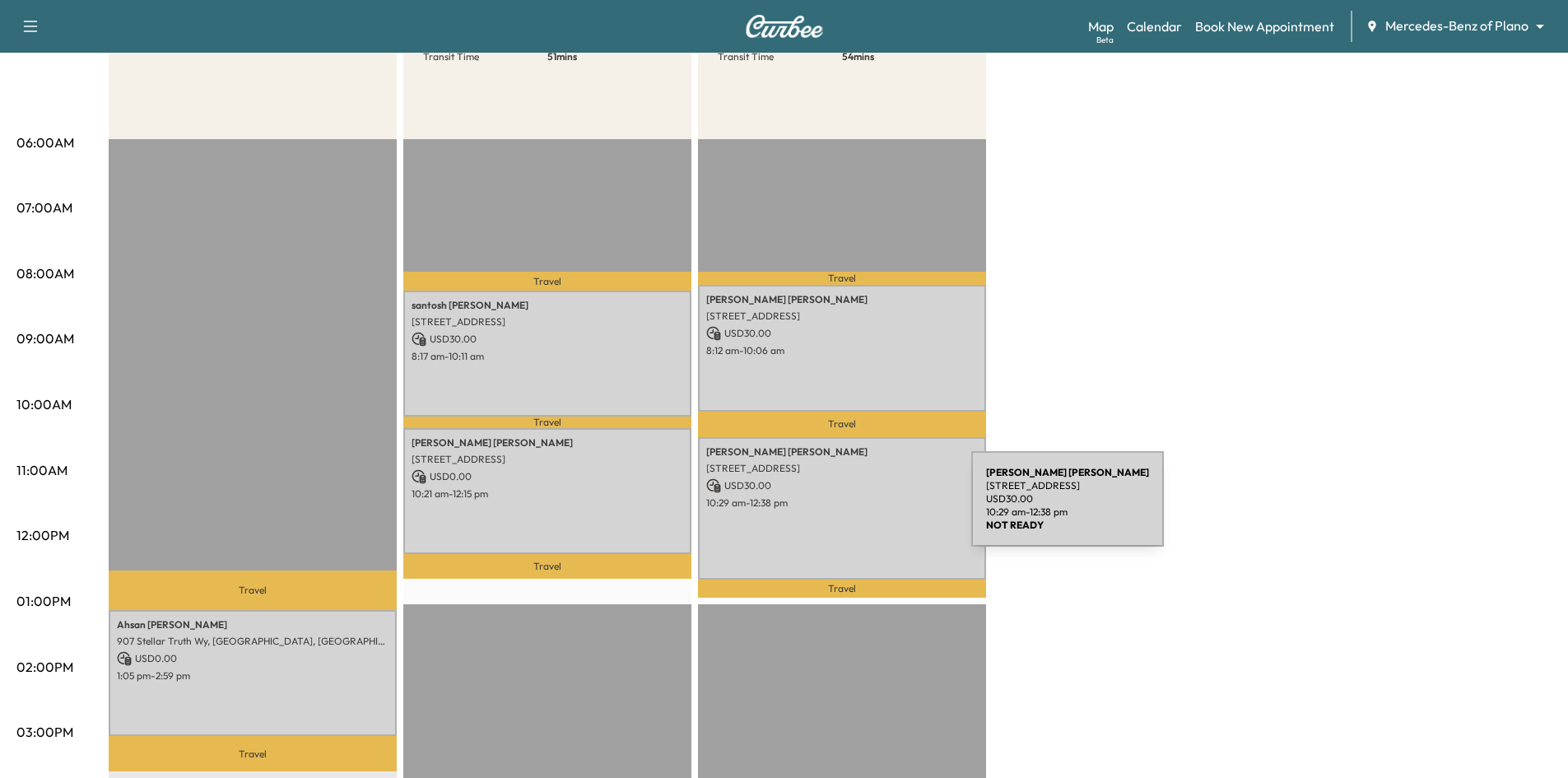
click at [850, 509] on div "[PERSON_NAME] [STREET_ADDRESS] USD 30.00 10:29 am - 12:38 pm" at bounding box center [842, 509] width 288 height 143
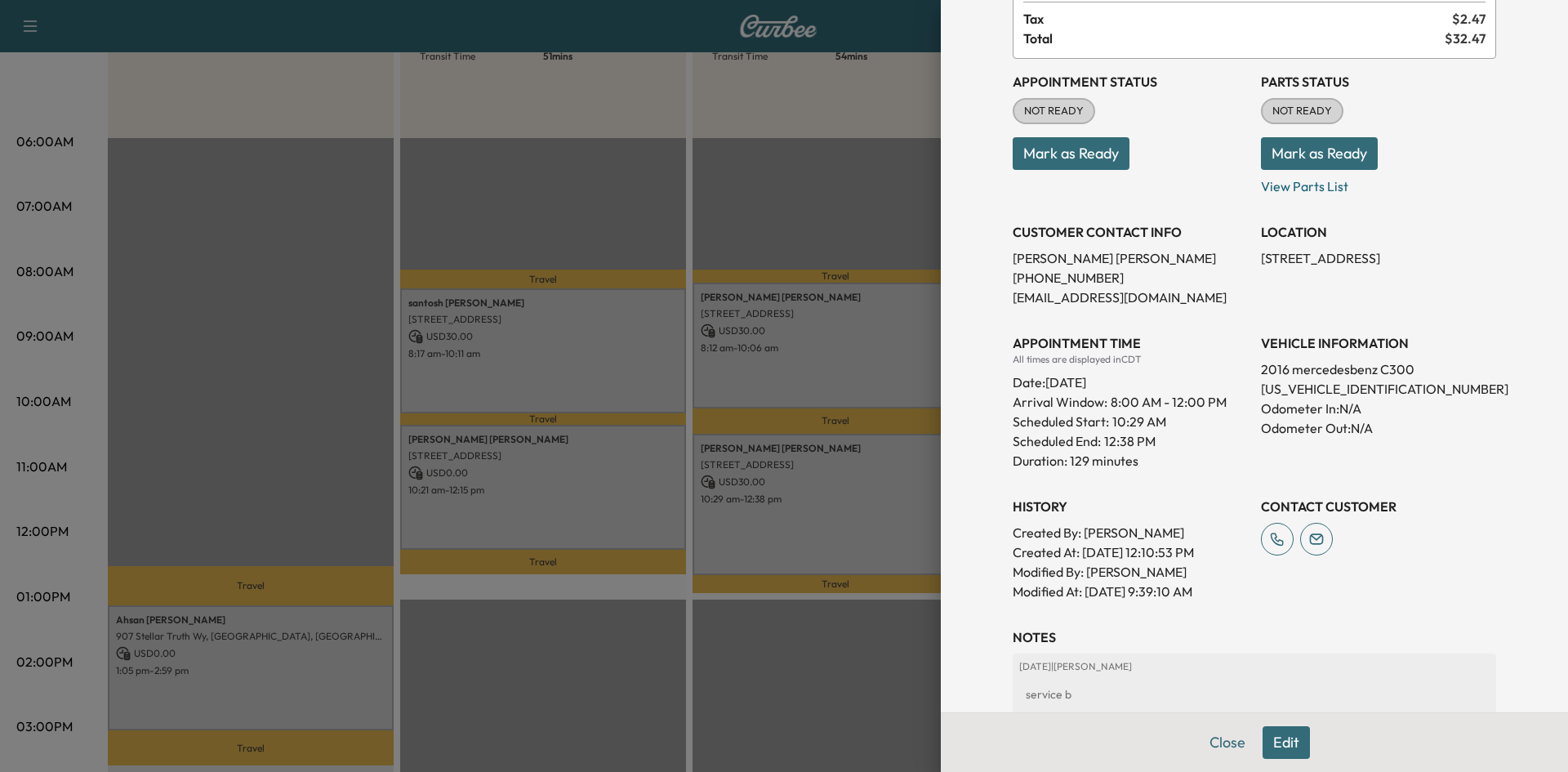
scroll to position [277, 0]
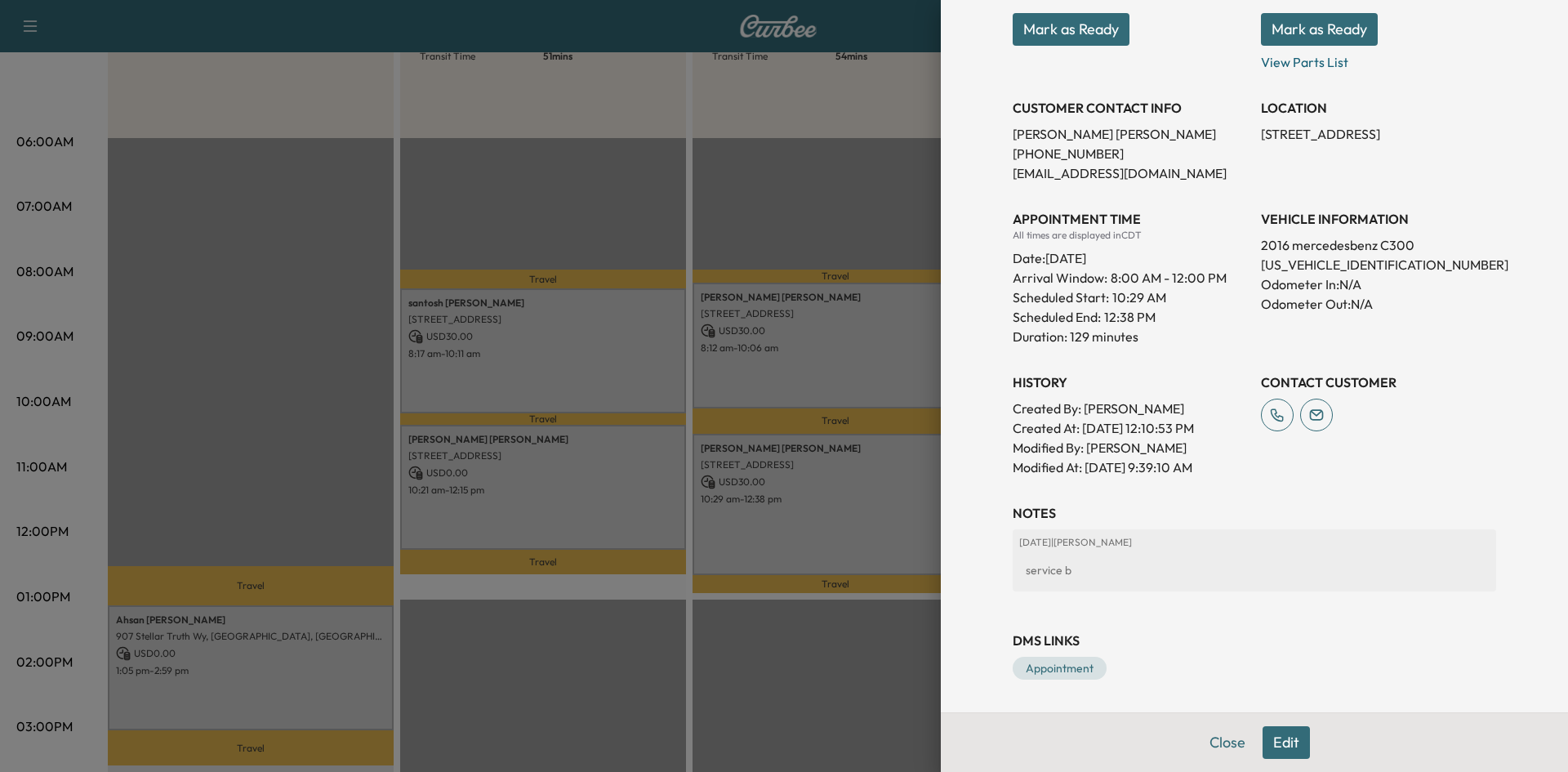
click at [624, 373] on div at bounding box center [784, 386] width 1568 height 772
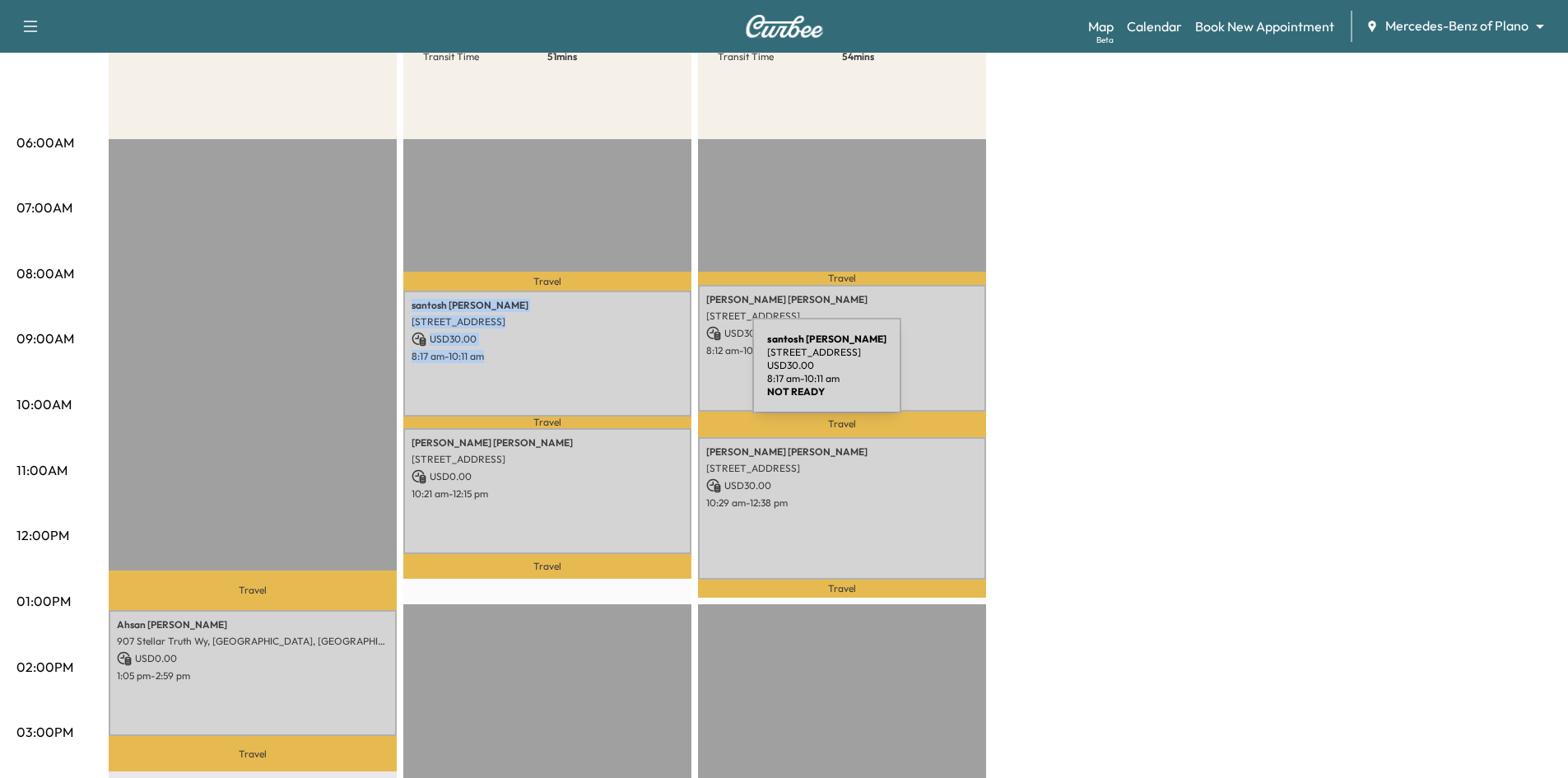
drag, startPoint x: 629, startPoint y: 376, endPoint x: 637, endPoint y: 373, distance: 8.5
click at [637, 373] on div "[PERSON_NAME] [STREET_ADDRESS] USD 30.00 8:17 am - 10:11 am" at bounding box center [547, 353] width 288 height 126
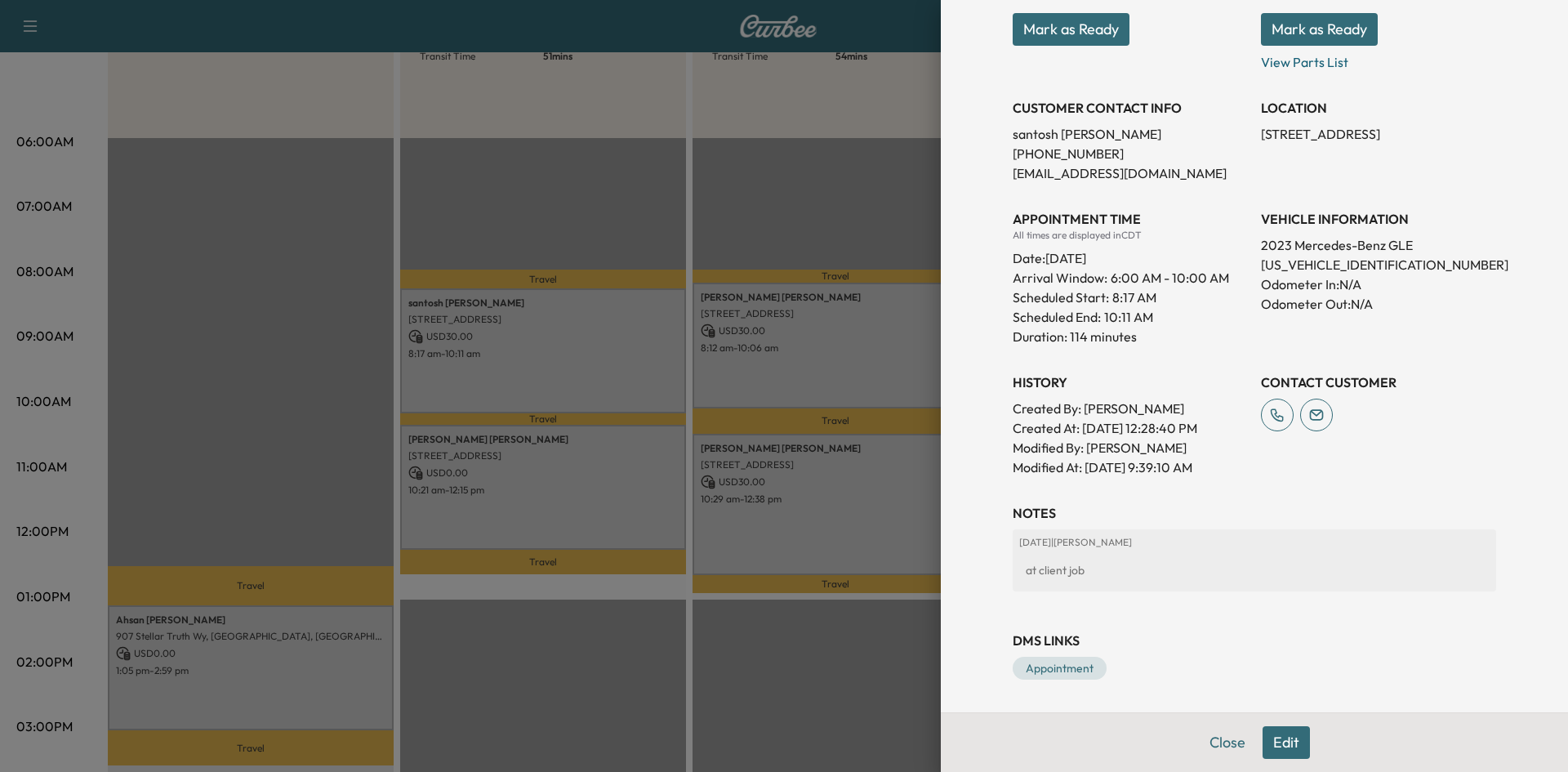
click at [582, 494] on div at bounding box center [784, 386] width 1568 height 772
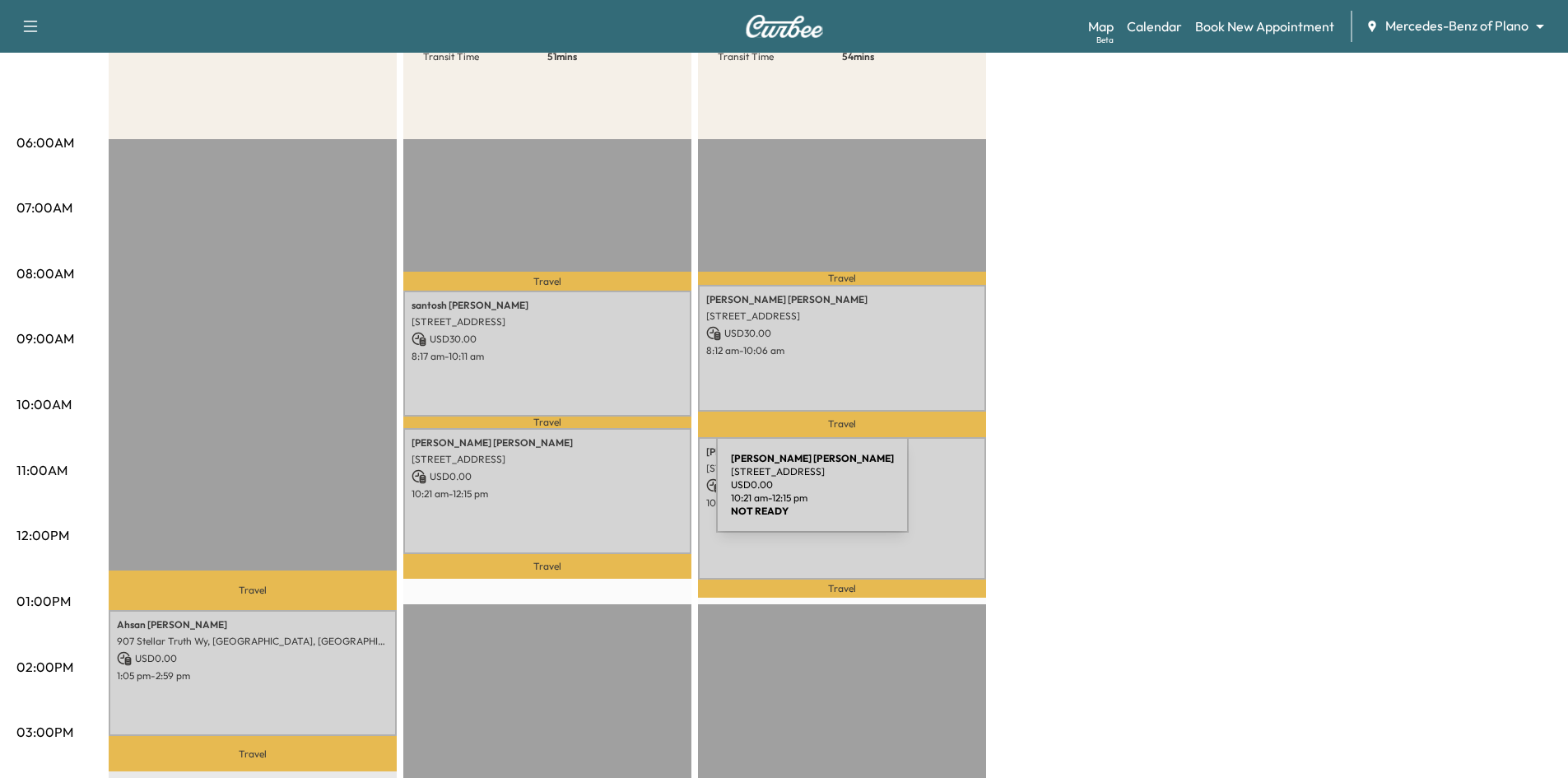
click at [597, 496] on p "10:21 am - 12:15 pm" at bounding box center [547, 493] width 272 height 13
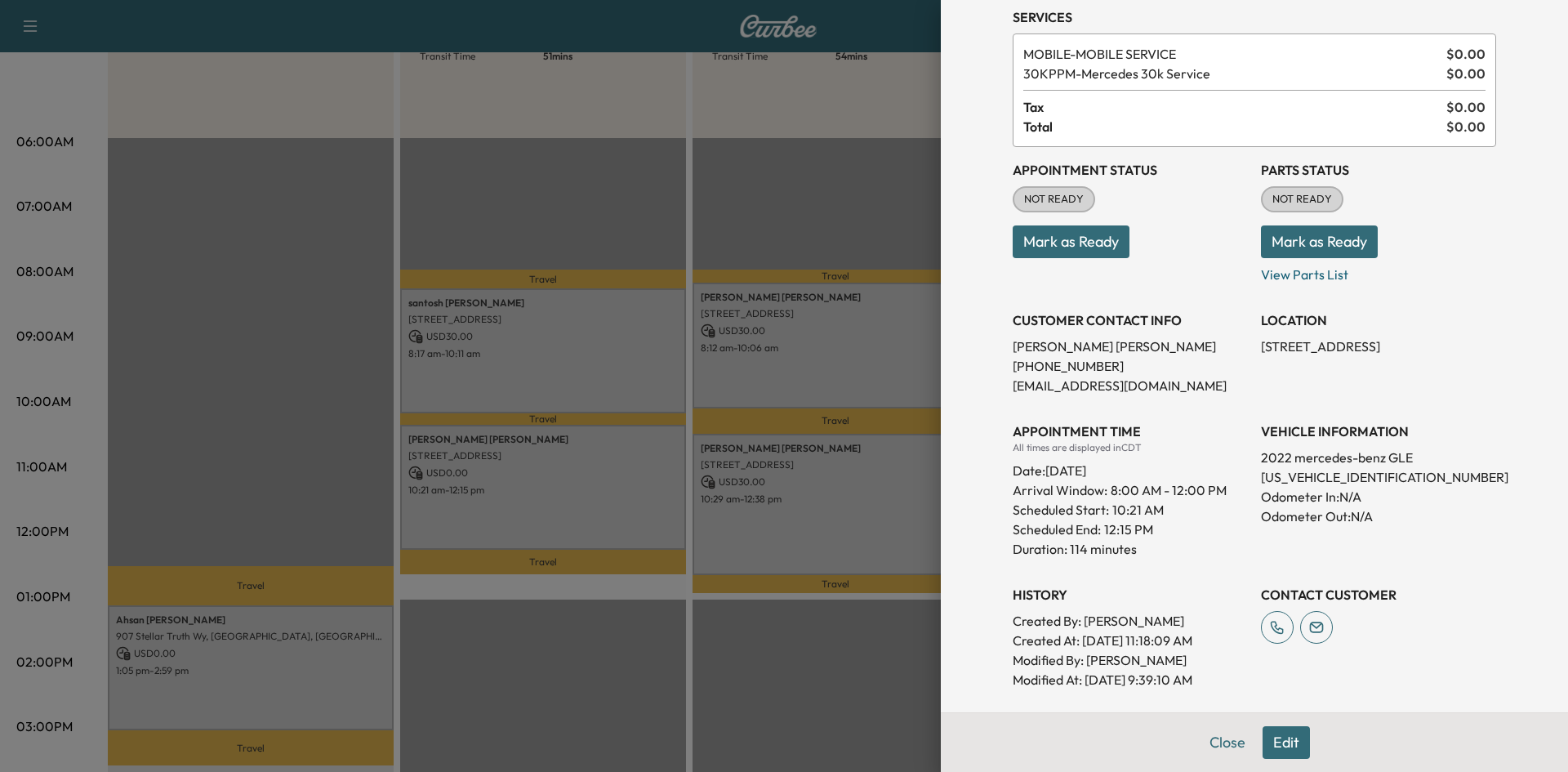
scroll to position [163, 0]
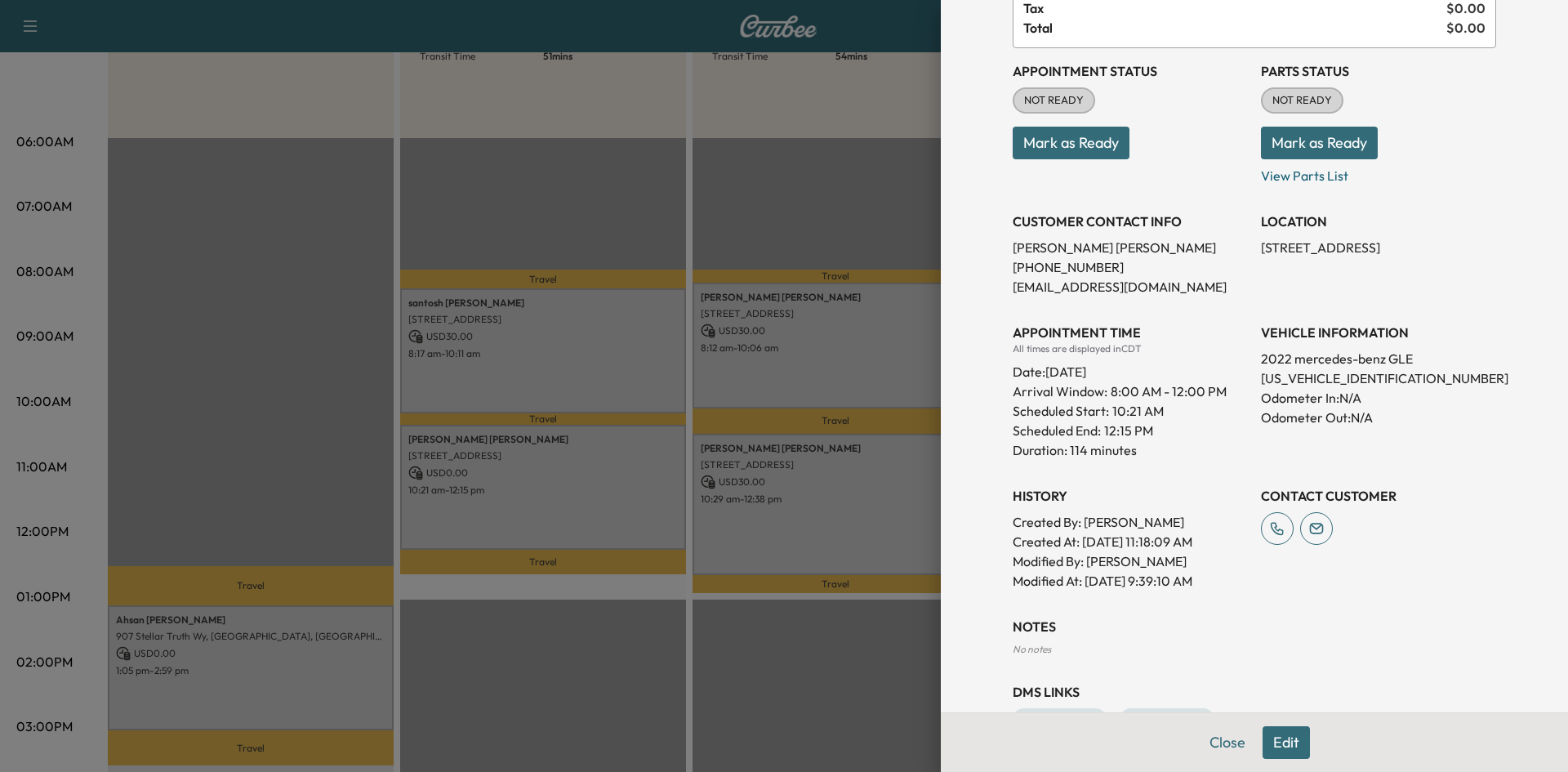
click at [304, 654] on div at bounding box center [784, 386] width 1568 height 772
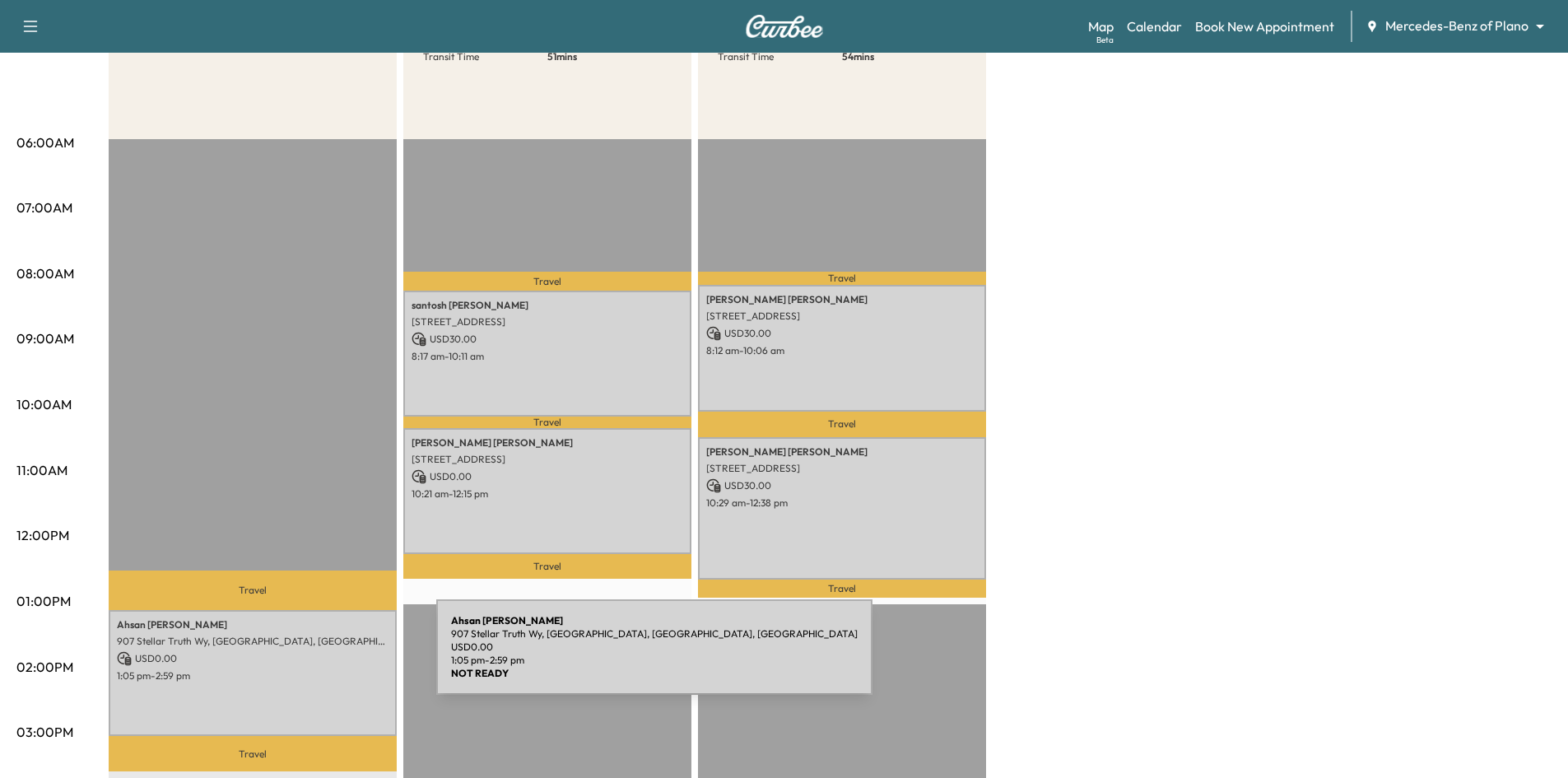
click at [321, 655] on p "USD 0.00" at bounding box center [253, 659] width 272 height 15
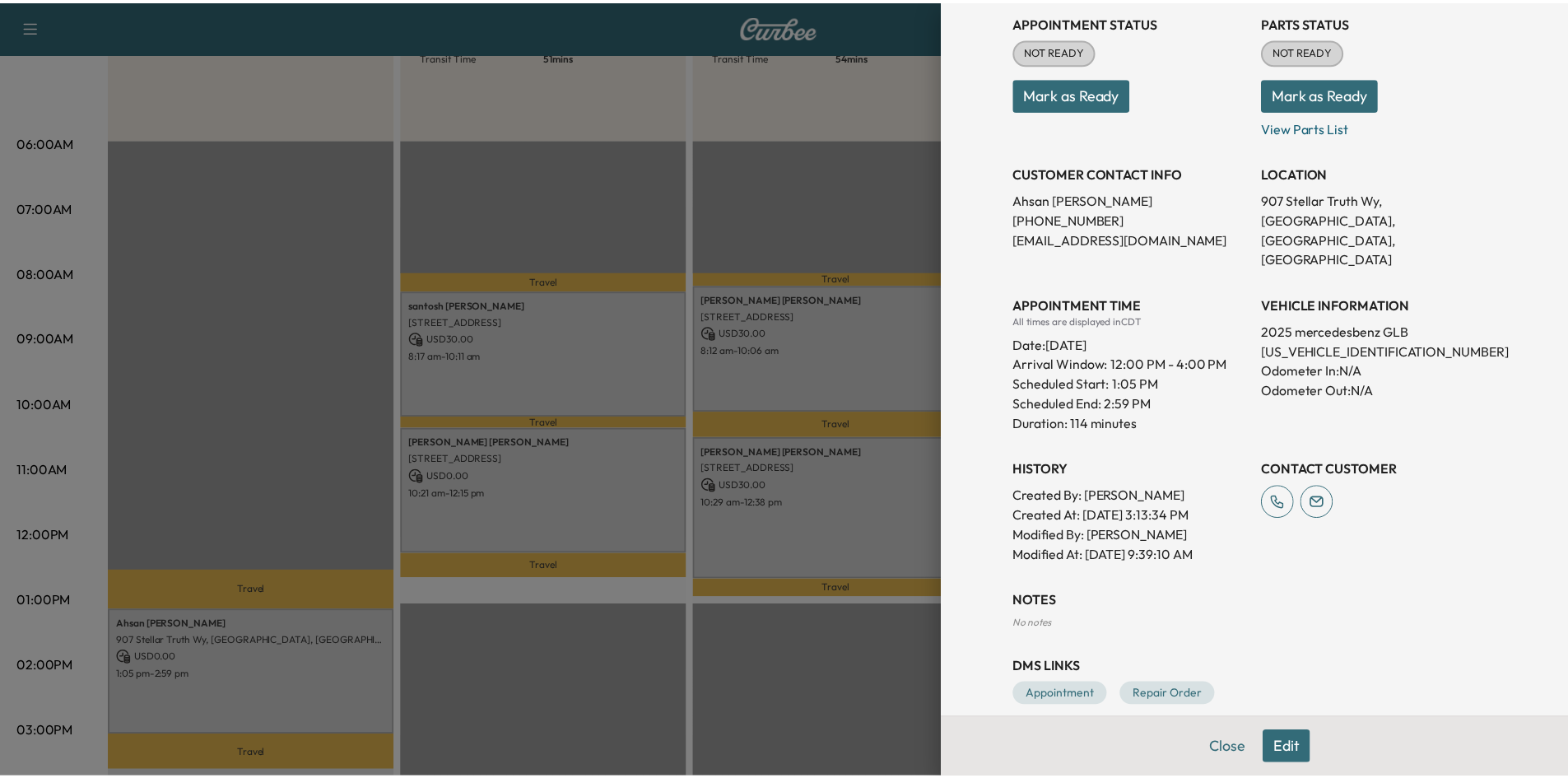
scroll to position [217, 0]
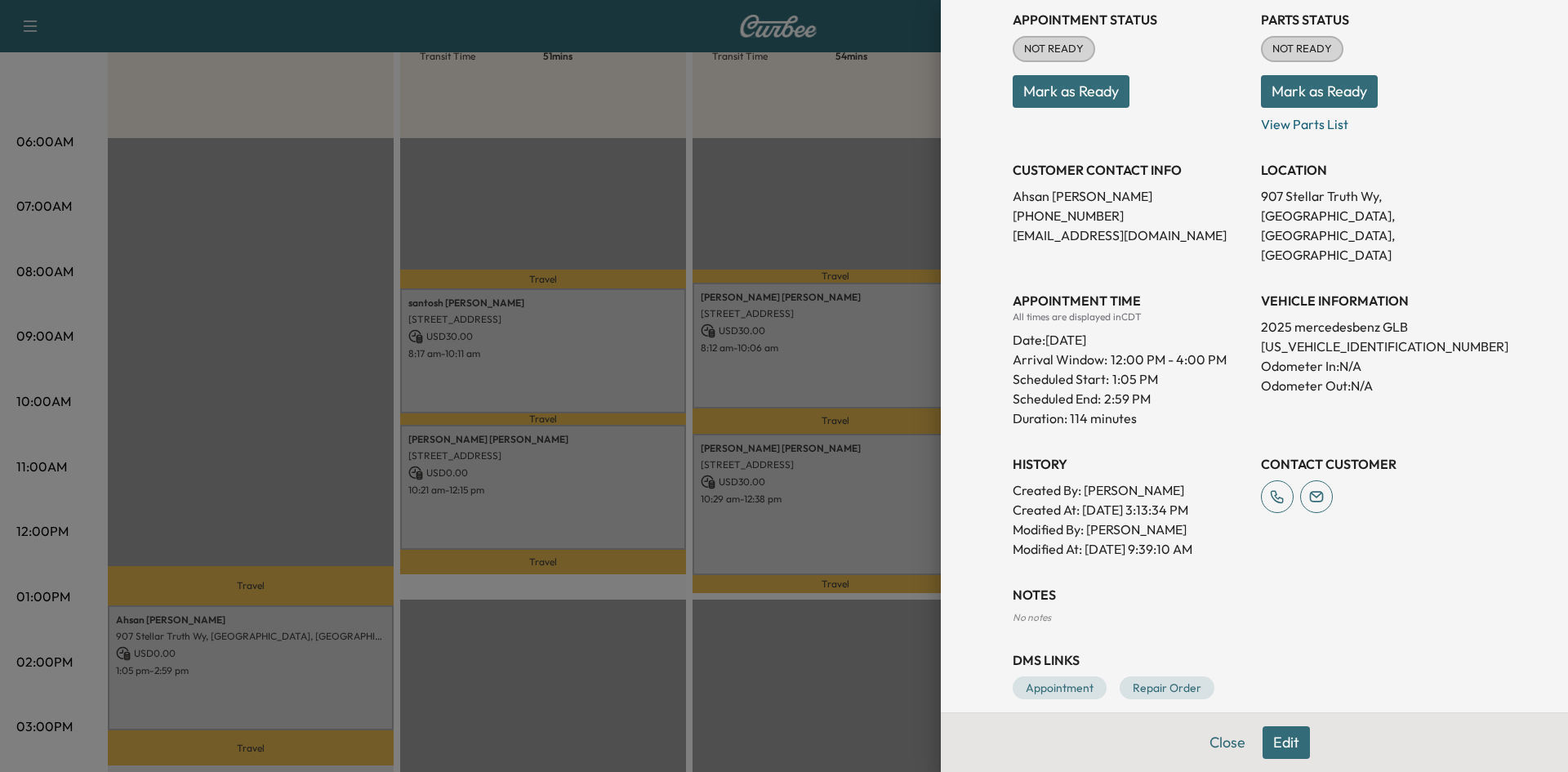
click at [569, 683] on div at bounding box center [784, 386] width 1568 height 772
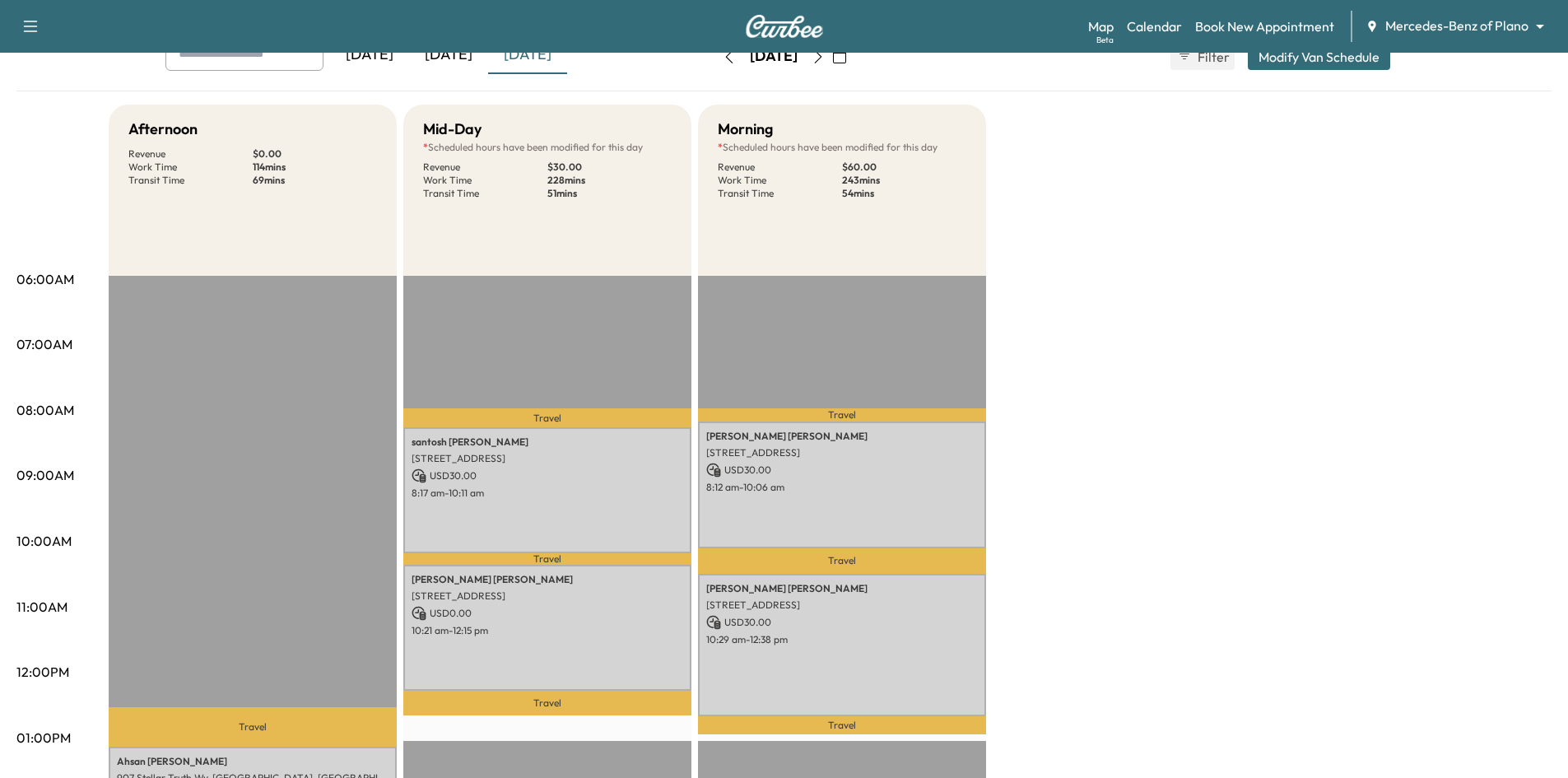
scroll to position [0, 0]
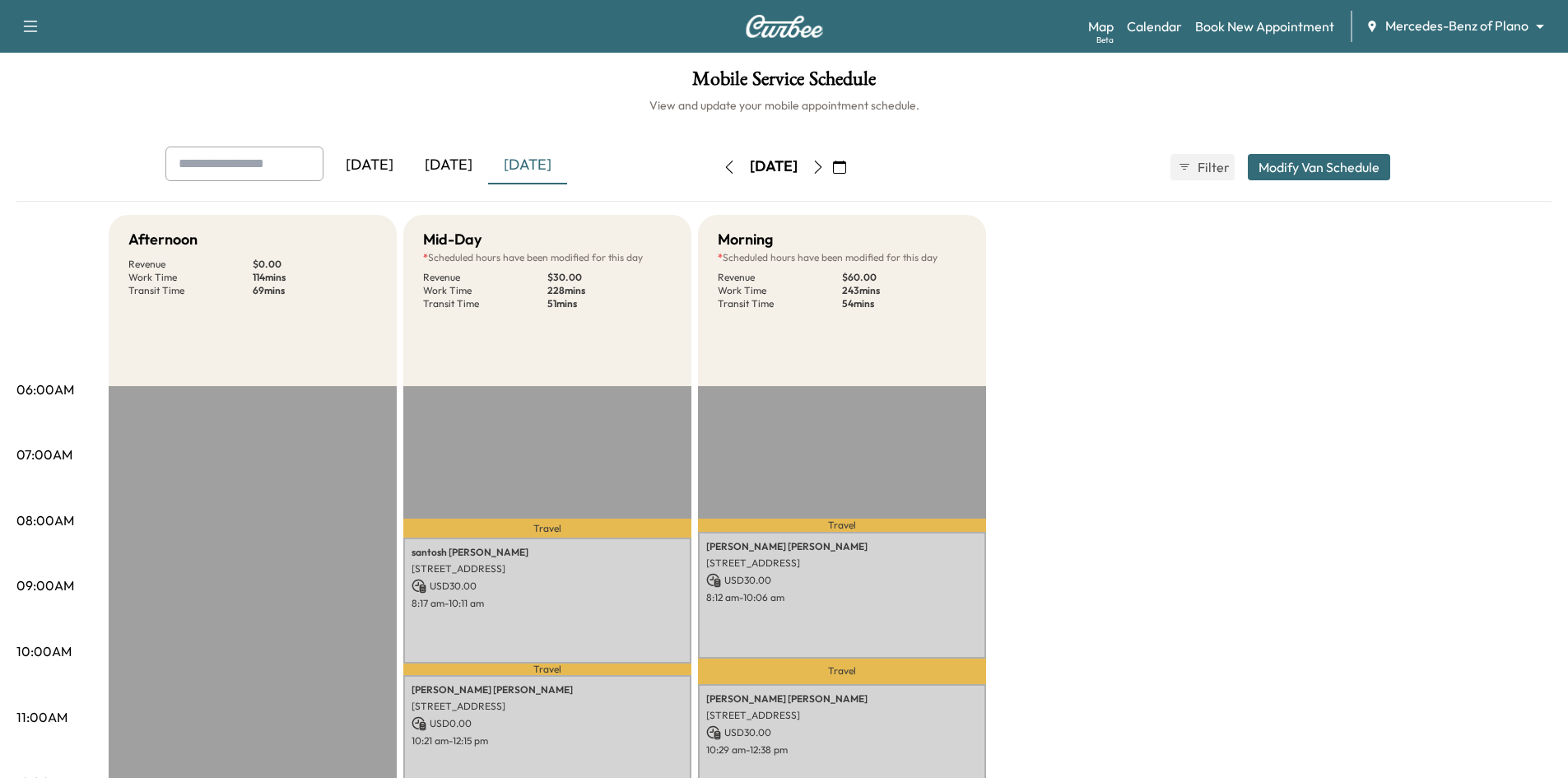
click at [825, 171] on icon "button" at bounding box center [818, 167] width 13 height 13
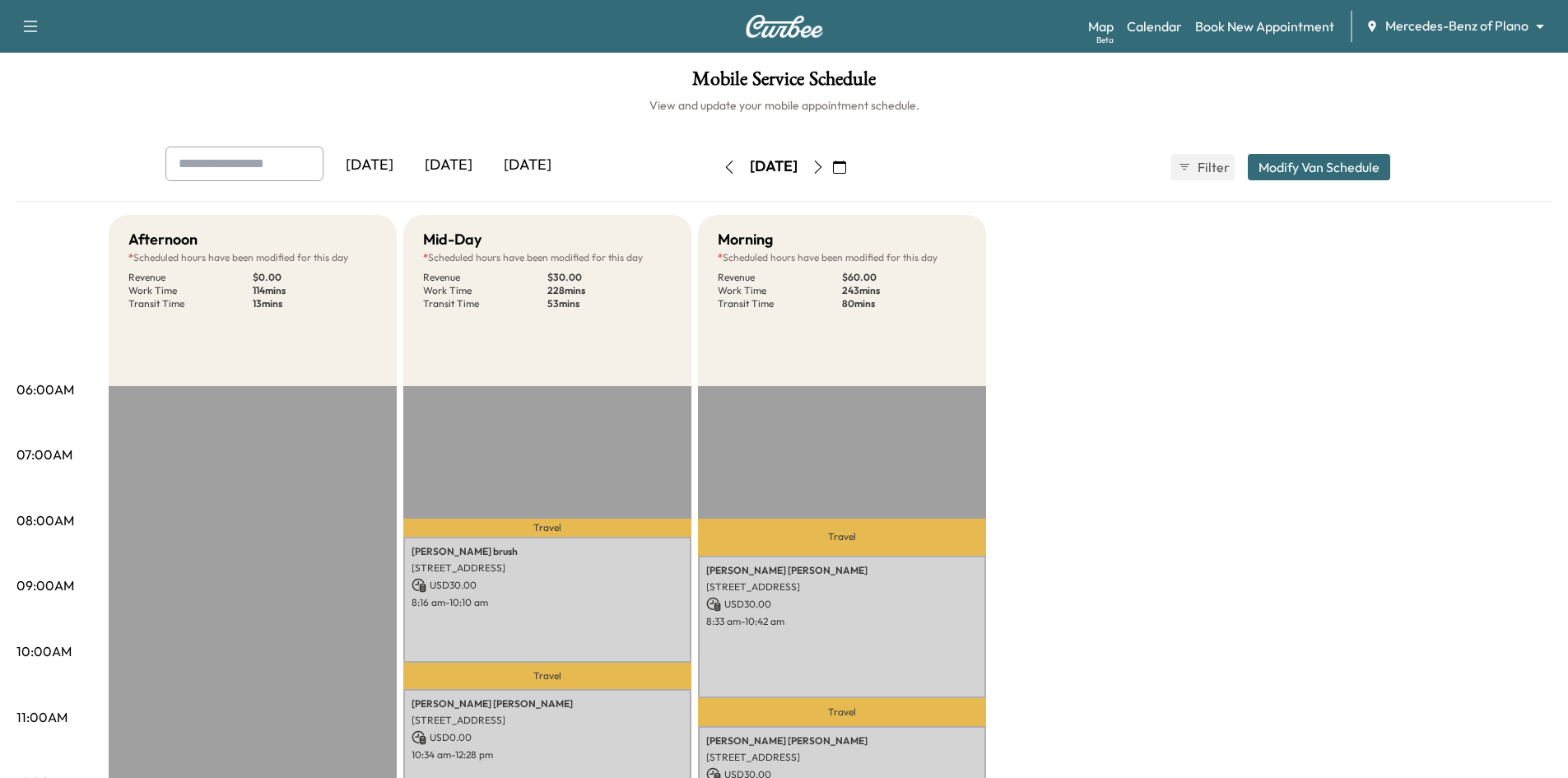
click at [853, 170] on button "button" at bounding box center [840, 167] width 28 height 27
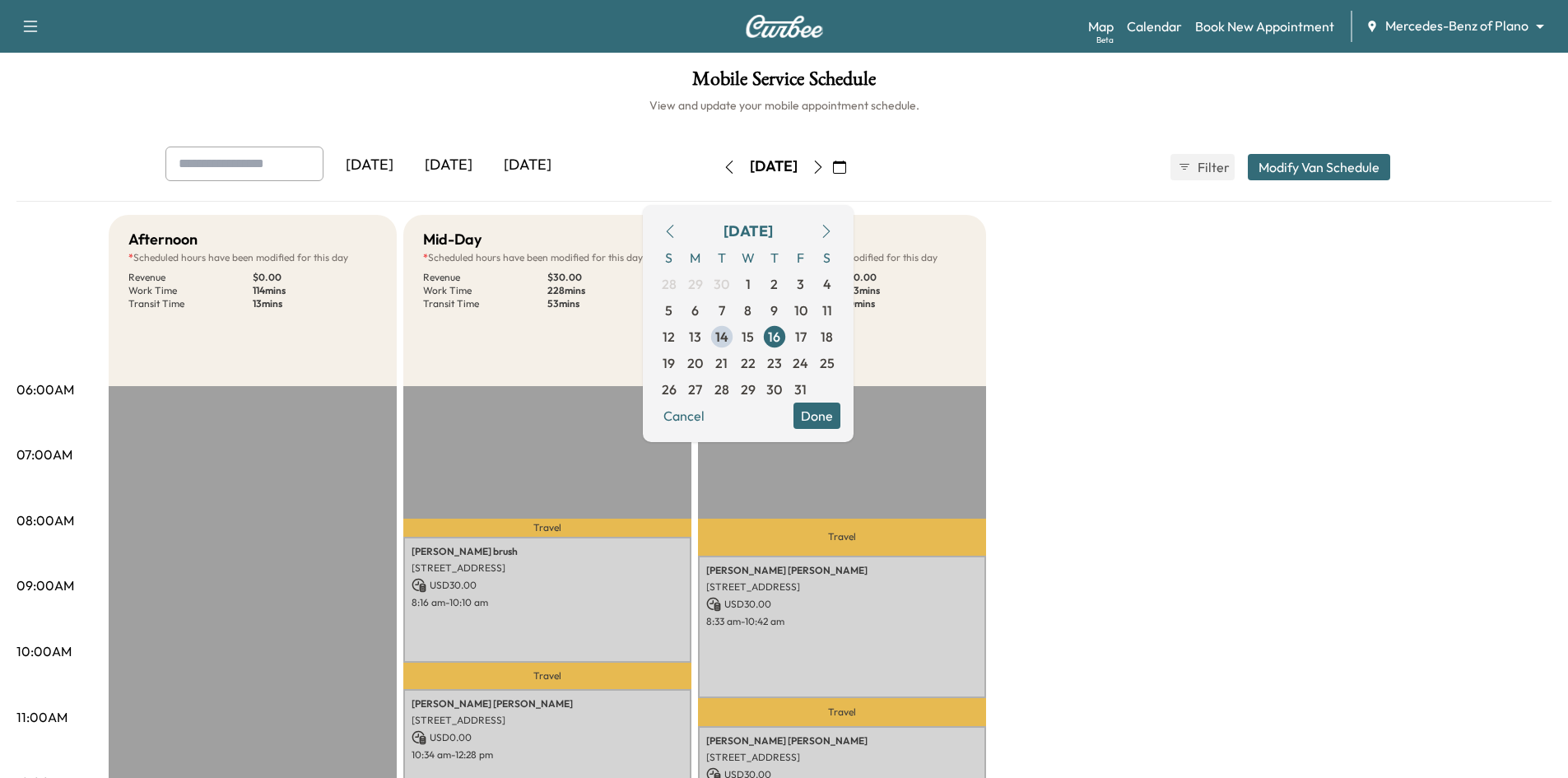
click at [825, 169] on icon "button" at bounding box center [818, 167] width 13 height 13
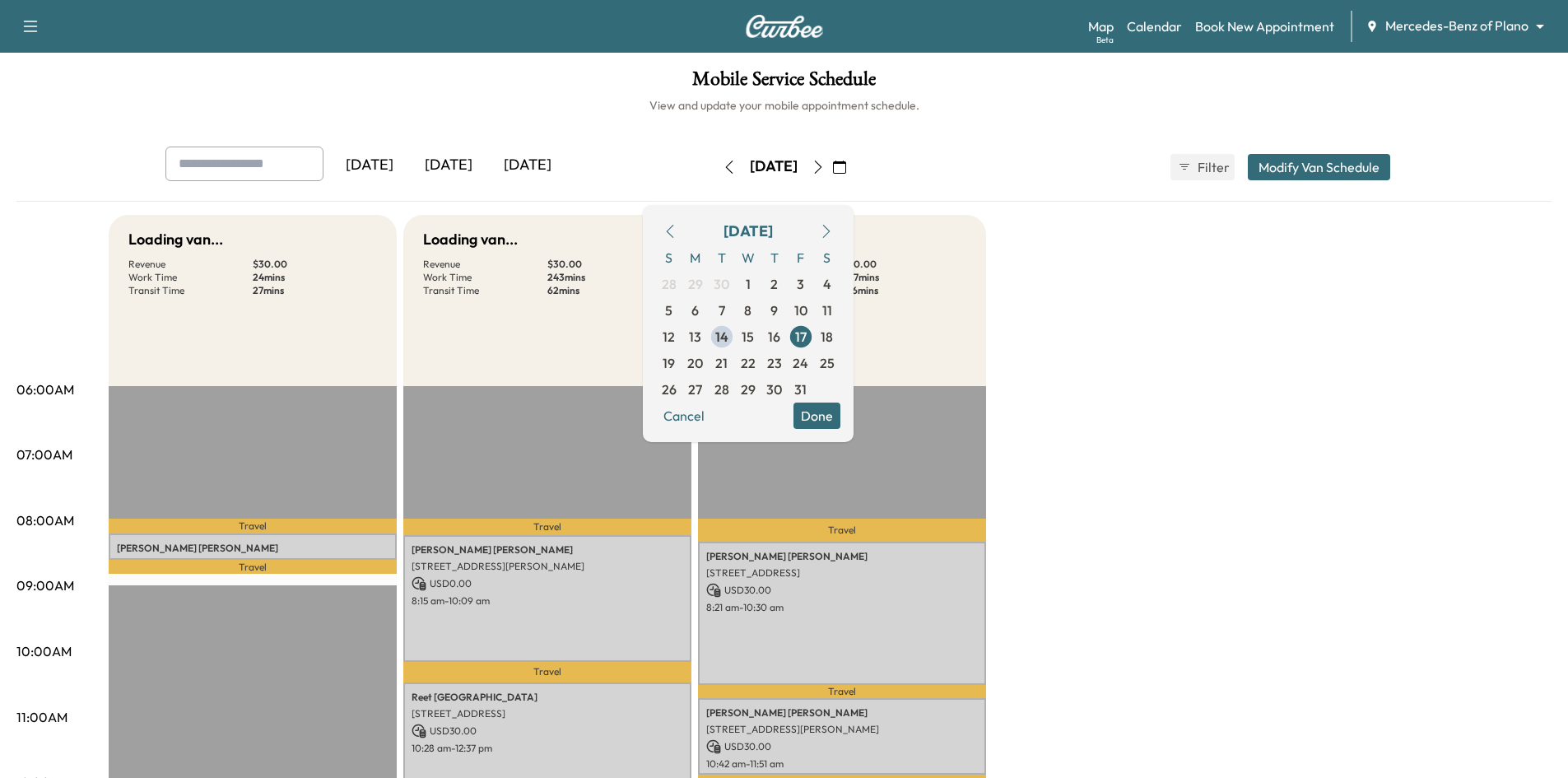
click at [1056, 171] on div "[DATE] [DATE] [DATE] [DATE] October 2025 S M T W T F S 28 29 30 1 2 3 4 5 6 7 8…" at bounding box center [784, 166] width 1264 height 41
click at [703, 364] on span "20" at bounding box center [694, 363] width 16 height 20
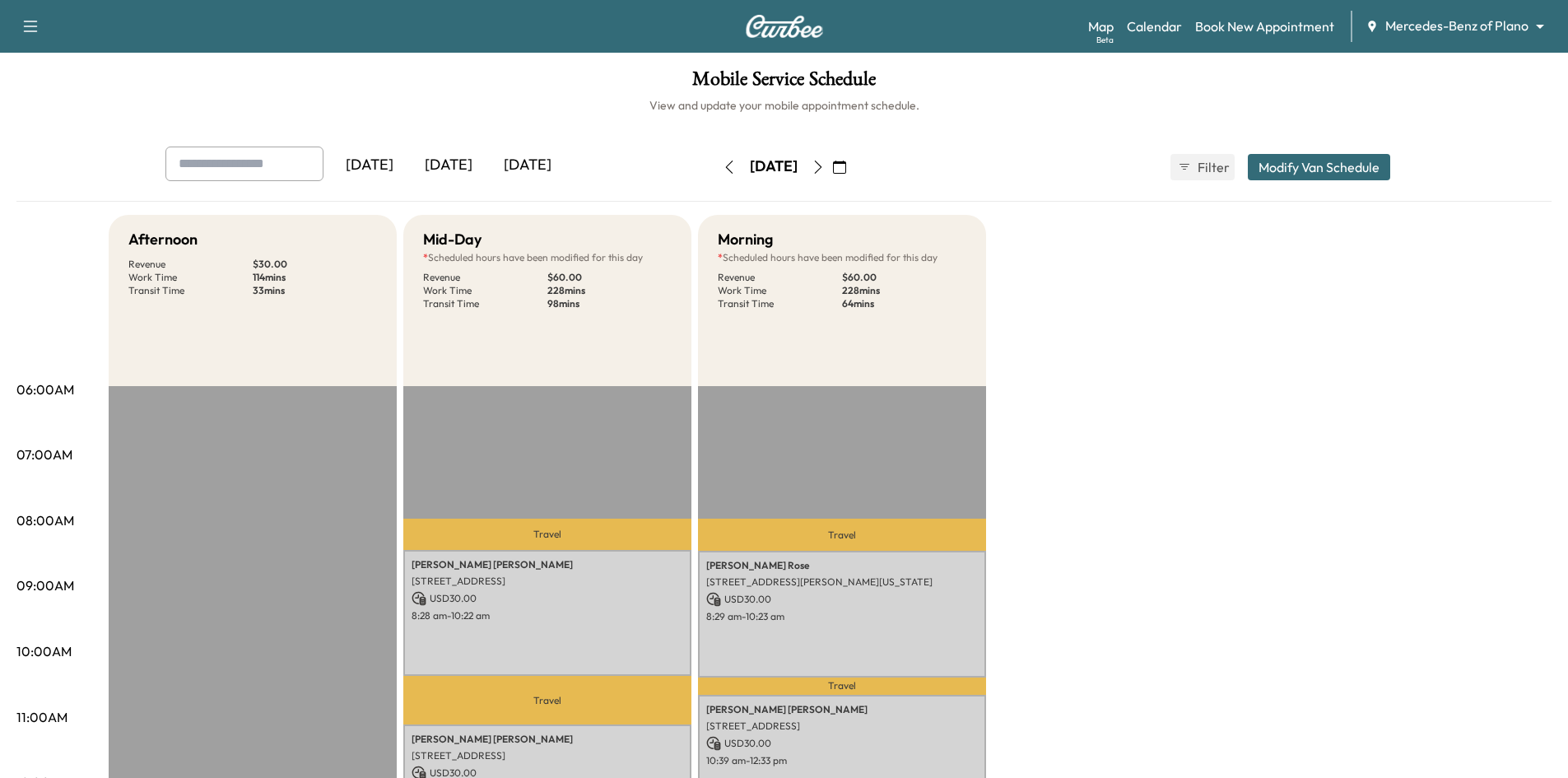
click at [825, 167] on icon "button" at bounding box center [818, 167] width 13 height 13
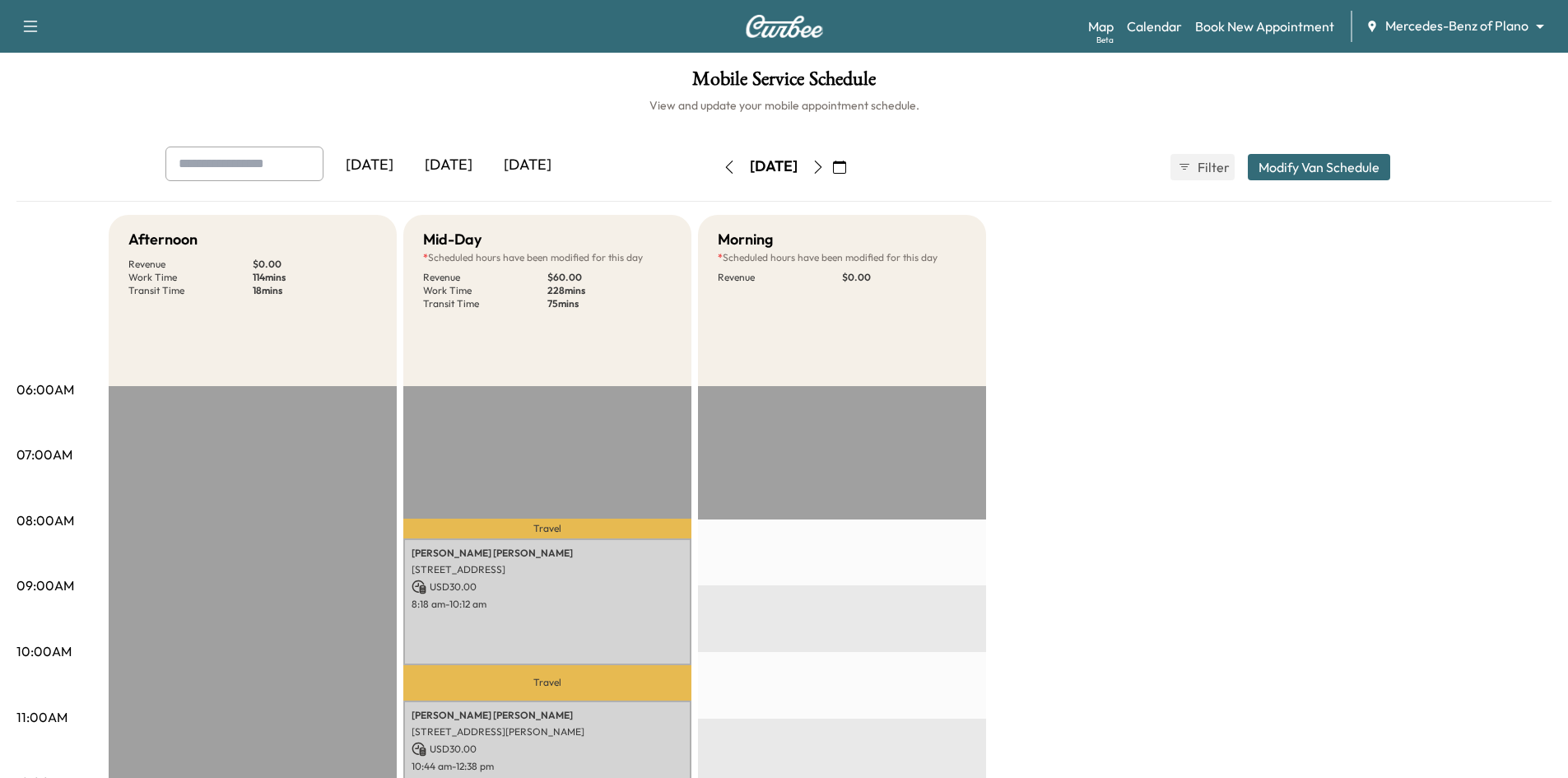
click at [832, 163] on button "button" at bounding box center [818, 167] width 28 height 27
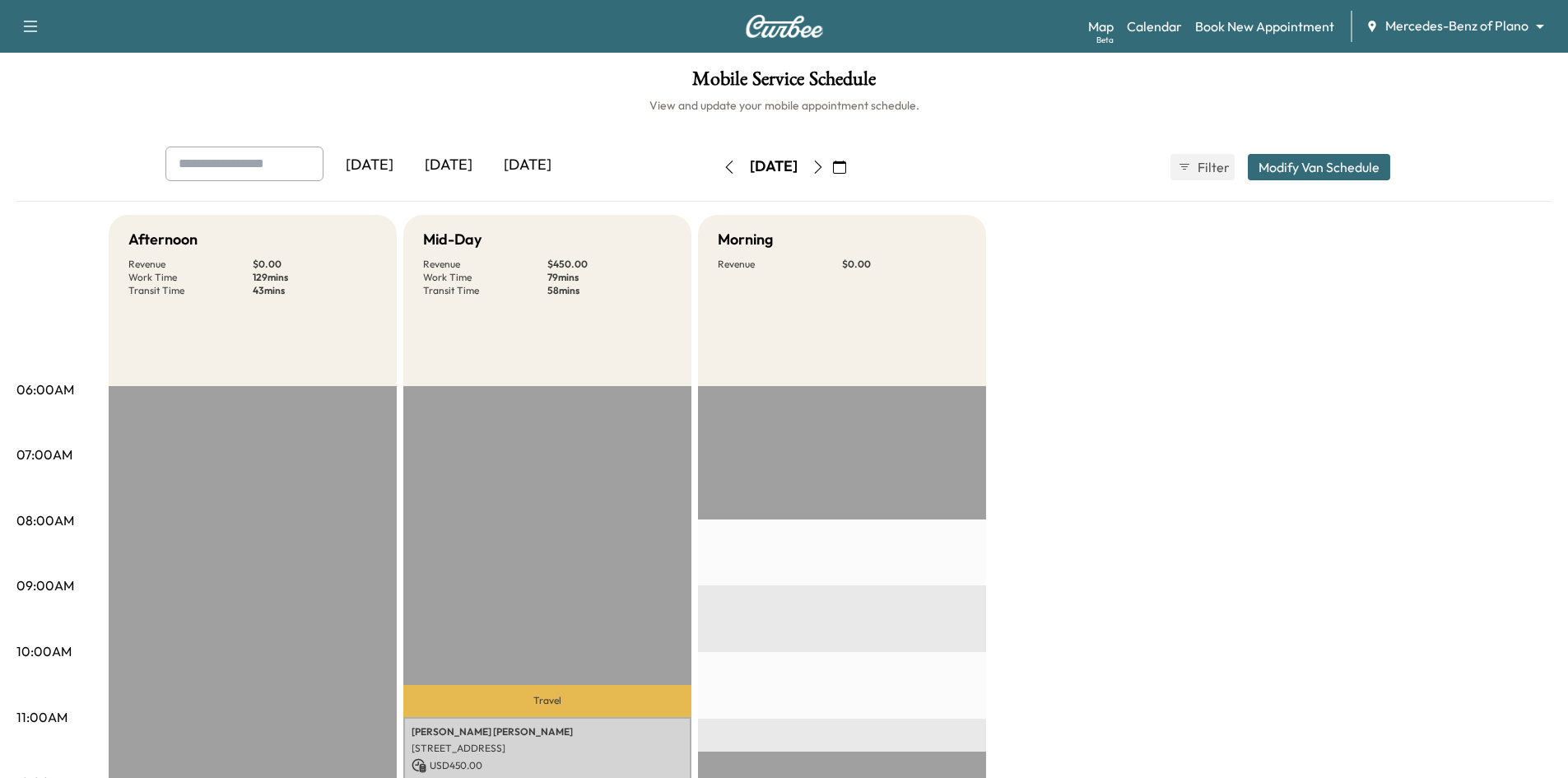
click at [455, 160] on div "[DATE]" at bounding box center [448, 164] width 79 height 38
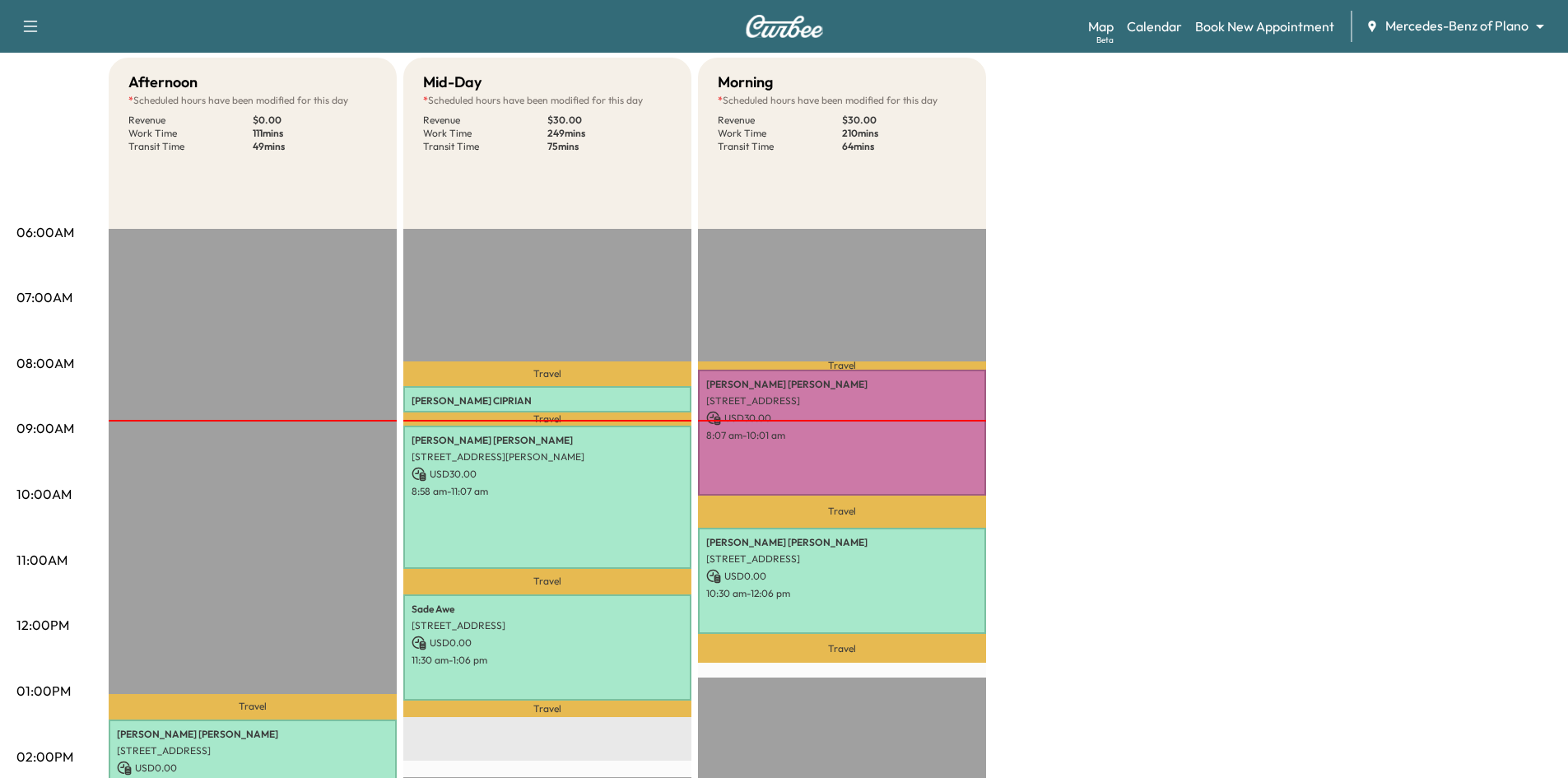
scroll to position [83, 0]
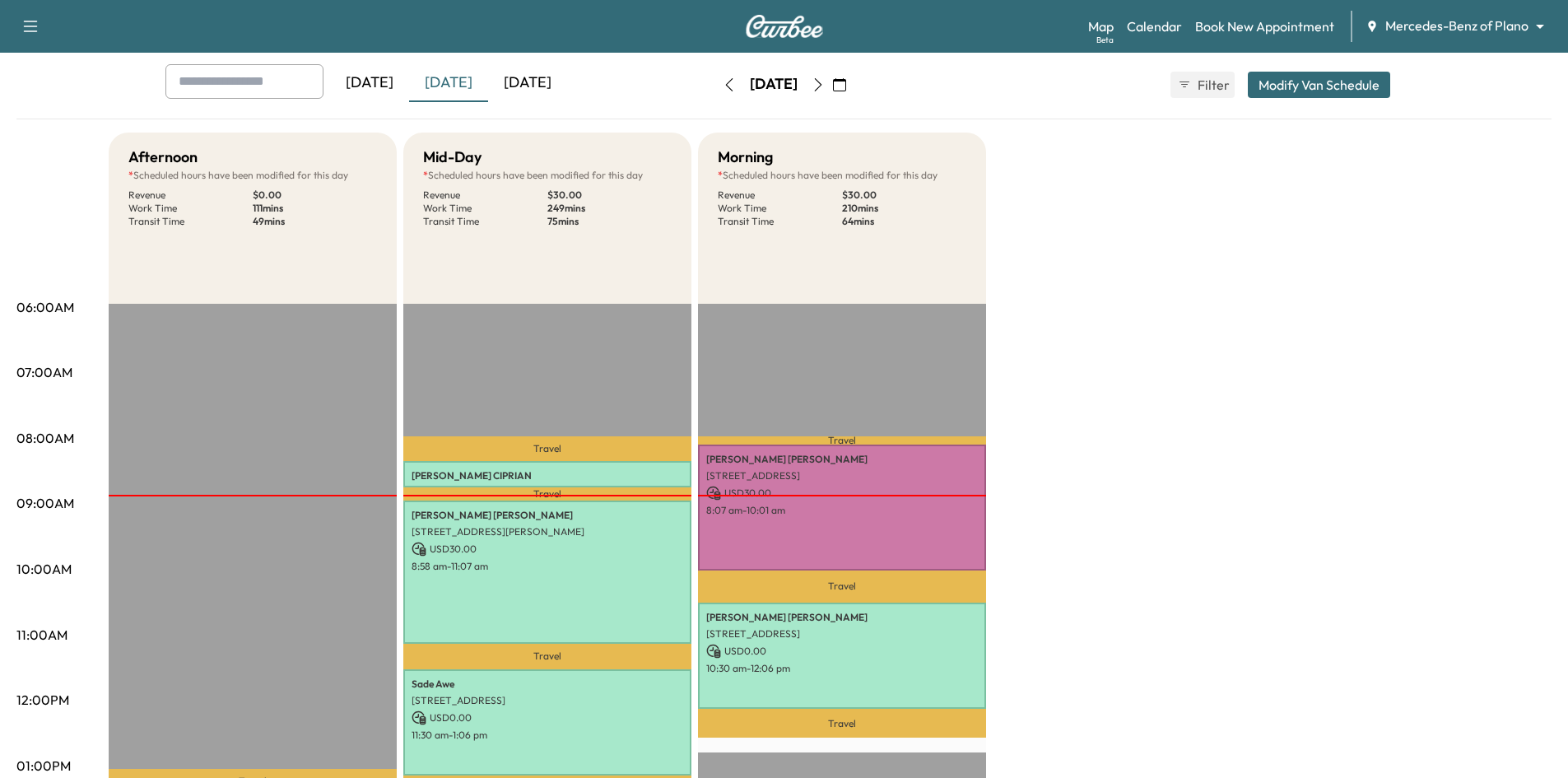
click at [374, 85] on div "[DATE]" at bounding box center [369, 83] width 79 height 38
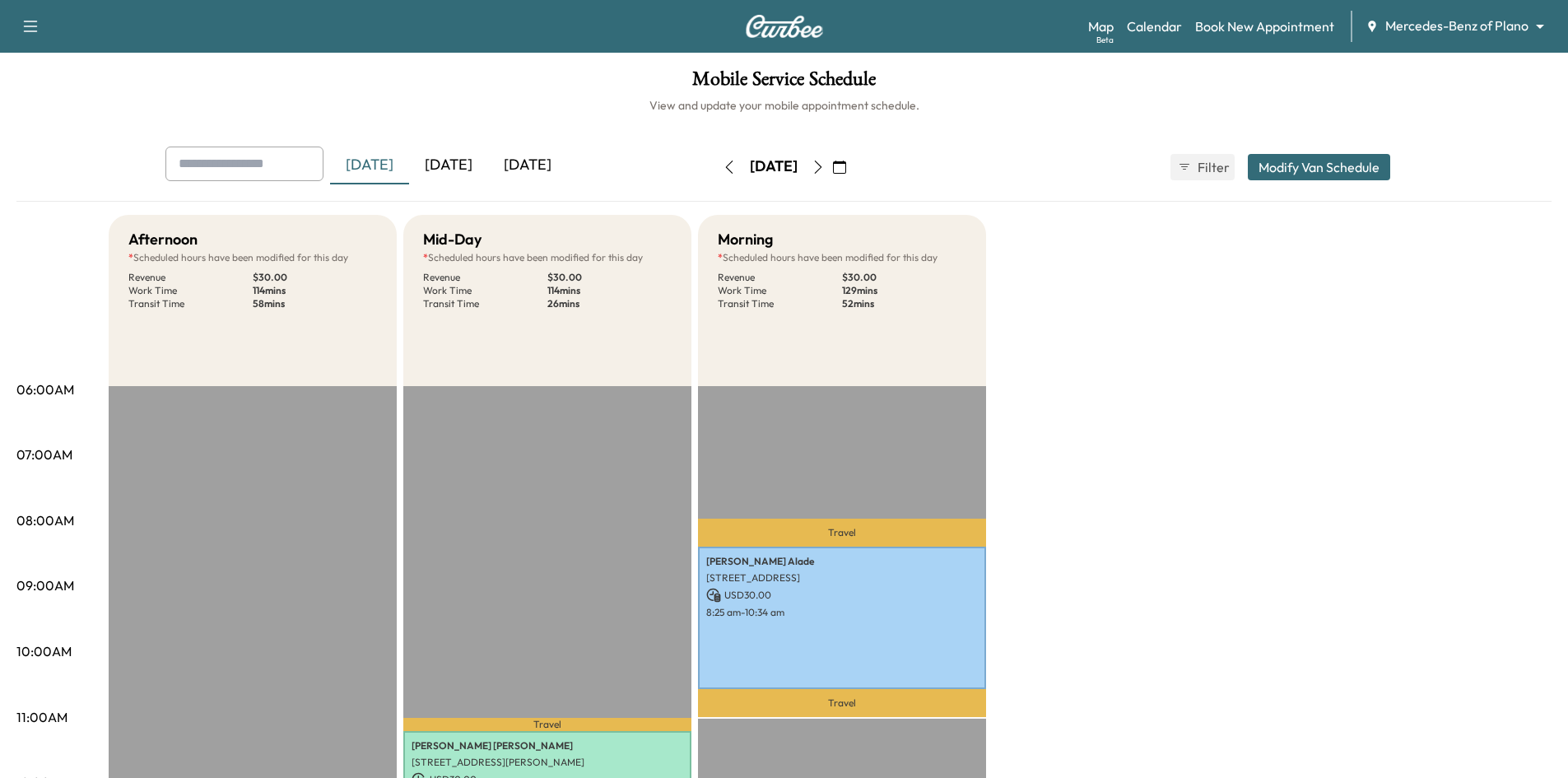
click at [449, 165] on div "[DATE]" at bounding box center [448, 164] width 79 height 38
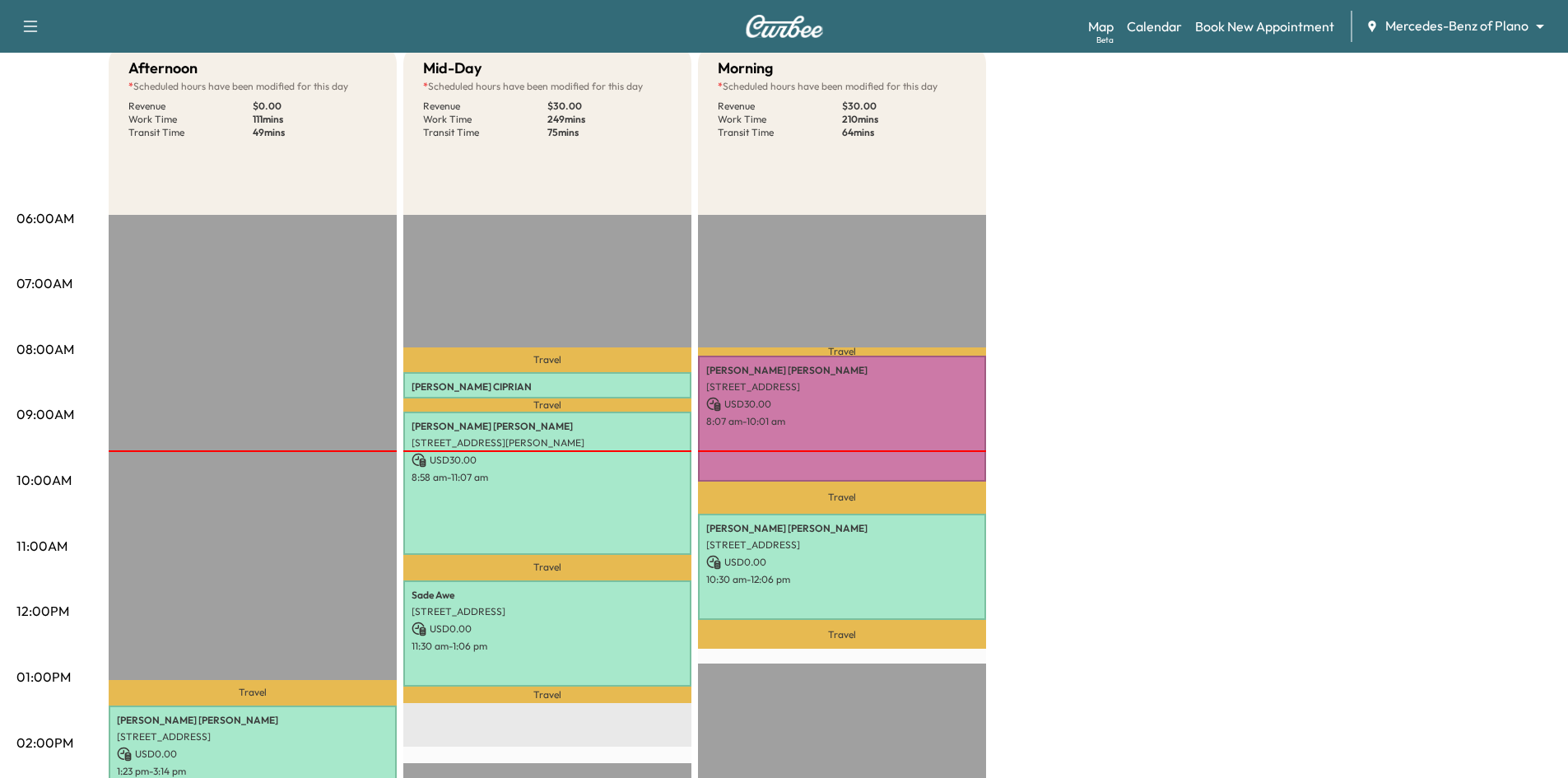
scroll to position [329, 0]
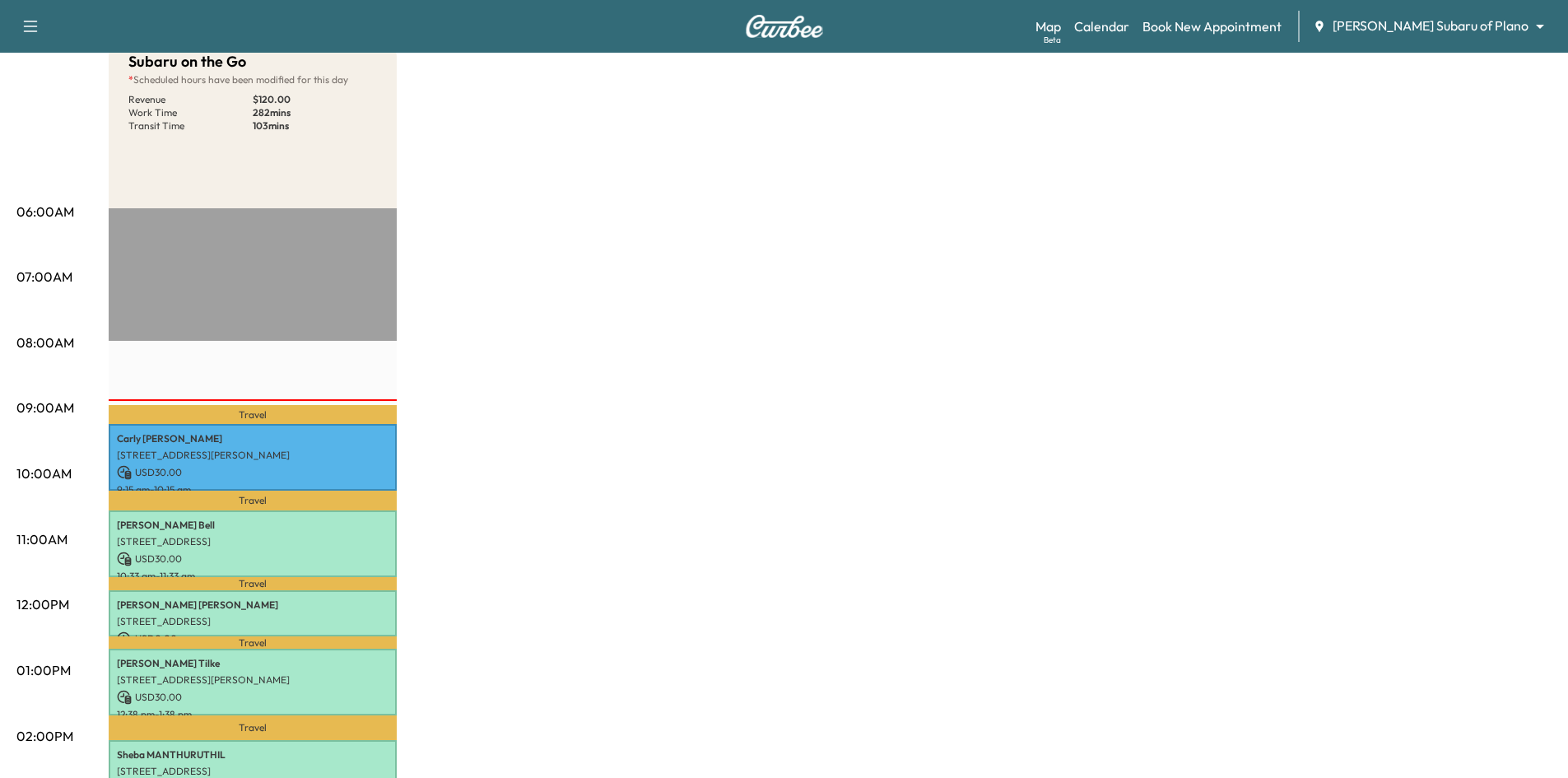
scroll to position [83, 0]
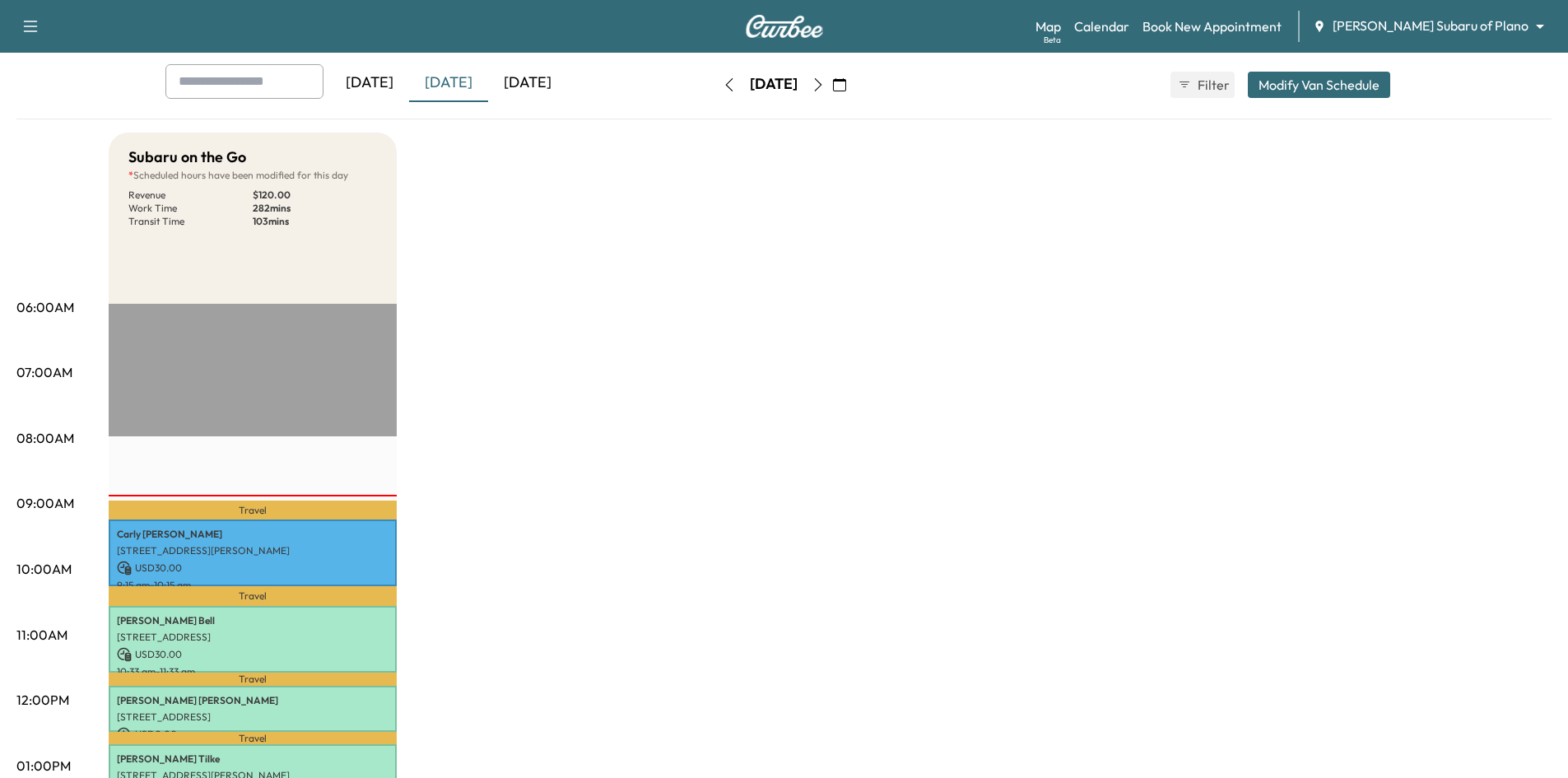
click at [398, 88] on div "[DATE]" at bounding box center [369, 83] width 79 height 38
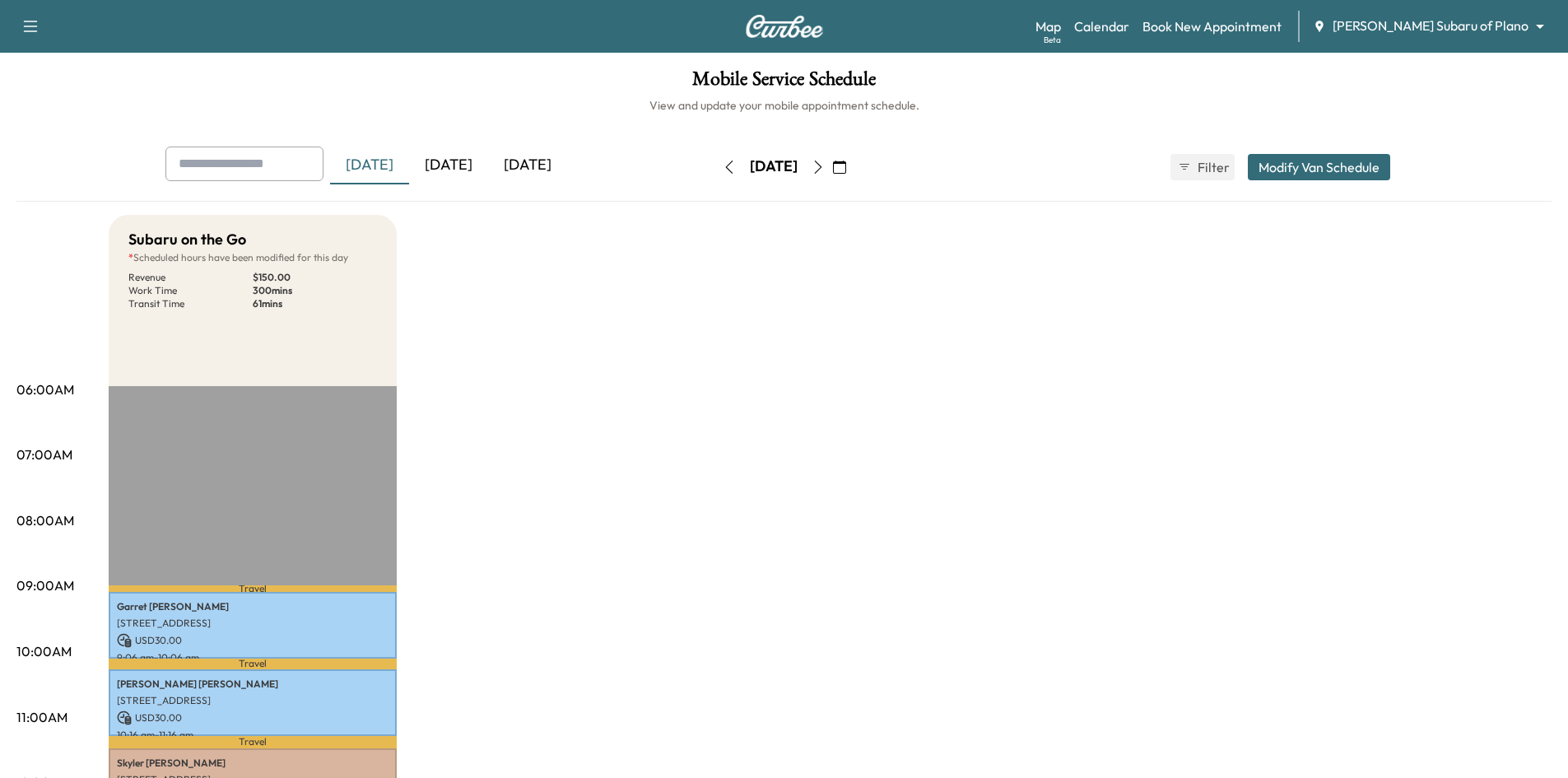
click at [455, 158] on div "[DATE]" at bounding box center [448, 164] width 79 height 38
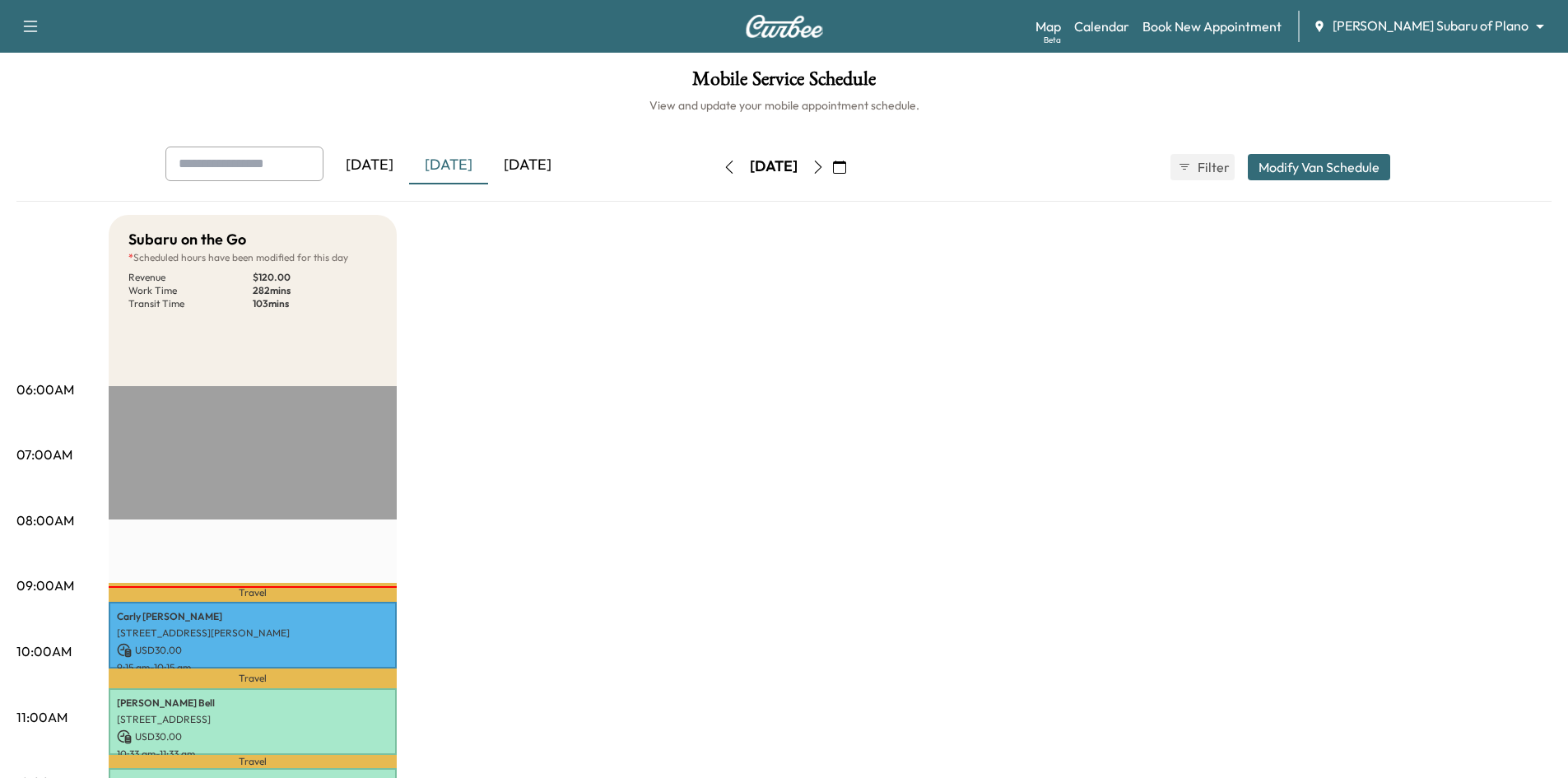
click at [525, 165] on div "[DATE]" at bounding box center [527, 164] width 79 height 38
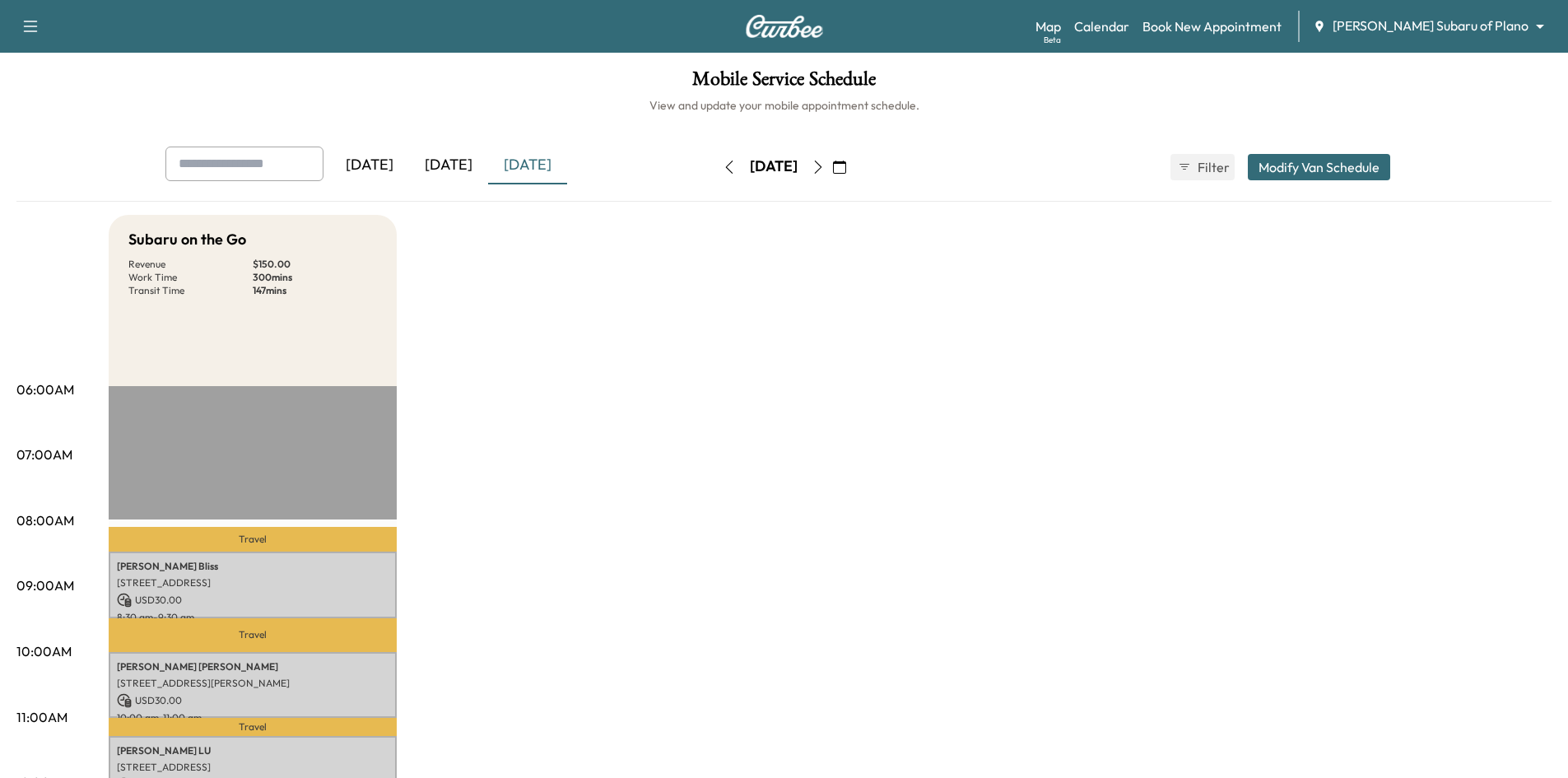
click at [825, 170] on icon "button" at bounding box center [818, 167] width 13 height 13
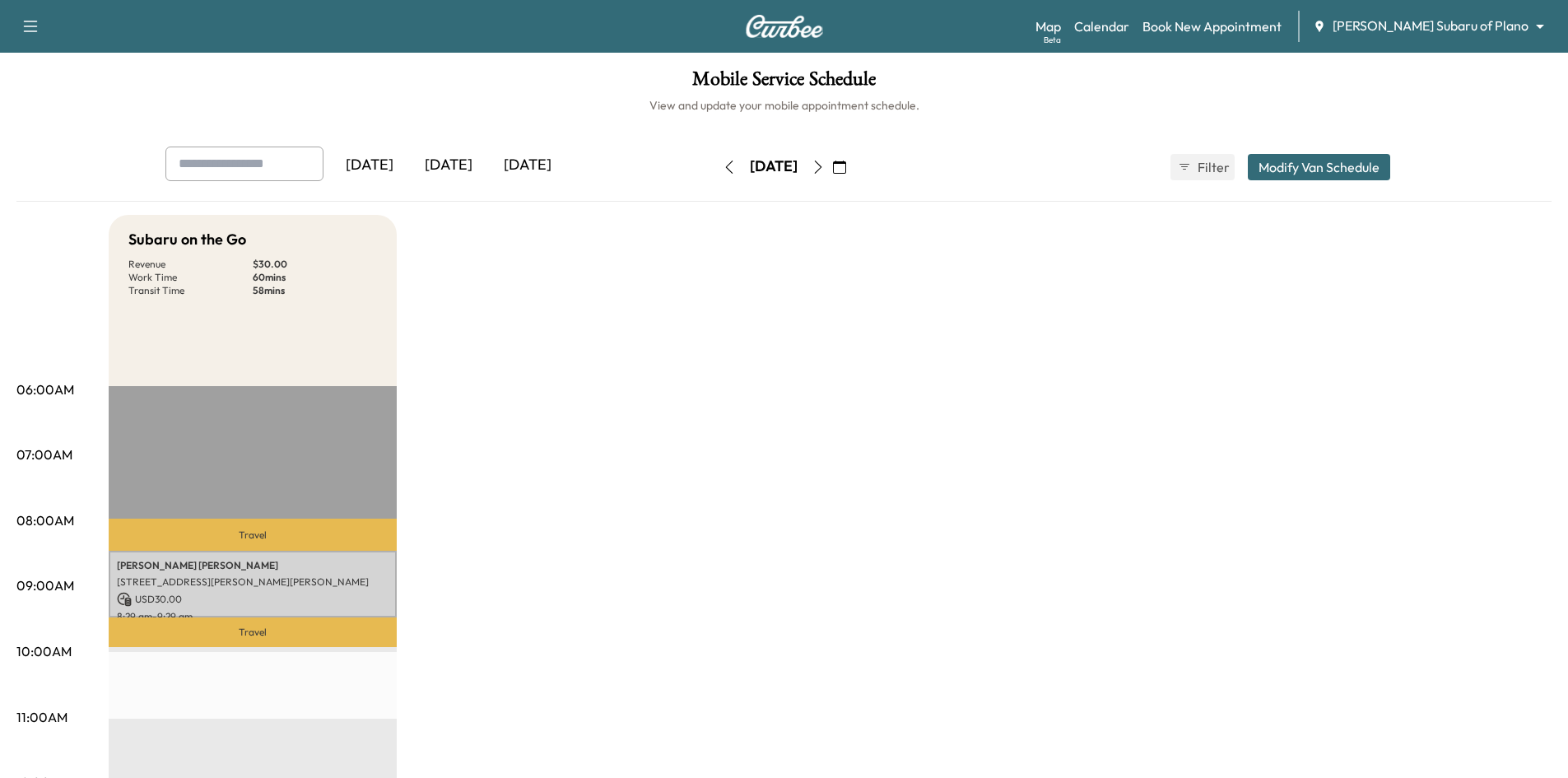
click at [825, 163] on icon "button" at bounding box center [818, 167] width 13 height 13
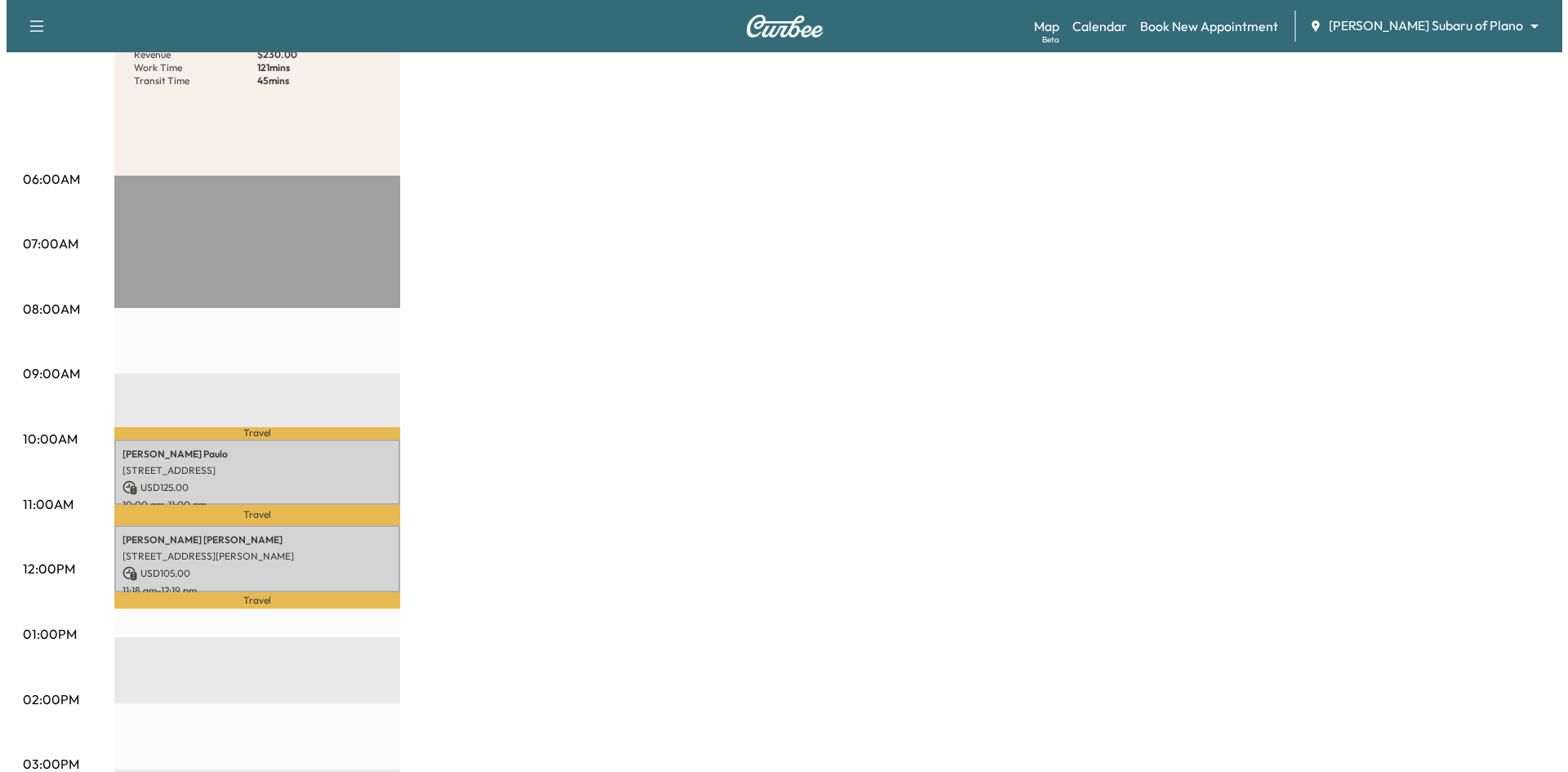
scroll to position [326, 0]
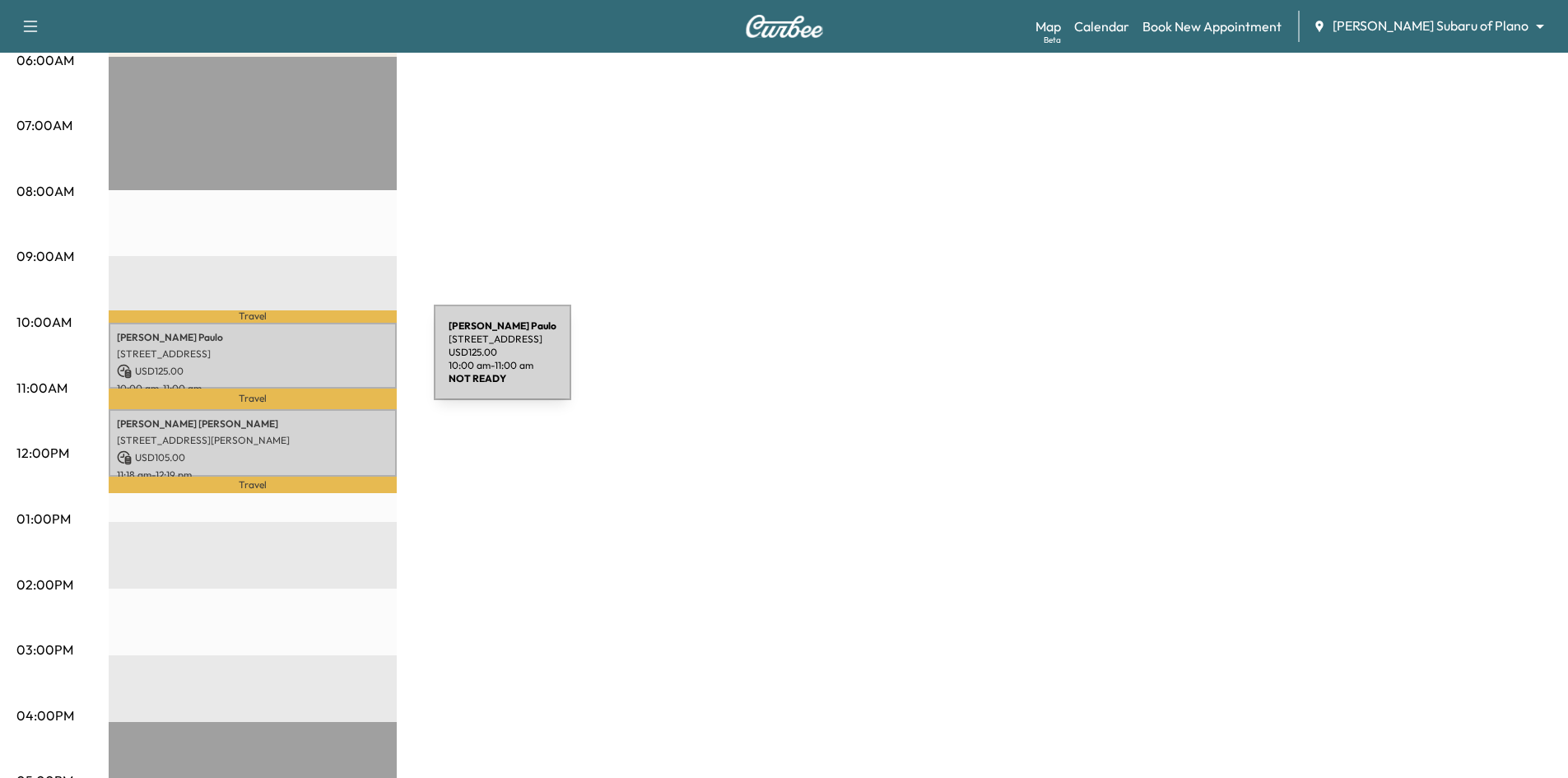
click at [310, 364] on p "USD 125.00" at bounding box center [253, 371] width 272 height 15
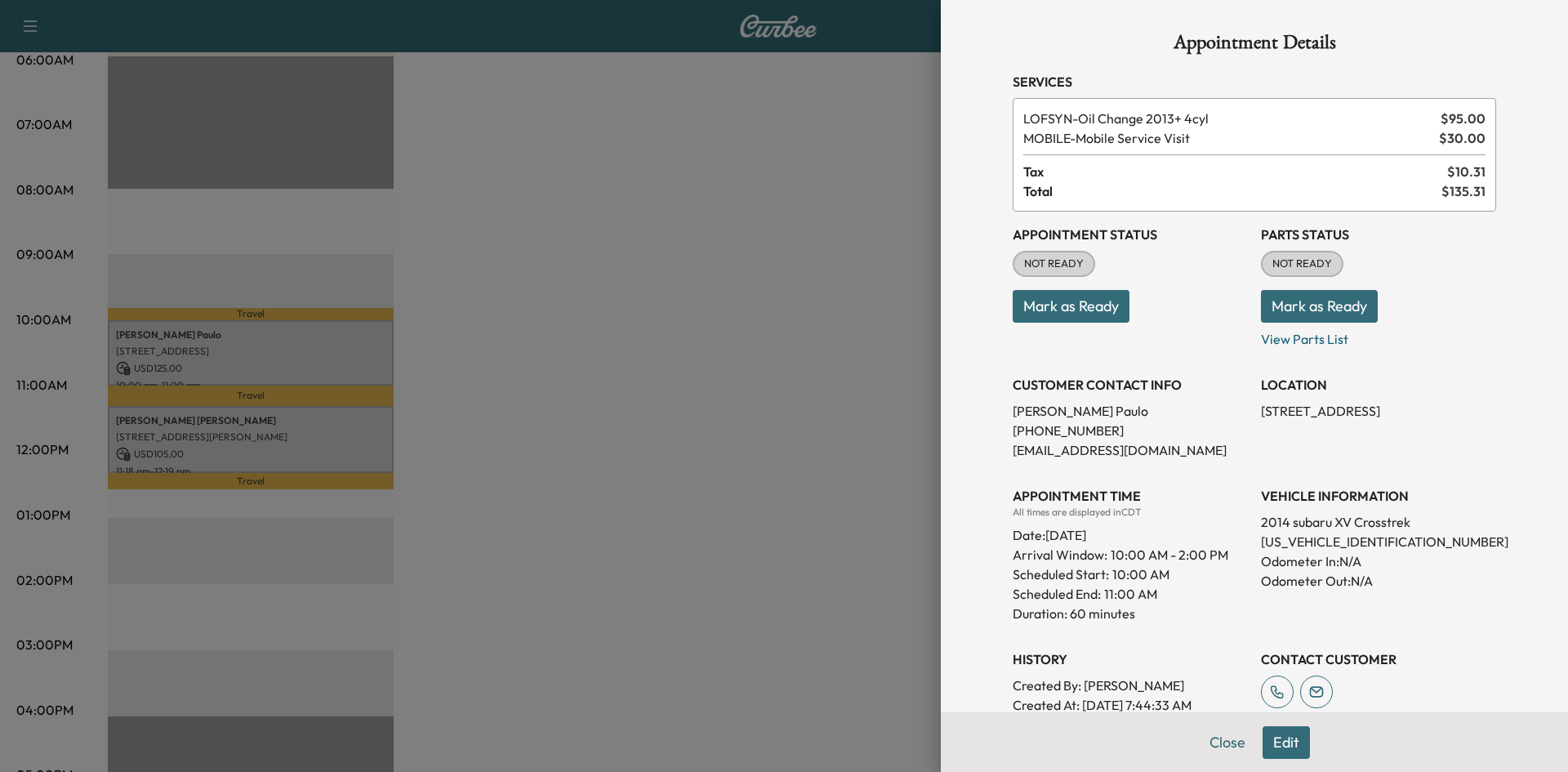
drag, startPoint x: 469, startPoint y: 367, endPoint x: 366, endPoint y: 390, distance: 105.5
click at [461, 372] on div at bounding box center [784, 386] width 1568 height 772
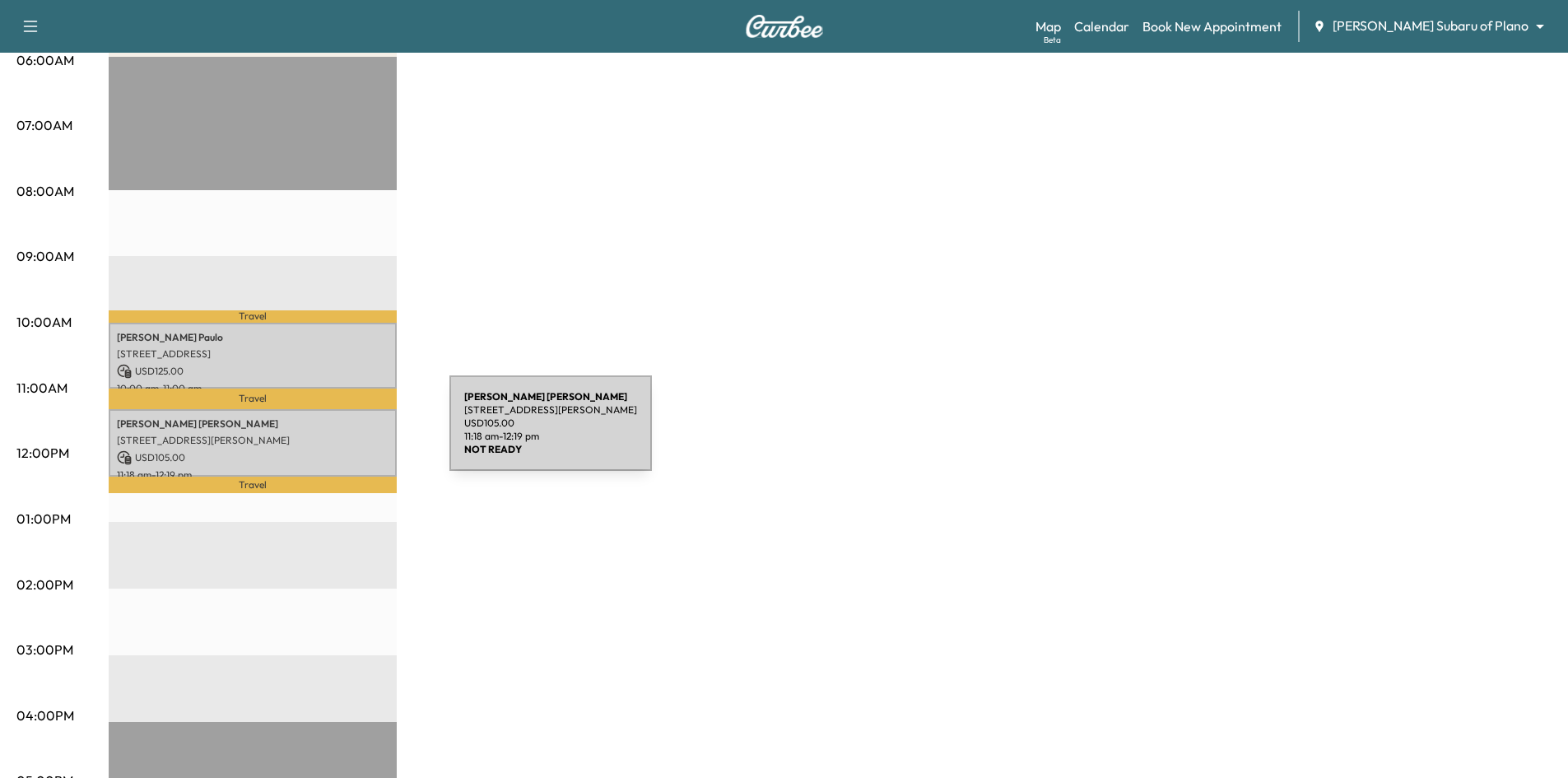
click at [326, 434] on p "3328 STEVEN DR, PLANO, TX 75023, USA" at bounding box center [253, 440] width 272 height 13
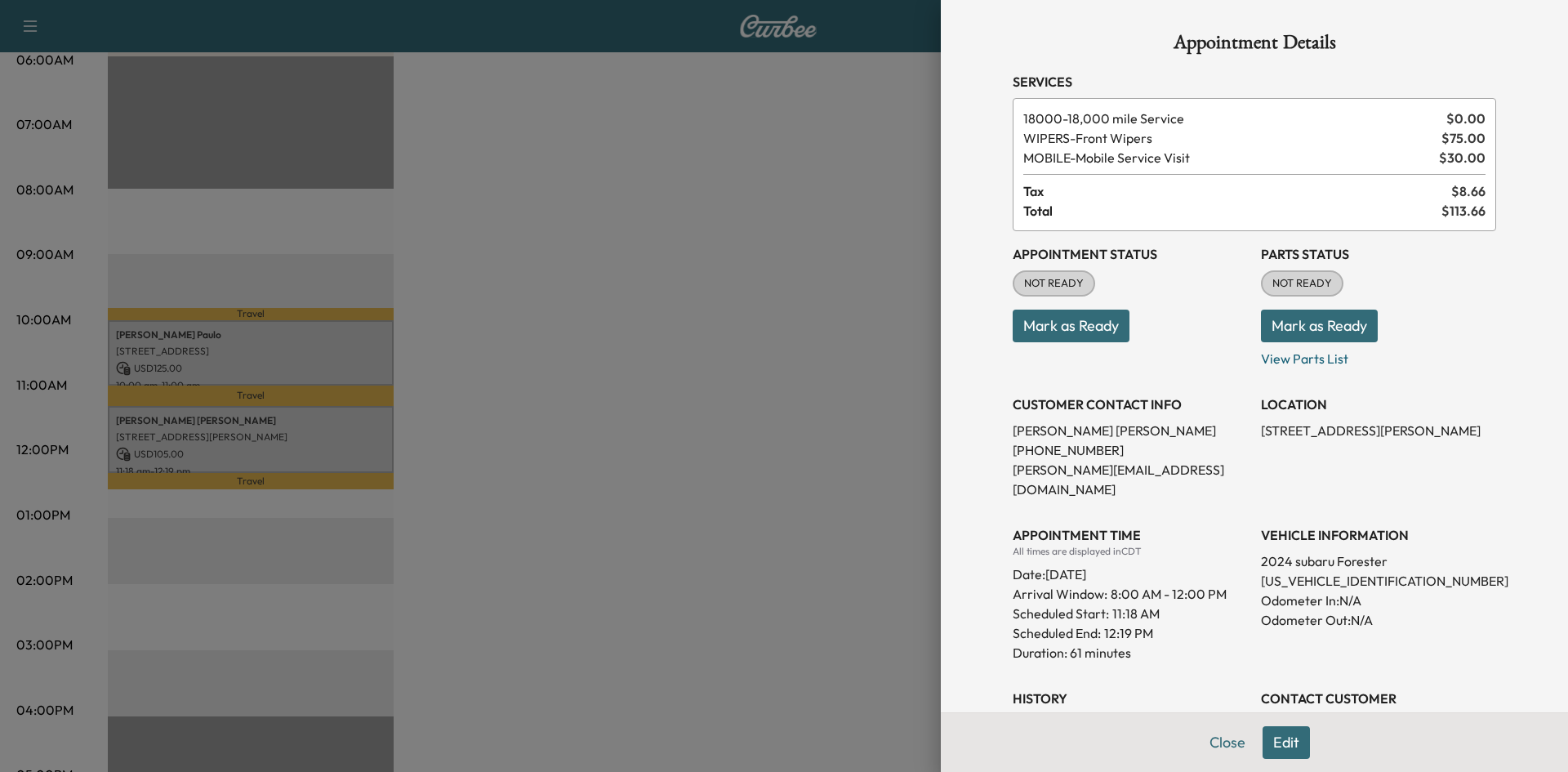
click at [597, 414] on div at bounding box center [784, 386] width 1568 height 772
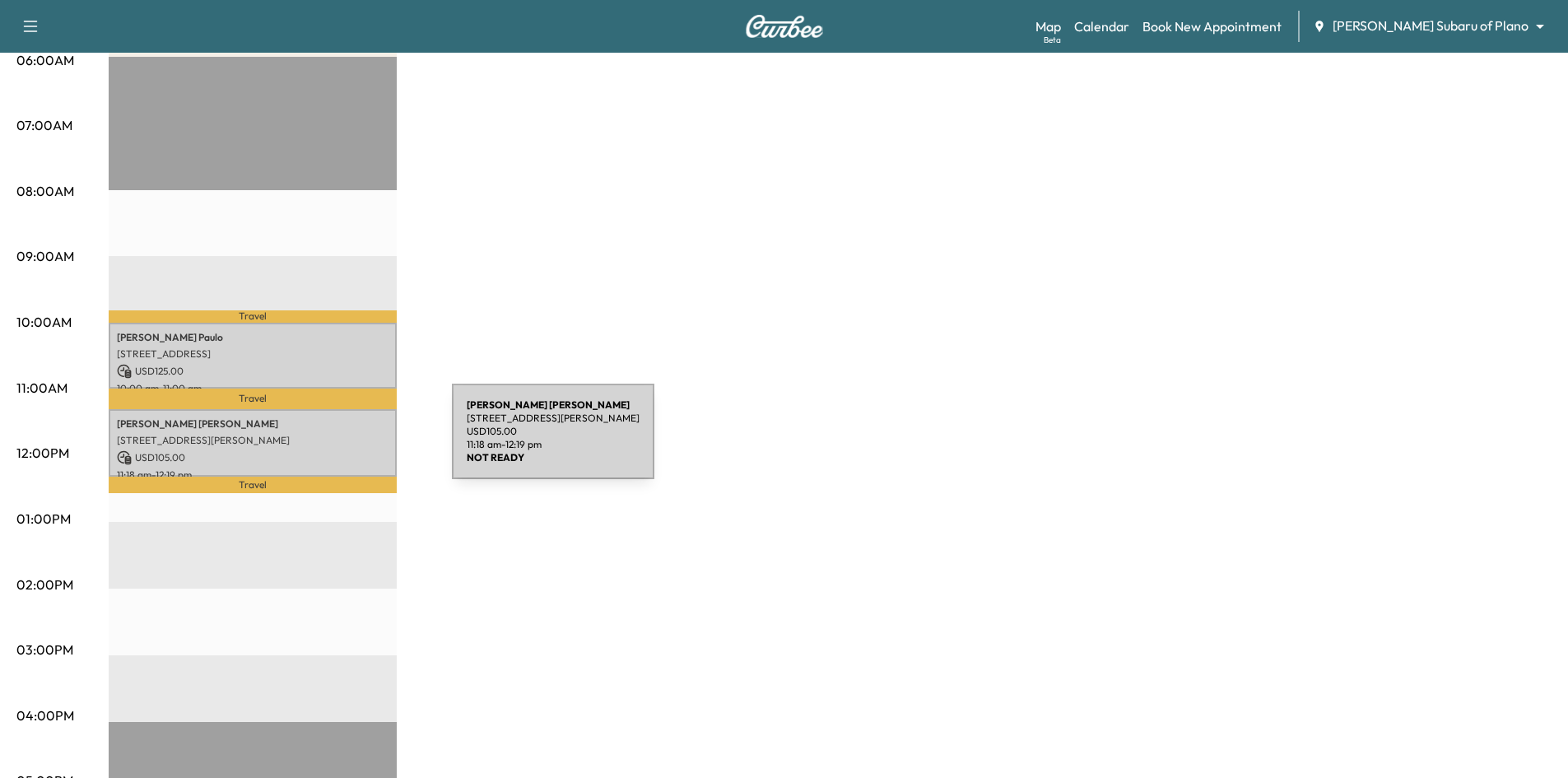
click at [329, 441] on p "3328 STEVEN DR, PLANO, TX 75023, USA" at bounding box center [253, 440] width 272 height 13
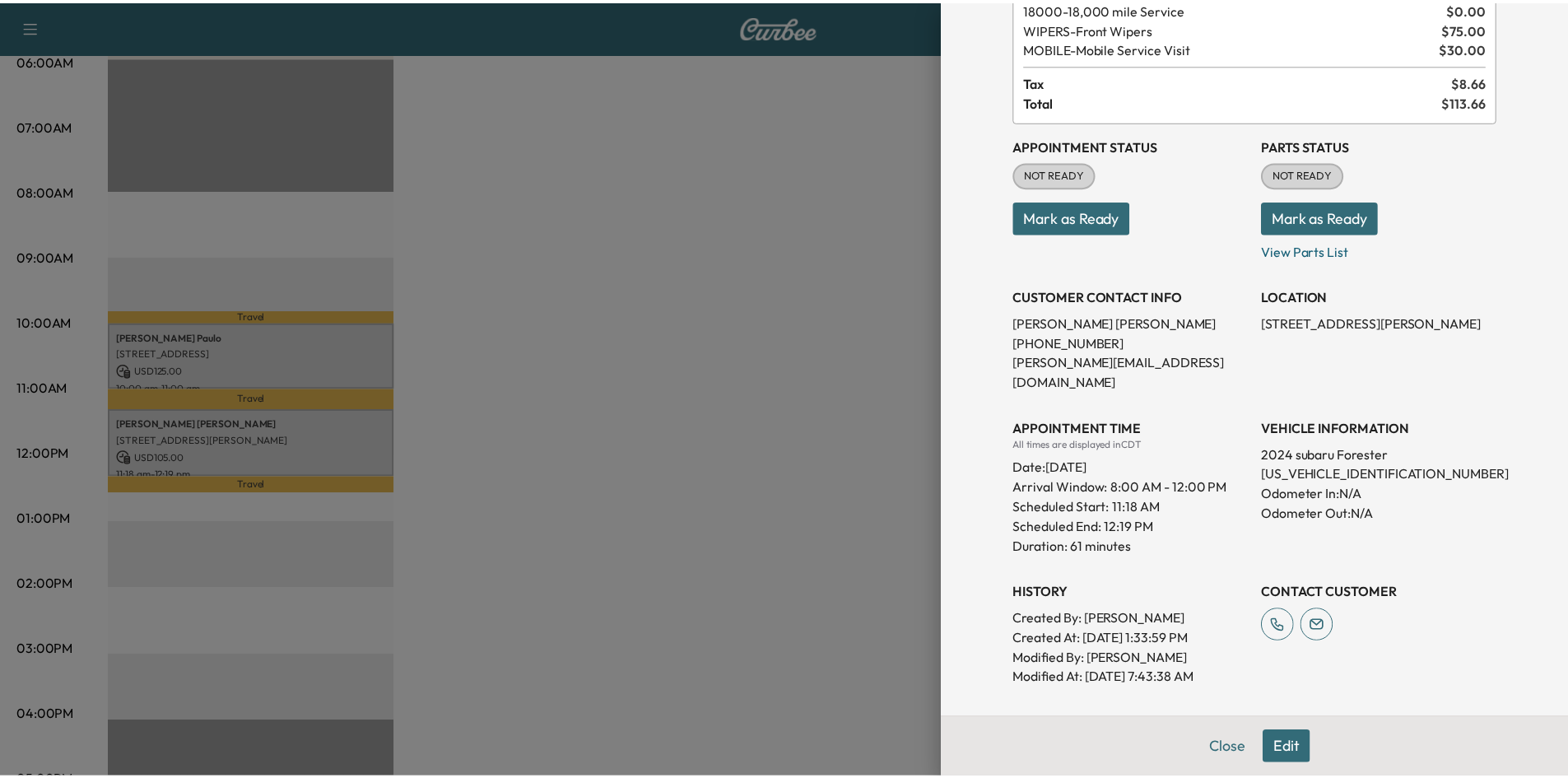
scroll to position [299, 0]
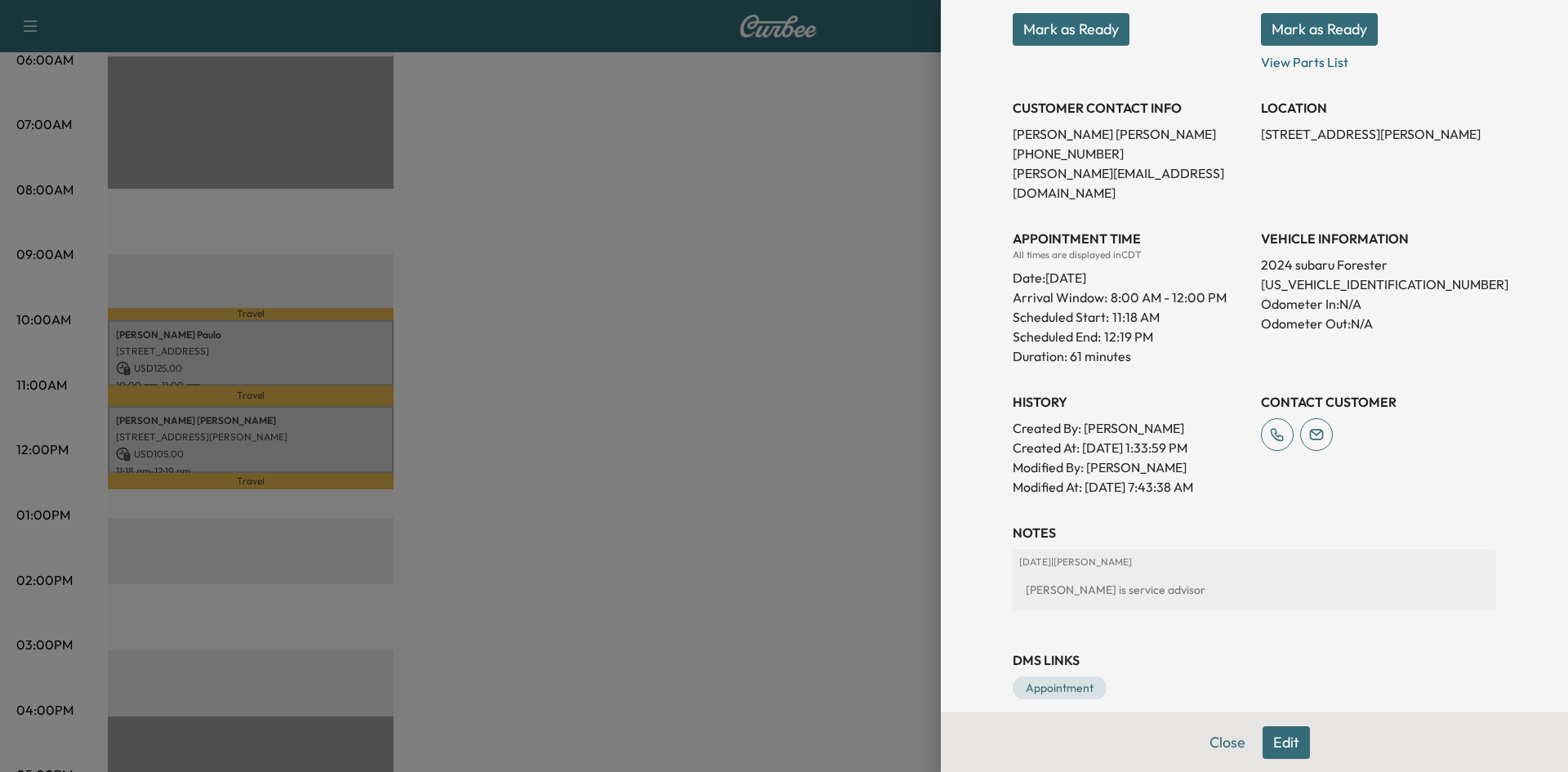
click at [804, 457] on div at bounding box center [784, 386] width 1568 height 772
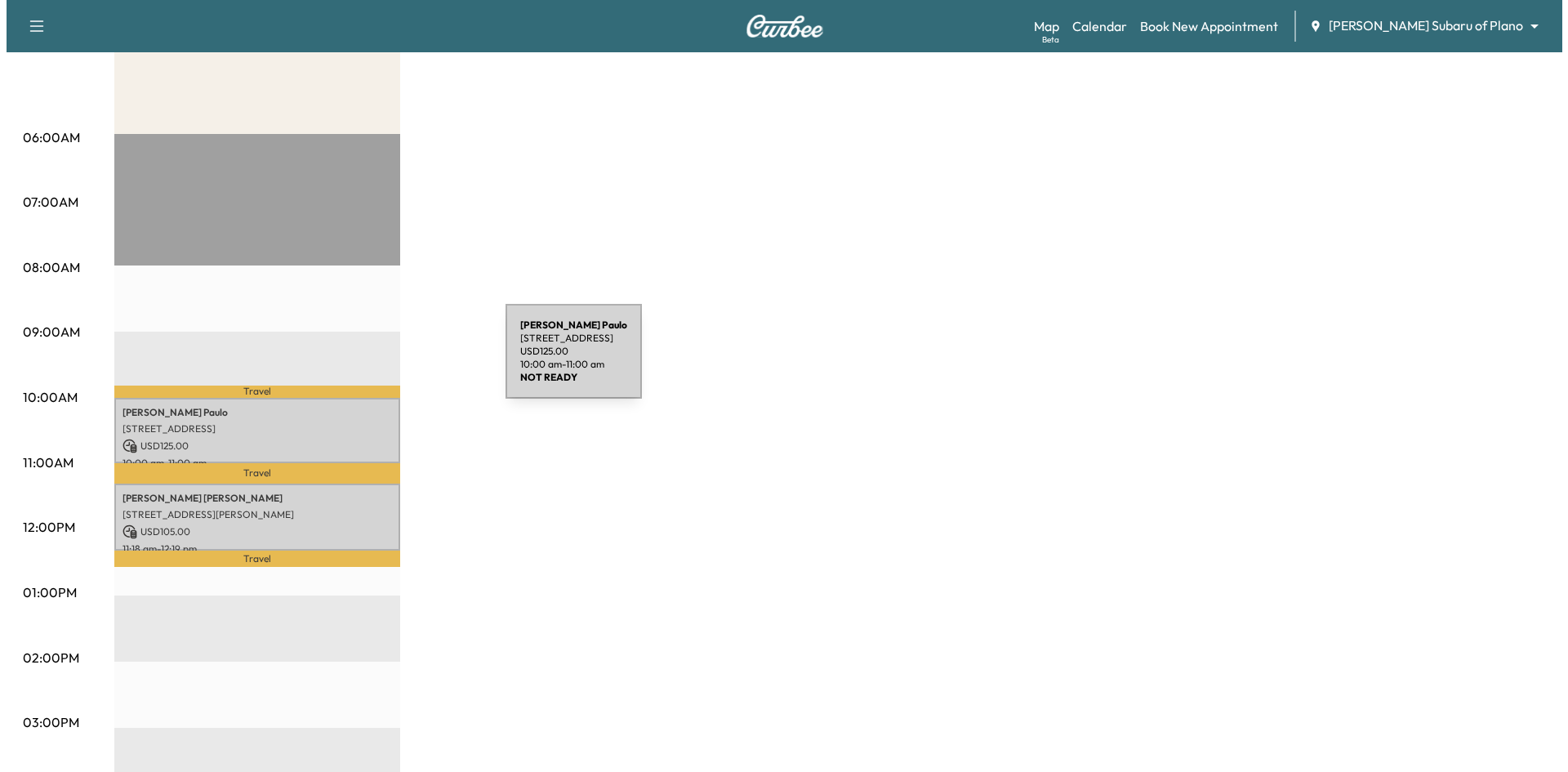
scroll to position [245, 0]
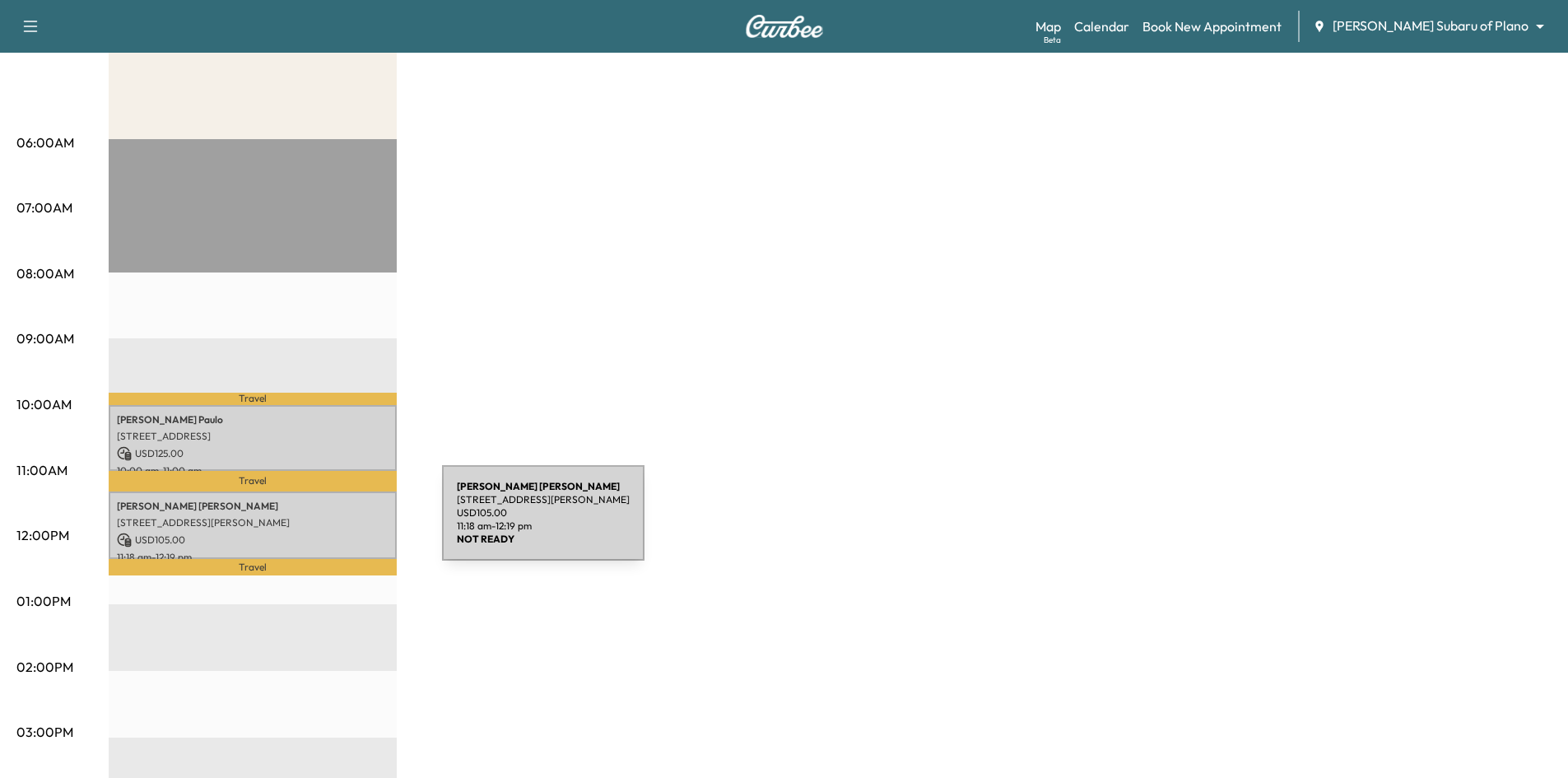
click at [319, 523] on p "3328 STEVEN DR, PLANO, TX 75023, USA" at bounding box center [253, 523] width 272 height 13
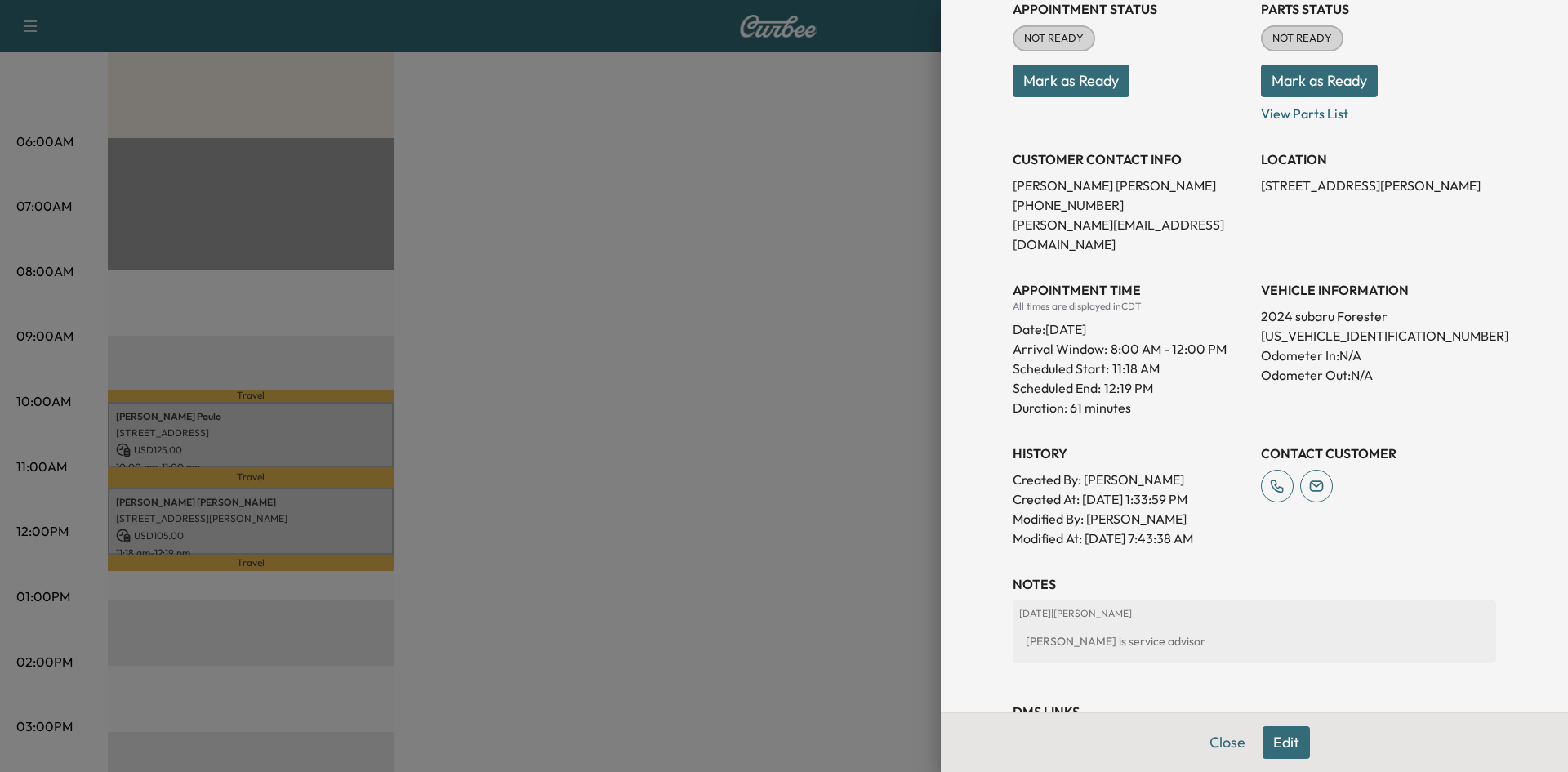
click at [686, 366] on div at bounding box center [784, 386] width 1568 height 772
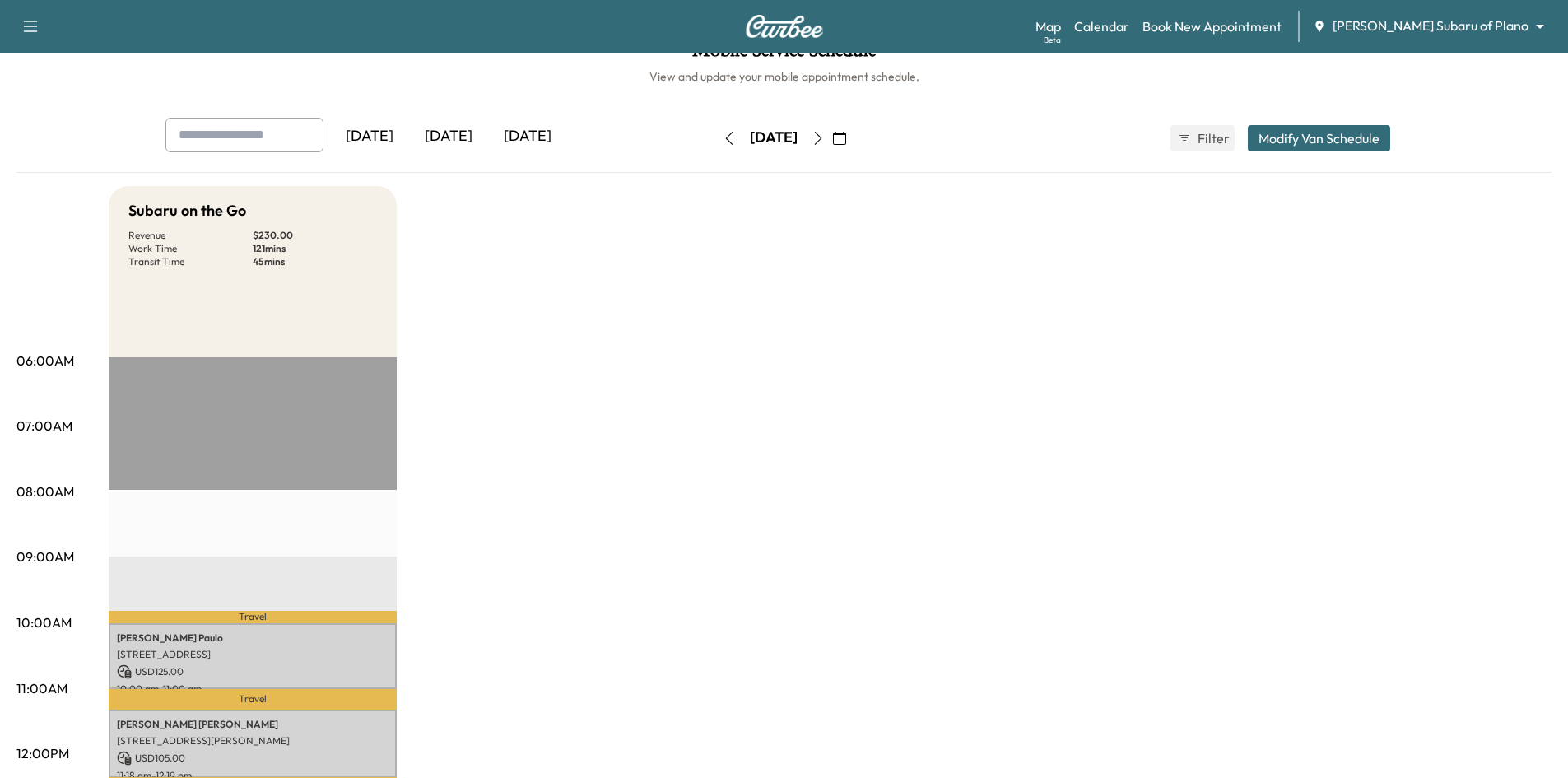
scroll to position [0, 0]
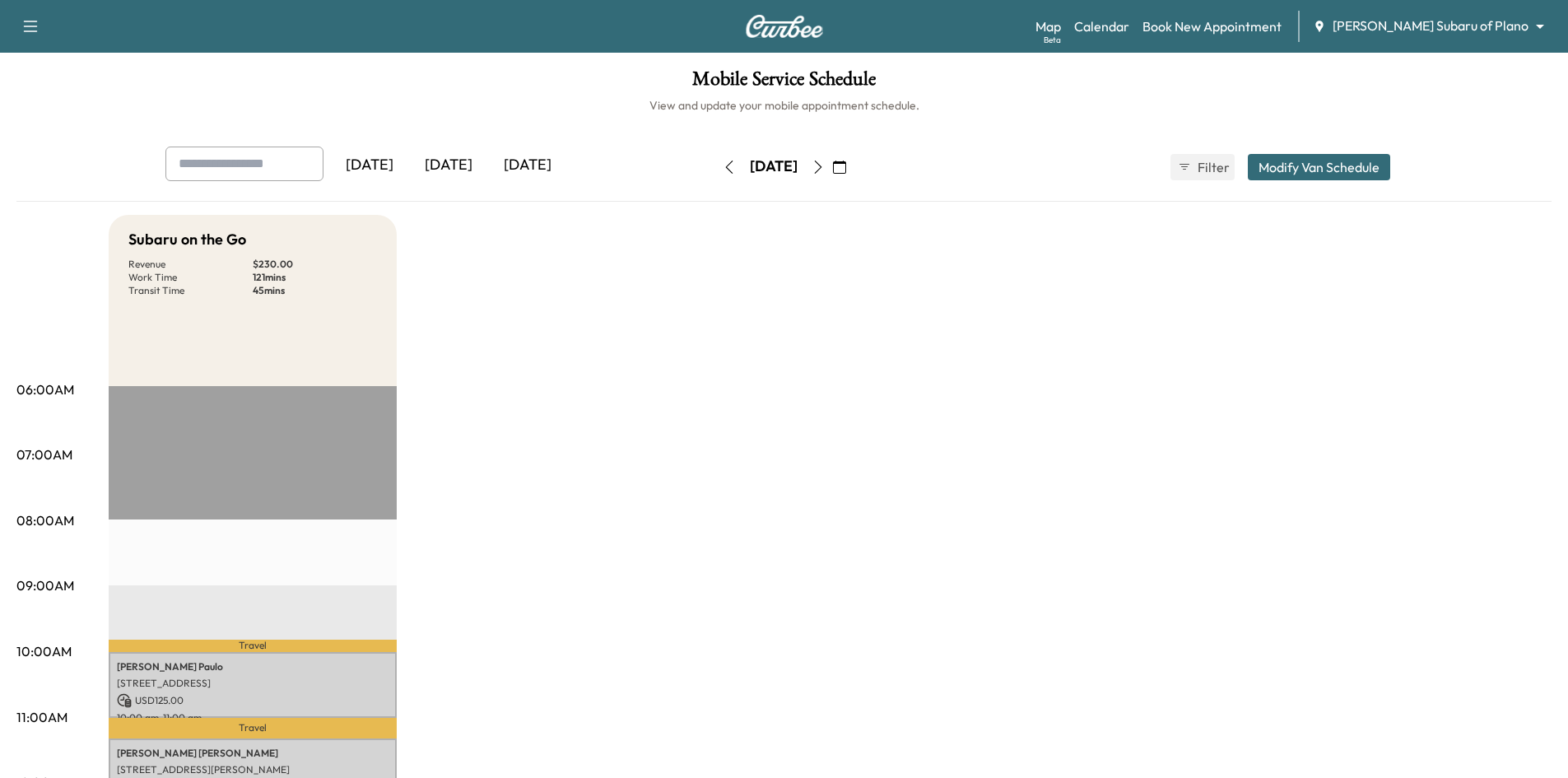
click at [452, 170] on div "[DATE]" at bounding box center [448, 164] width 79 height 38
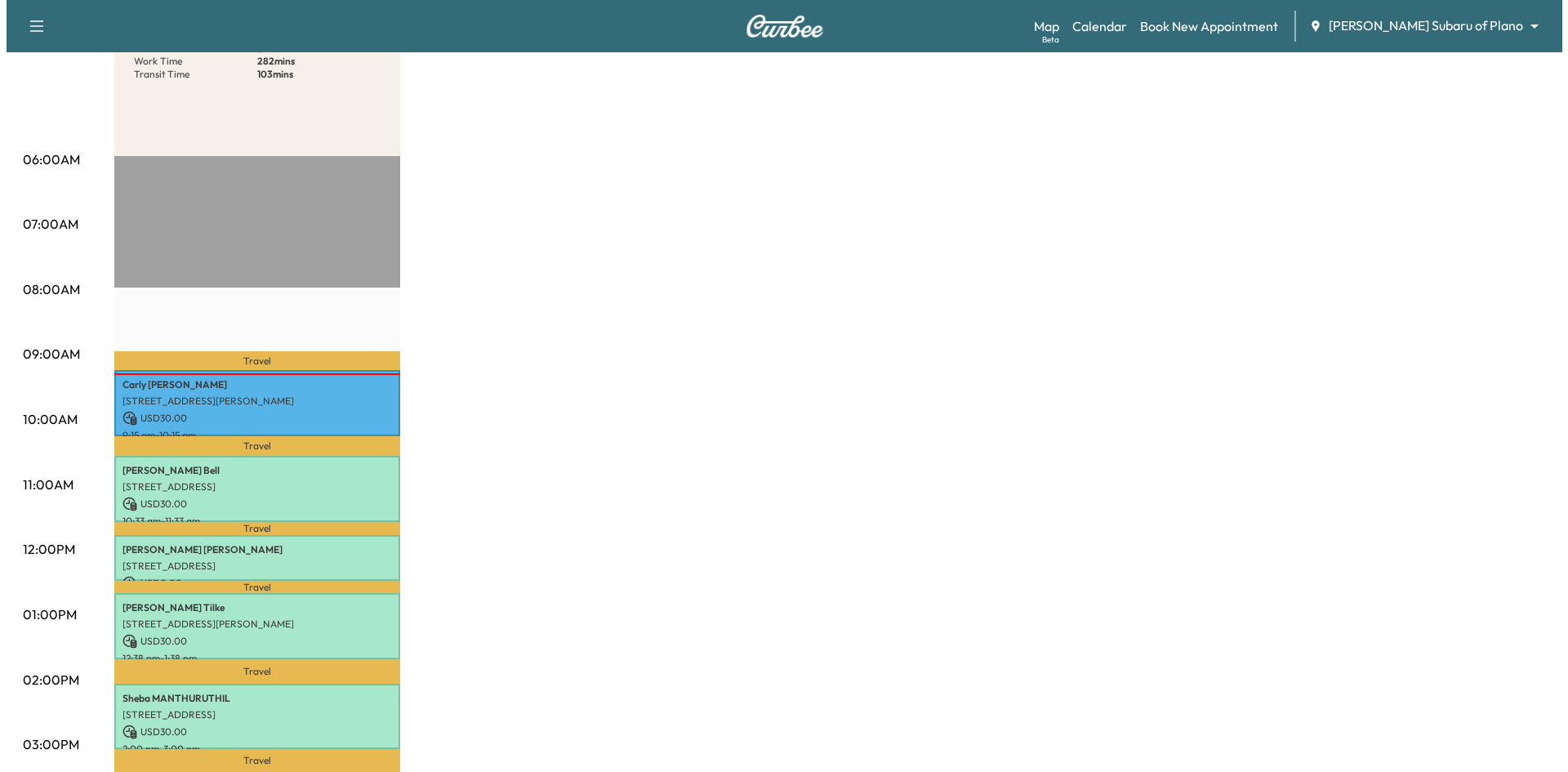
scroll to position [245, 0]
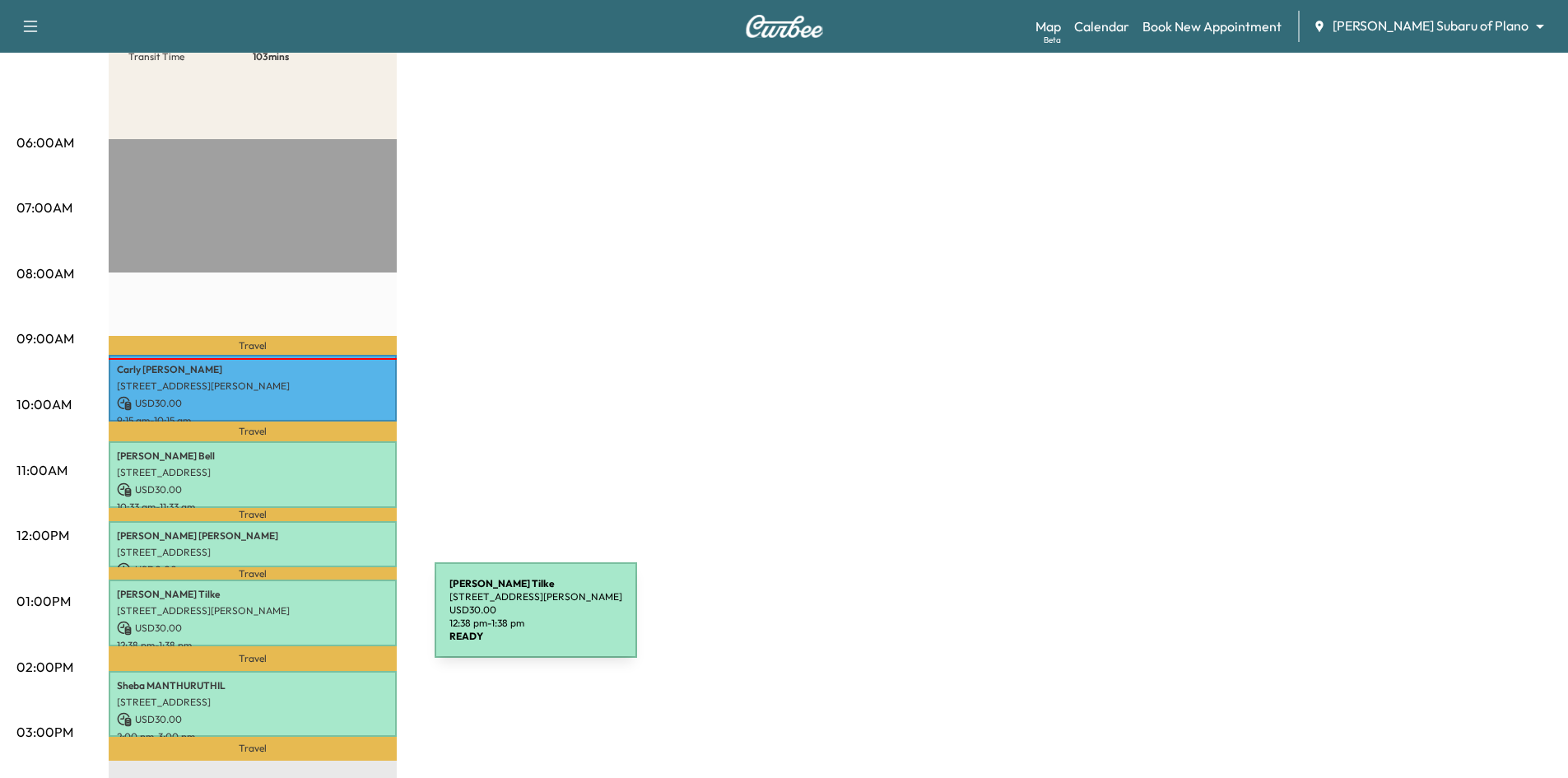
click at [311, 621] on p "USD 30.00" at bounding box center [253, 628] width 272 height 15
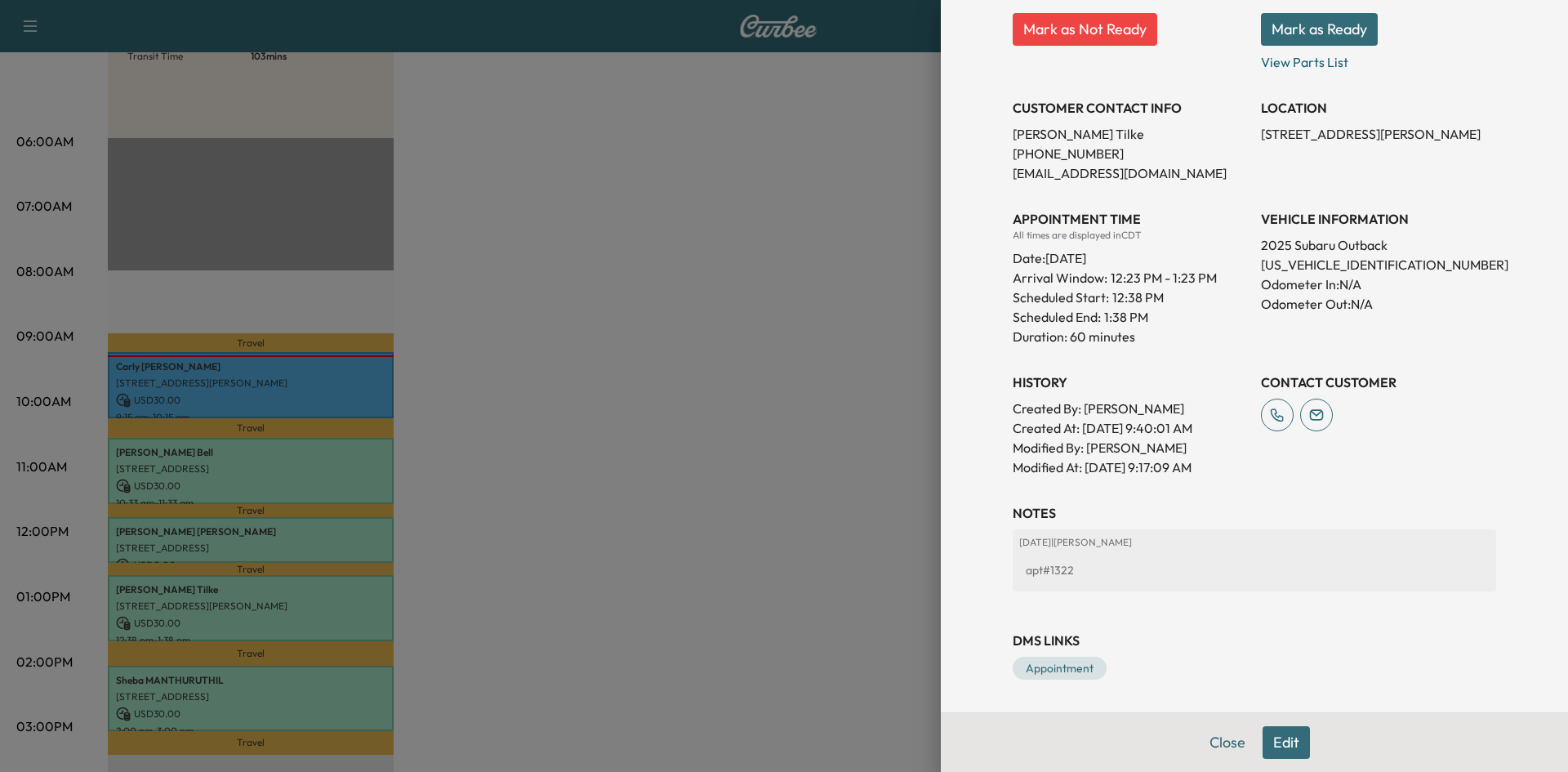
click at [1272, 750] on button "Edit" at bounding box center [1286, 743] width 47 height 33
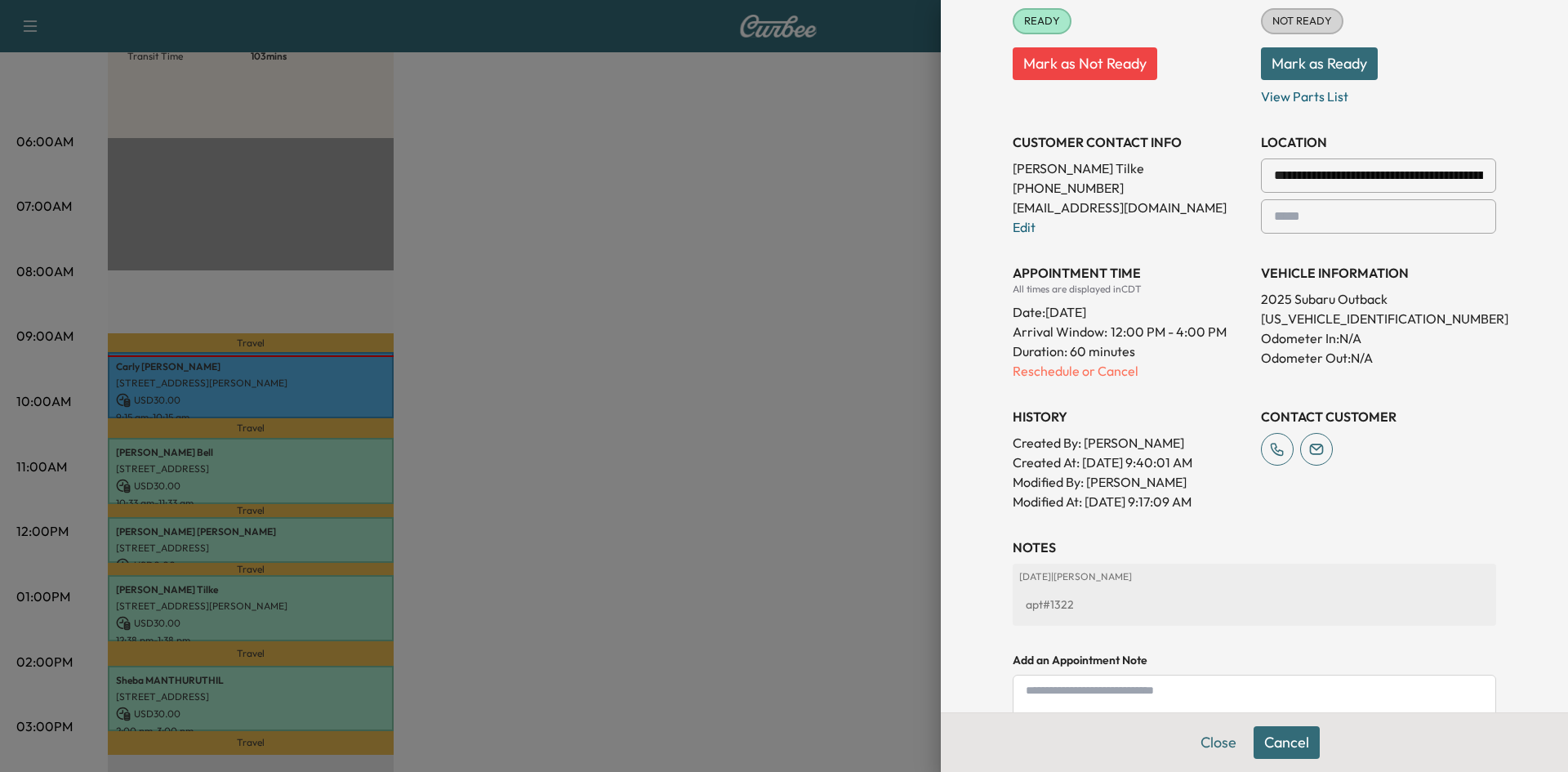
scroll to position [311, 0]
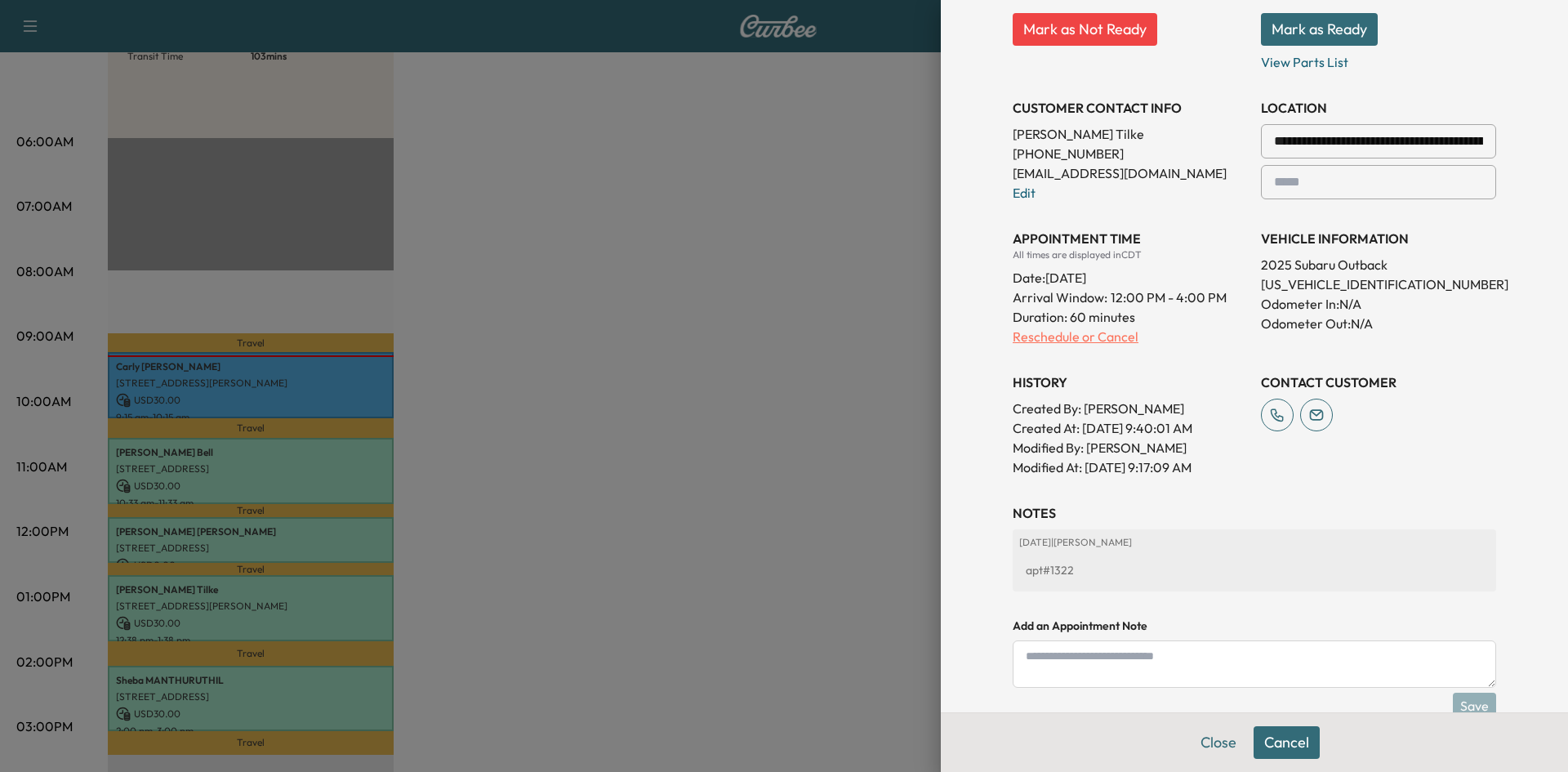
click at [1058, 334] on p "Reschedule or Cancel" at bounding box center [1130, 336] width 235 height 20
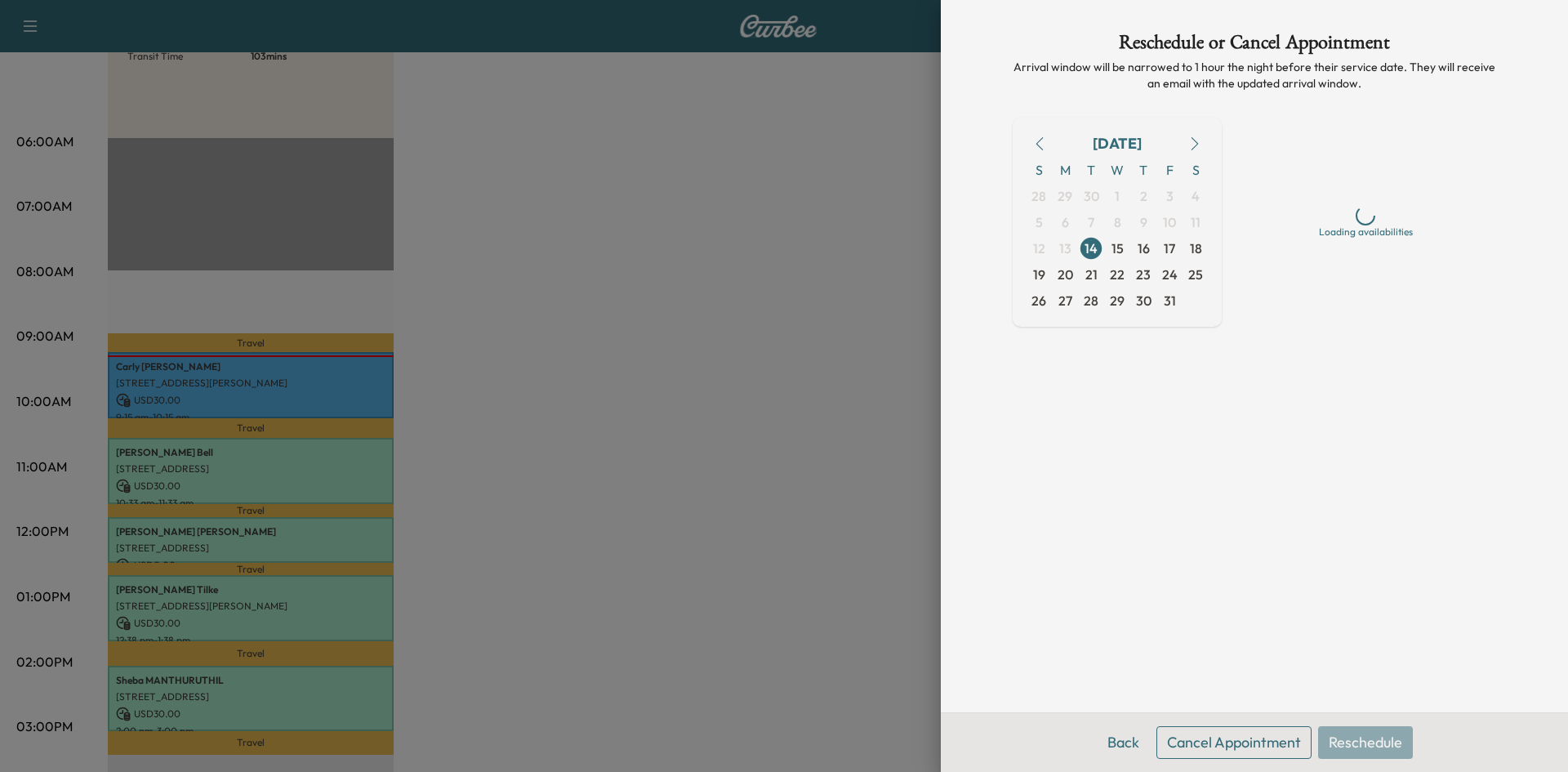
scroll to position [0, 0]
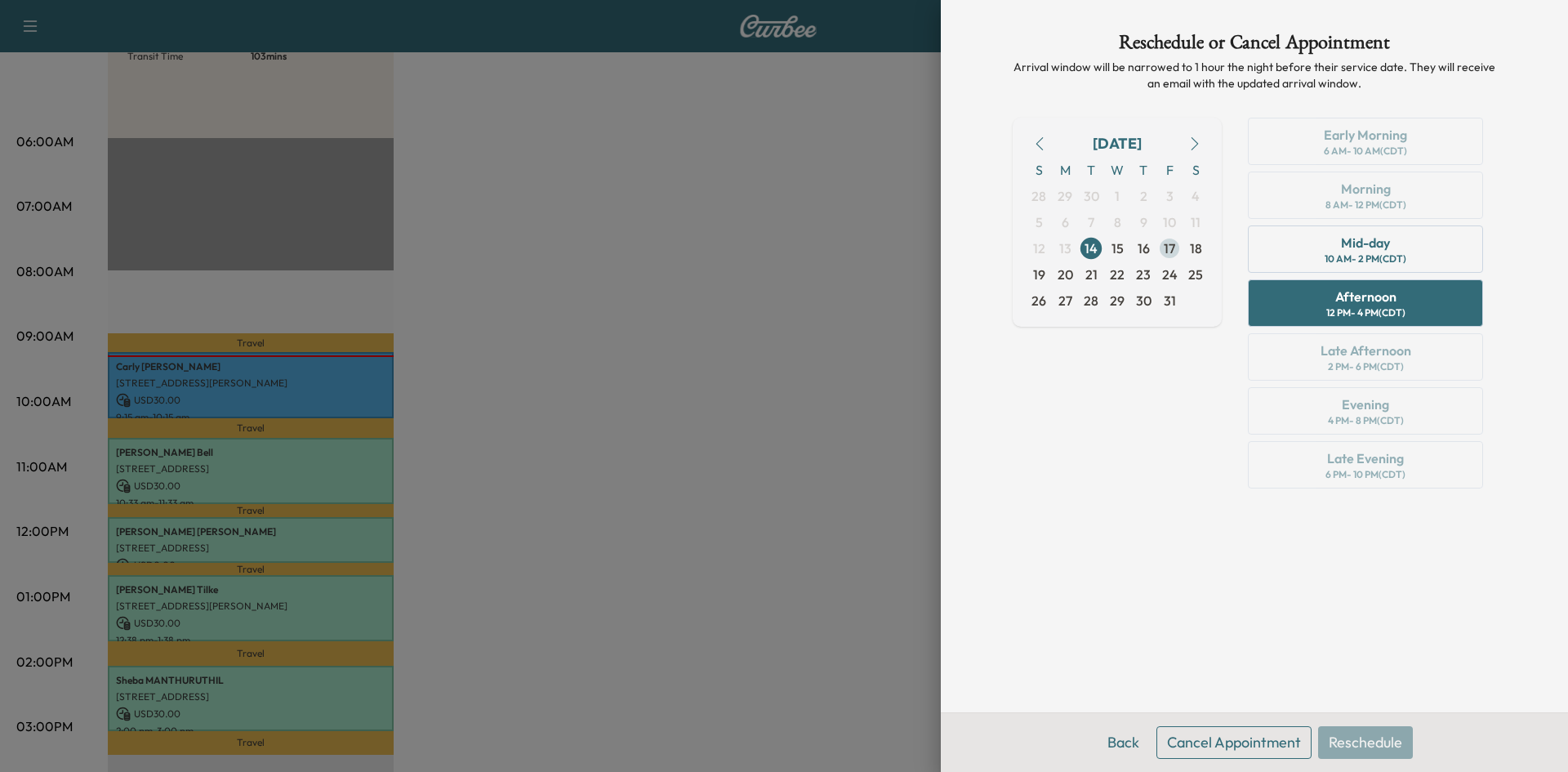
click at [1174, 250] on span "17" at bounding box center [1170, 249] width 12 height 20
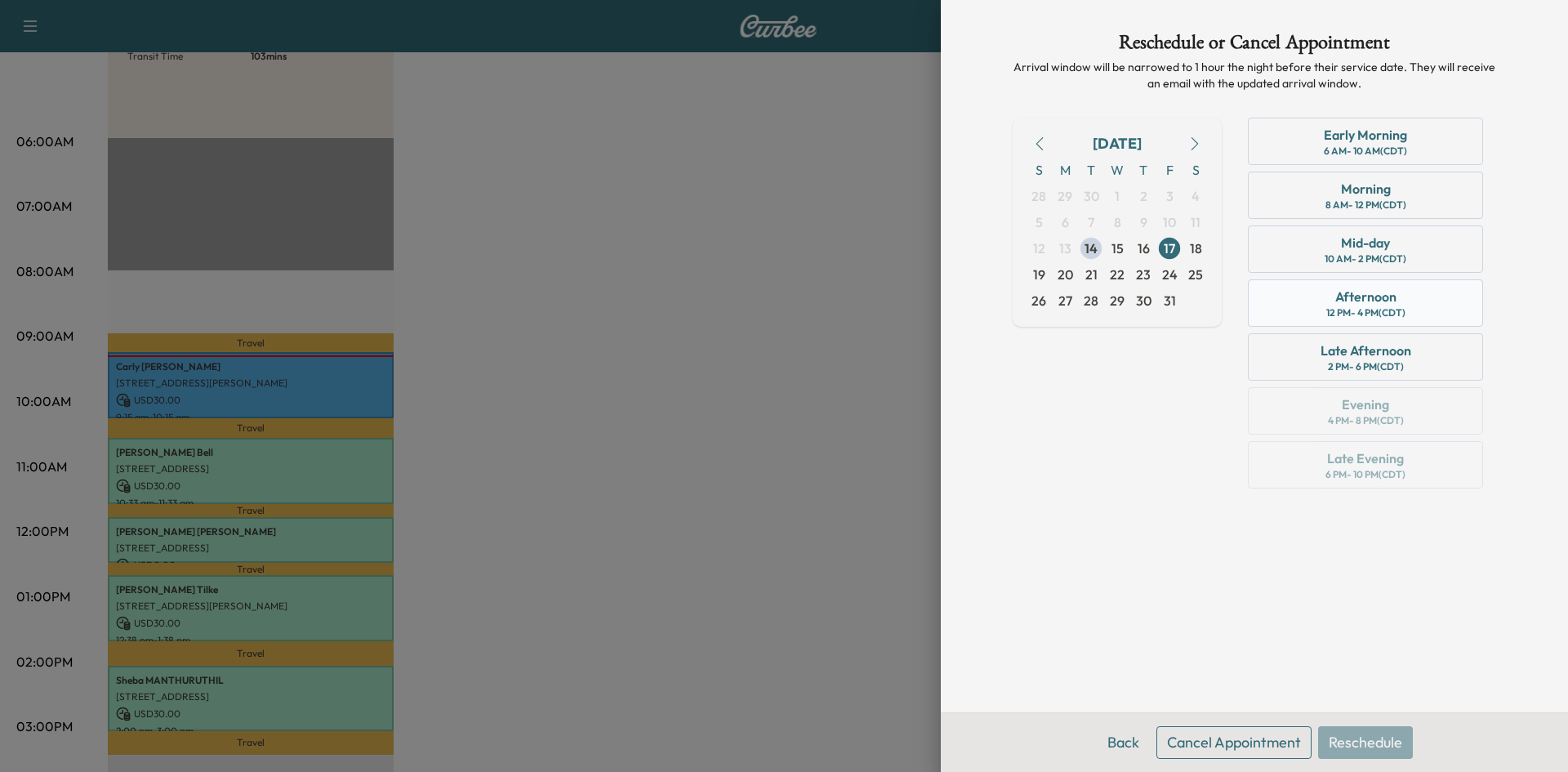
click at [1439, 306] on div "Afternoon 12 PM - 4 PM (CDT)" at bounding box center [1366, 303] width 235 height 47
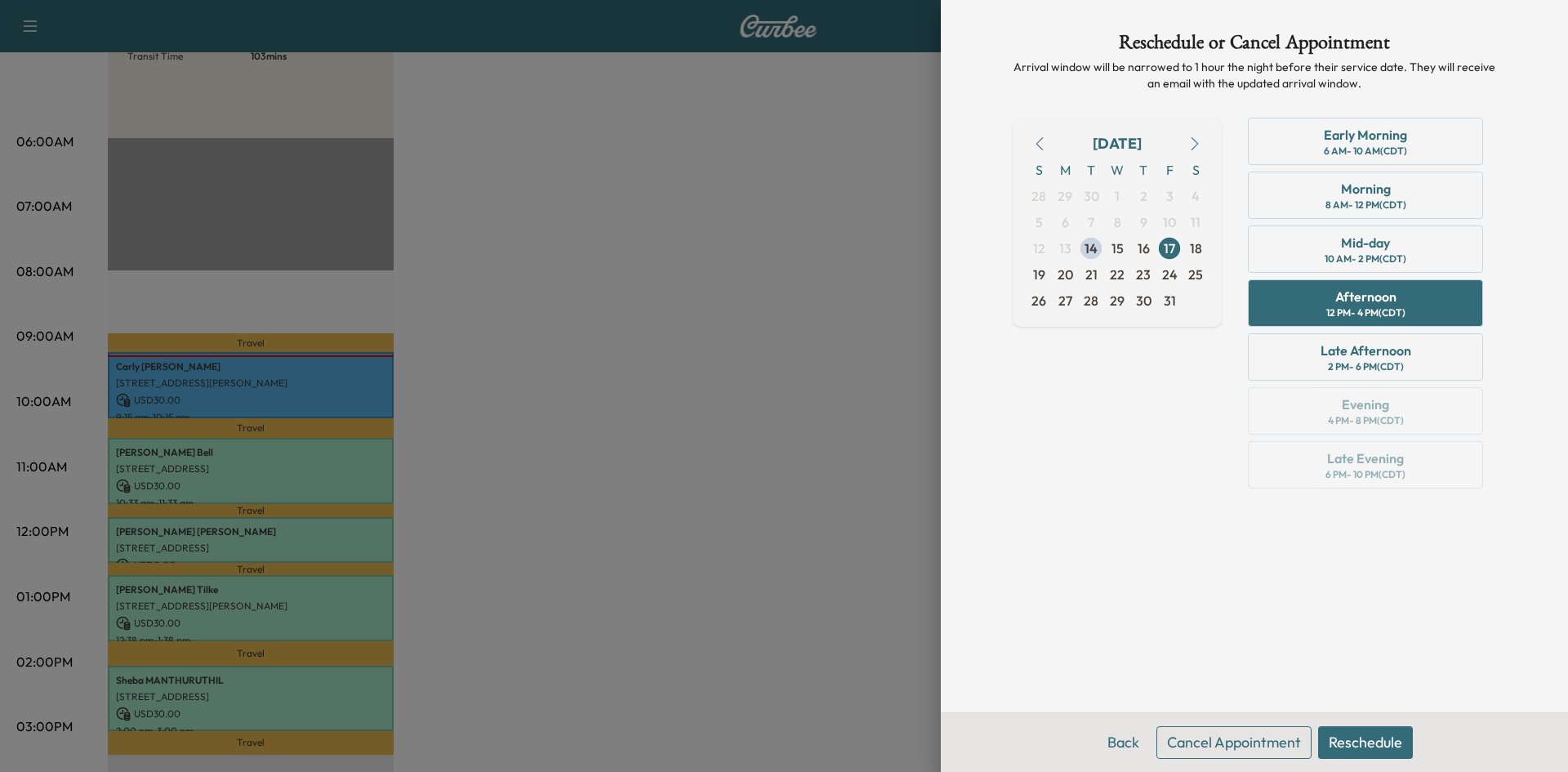
click at [1358, 744] on button "Reschedule" at bounding box center [1366, 743] width 95 height 33
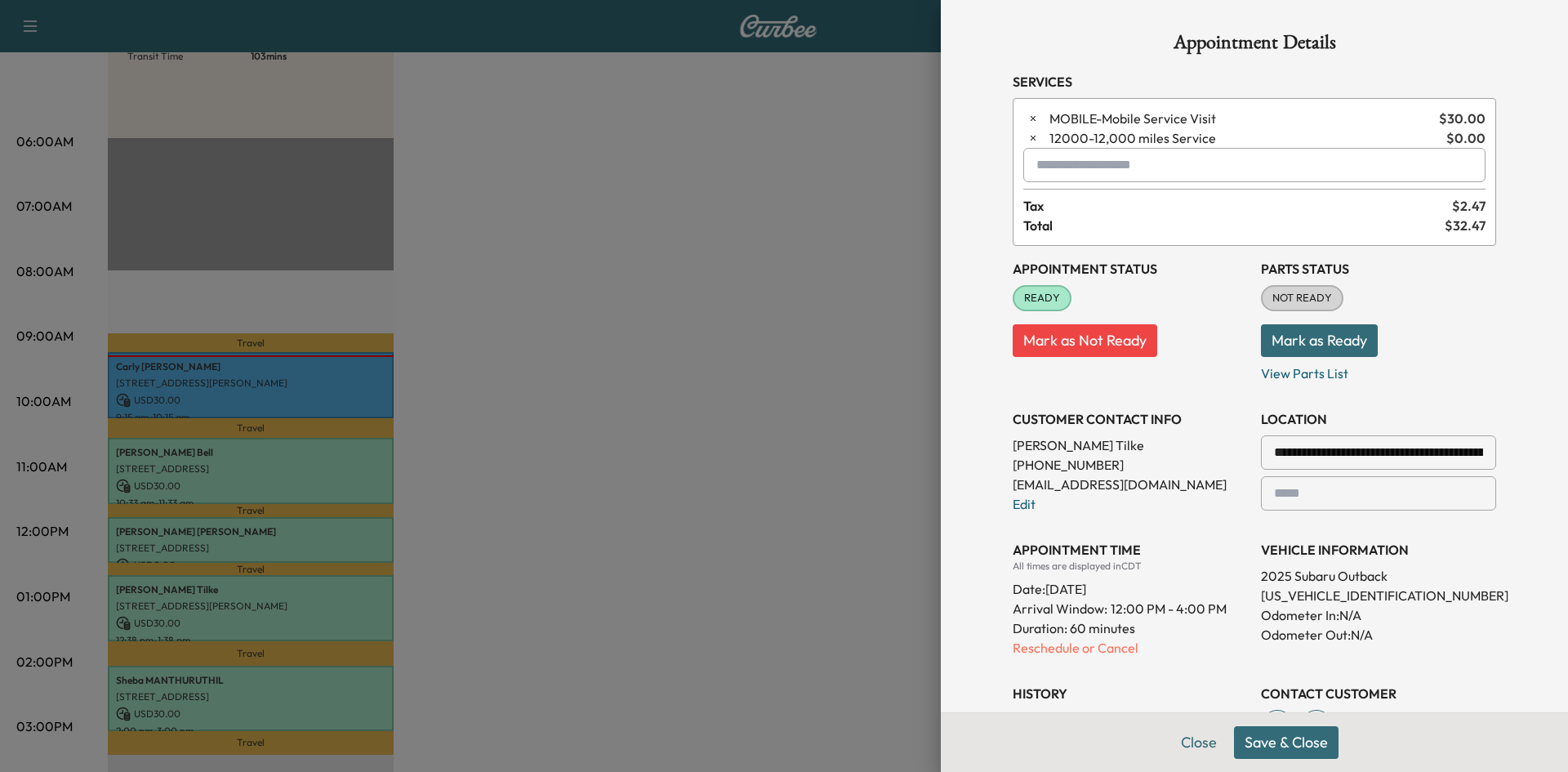
click at [1293, 745] on button "Save & Close" at bounding box center [1286, 743] width 105 height 33
click at [817, 484] on div at bounding box center [784, 386] width 1568 height 772
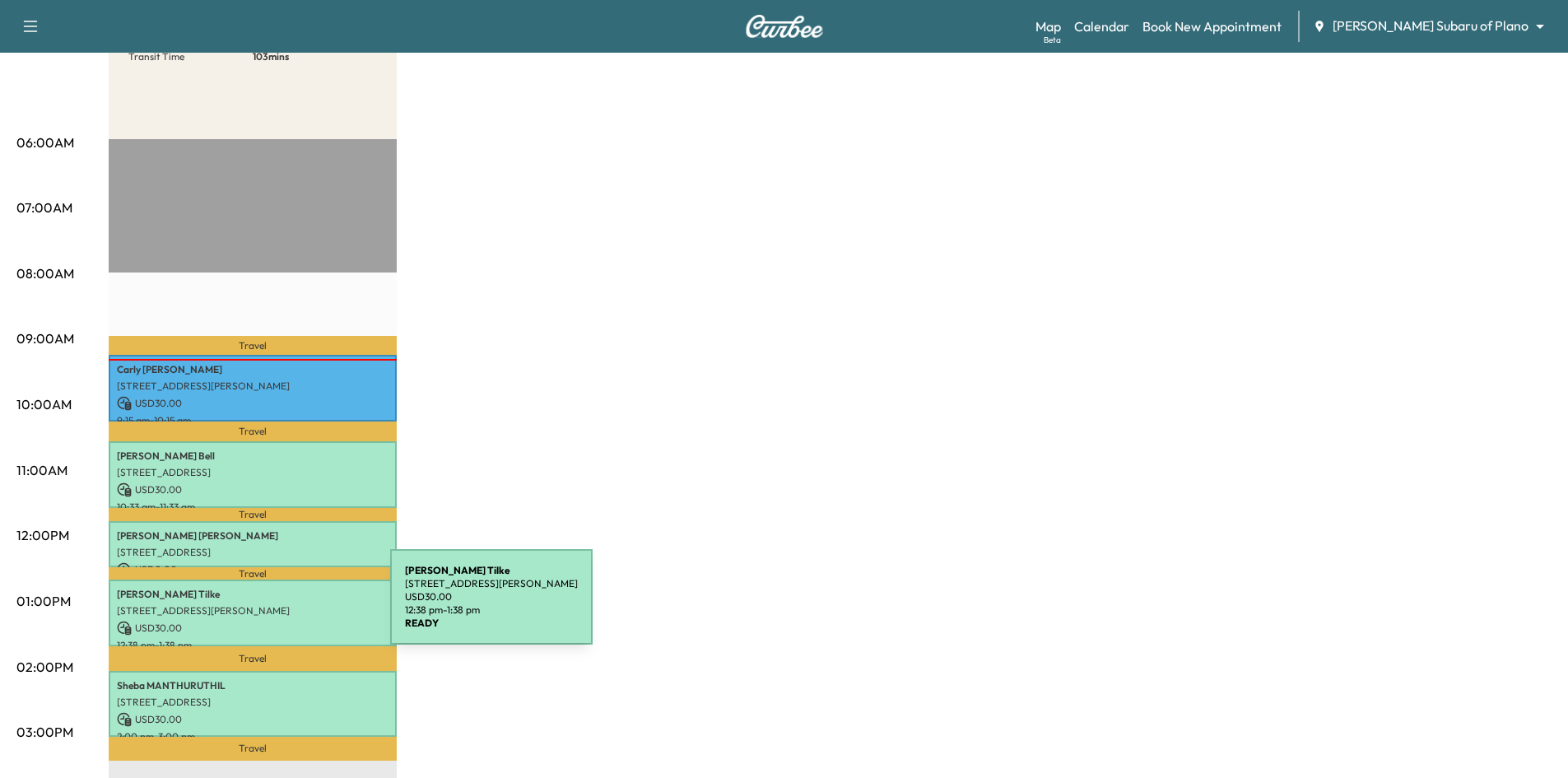
click at [266, 606] on p "5353 Keller Springs Rd, Dallas, TX 75248, USA" at bounding box center [253, 611] width 272 height 13
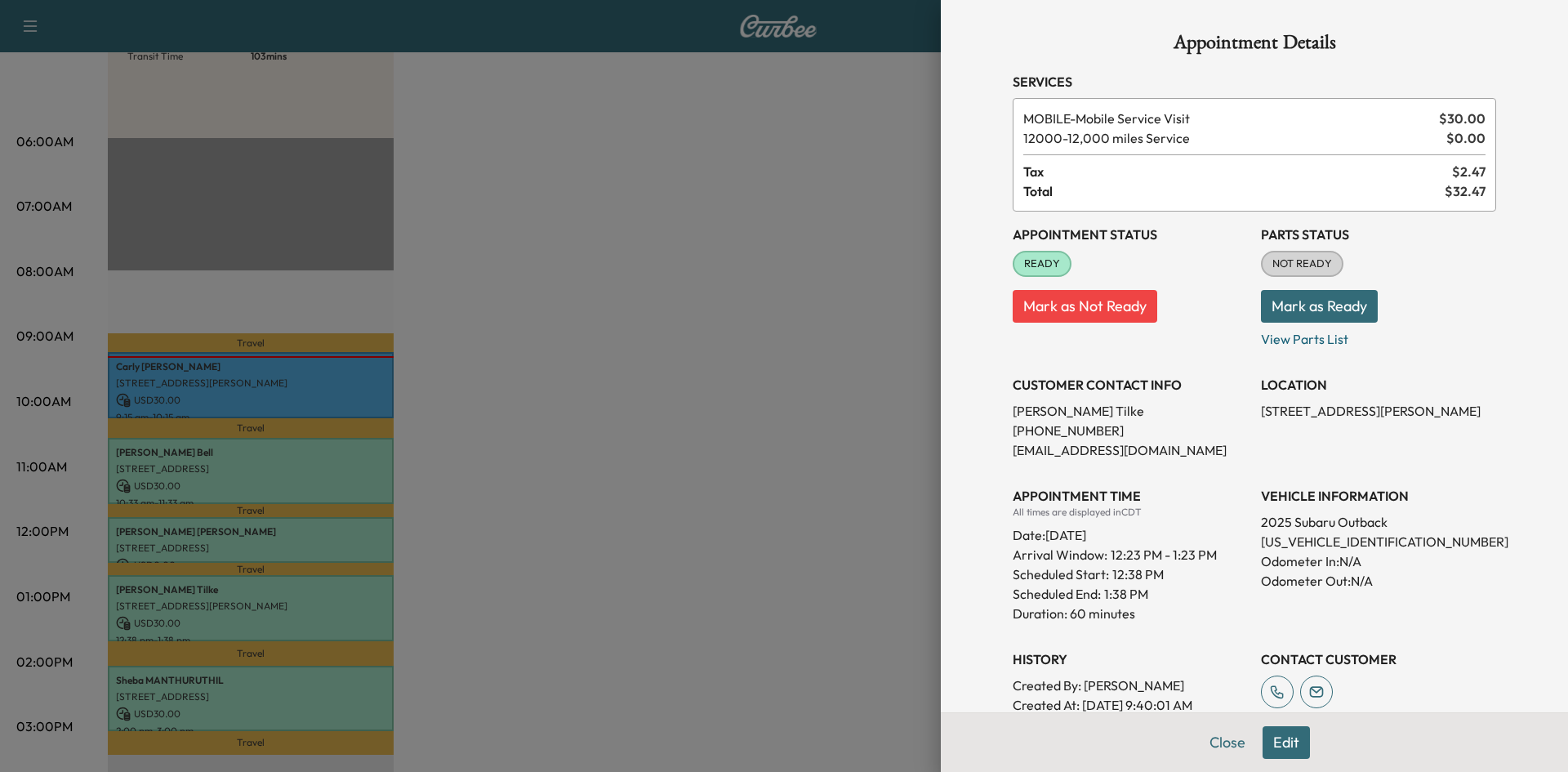
click at [1275, 742] on button "Edit" at bounding box center [1286, 743] width 47 height 33
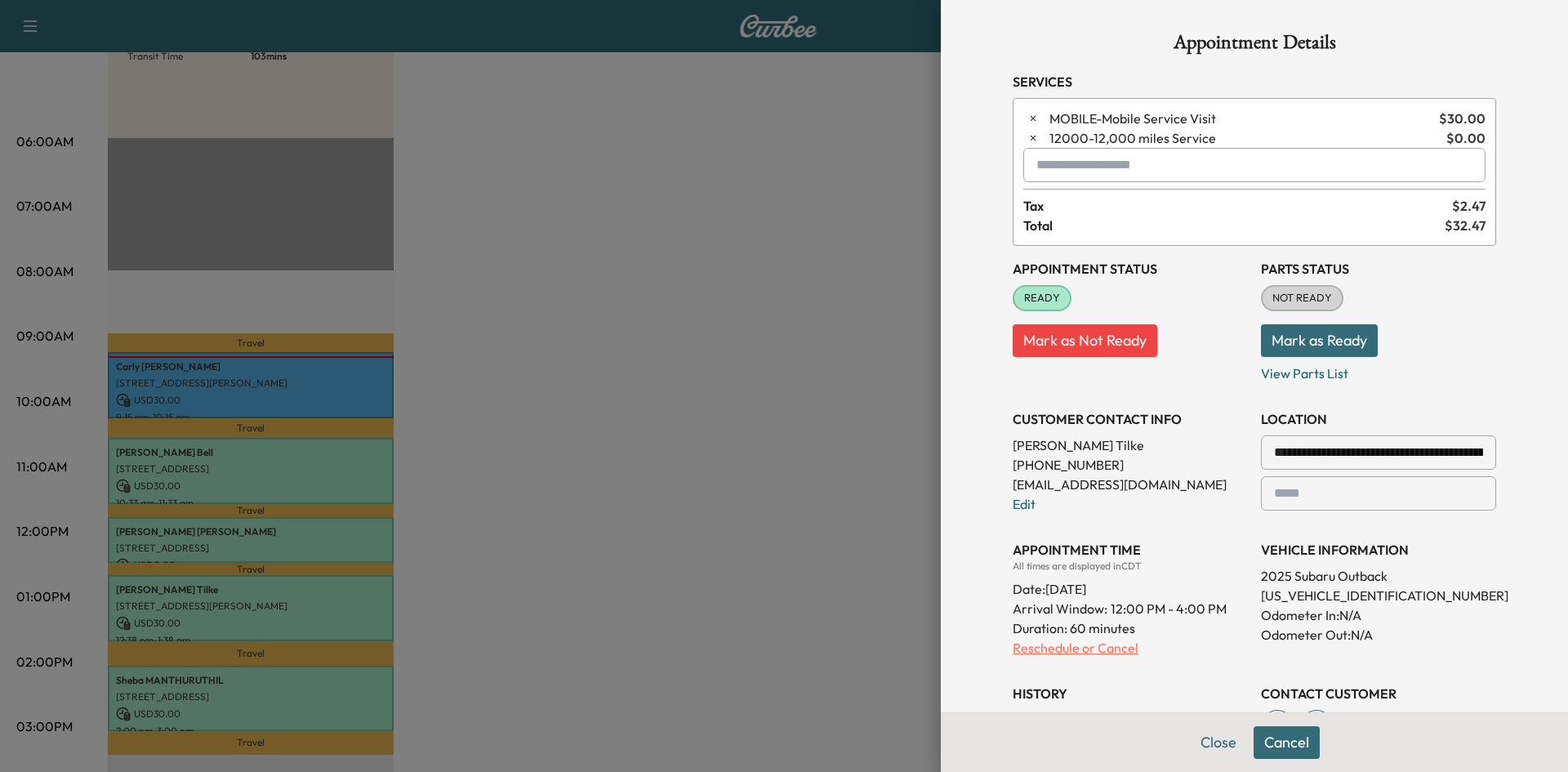
drag, startPoint x: 1072, startPoint y: 652, endPoint x: 1076, endPoint y: 631, distance: 21.4
click at [1072, 651] on p "Reschedule or Cancel" at bounding box center [1130, 648] width 235 height 20
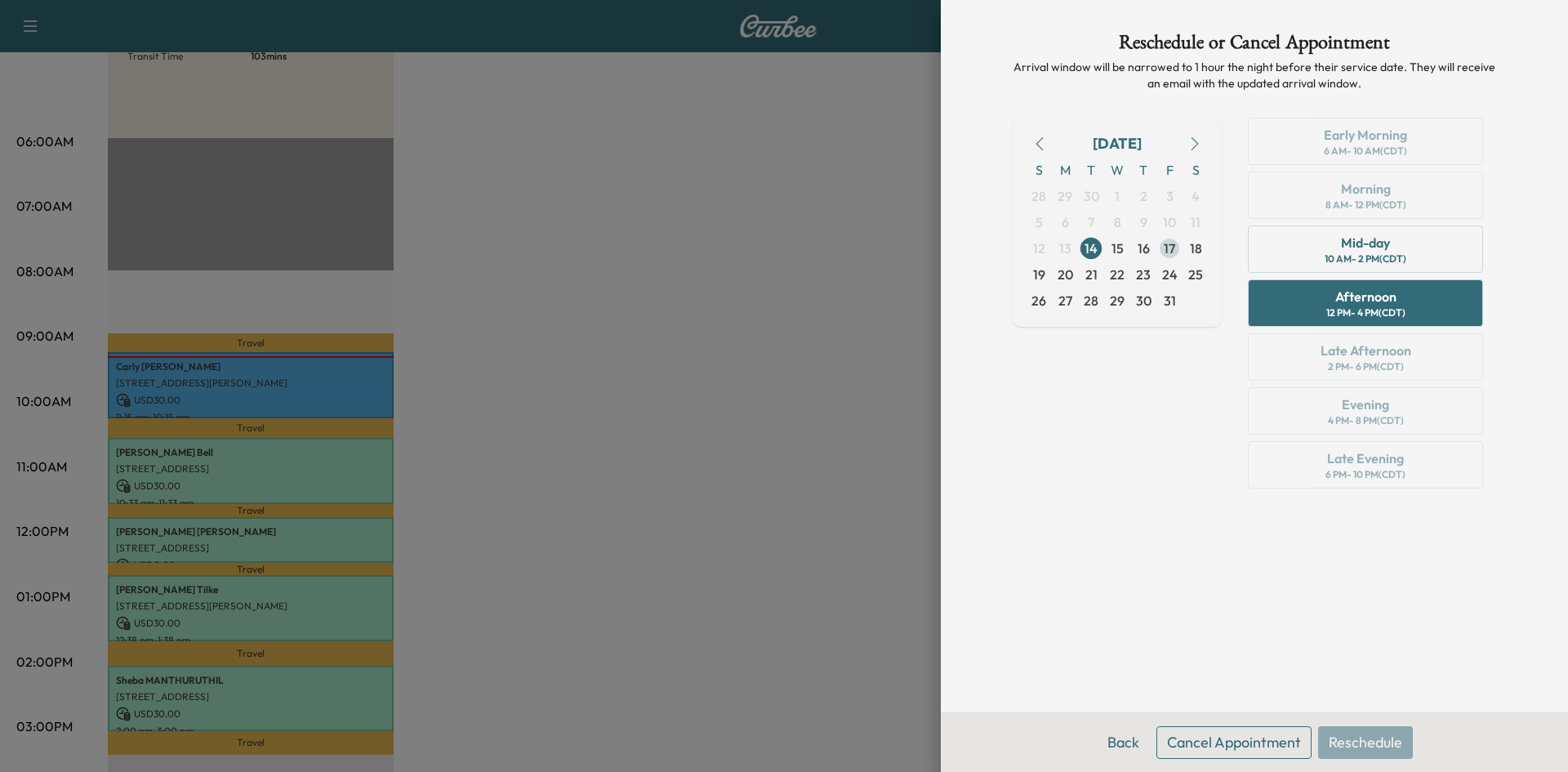
click at [1174, 246] on span "17" at bounding box center [1170, 249] width 12 height 20
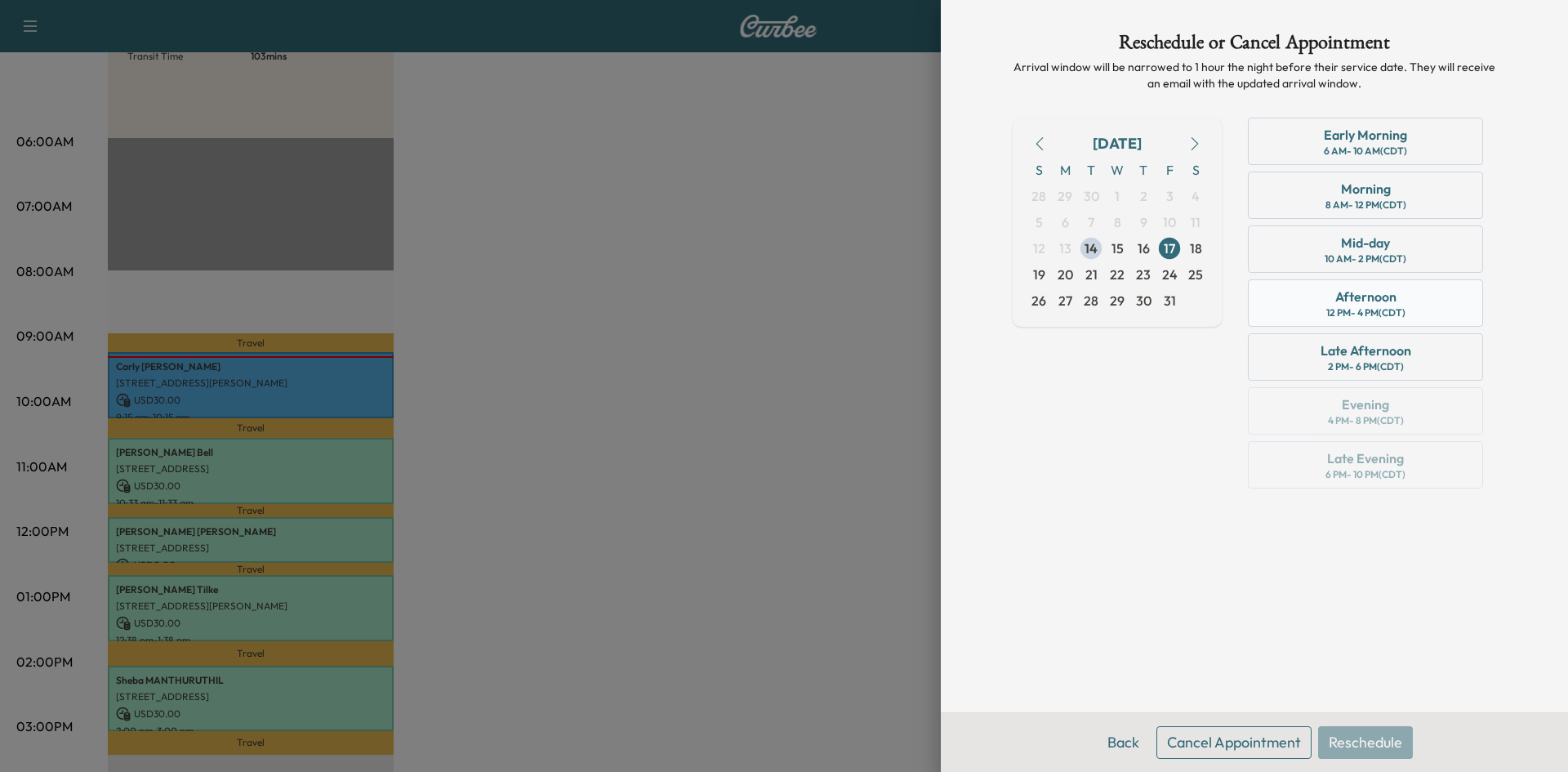
click at [1348, 303] on div "Afternoon" at bounding box center [1366, 296] width 61 height 20
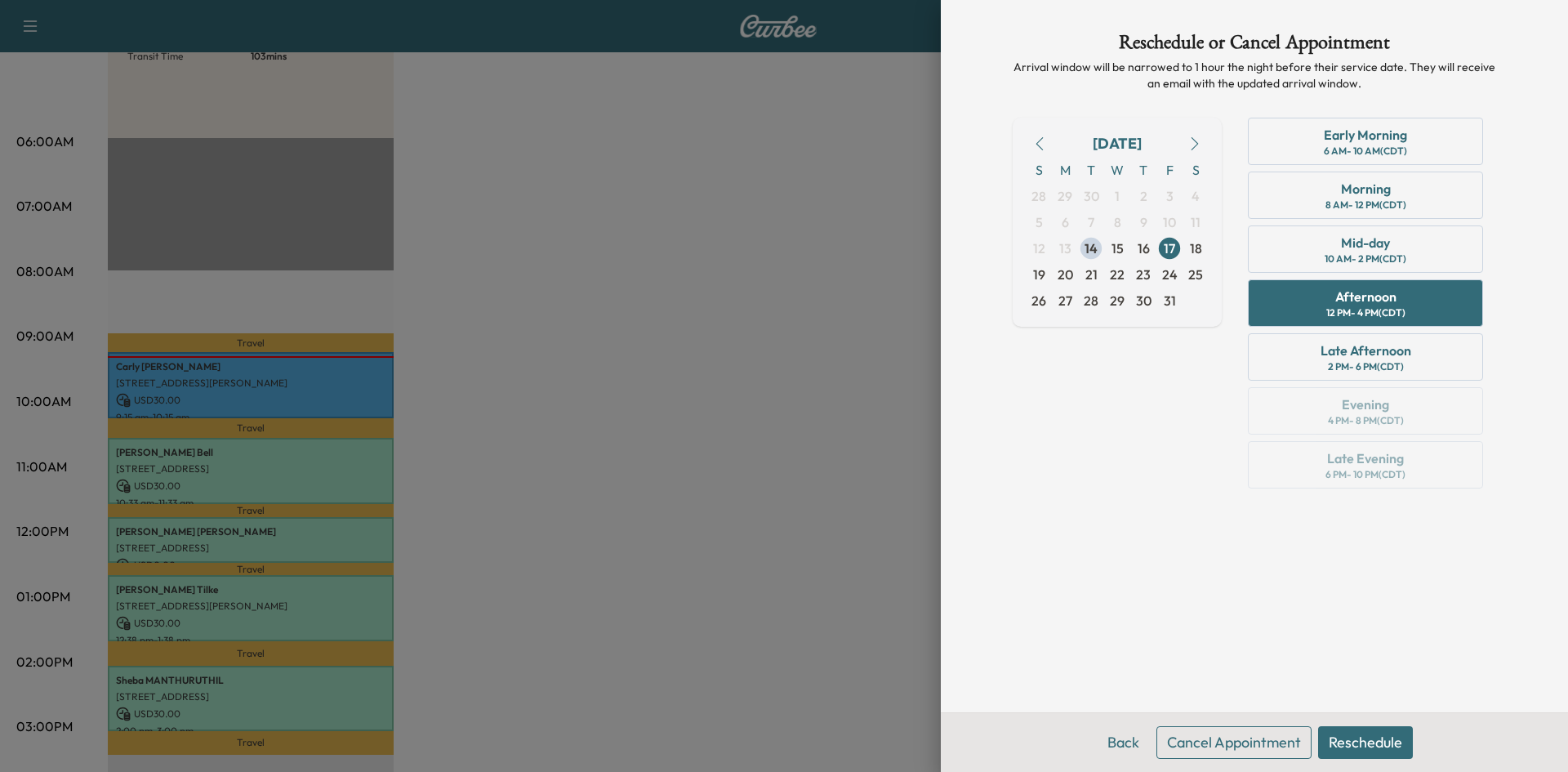
click at [1346, 743] on button "Reschedule" at bounding box center [1366, 743] width 95 height 33
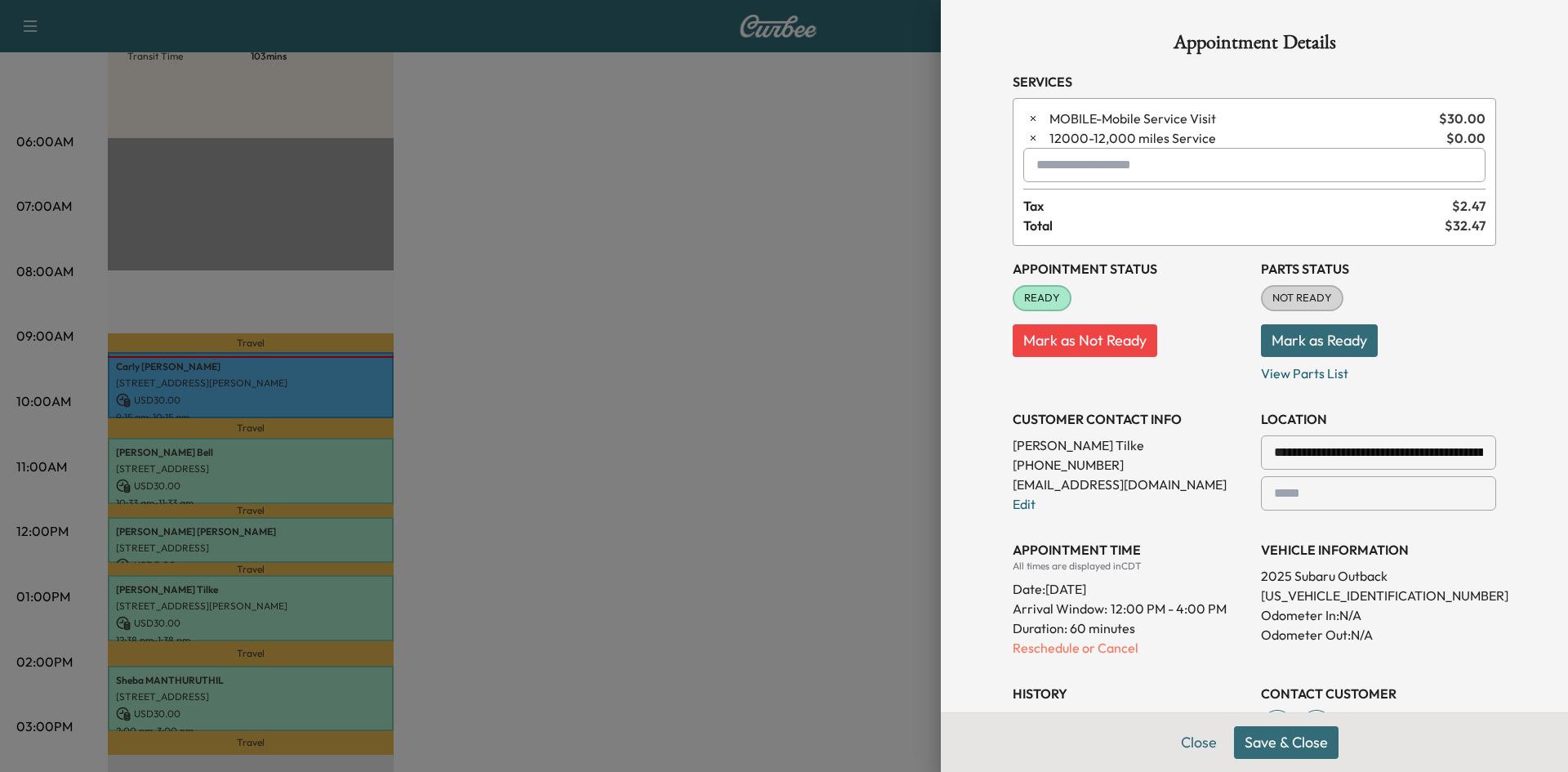
click at [1302, 755] on button "Save & Close" at bounding box center [1286, 743] width 105 height 33
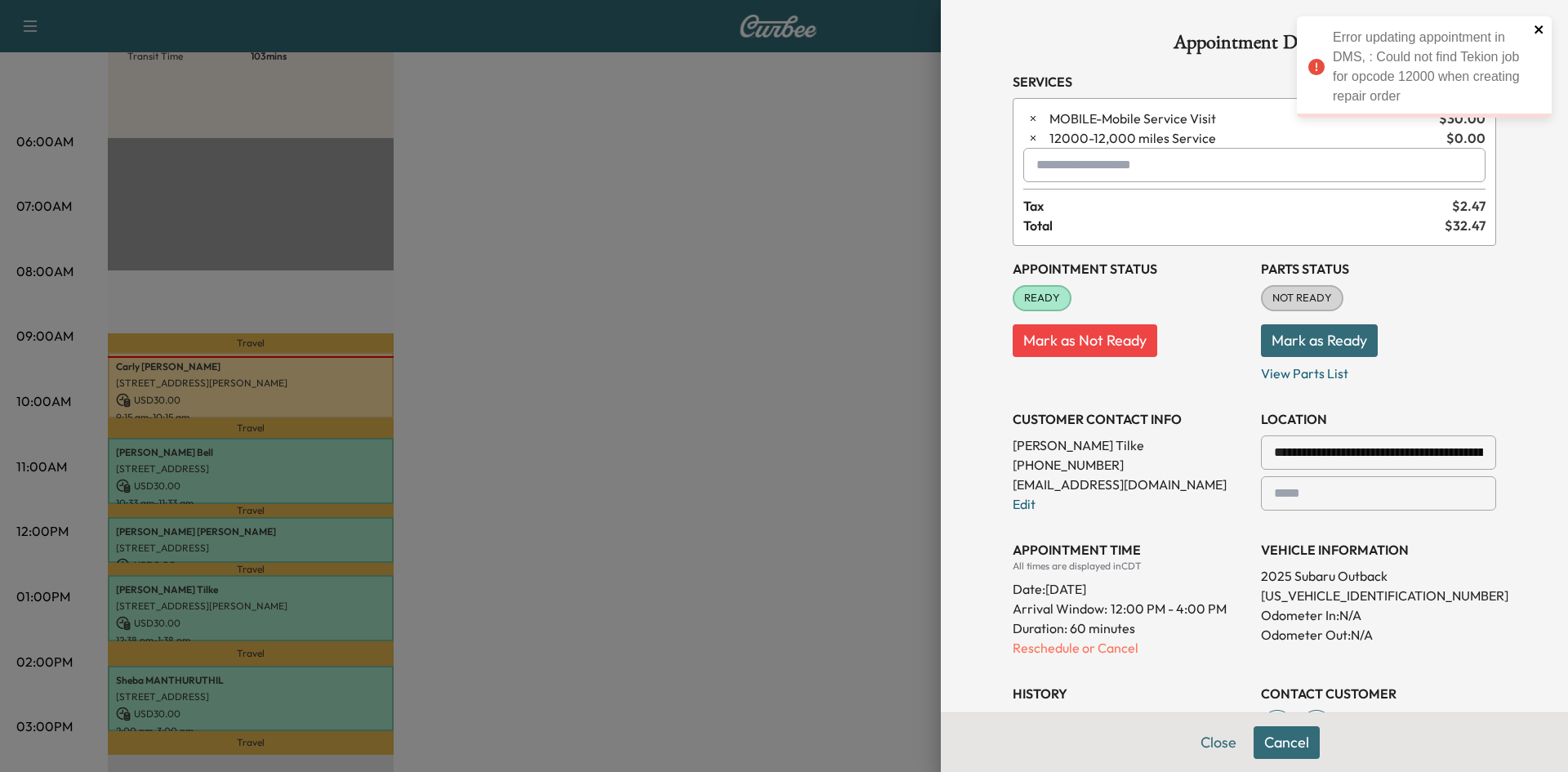
click at [1535, 30] on icon "close" at bounding box center [1540, 29] width 12 height 13
click at [1121, 348] on button "Mark as Not Ready" at bounding box center [1085, 341] width 145 height 33
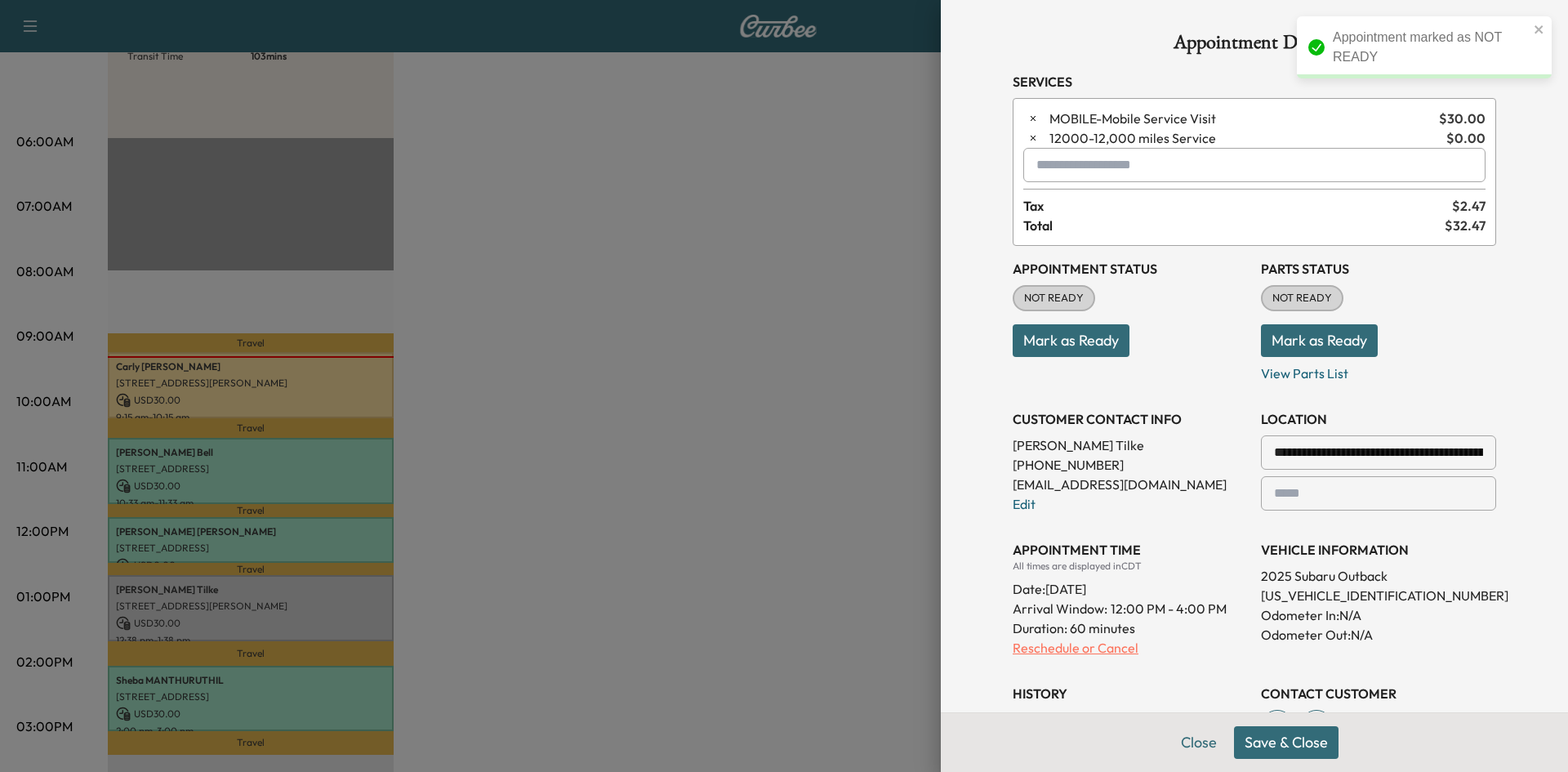
click at [1082, 649] on p "Reschedule or Cancel" at bounding box center [1130, 648] width 235 height 20
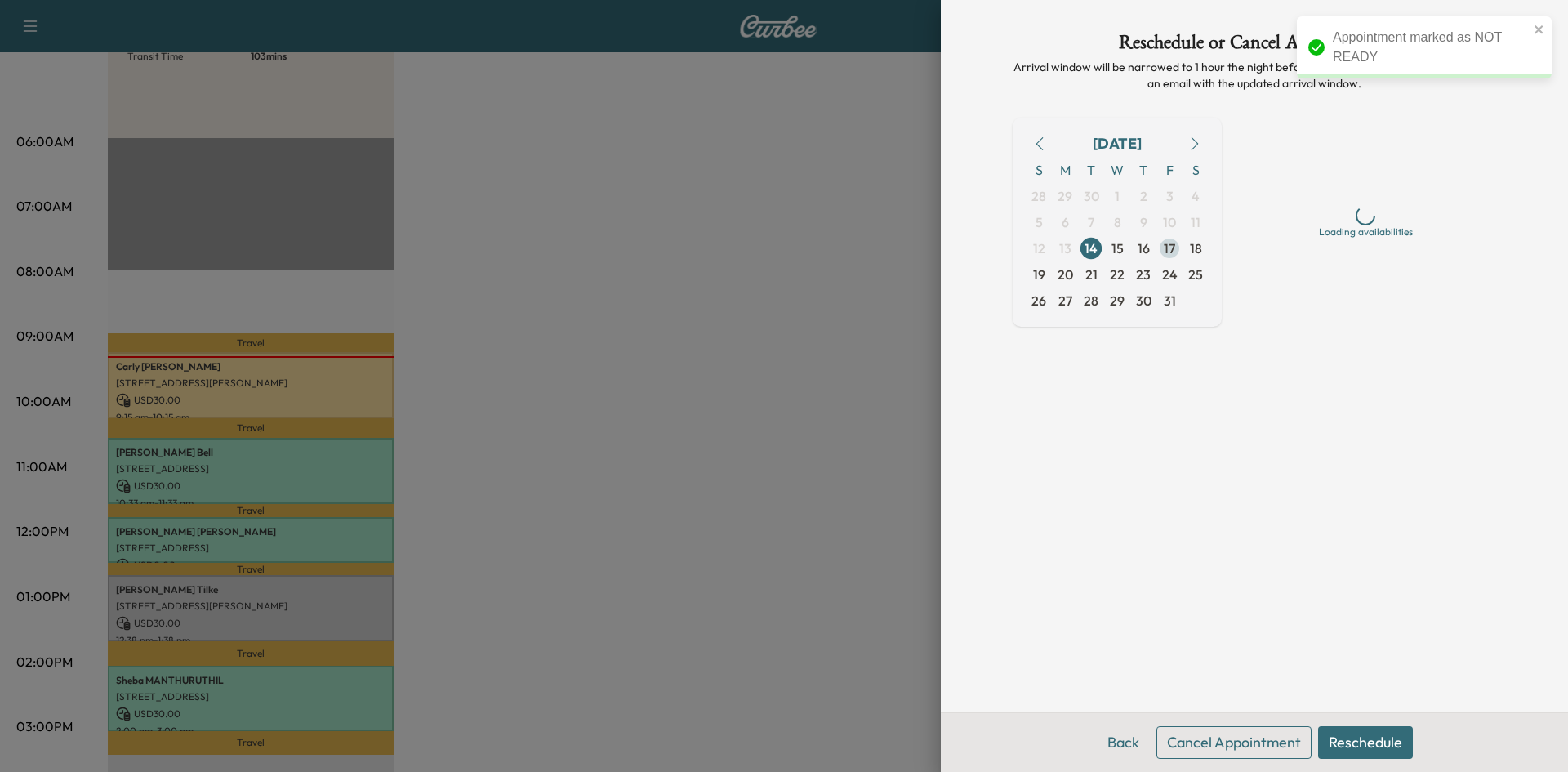
click at [1175, 253] on span "17" at bounding box center [1170, 249] width 12 height 20
click at [1354, 738] on button "Reschedule" at bounding box center [1366, 743] width 95 height 33
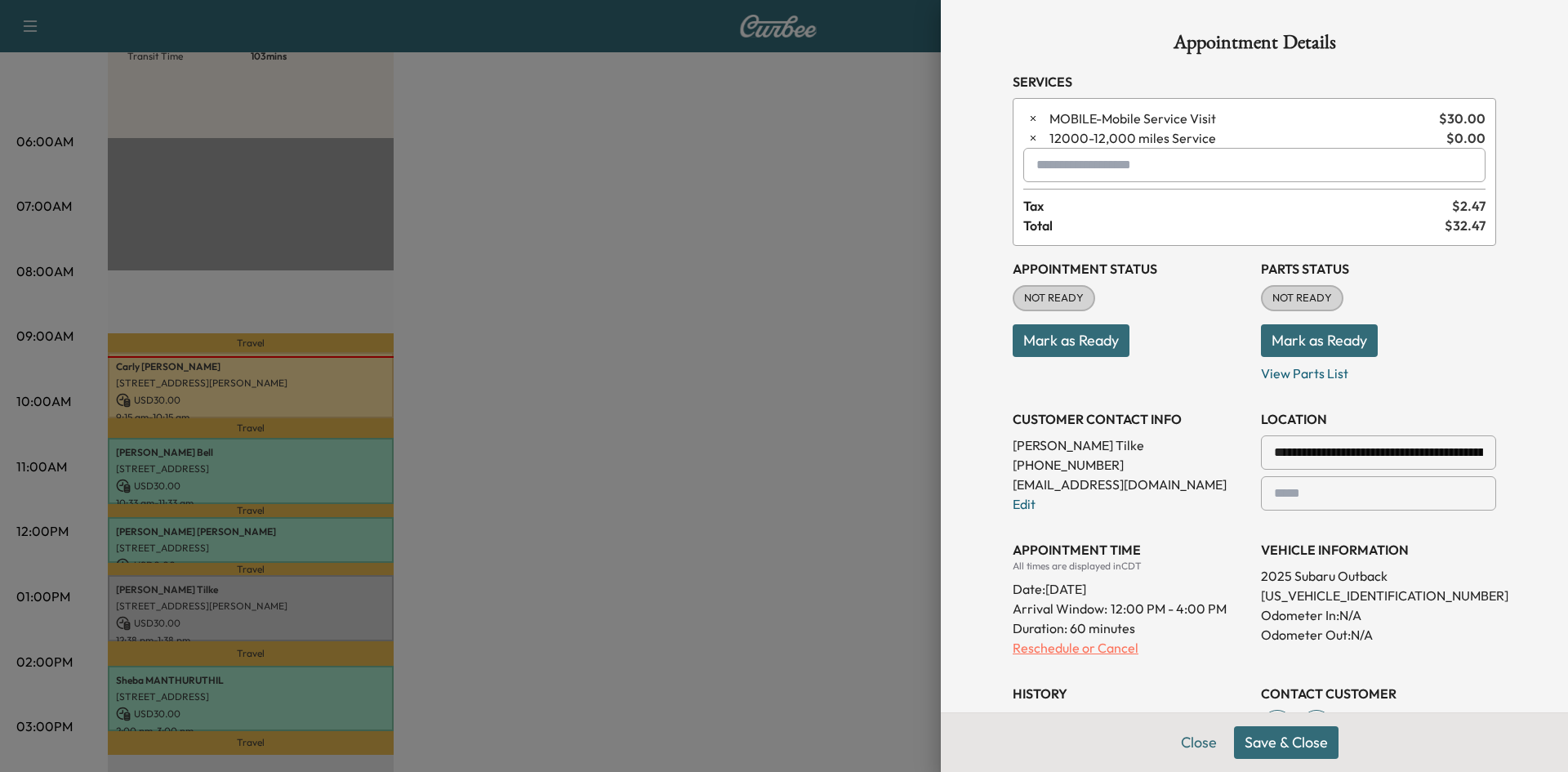
click at [1053, 654] on p "Reschedule or Cancel" at bounding box center [1130, 648] width 235 height 20
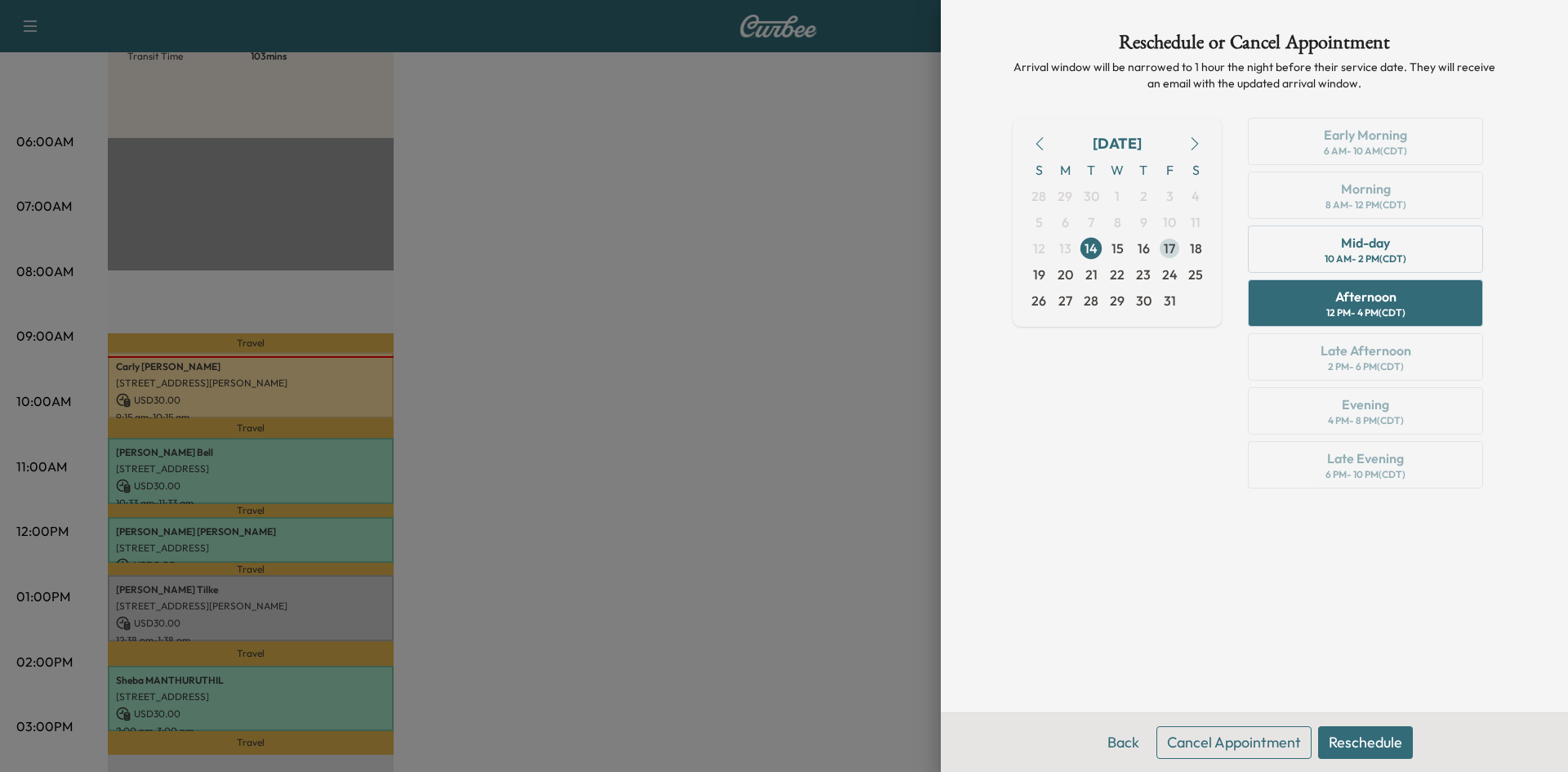
click at [1173, 254] on span "17" at bounding box center [1170, 249] width 12 height 20
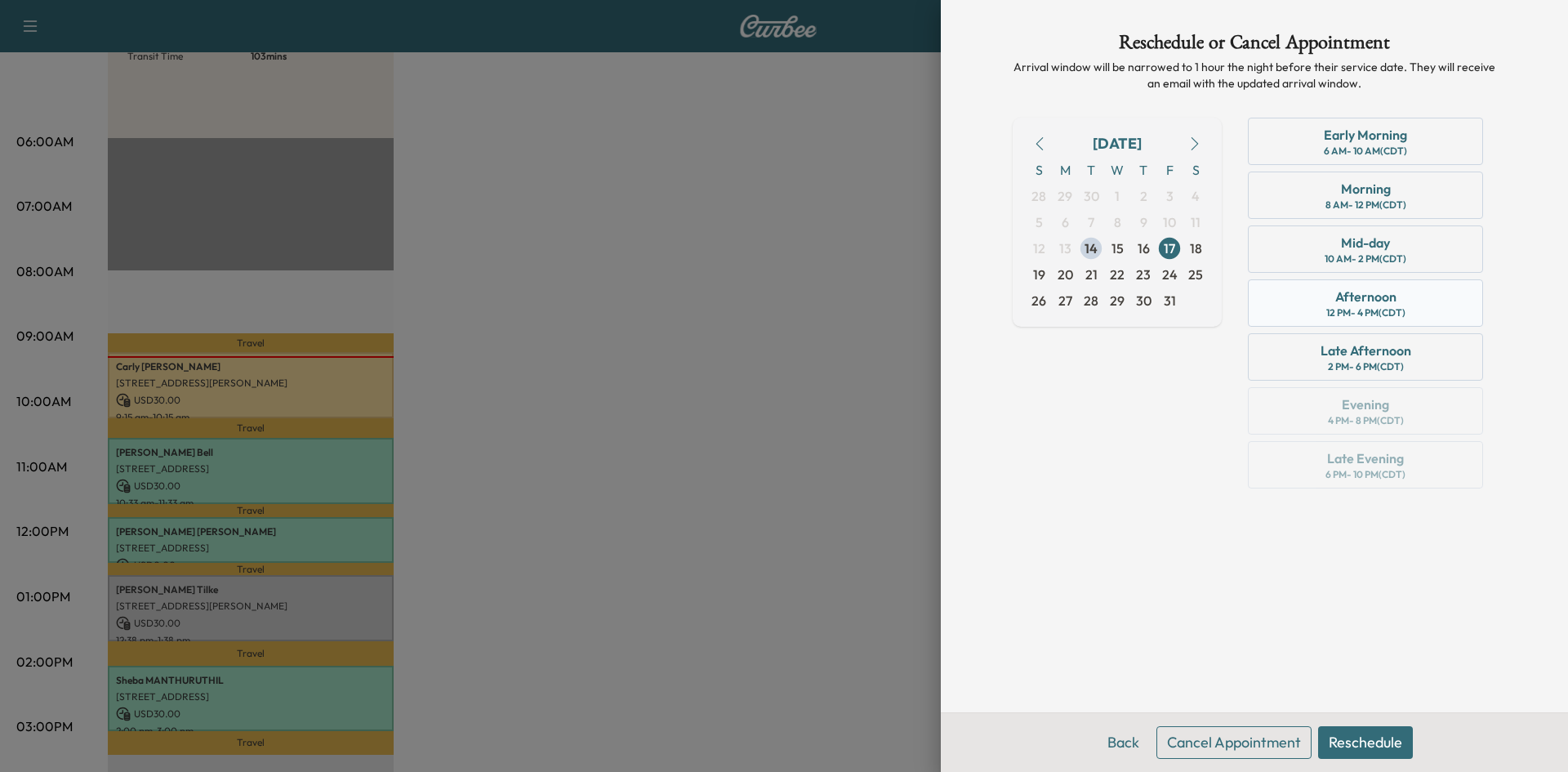
click at [1323, 295] on div "Afternoon 12 PM - 4 PM (CDT)" at bounding box center [1366, 303] width 235 height 47
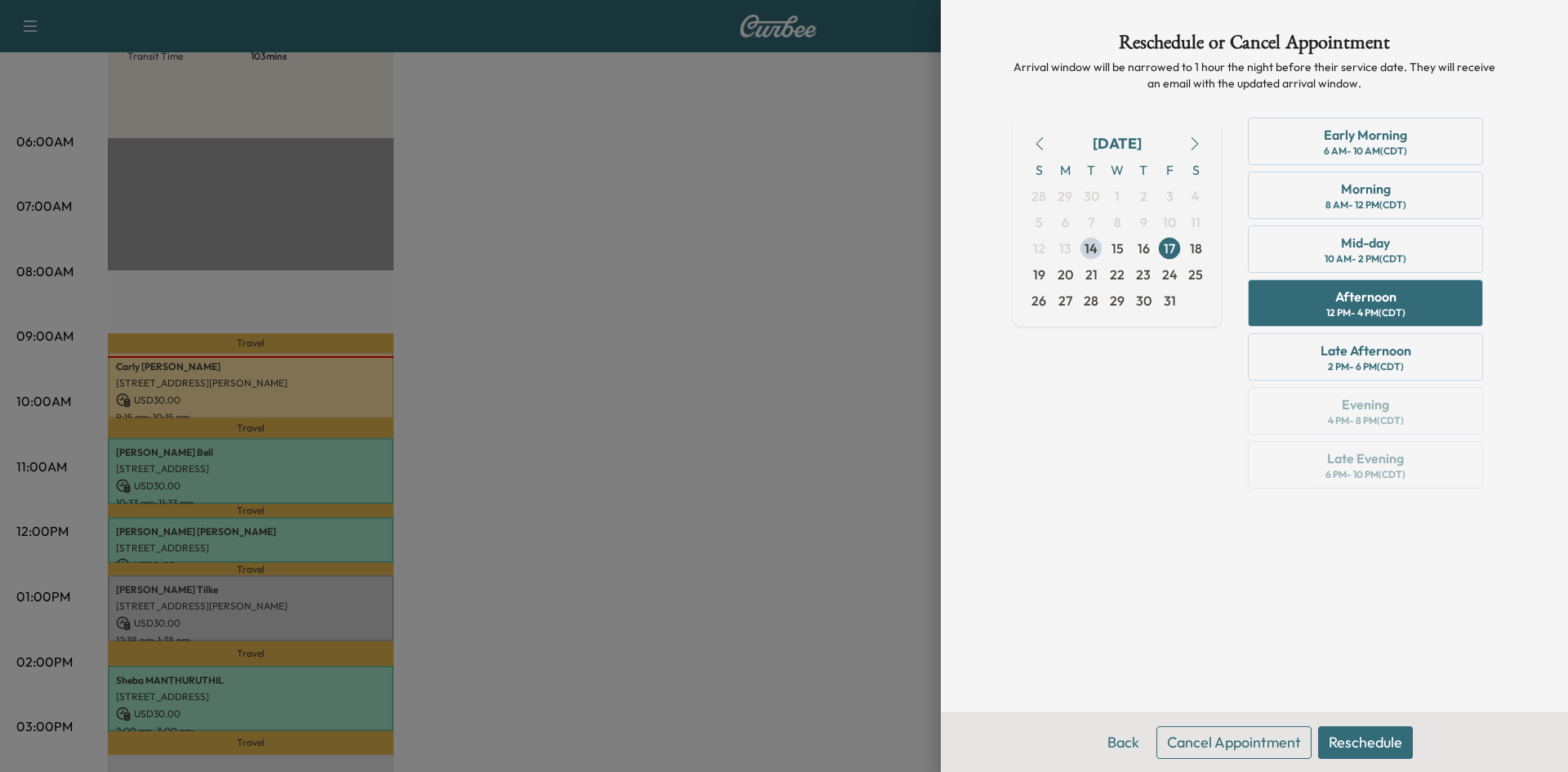
click at [1391, 743] on button "Reschedule" at bounding box center [1366, 743] width 95 height 33
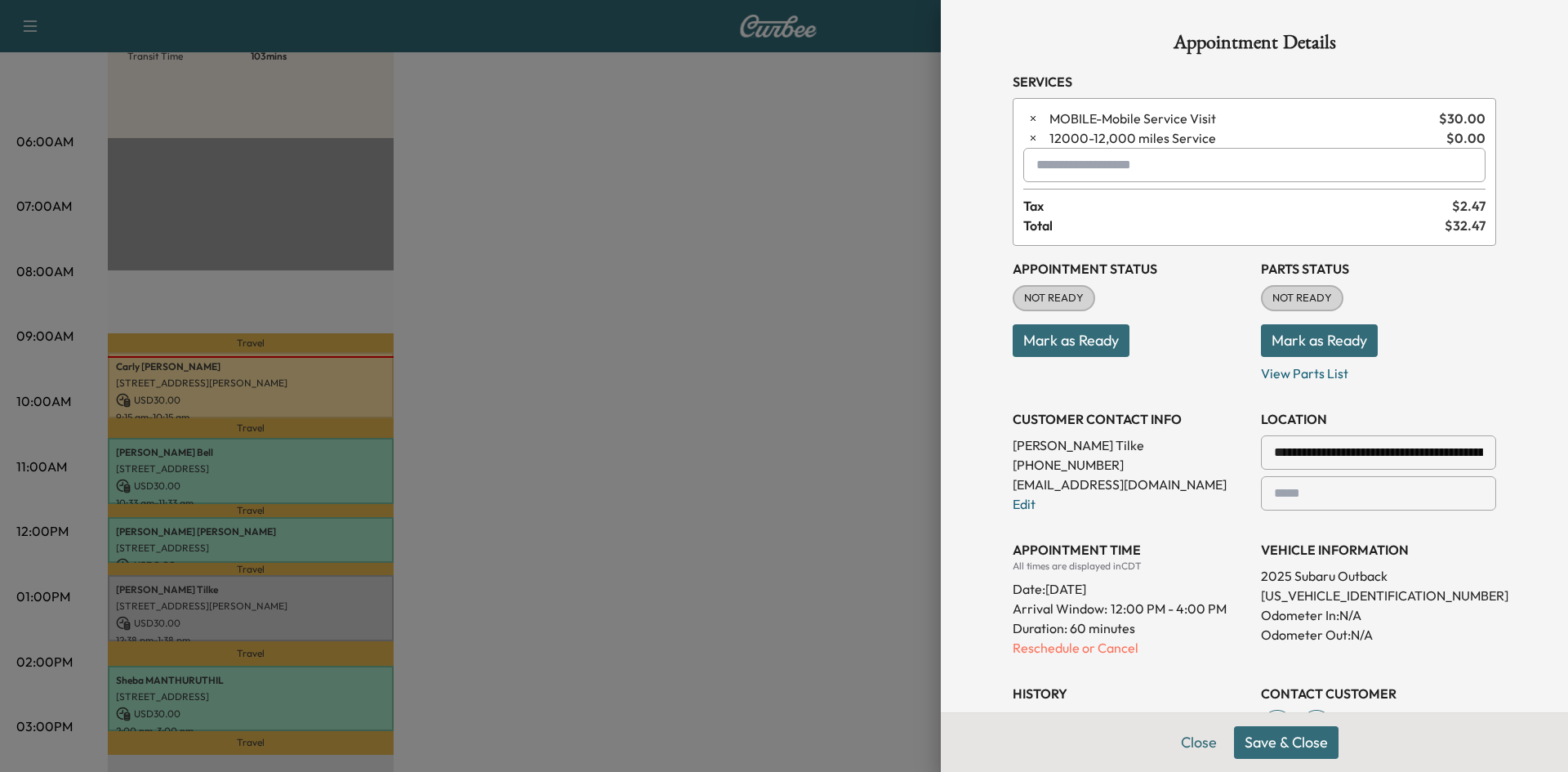
drag, startPoint x: 1303, startPoint y: 747, endPoint x: 1342, endPoint y: 701, distance: 60.3
click at [1305, 747] on button "Save & Close" at bounding box center [1286, 743] width 105 height 33
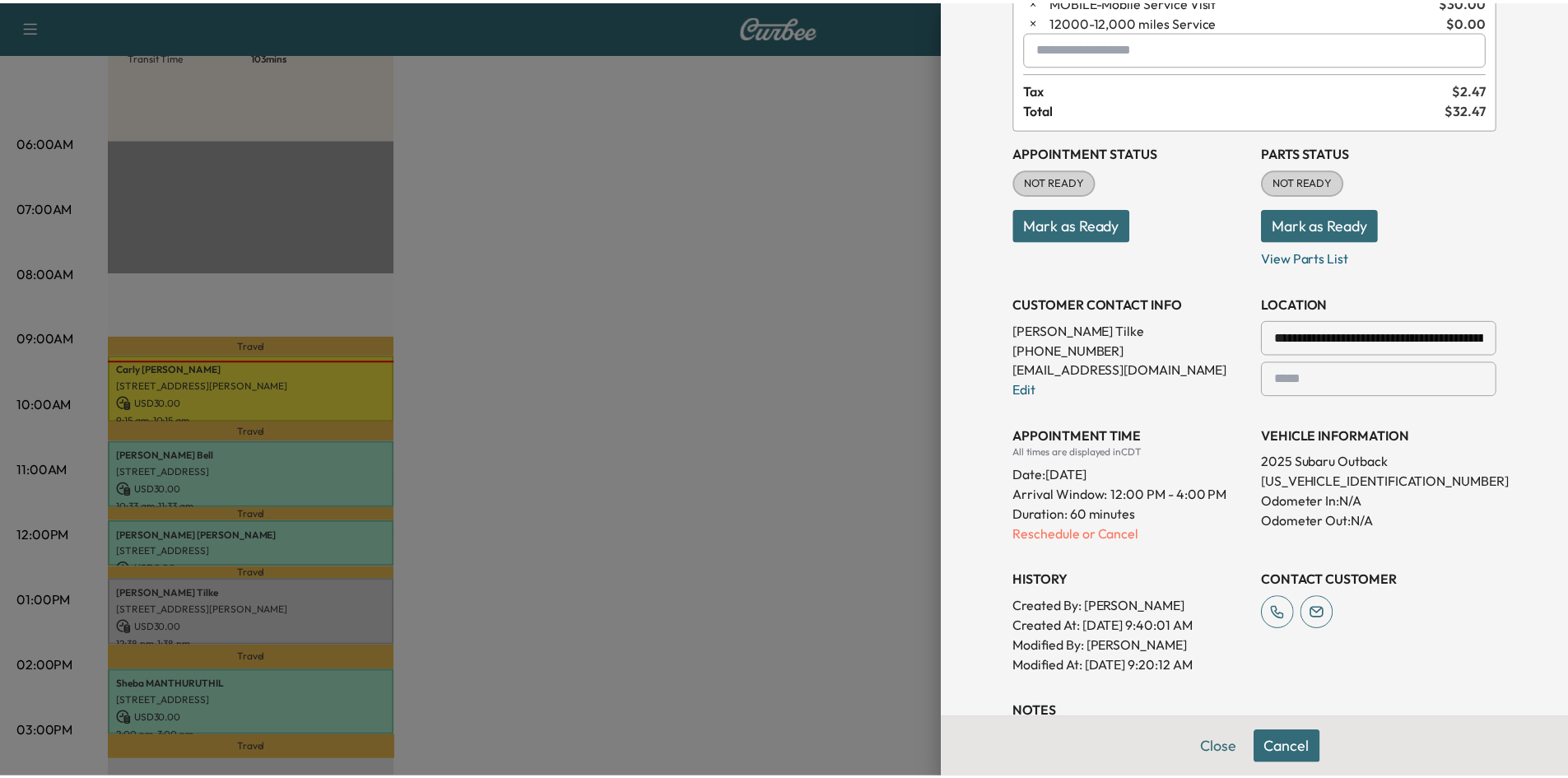
scroll to position [73, 0]
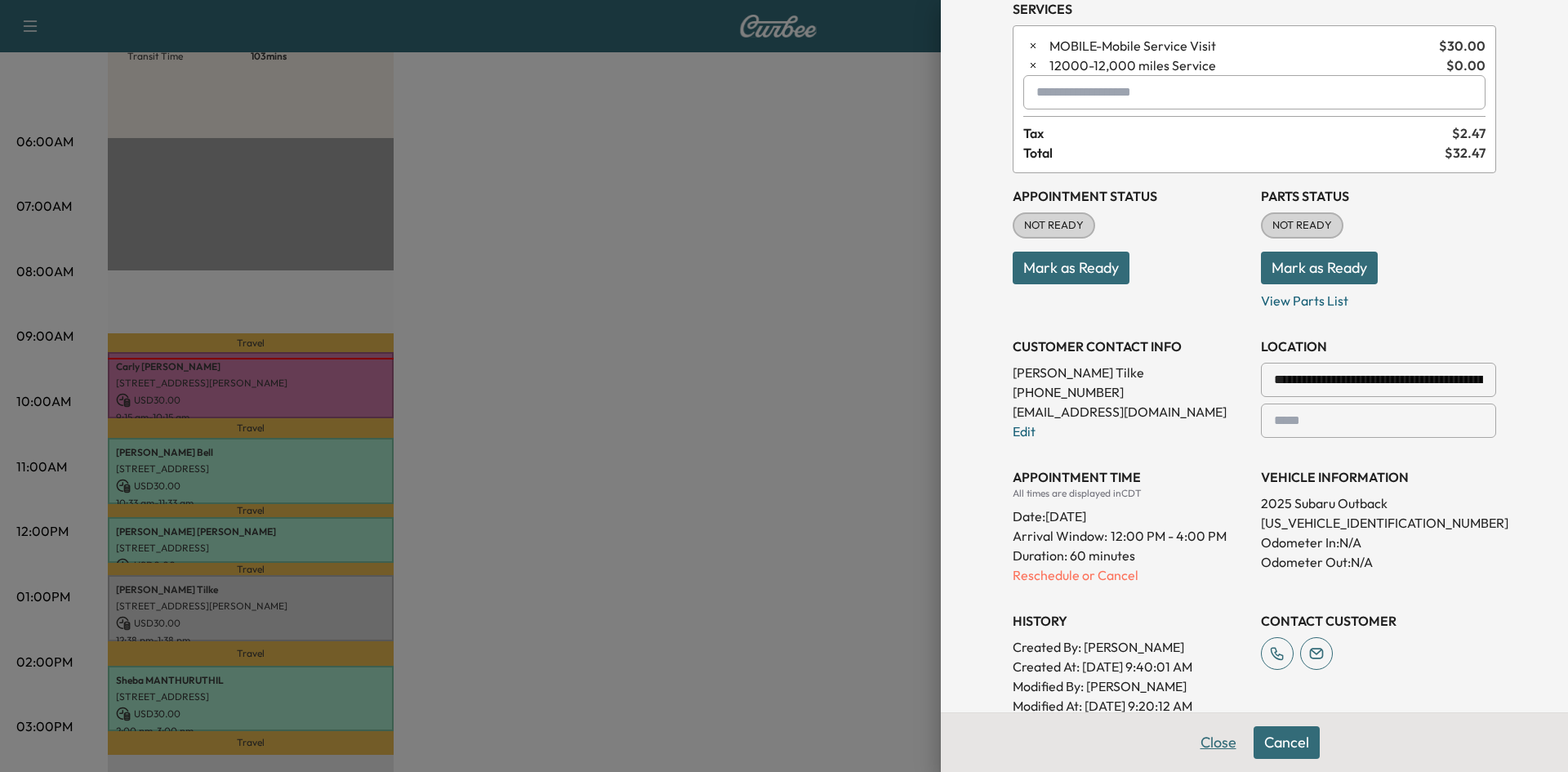
click at [1209, 741] on button "Close" at bounding box center [1218, 743] width 57 height 33
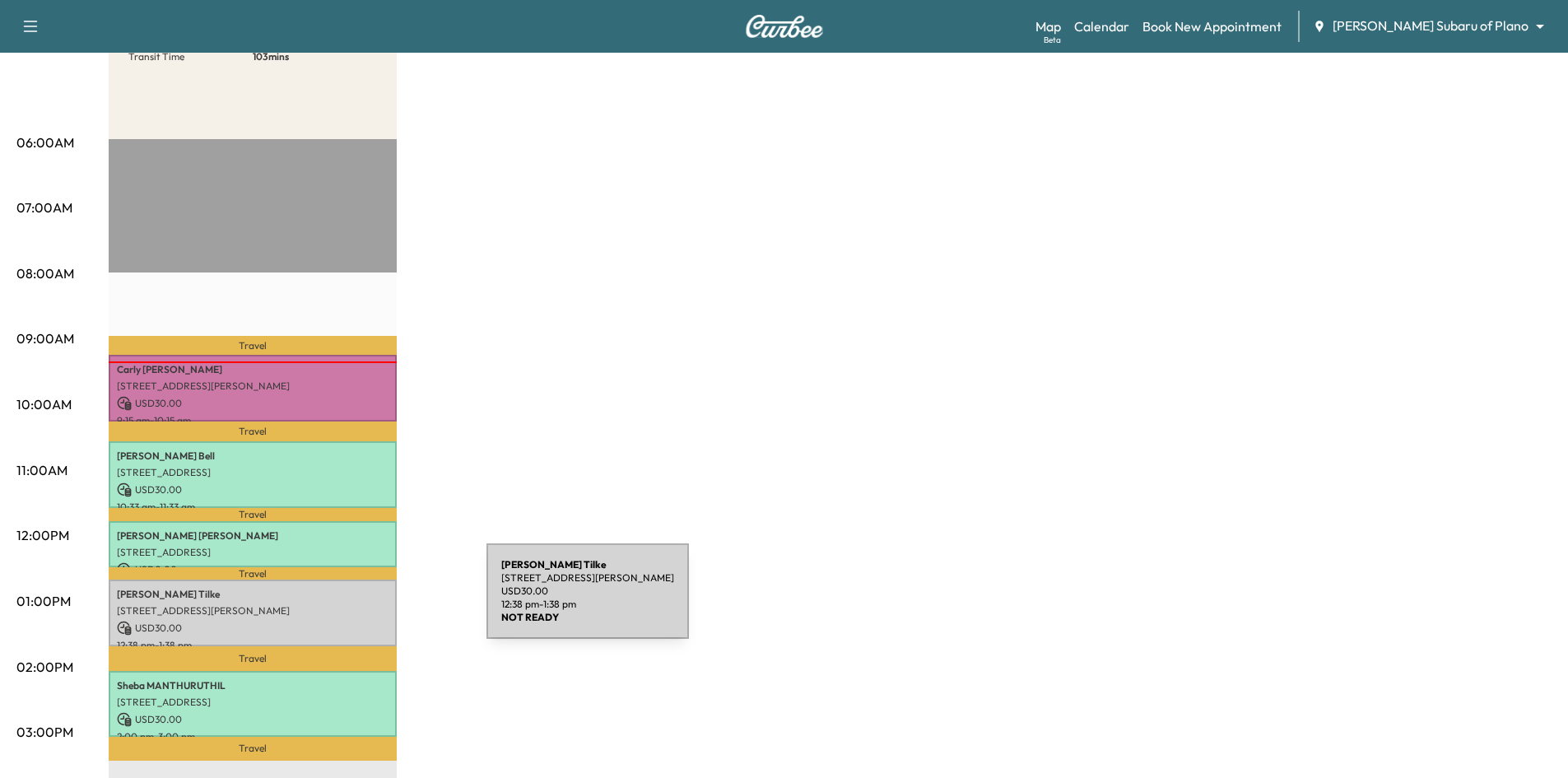
click at [363, 604] on p "5353 Keller Springs Rd, Dallas, TX 75248, USA" at bounding box center [253, 611] width 272 height 13
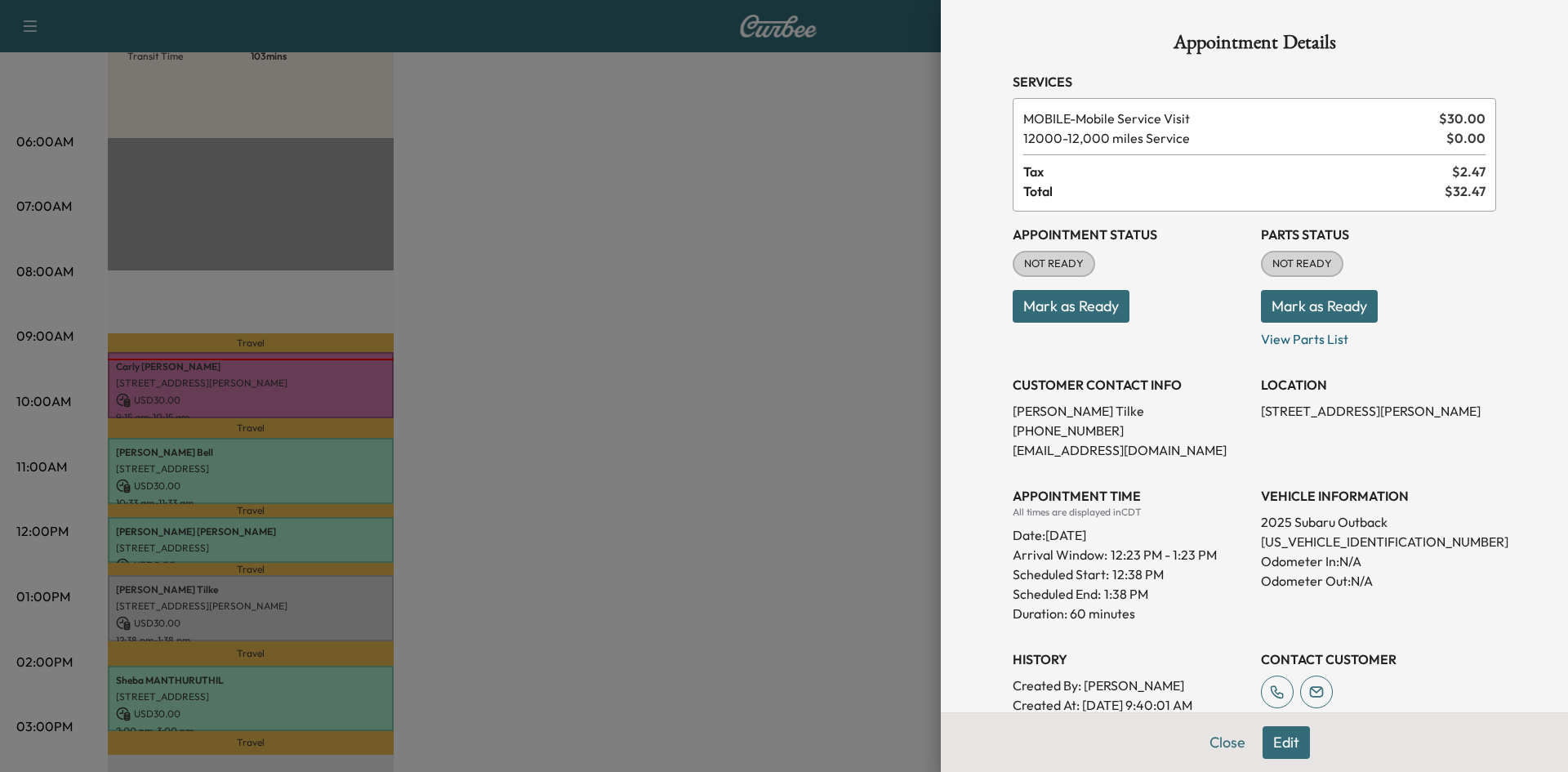
click at [1101, 303] on button "Mark as Ready" at bounding box center [1071, 306] width 117 height 33
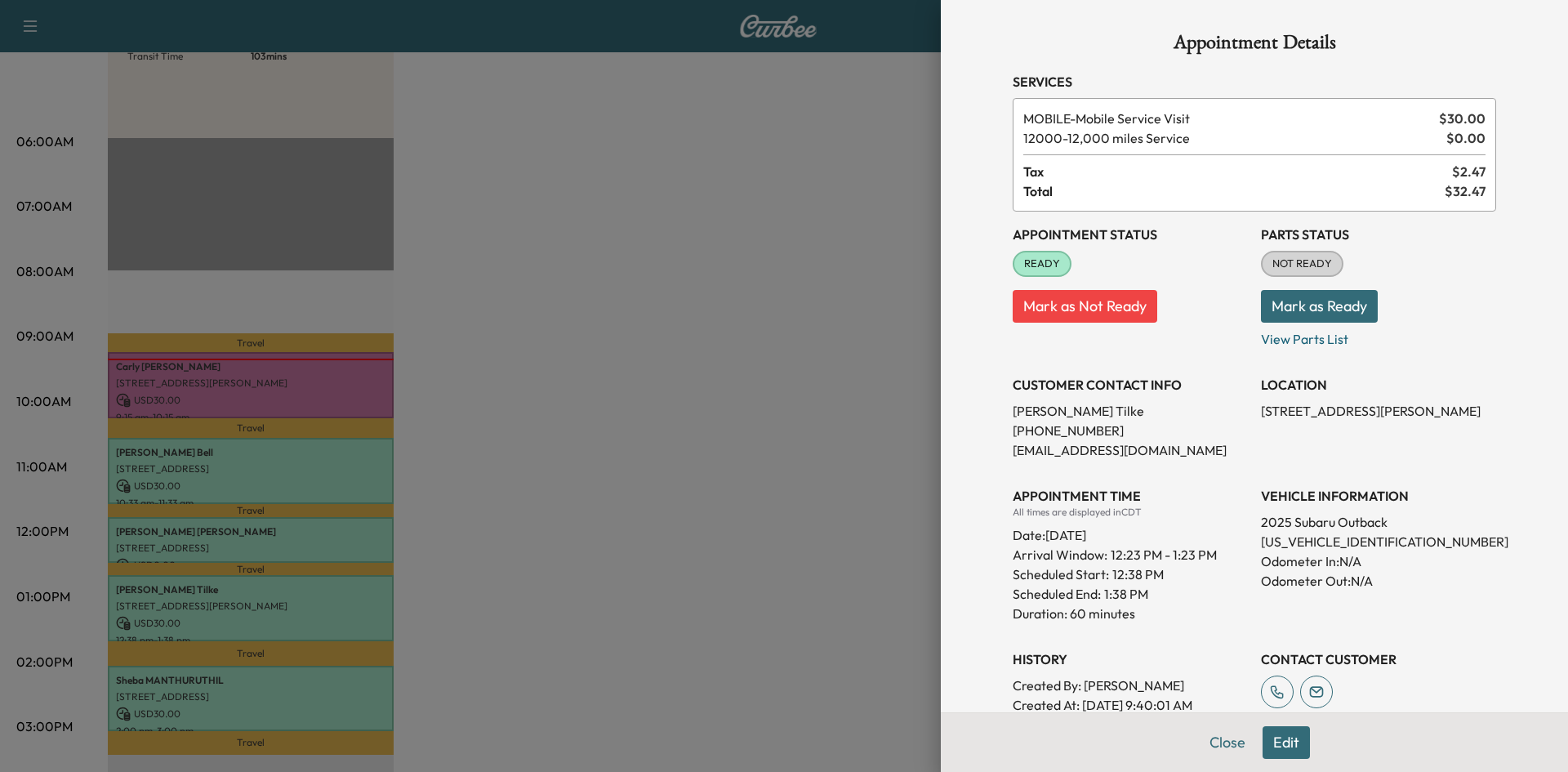
click at [639, 289] on div at bounding box center [784, 386] width 1568 height 772
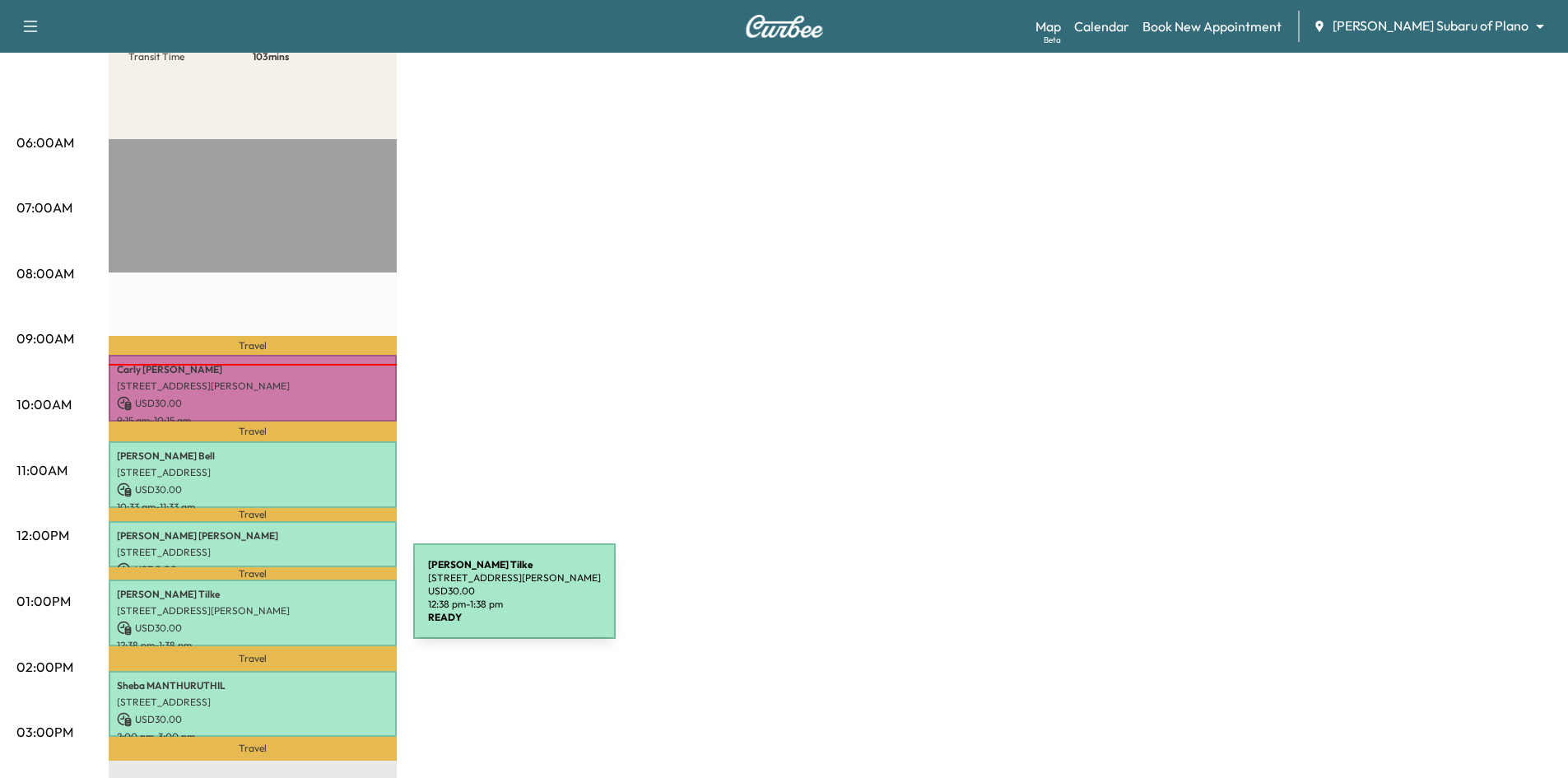
click at [289, 604] on p "5353 Keller Springs Rd, Dallas, TX 75248, USA" at bounding box center [253, 611] width 272 height 13
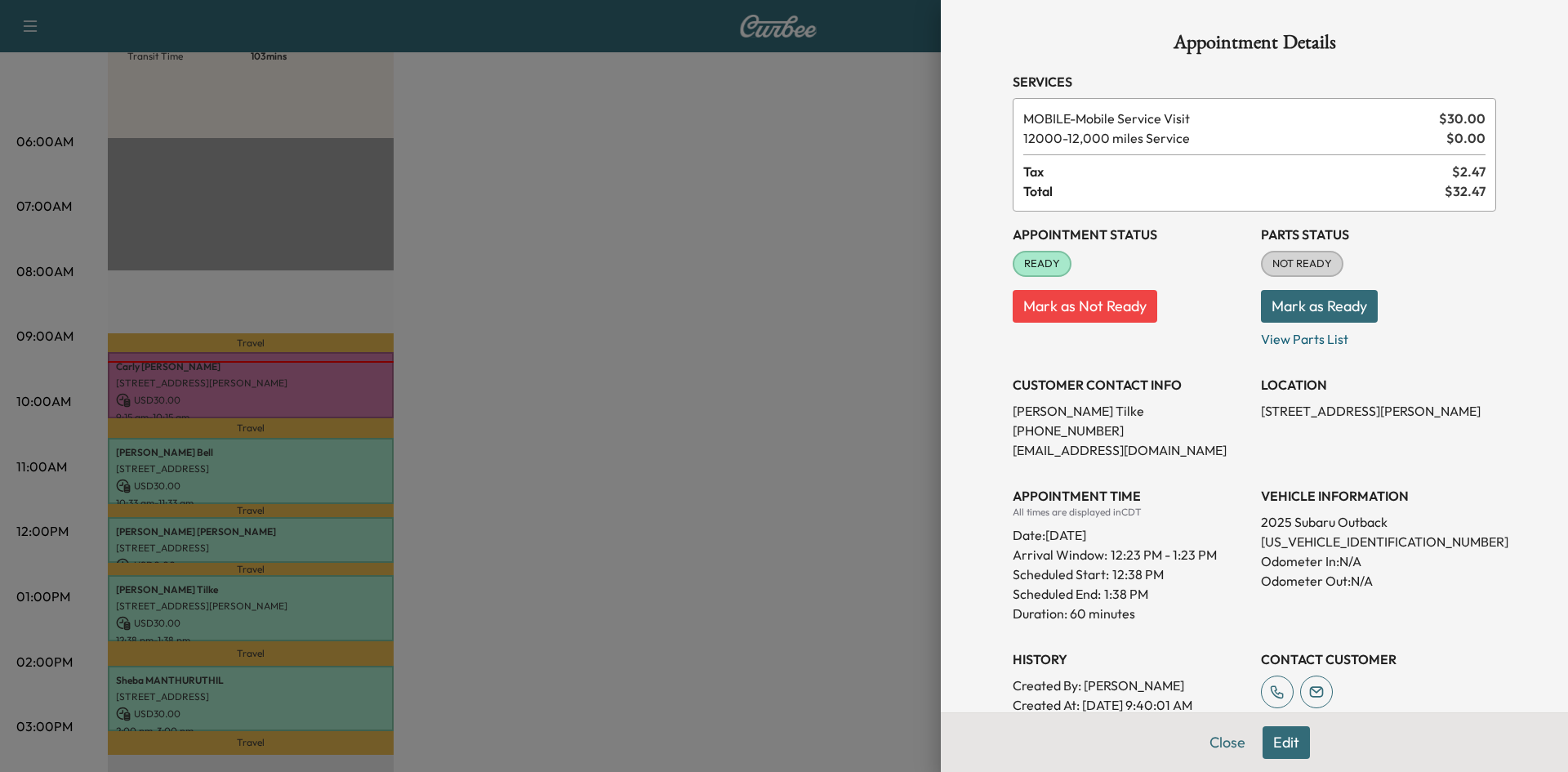
click at [515, 499] on div at bounding box center [784, 386] width 1568 height 772
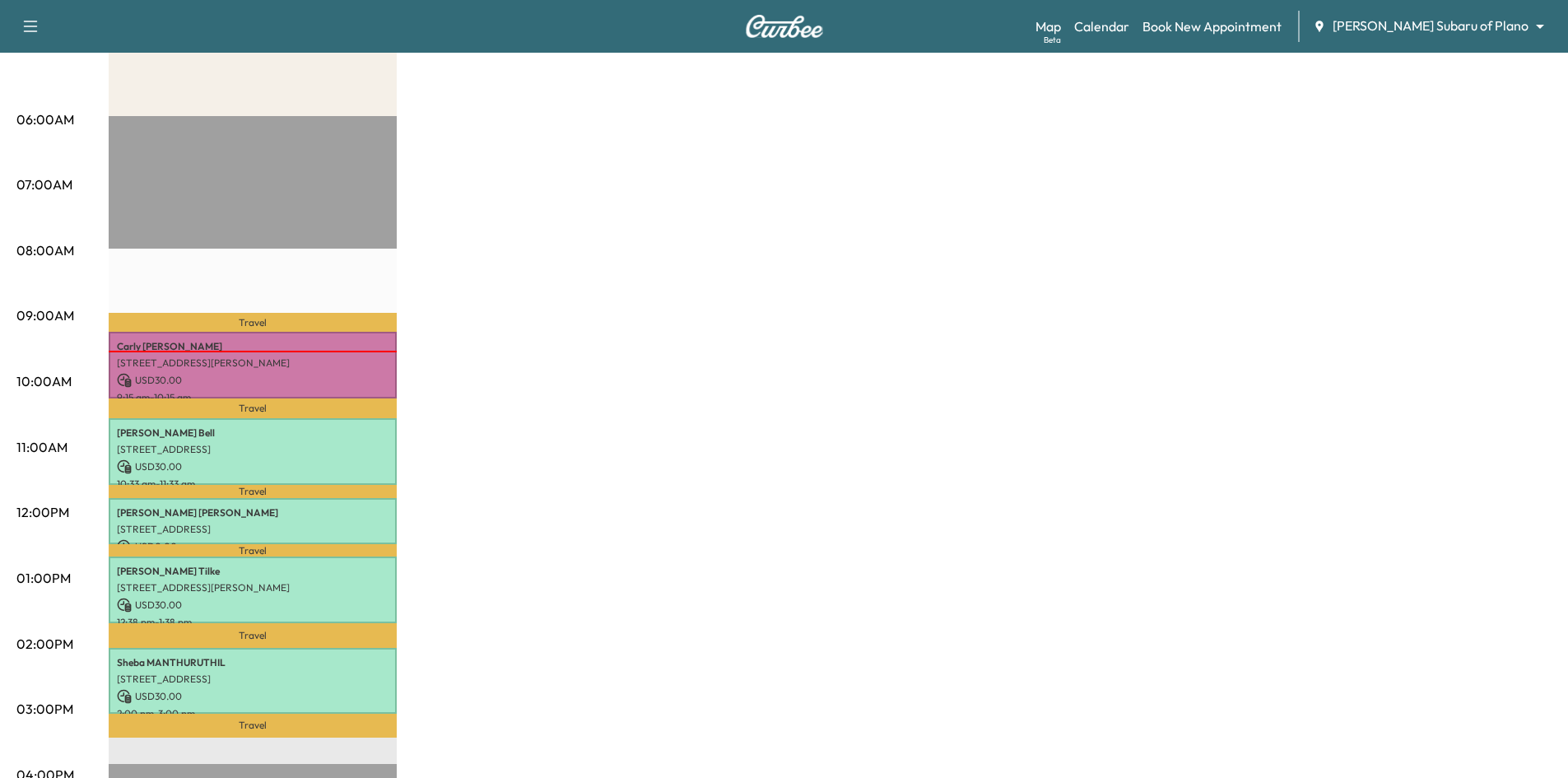
scroll to position [247, 0]
